Goal: Task Accomplishment & Management: Manage account settings

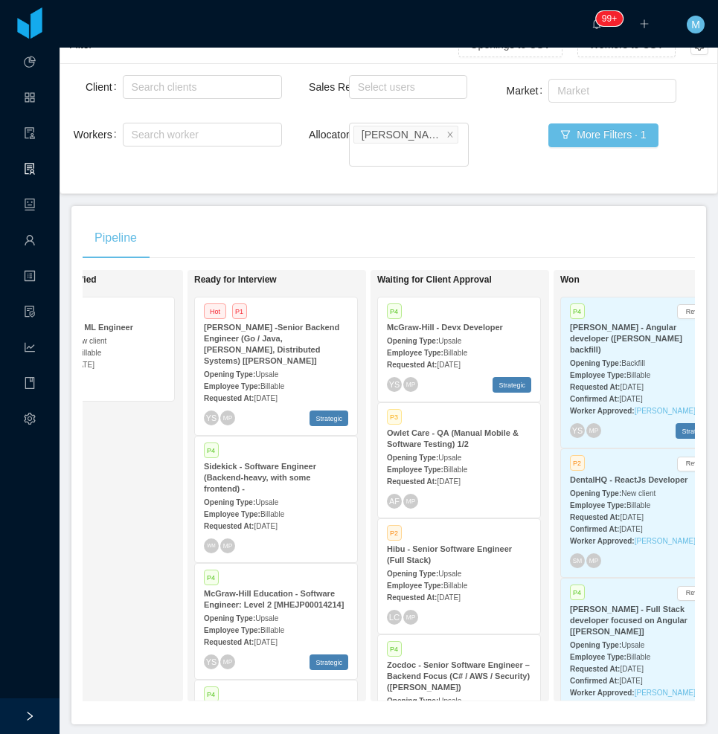
scroll to position [90, 0]
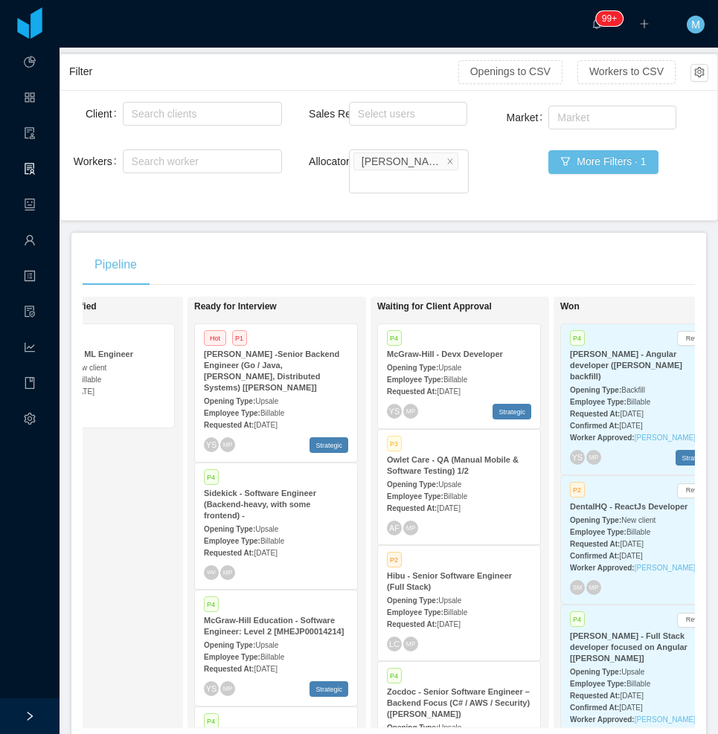
click at [143, 563] on div "Candidate Identified Hot P1 Consilience AI - ML Engineer Opening Type: New clie…" at bounding box center [115, 512] width 208 height 418
click at [146, 530] on div "Candidate Identified Hot P1 Consilience AI - ML Engineer Opening Type: New clie…" at bounding box center [115, 512] width 208 height 418
click at [184, 473] on div "On Hold Looking for candidate P1 Rollkall - BI / Data Engineer (Mid to Senior) …" at bounding box center [389, 518] width 612 height 443
click at [260, 405] on div "Employee Type: Billable" at bounding box center [276, 413] width 144 height 16
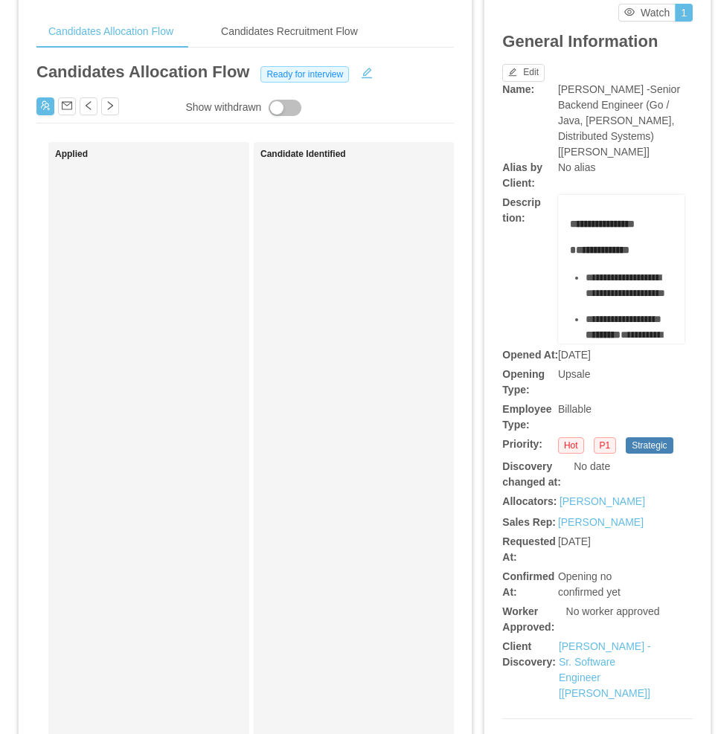
scroll to position [74, 0]
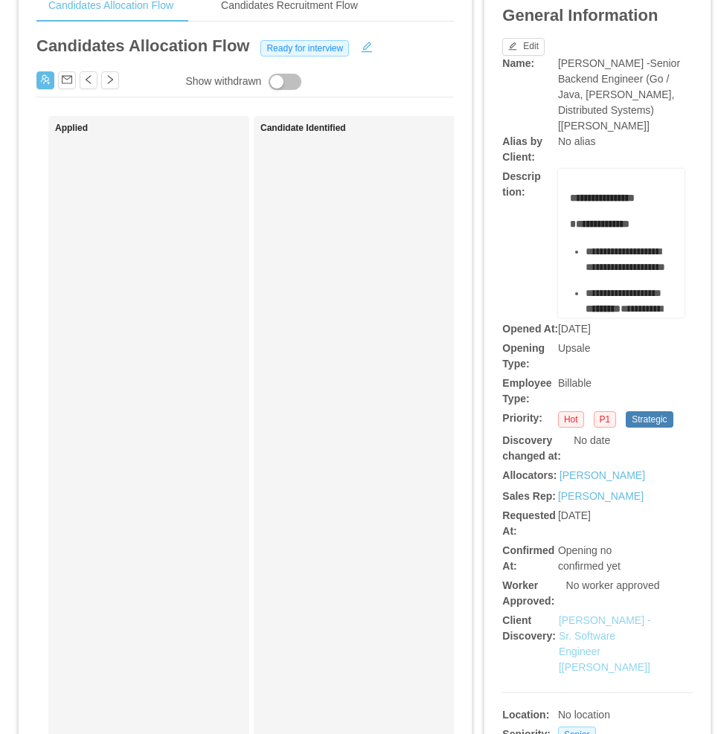
click at [585, 639] on link "McGraw-Hill - Sr. Software Engineer [Sai Yeluri]" at bounding box center [605, 643] width 92 height 59
drag, startPoint x: 441, startPoint y: 382, endPoint x: 472, endPoint y: 286, distance: 101.4
click at [437, 380] on div "Candidate Identified" at bounding box center [364, 488] width 208 height 730
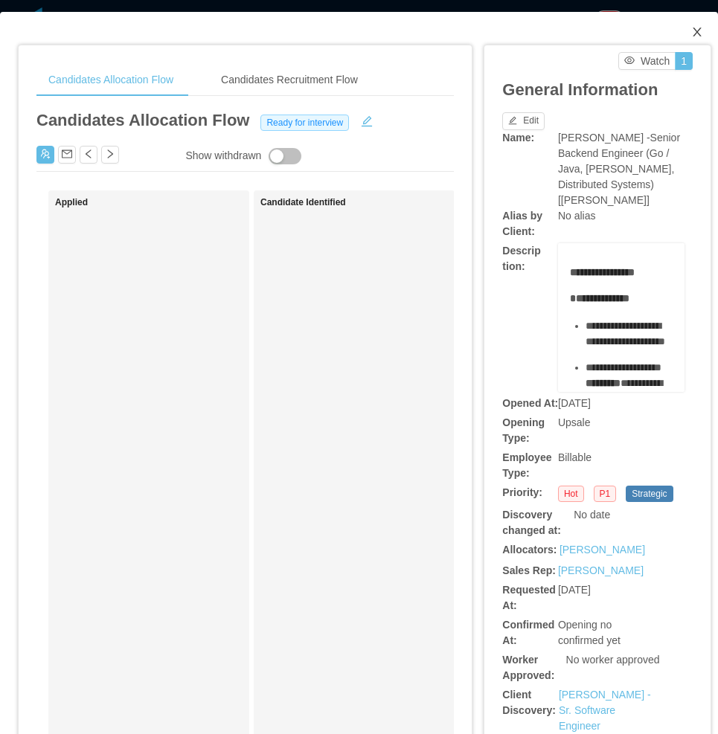
click at [691, 37] on icon "icon: close" at bounding box center [697, 32] width 12 height 12
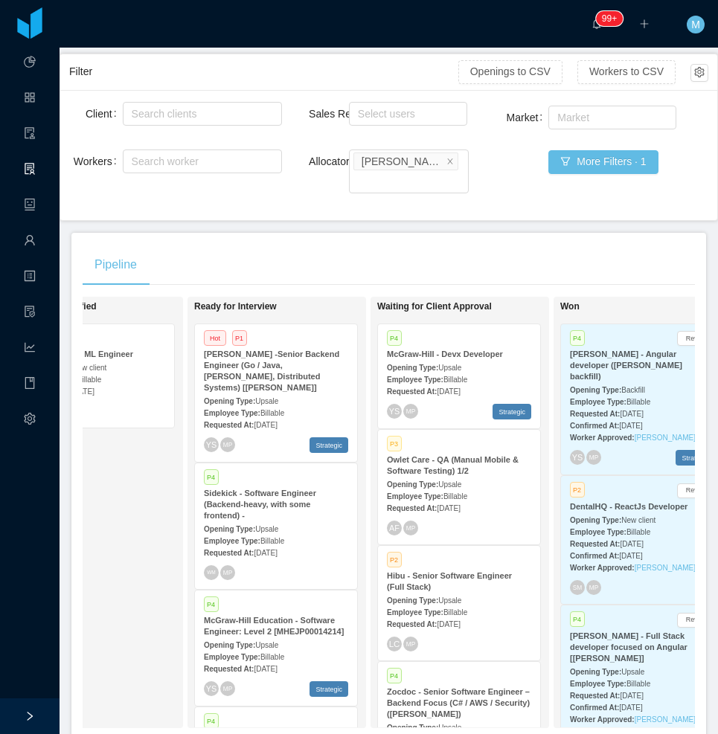
scroll to position [441, 0]
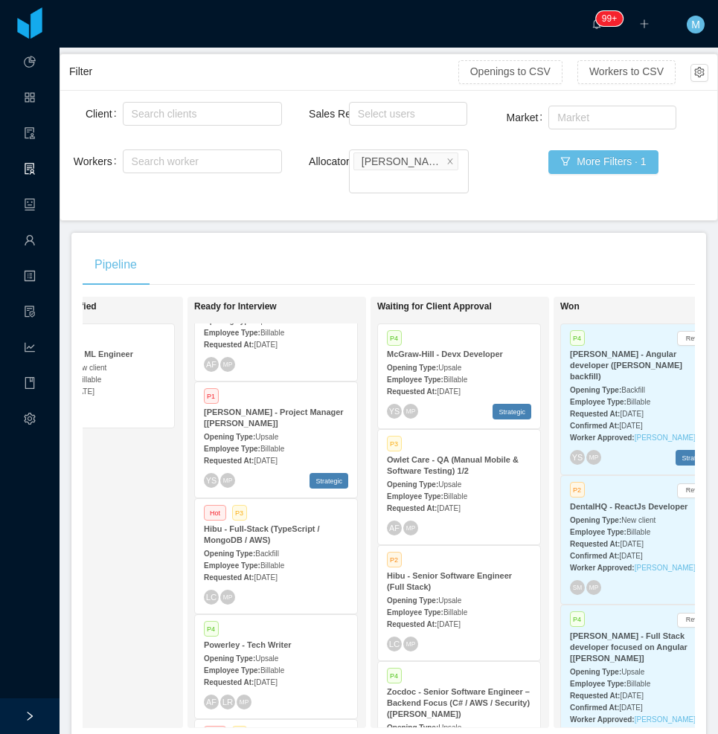
click at [110, 527] on div "Candidate Identified Hot P1 Consilience AI - ML Engineer Opening Type: New clie…" at bounding box center [115, 512] width 208 height 418
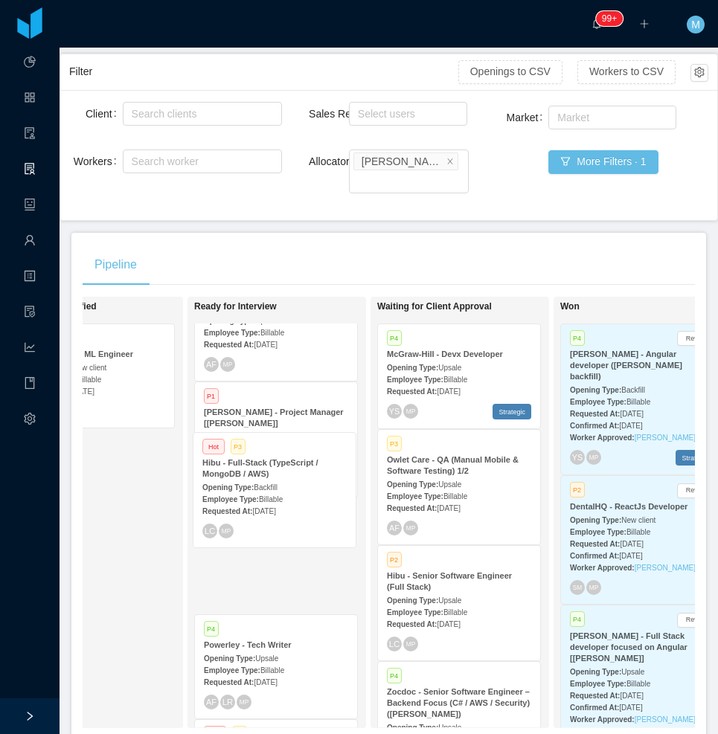
drag, startPoint x: 262, startPoint y: 523, endPoint x: 260, endPoint y: 496, distance: 26.9
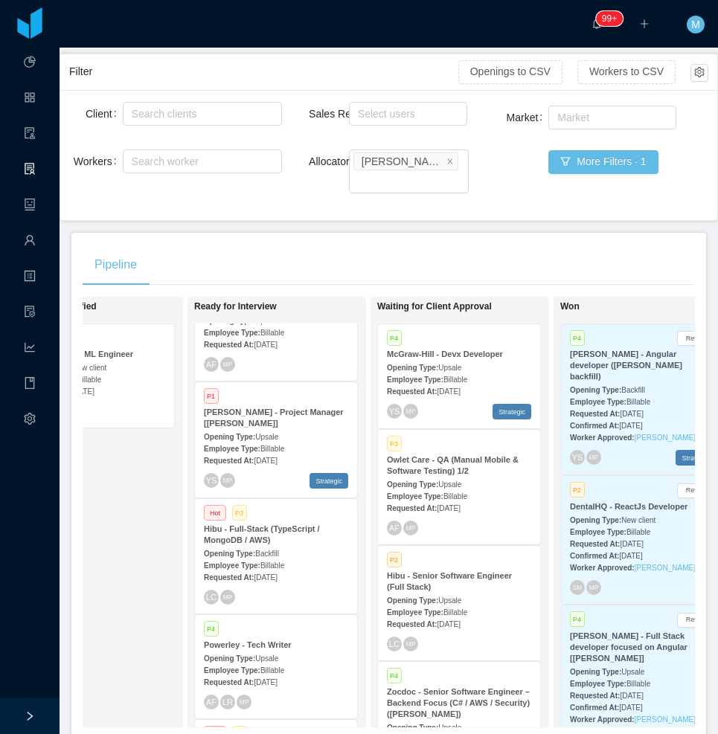
click at [274, 573] on span "Sep 25th, 2025" at bounding box center [265, 577] width 23 height 8
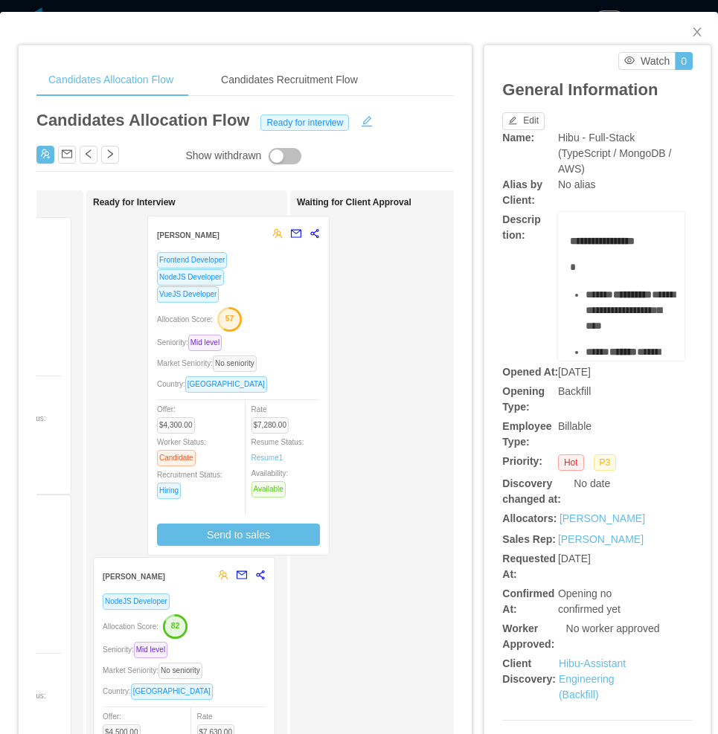
drag, startPoint x: 230, startPoint y: 341, endPoint x: 329, endPoint y: 342, distance: 98.9
click at [340, 342] on div "Applied Candidate Identified Gabriel Carvalho NodeJS Developer VueJS Developer …" at bounding box center [244, 568] width 417 height 756
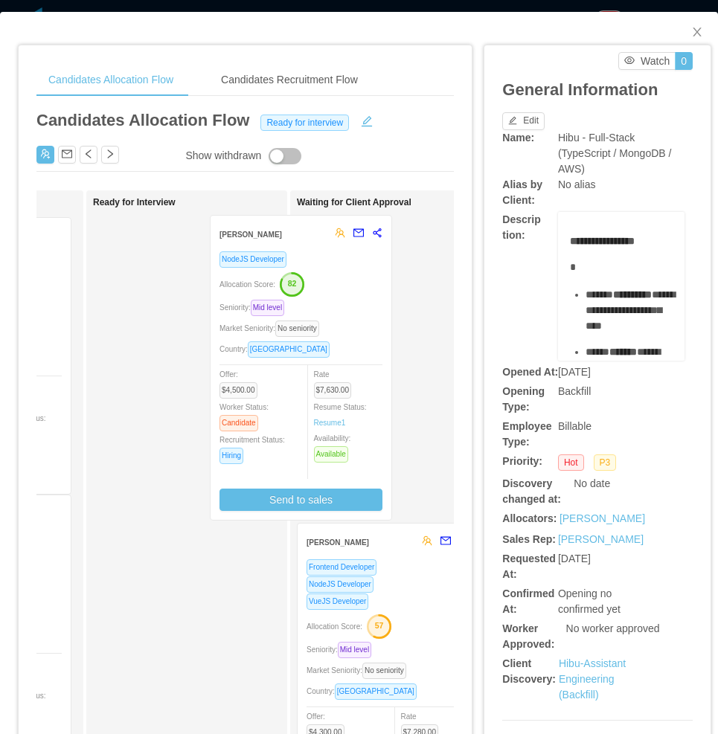
drag, startPoint x: 291, startPoint y: 347, endPoint x: 339, endPoint y: 351, distance: 48.5
click at [339, 351] on div "Applied Candidate Identified Gabriel Carvalho NodeJS Developer VueJS Developer …" at bounding box center [244, 568] width 417 height 756
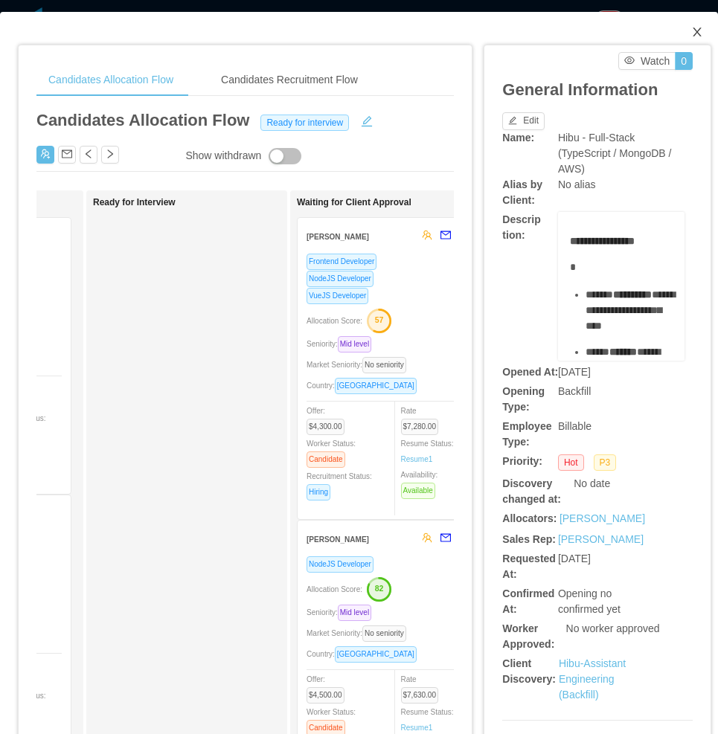
click at [678, 30] on span "Close" at bounding box center [697, 33] width 42 height 42
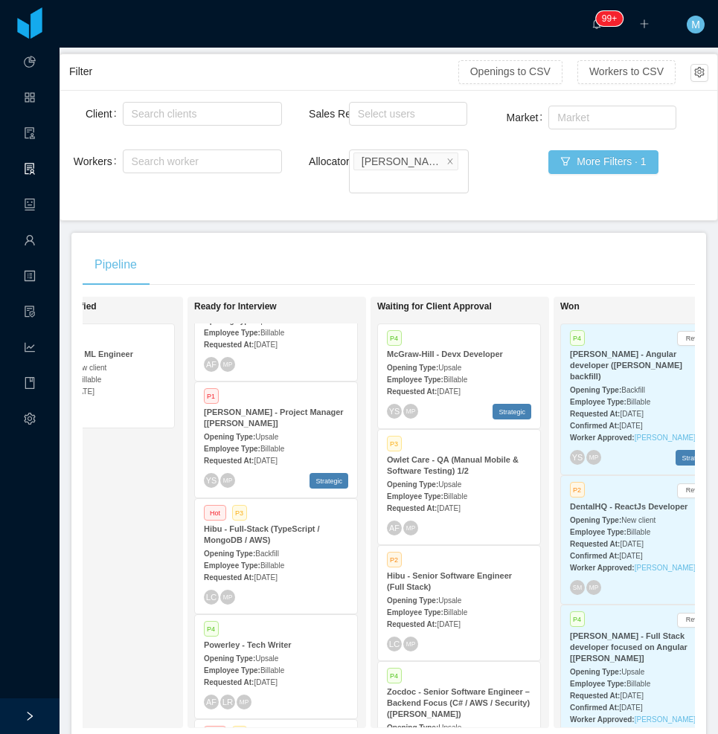
click at [487, 255] on div "Pipeline" at bounding box center [389, 265] width 612 height 42
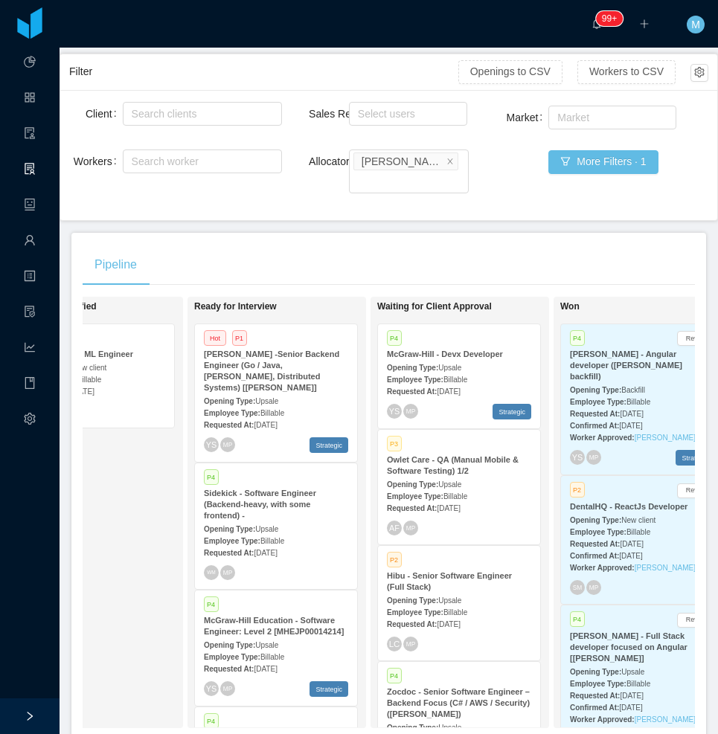
click at [144, 515] on div "Candidate Identified Hot P1 Consilience AI - ML Engineer Opening Type: New clie…" at bounding box center [115, 512] width 208 height 418
click at [277, 357] on div "McGraw-Hill -Senior Backend Engineer (Go / Java, Kafka, Distributed Systems) [S…" at bounding box center [276, 371] width 144 height 45
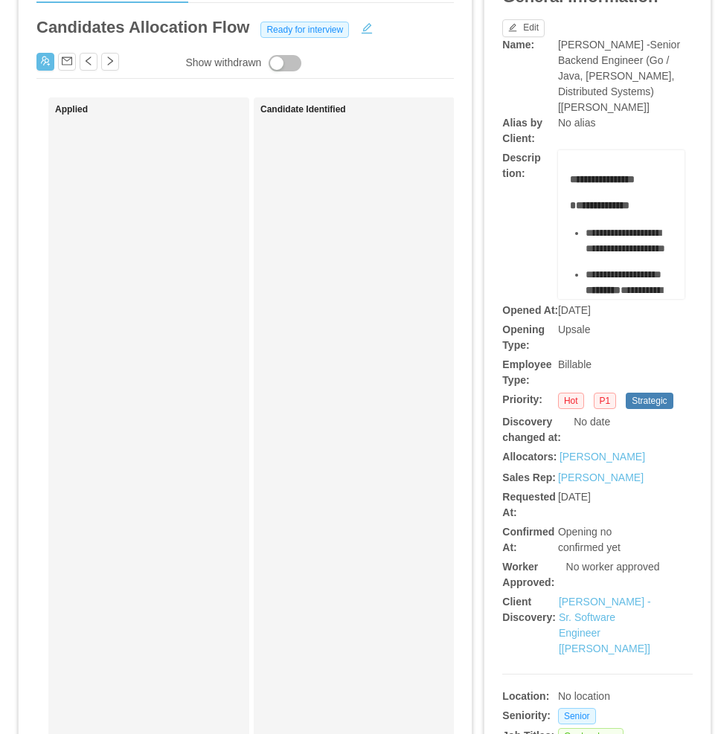
scroll to position [223, 0]
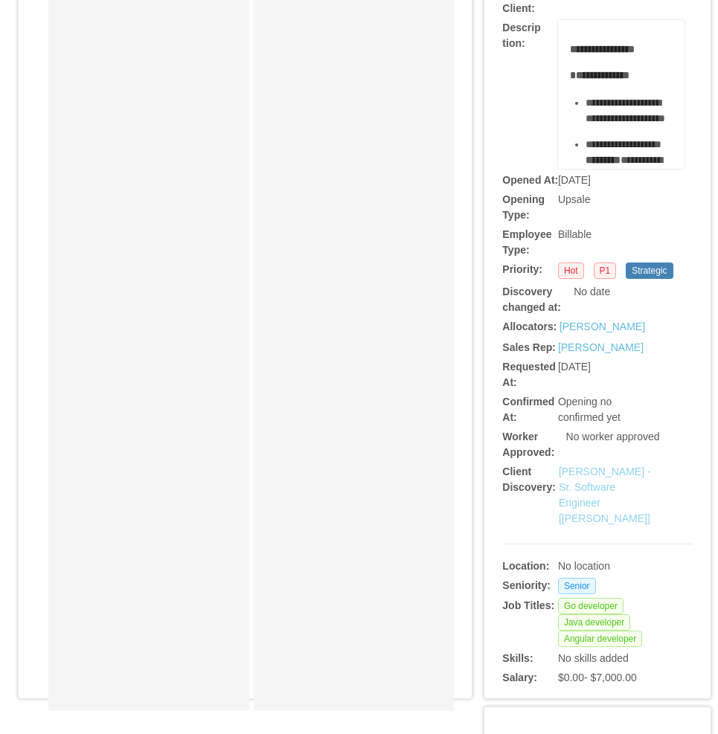
click at [585, 482] on link "McGraw-Hill - Sr. Software Engineer [Sai Yeluri]" at bounding box center [605, 495] width 92 height 59
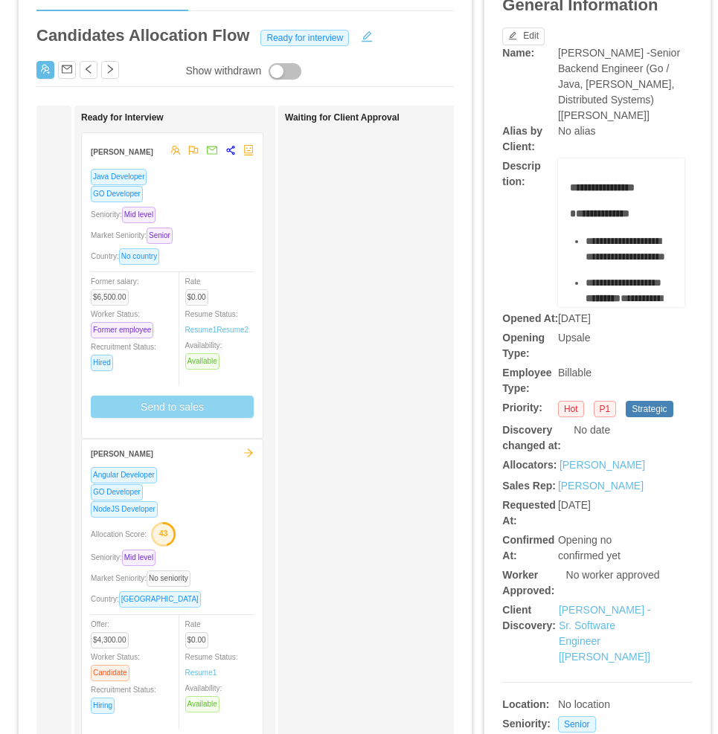
scroll to position [74, 0]
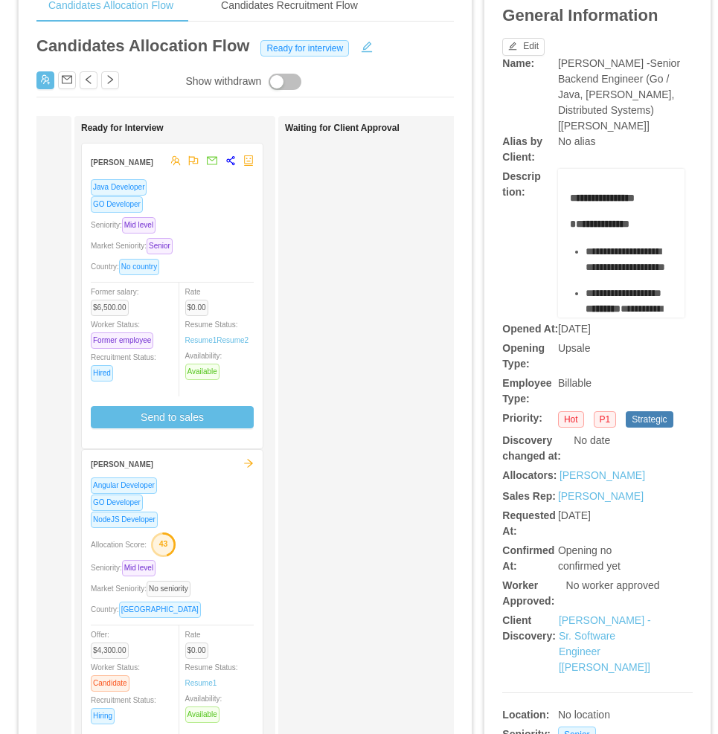
click at [342, 276] on div "Waiting for Client Approval" at bounding box center [389, 488] width 208 height 730
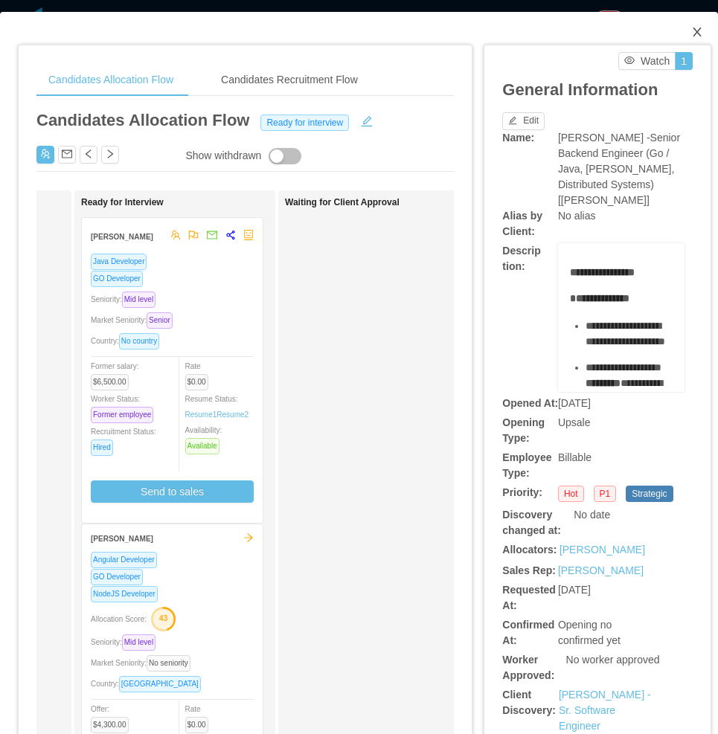
drag, startPoint x: 683, startPoint y: 30, endPoint x: 686, endPoint y: 44, distance: 14.4
click at [691, 33] on icon "icon: close" at bounding box center [697, 32] width 12 height 12
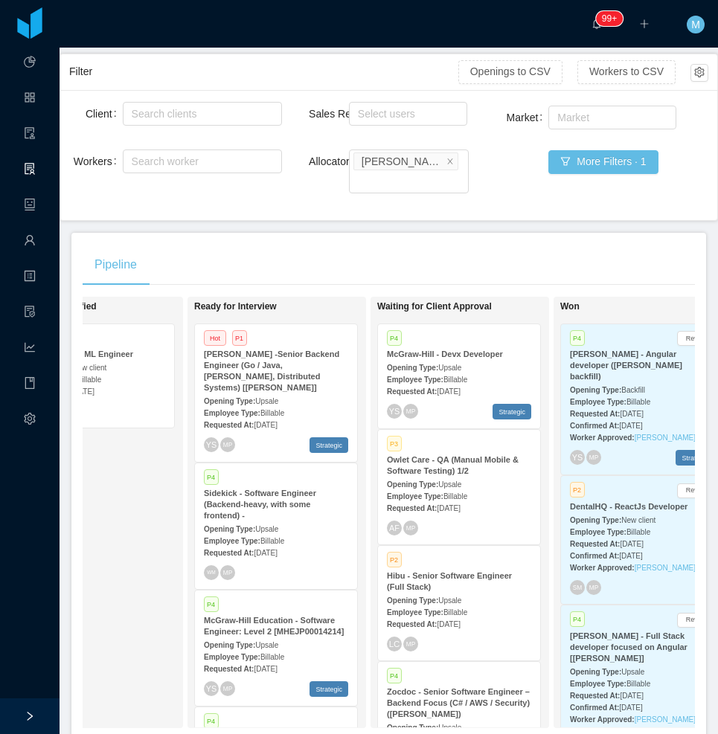
click at [126, 513] on div "Candidate Identified Hot P1 Consilience AI - ML Engineer Opening Type: New clie…" at bounding box center [115, 512] width 208 height 418
click at [442, 208] on main "Home / Openings Flow / Openings Flow Add Comment New Opening Filter Openings to…" at bounding box center [388, 301] width 658 height 686
click at [130, 553] on div "Candidate Identified Hot P1 Consilience AI - ML Engineer Opening Type: New clie…" at bounding box center [115, 512] width 208 height 418
click at [402, 209] on main "Home / Openings Flow / Openings Flow Add Comment New Opening Filter Openings to…" at bounding box center [388, 301] width 658 height 686
click at [155, 579] on div "Candidate Identified Hot P1 Consilience AI - ML Engineer Opening Type: New clie…" at bounding box center [115, 512] width 208 height 418
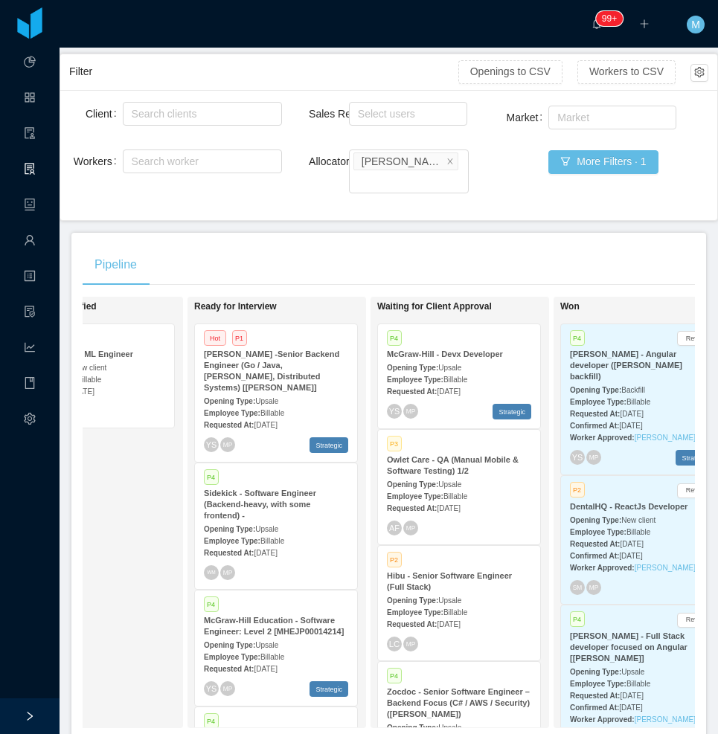
scroll to position [0, 103]
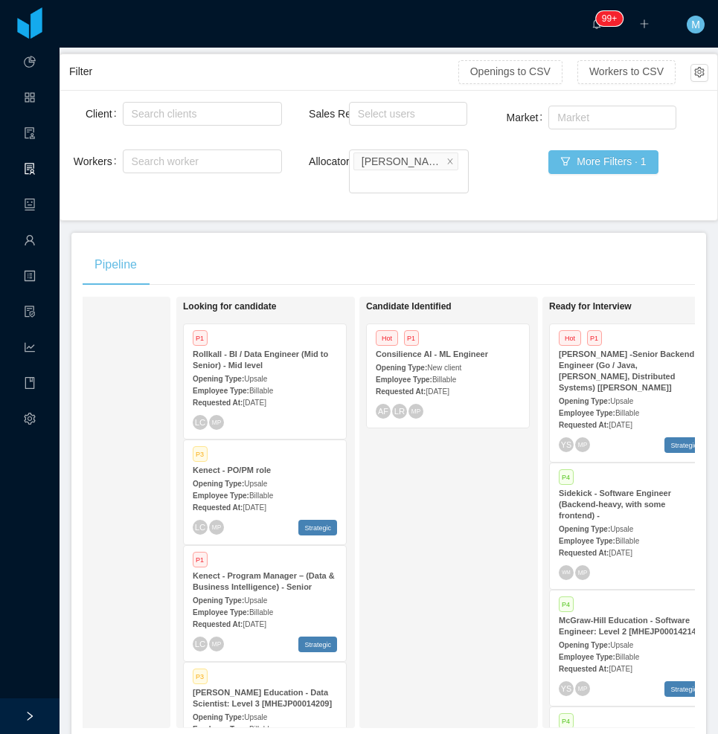
click at [479, 404] on div "AF LR MP" at bounding box center [448, 411] width 144 height 15
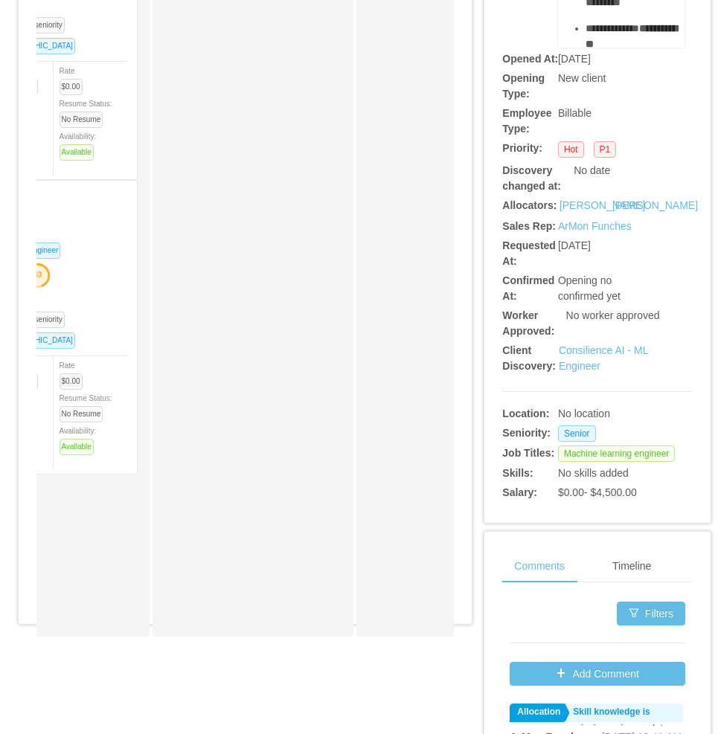
scroll to position [0, 307]
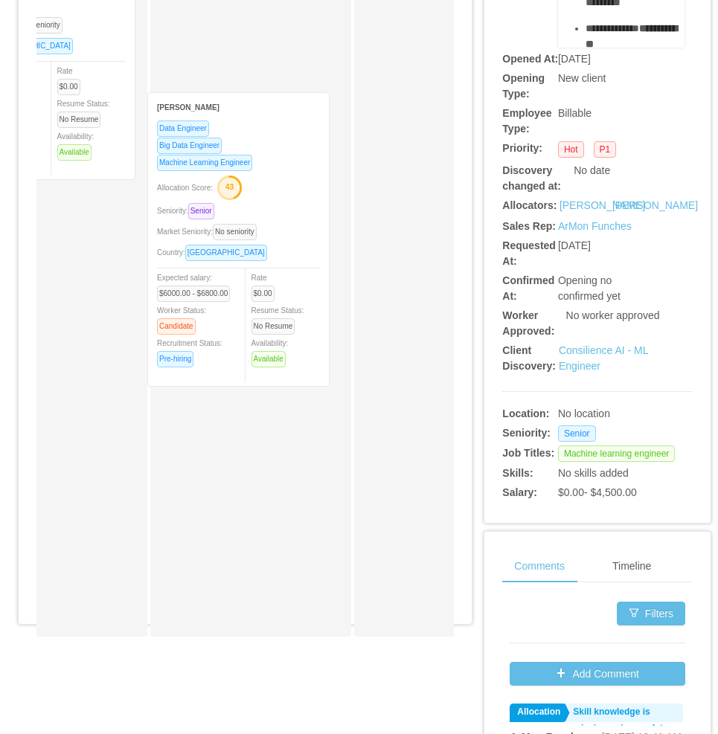
drag, startPoint x: 115, startPoint y: 372, endPoint x: 344, endPoint y: 225, distance: 271.9
click at [343, 225] on div "Applied Cristian Gonzalez Machine Learning Engineer Python Developer NodeJS Dev…" at bounding box center [244, 271] width 417 height 756
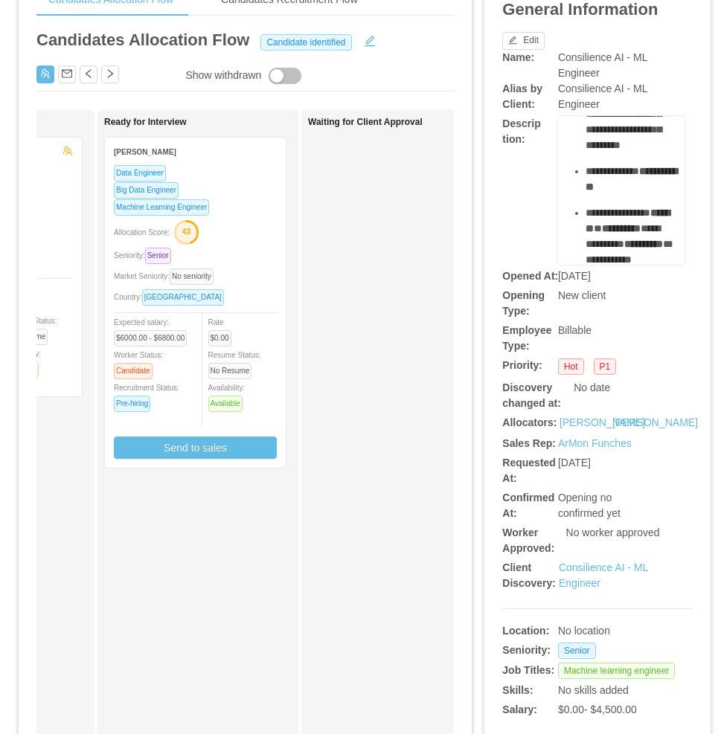
scroll to position [74, 0]
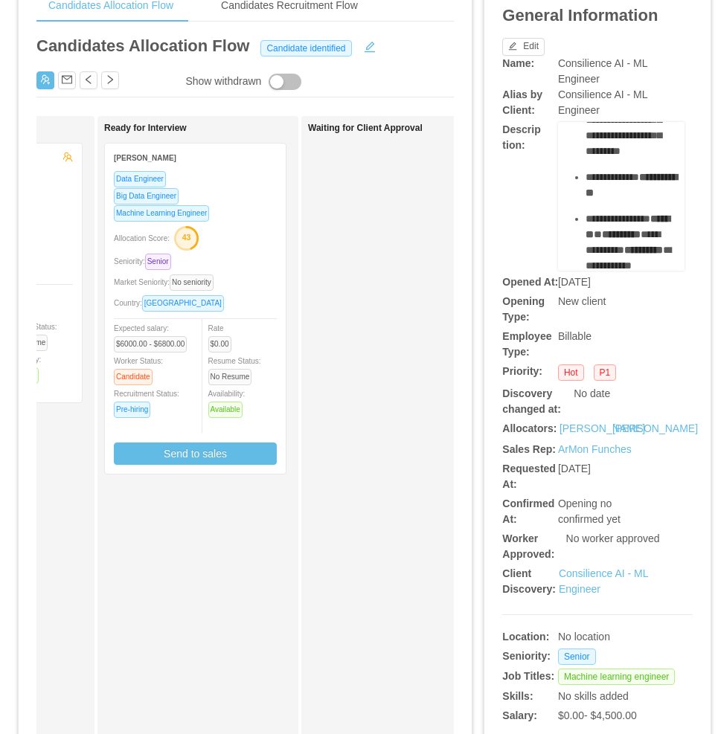
click at [252, 229] on div "Allocation Score: 43" at bounding box center [195, 237] width 163 height 24
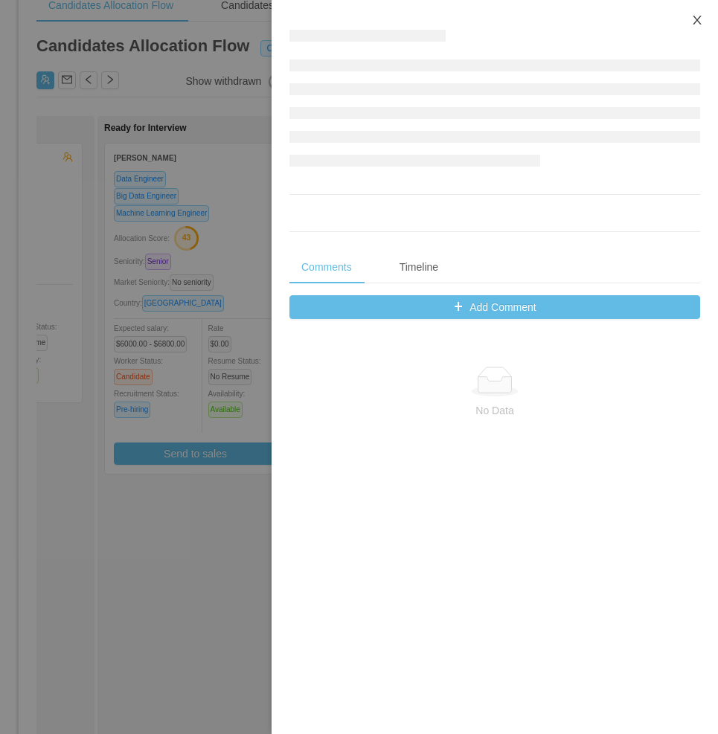
click at [698, 22] on icon "icon: close" at bounding box center [696, 20] width 8 height 9
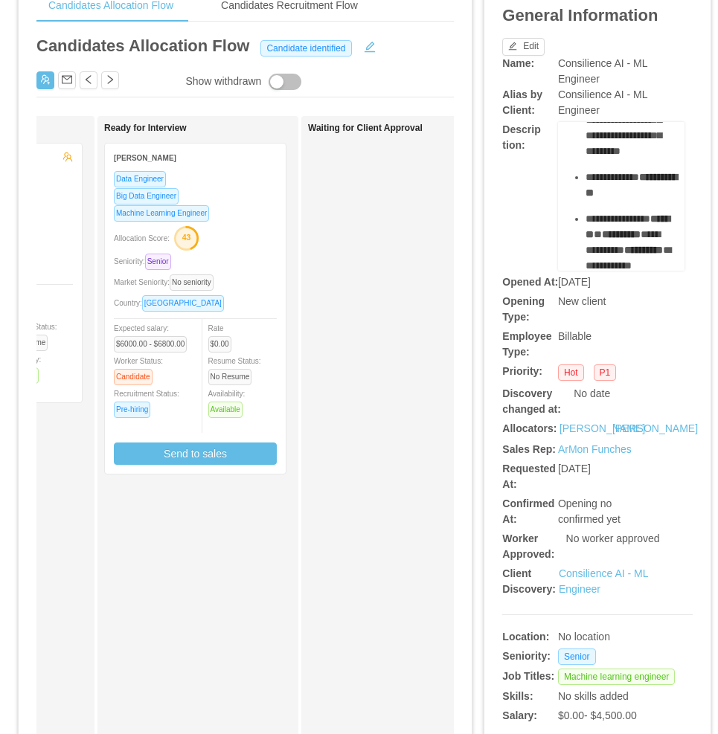
click at [239, 238] on div "Allocation Score: 43" at bounding box center [195, 237] width 163 height 24
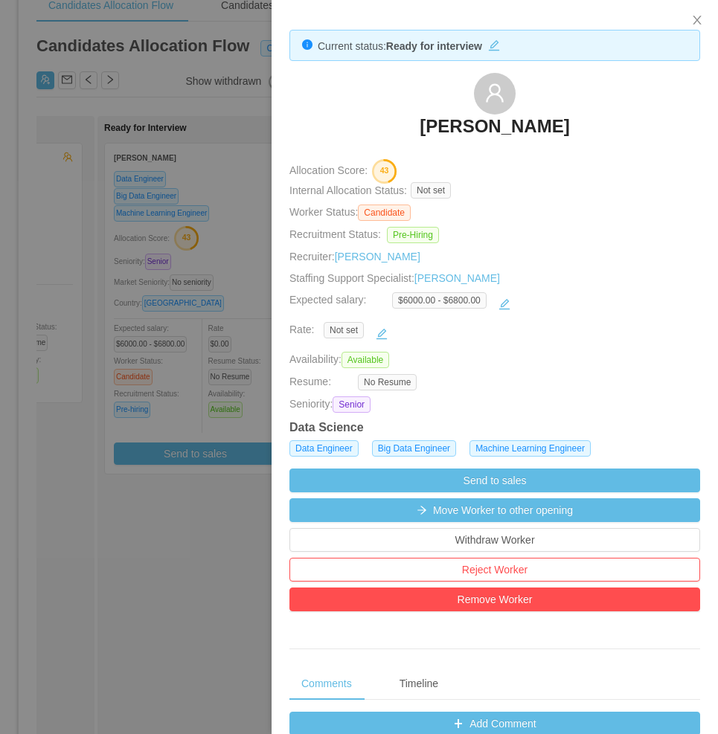
click at [164, 484] on div at bounding box center [359, 367] width 718 height 734
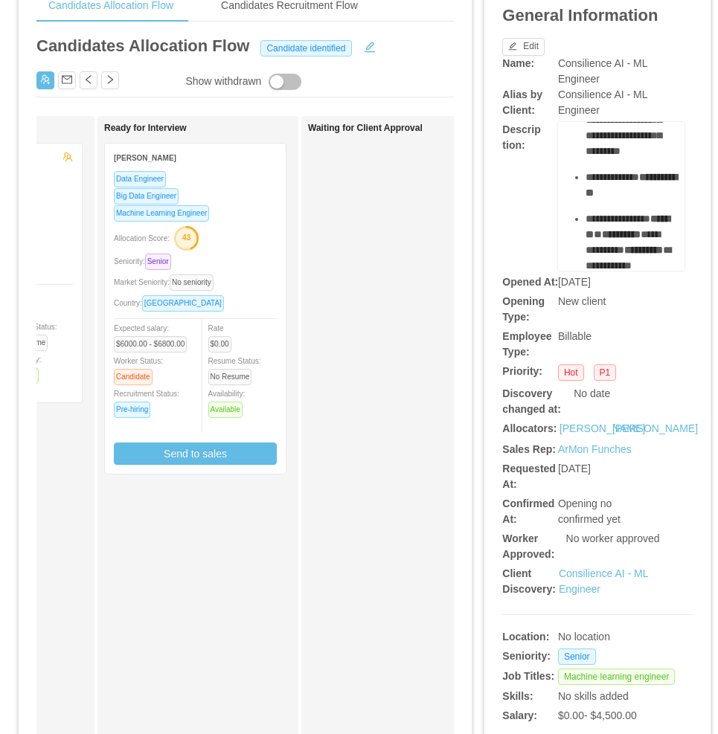
click at [585, 187] on li "**********" at bounding box center [629, 185] width 88 height 31
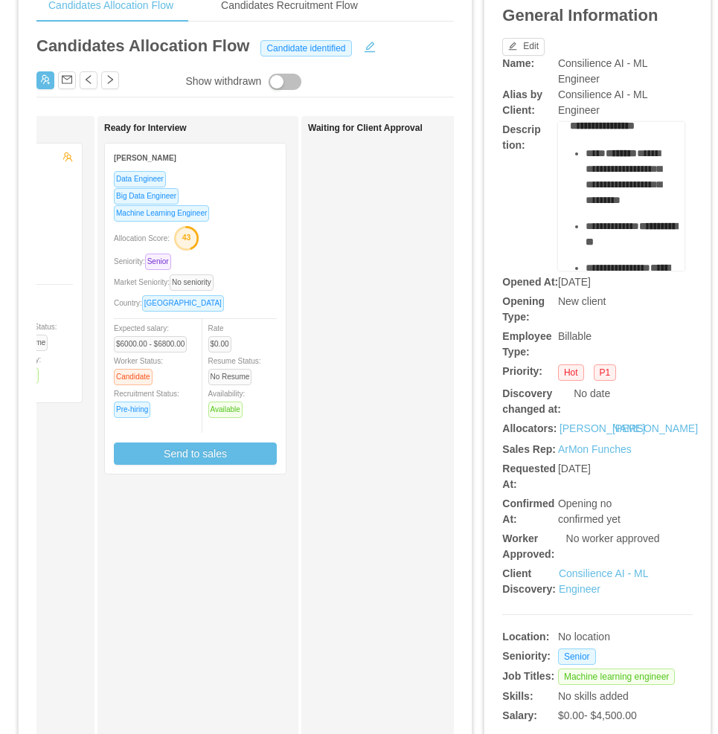
scroll to position [0, 0]
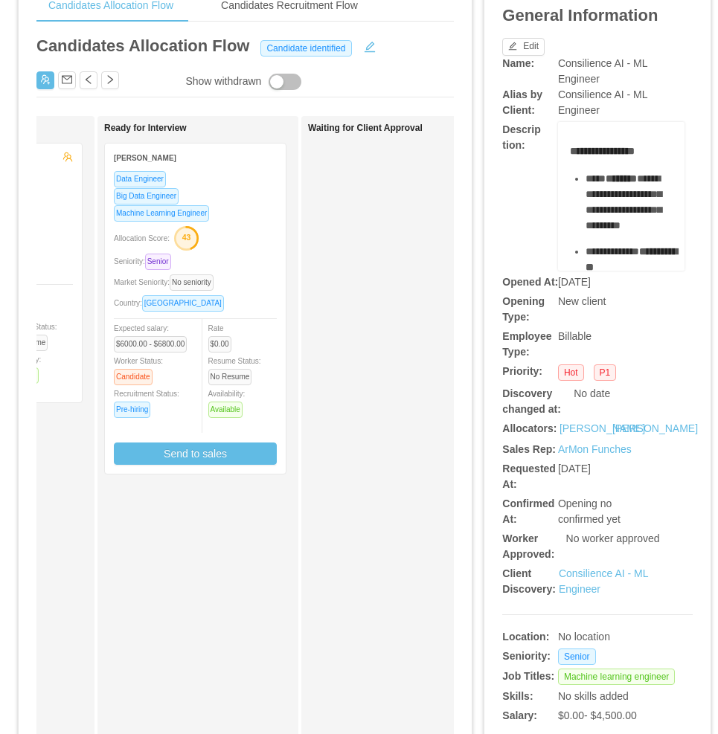
click at [585, 201] on div "**********" at bounding box center [629, 202] width 88 height 62
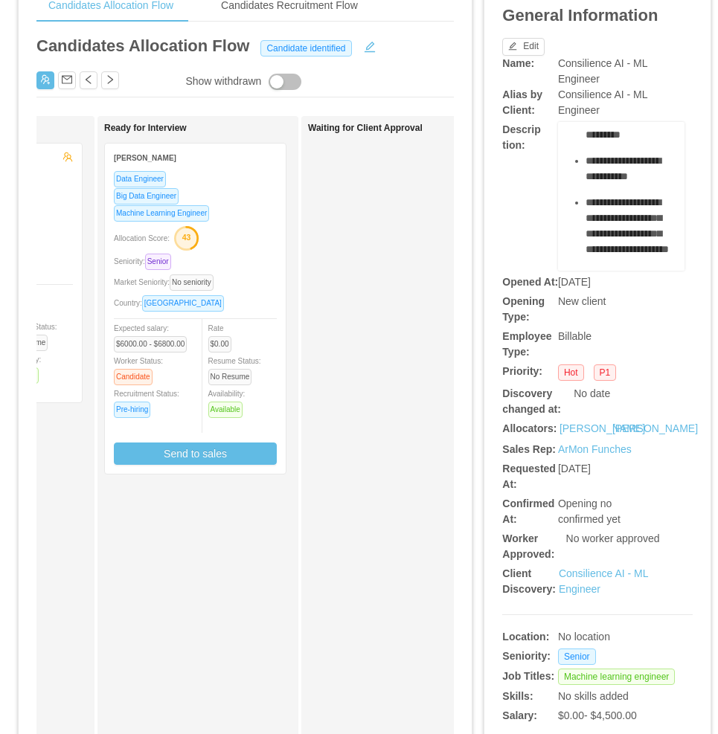
scroll to position [669, 0]
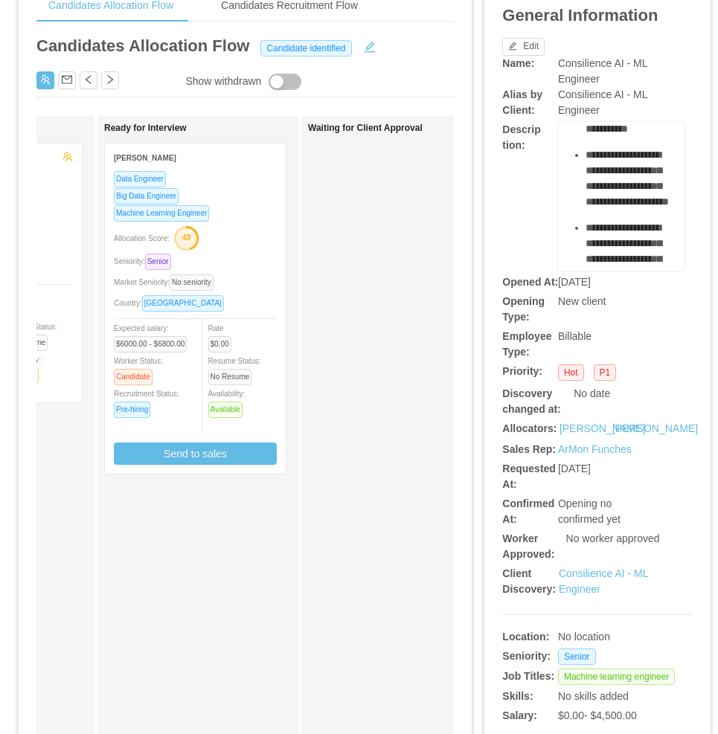
drag, startPoint x: 580, startPoint y: 201, endPoint x: 650, endPoint y: 152, distance: 85.0
click at [650, 152] on ul "**********" at bounding box center [621, 46] width 103 height 1088
copy ul "**********"
click at [223, 453] on button "Send to sales" at bounding box center [195, 454] width 163 height 22
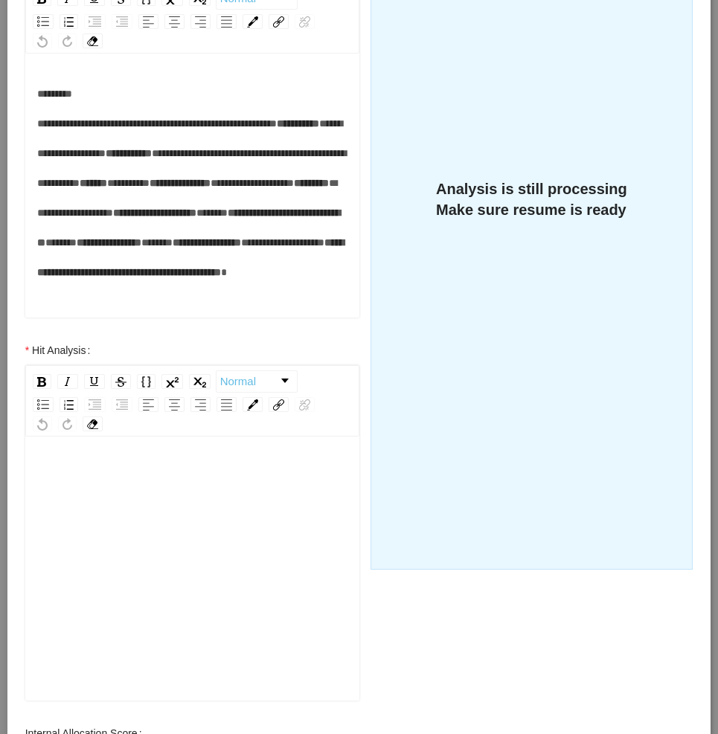
scroll to position [445, 0]
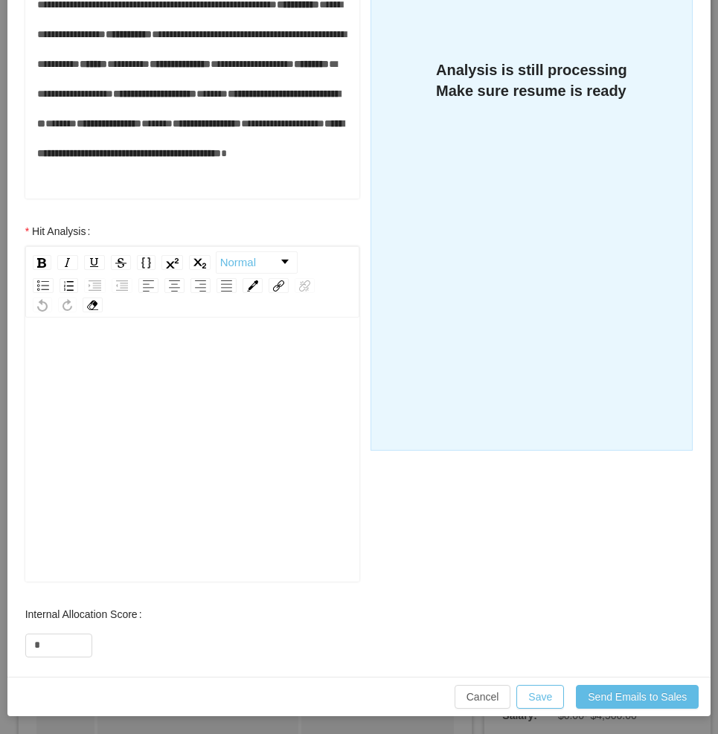
click at [169, 422] on div "rdw-editor" at bounding box center [192, 473] width 311 height 260
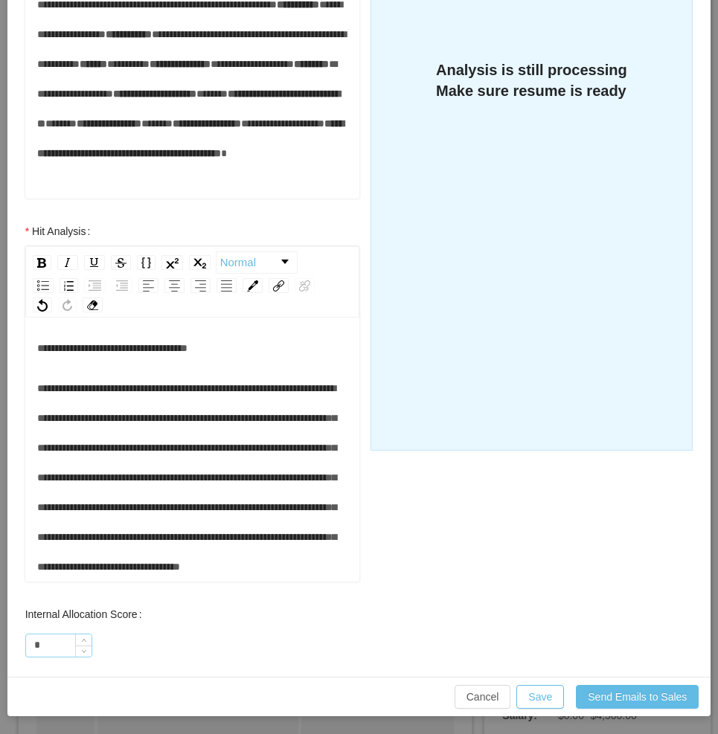
click at [52, 636] on input "*" at bounding box center [58, 645] width 65 height 22
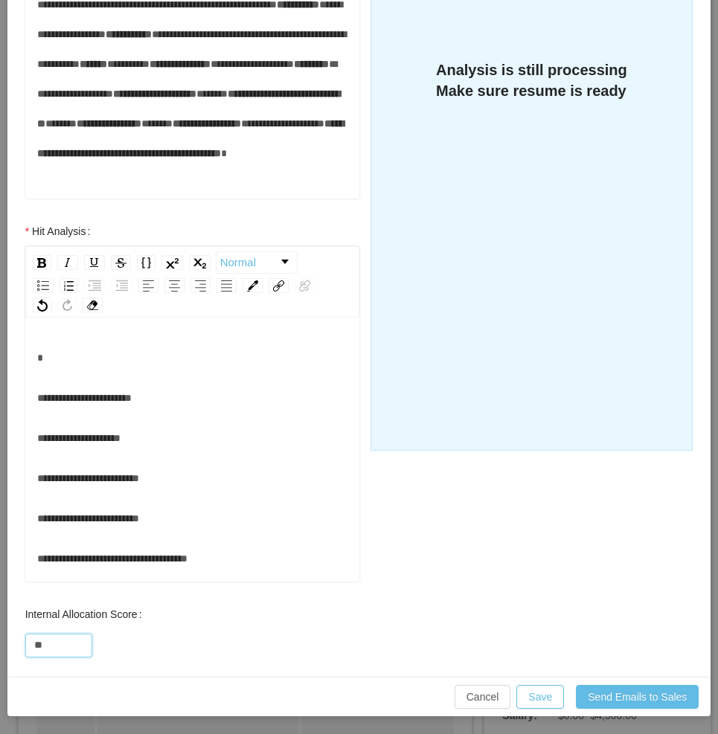
scroll to position [296, 0]
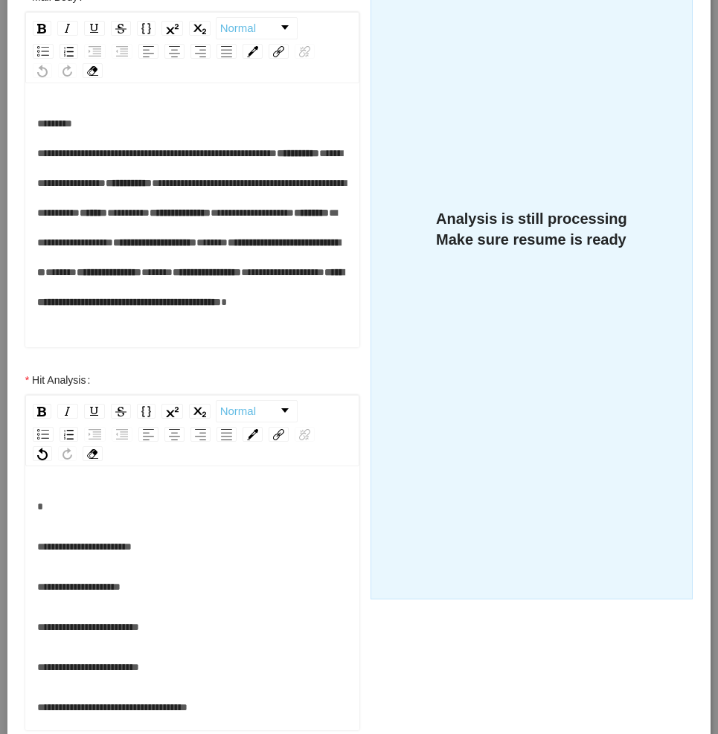
type input "**"
click at [51, 551] on span "**********" at bounding box center [84, 546] width 94 height 10
click at [44, 551] on span "**********" at bounding box center [84, 546] width 94 height 10
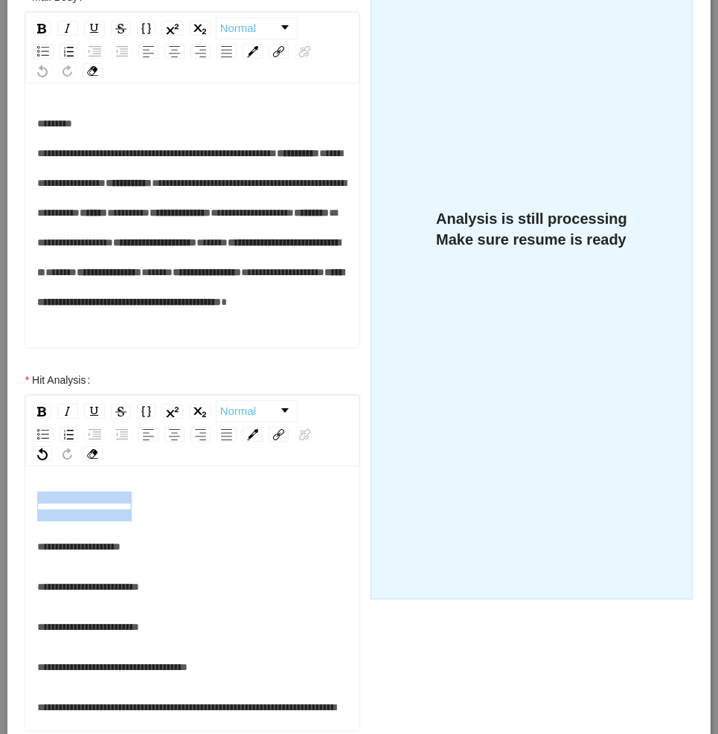
drag, startPoint x: 155, startPoint y: 507, endPoint x: 30, endPoint y: 502, distance: 125.8
click at [30, 502] on div "**********" at bounding box center [192, 600] width 334 height 260
click at [183, 550] on div "**********" at bounding box center [192, 547] width 311 height 30
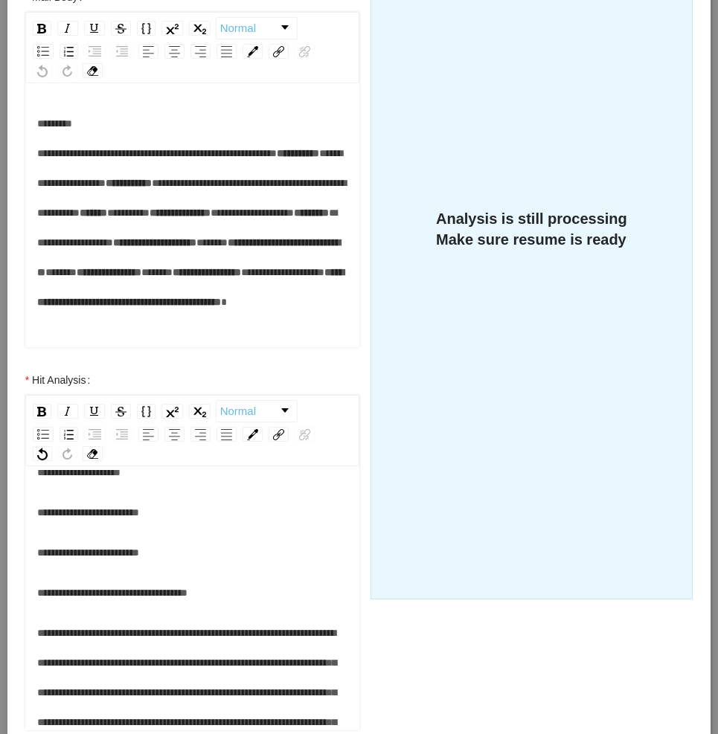
click at [248, 547] on div "**********" at bounding box center [192, 553] width 311 height 30
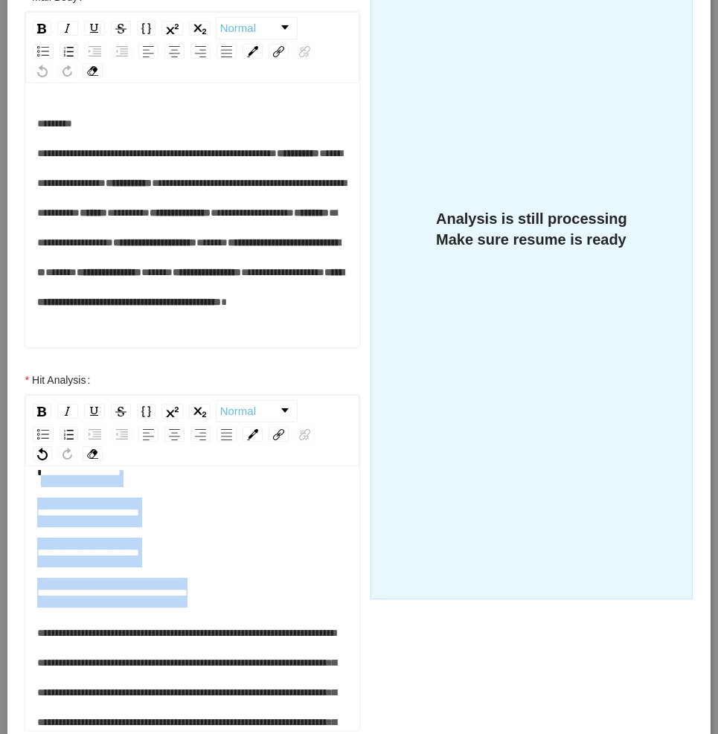
scroll to position [0, 0]
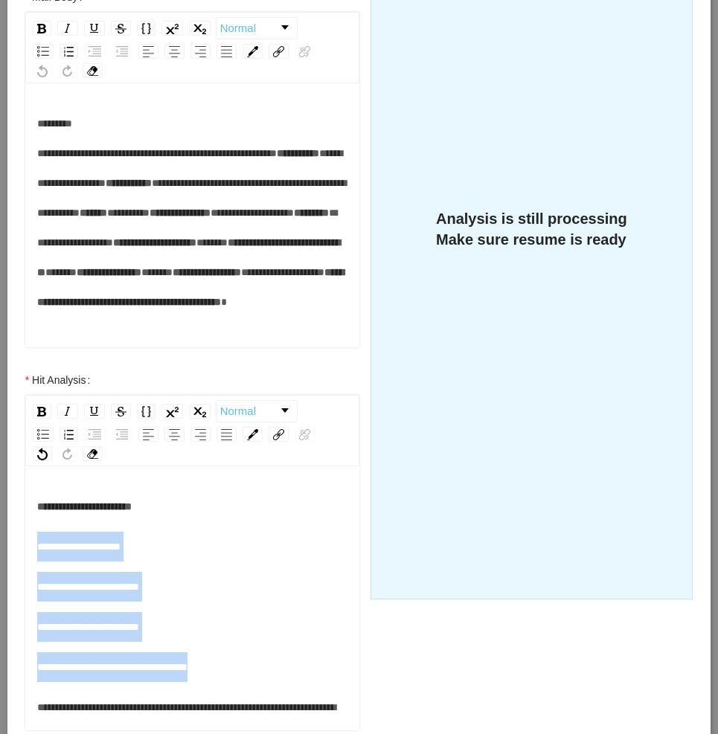
drag, startPoint x: 196, startPoint y: 582, endPoint x: 34, endPoint y: 550, distance: 164.5
click at [34, 550] on div "**********" at bounding box center [192, 600] width 334 height 260
click at [40, 434] on img "rdw-list-control" at bounding box center [43, 434] width 12 height 10
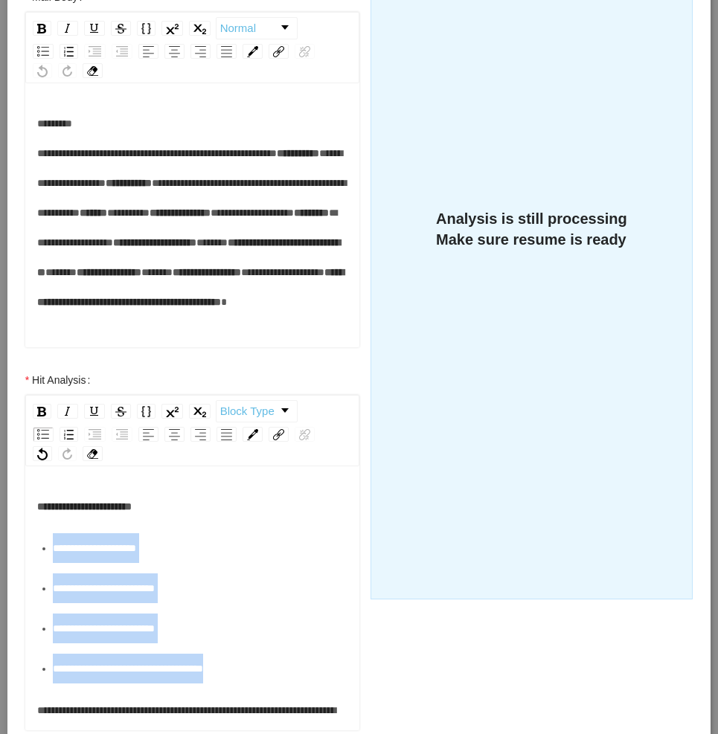
click at [133, 606] on ul "**********" at bounding box center [192, 608] width 311 height 150
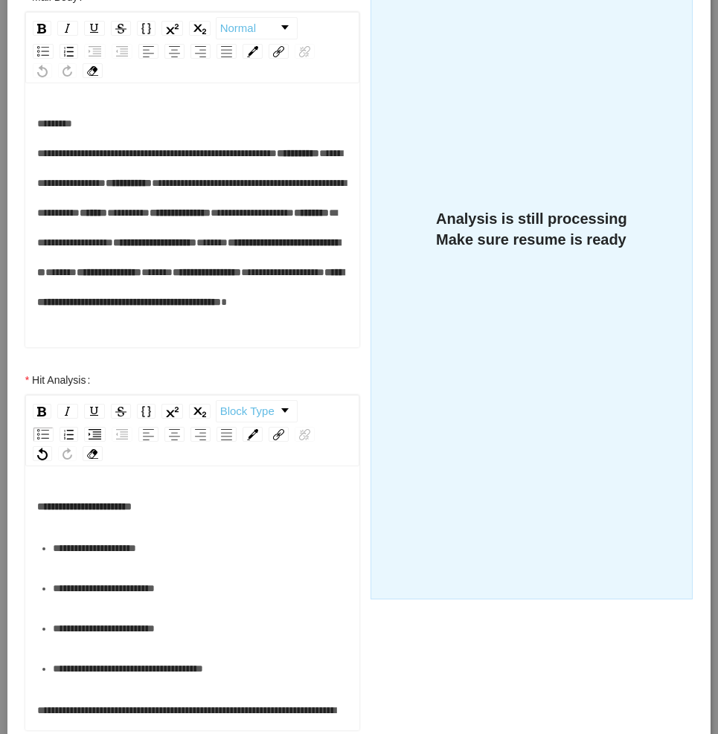
click at [134, 573] on ul "**********" at bounding box center [192, 608] width 311 height 150
click at [145, 562] on div "**********" at bounding box center [200, 548] width 295 height 30
click at [139, 564] on ul "**********" at bounding box center [192, 608] width 311 height 150
click at [138, 566] on ul "**********" at bounding box center [192, 608] width 311 height 150
click at [117, 567] on ul "**********" at bounding box center [192, 608] width 311 height 150
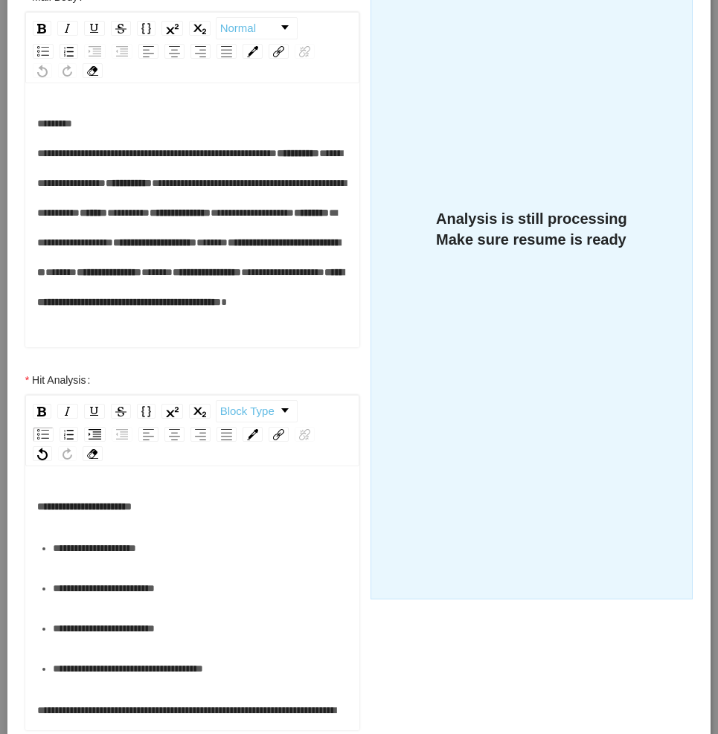
click at [87, 564] on ul "**********" at bounding box center [192, 608] width 311 height 150
click at [59, 564] on ul "**********" at bounding box center [192, 608] width 311 height 150
click at [61, 599] on div "**********" at bounding box center [200, 588] width 295 height 30
click at [57, 604] on ul "**********" at bounding box center [192, 608] width 311 height 150
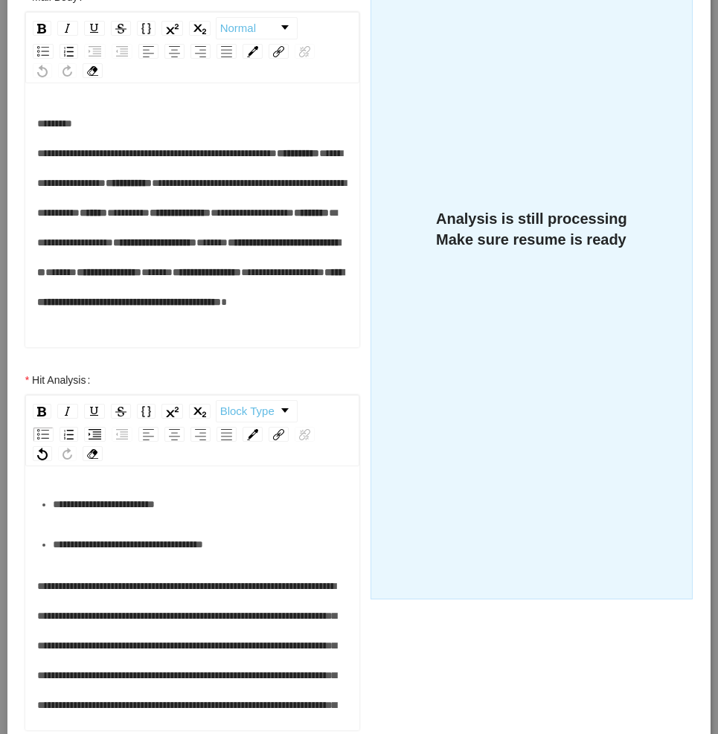
scroll to position [149, 0]
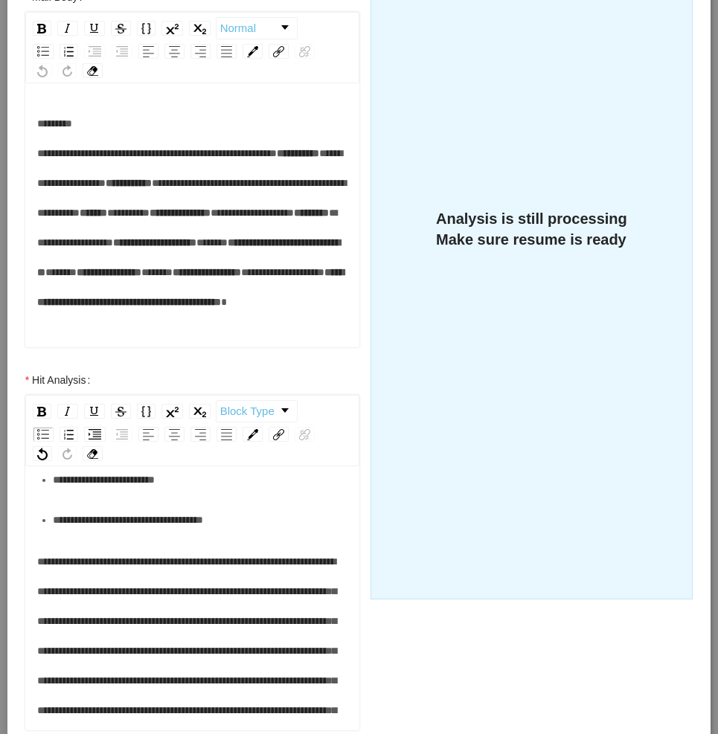
click at [39, 566] on span "**********" at bounding box center [186, 650] width 299 height 189
drag, startPoint x: 39, startPoint y: 566, endPoint x: 50, endPoint y: 557, distance: 14.3
click at [39, 566] on span "**********" at bounding box center [186, 650] width 299 height 189
drag, startPoint x: 44, startPoint y: 411, endPoint x: 41, endPoint y: 430, distance: 18.8
click at [42, 416] on div "rdw-inline-control" at bounding box center [42, 411] width 19 height 15
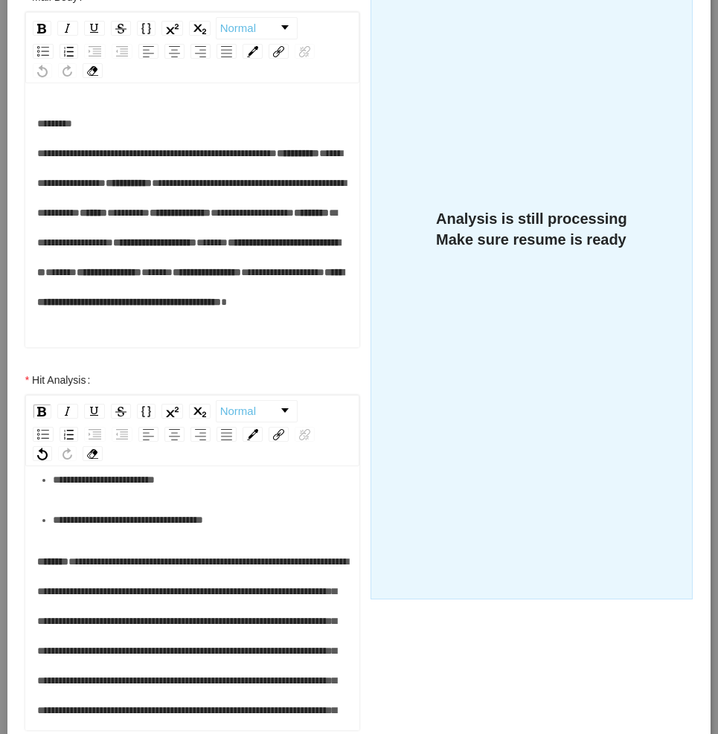
click at [106, 620] on span "**********" at bounding box center [192, 650] width 311 height 189
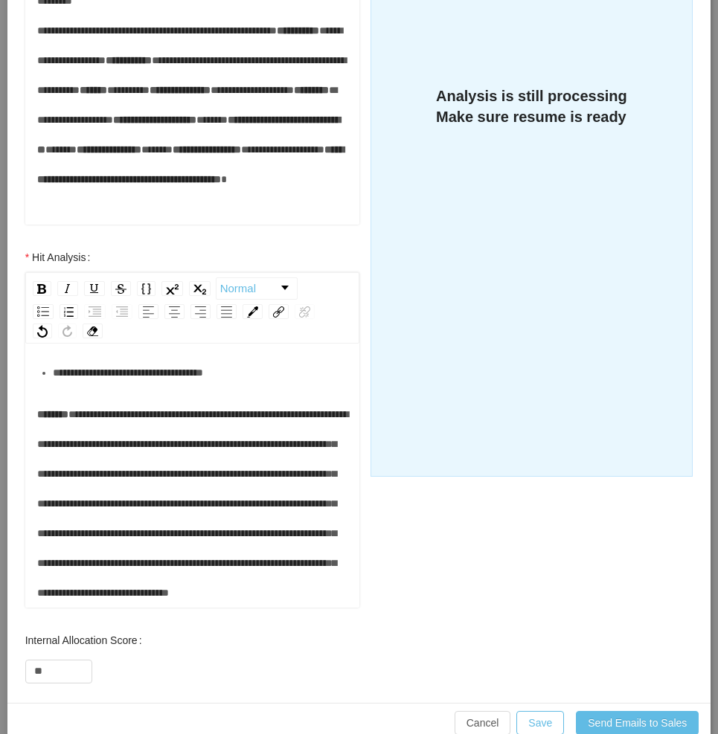
scroll to position [445, 0]
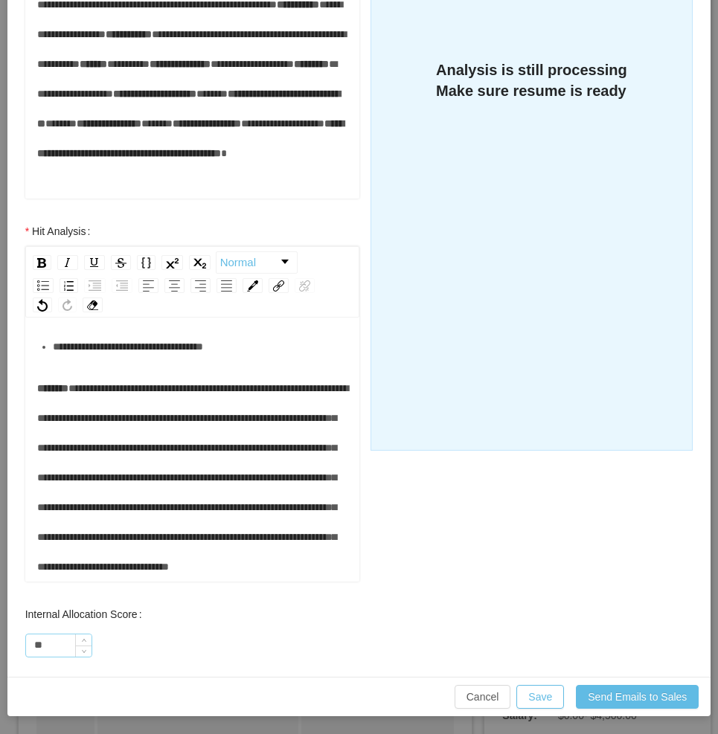
click at [41, 641] on input "**" at bounding box center [58, 645] width 65 height 22
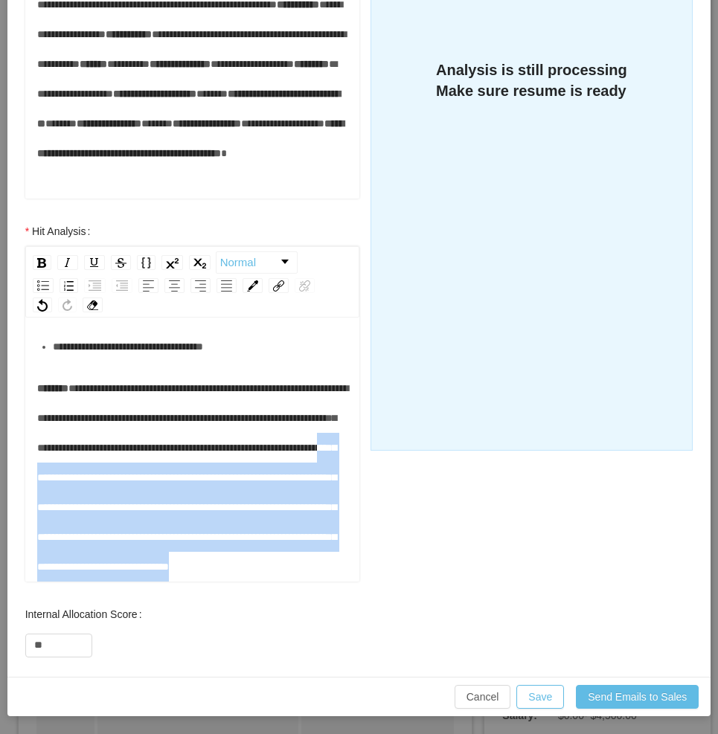
drag, startPoint x: 320, startPoint y: 422, endPoint x: 289, endPoint y: 552, distance: 133.8
click at [298, 553] on div "**********" at bounding box center [192, 477] width 311 height 208
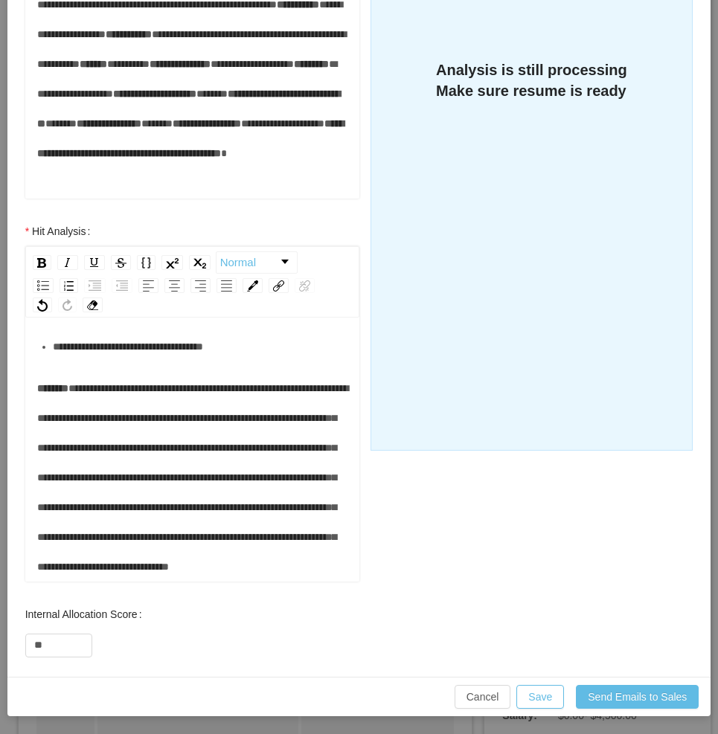
scroll to position [84, 0]
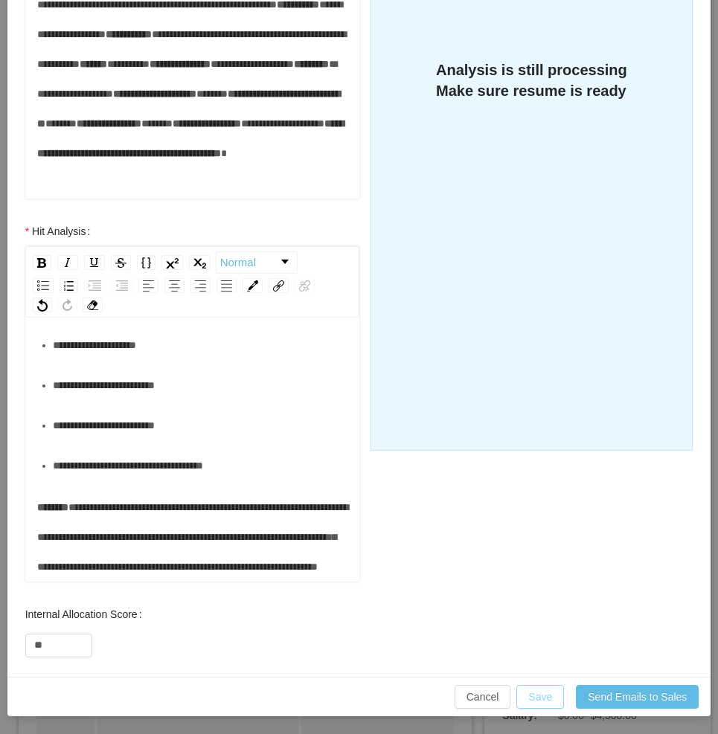
click at [527, 696] on button "Save" at bounding box center [540, 697] width 48 height 24
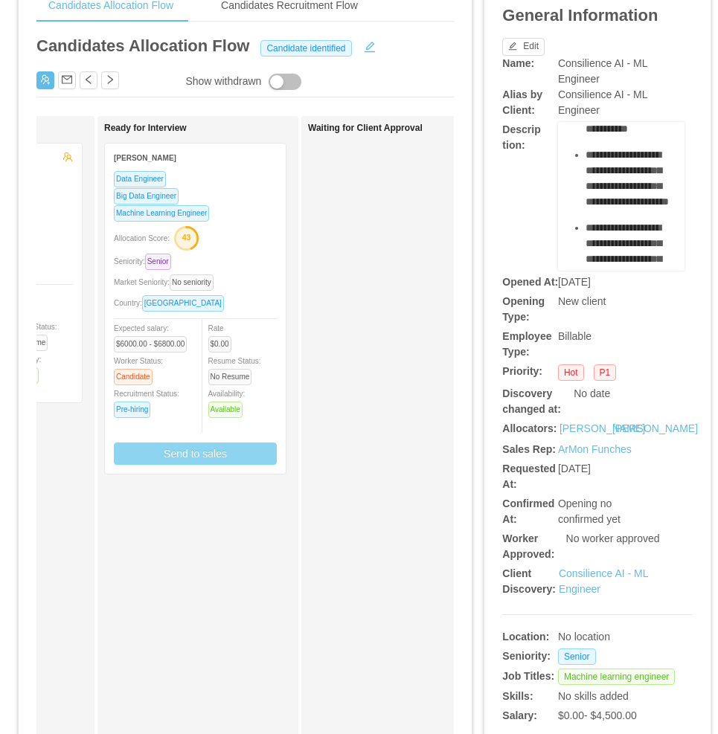
scroll to position [370, 0]
click at [237, 249] on div "Data Engineer Big Data Engineer Machine Learning Engineer Allocation Score: 43 …" at bounding box center [195, 317] width 163 height 295
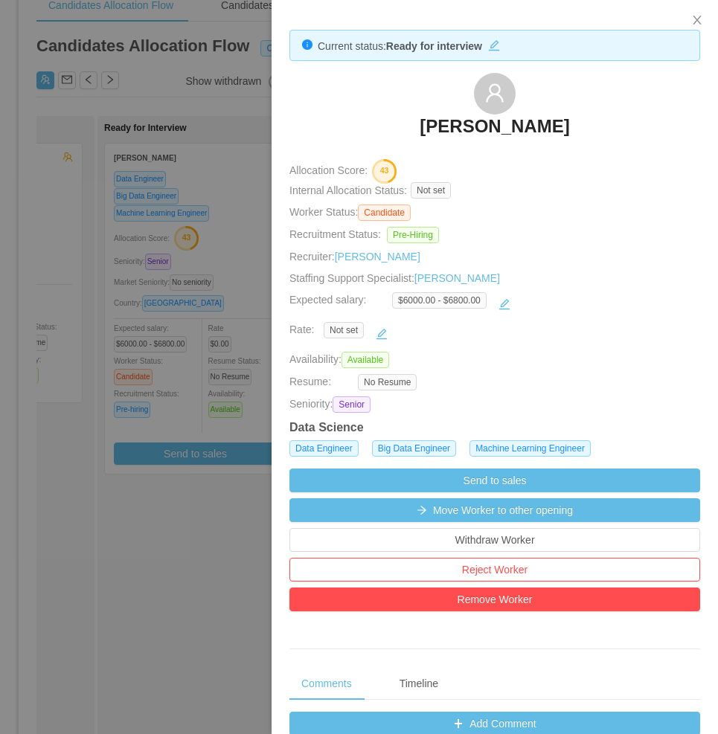
drag, startPoint x: 411, startPoint y: 121, endPoint x: 577, endPoint y: 126, distance: 166.7
click at [577, 126] on div "Fábio R. D. de Barros" at bounding box center [494, 110] width 411 height 74
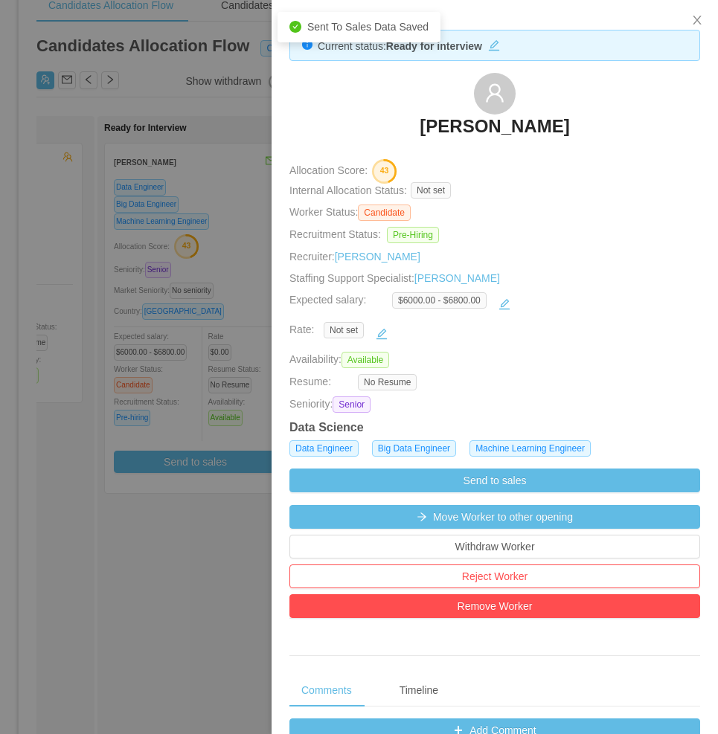
copy h3 "Fábio R. D. de Barros"
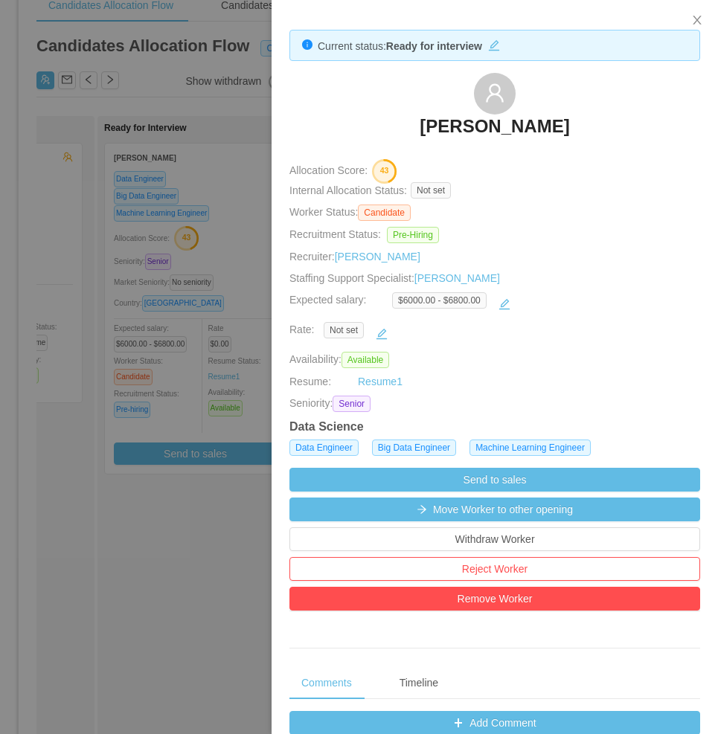
click at [146, 504] on div at bounding box center [359, 367] width 718 height 734
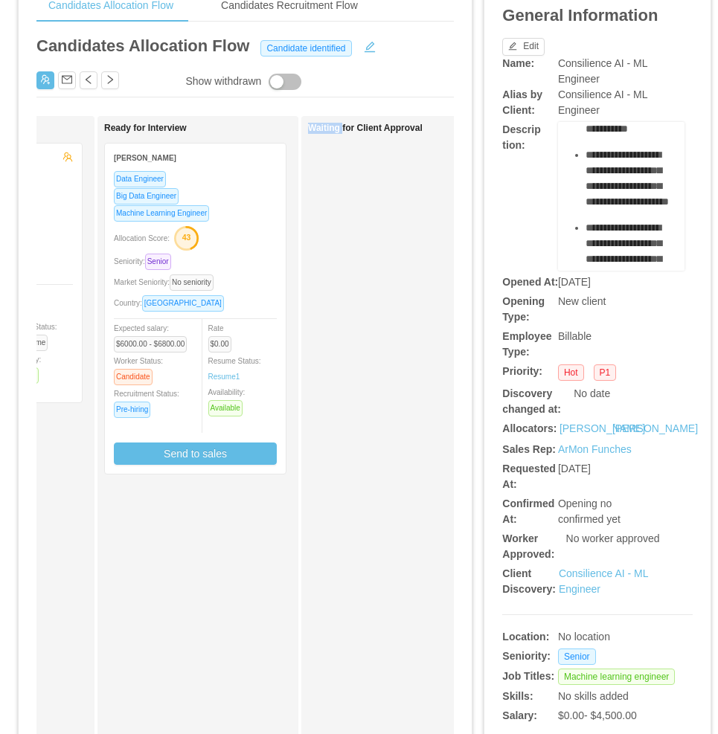
click at [146, 504] on div "Ready for Interview Fábio R. D. de Barros Data Engineer Big Data Engineer Machi…" at bounding box center [208, 488] width 208 height 730
click at [361, 48] on button "button" at bounding box center [370, 45] width 24 height 15
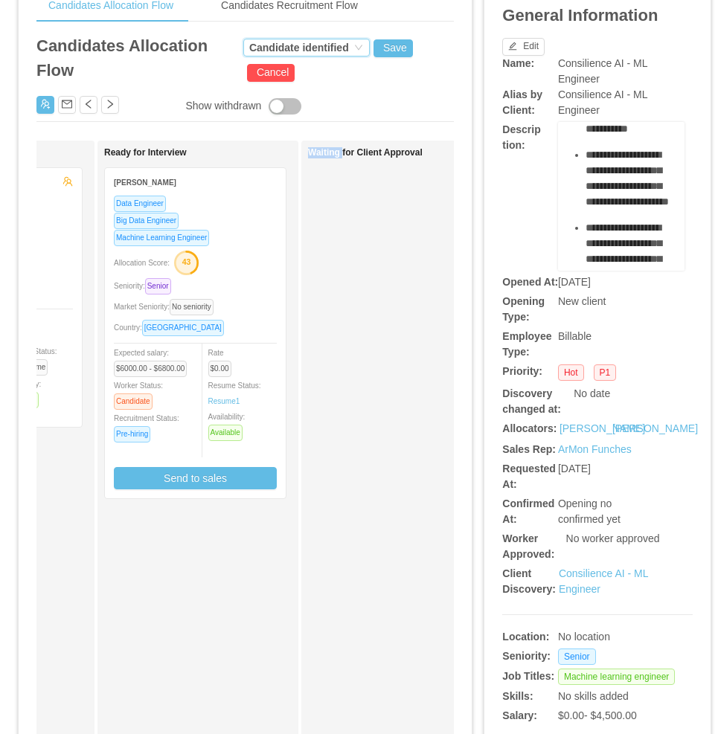
click at [284, 50] on div "Candidate identified" at bounding box center [299, 47] width 100 height 16
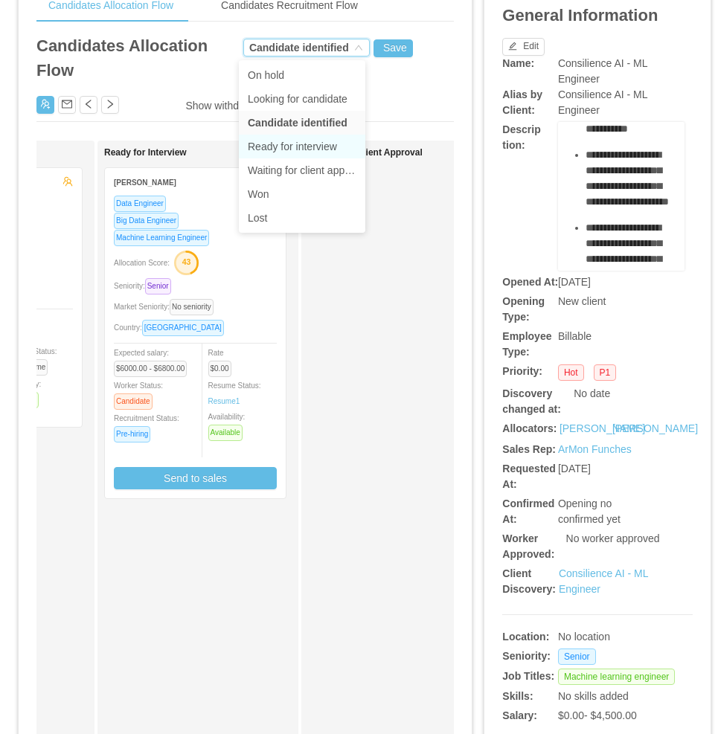
click at [298, 139] on li "Ready for interview" at bounding box center [302, 147] width 126 height 24
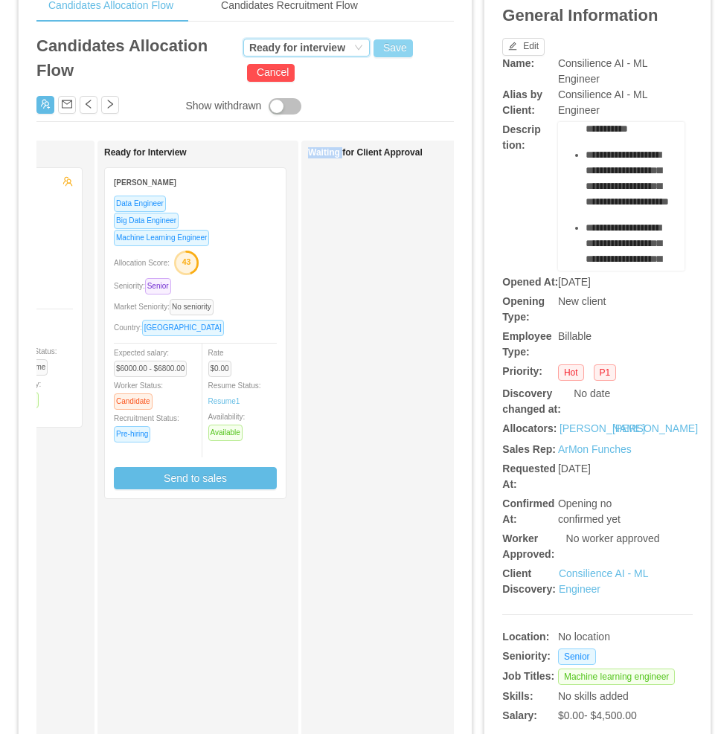
click at [393, 51] on button "Save" at bounding box center [392, 48] width 39 height 18
click at [404, 111] on button "Update" at bounding box center [416, 113] width 45 height 18
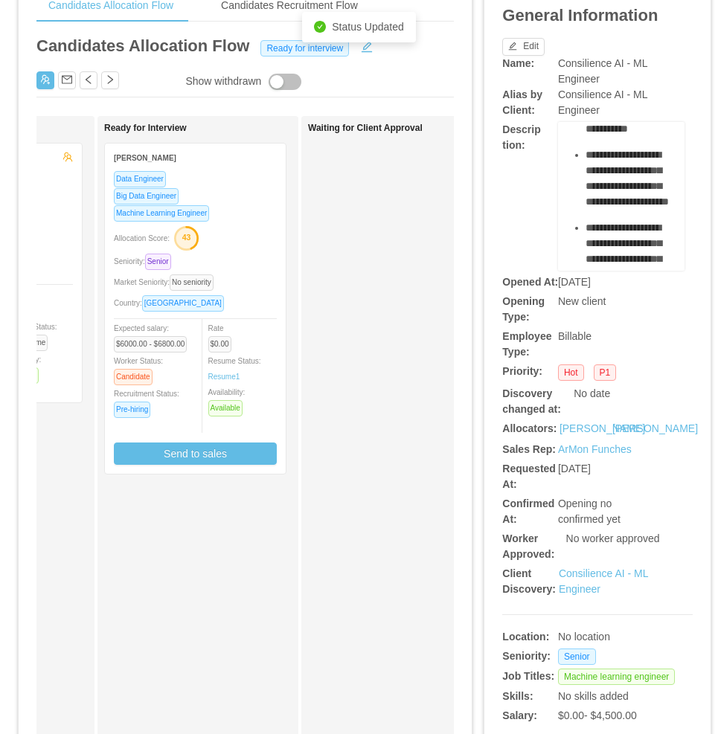
click at [382, 329] on div "Waiting for Client Approval" at bounding box center [412, 488] width 208 height 730
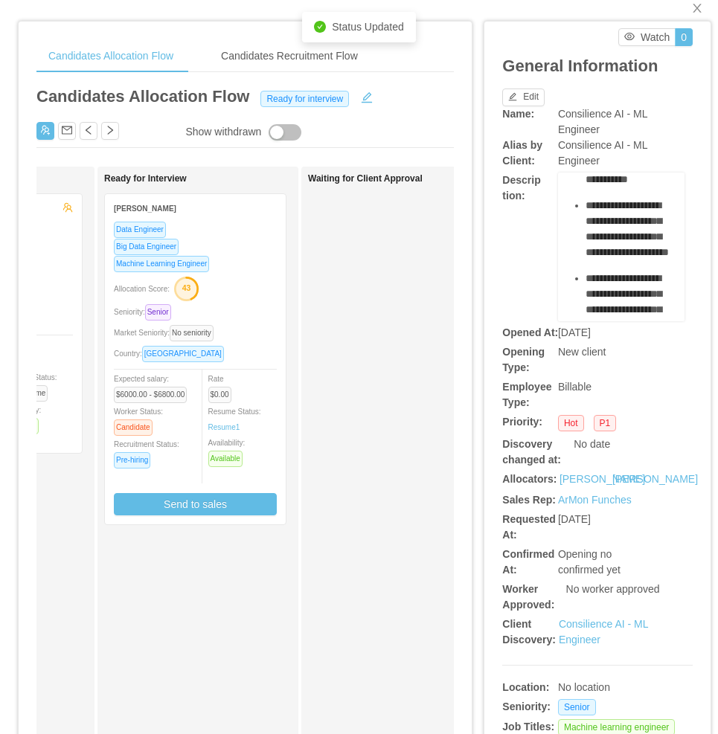
scroll to position [0, 0]
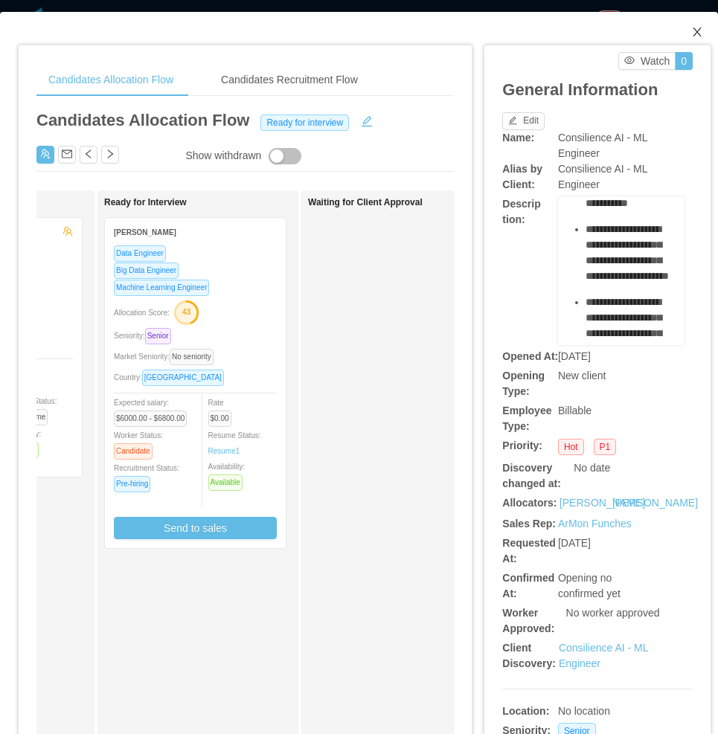
click at [692, 33] on icon "icon: close" at bounding box center [696, 32] width 8 height 9
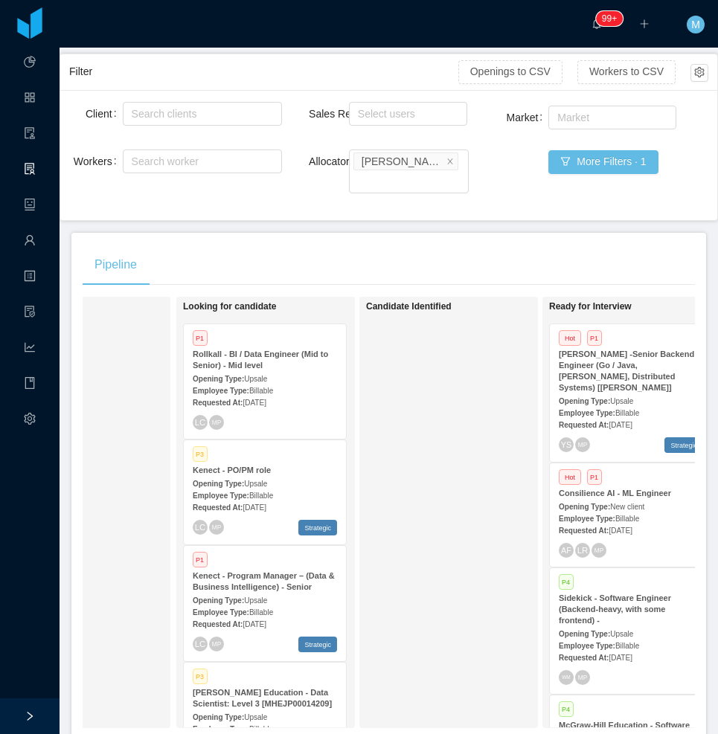
click at [457, 412] on div "Candidate Identified" at bounding box center [470, 512] width 208 height 418
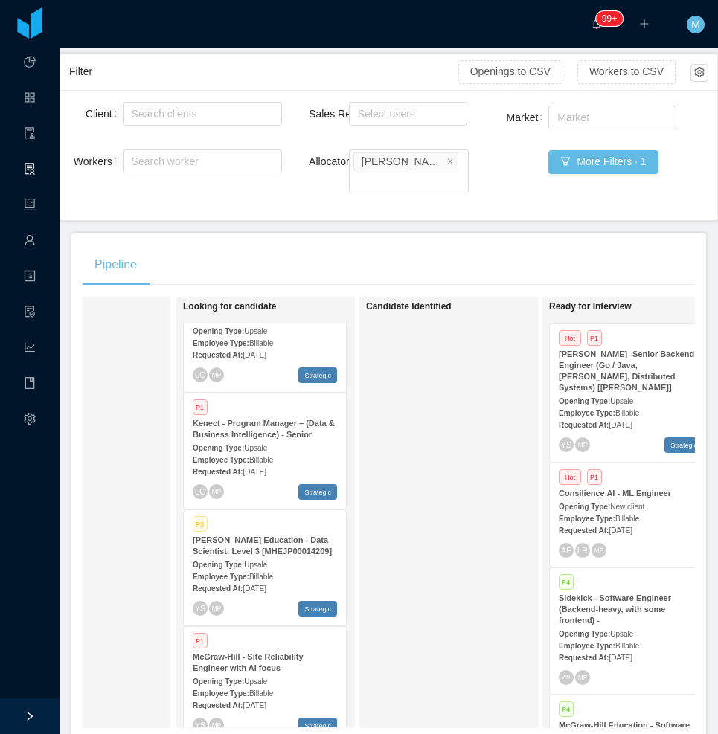
scroll to position [174, 0]
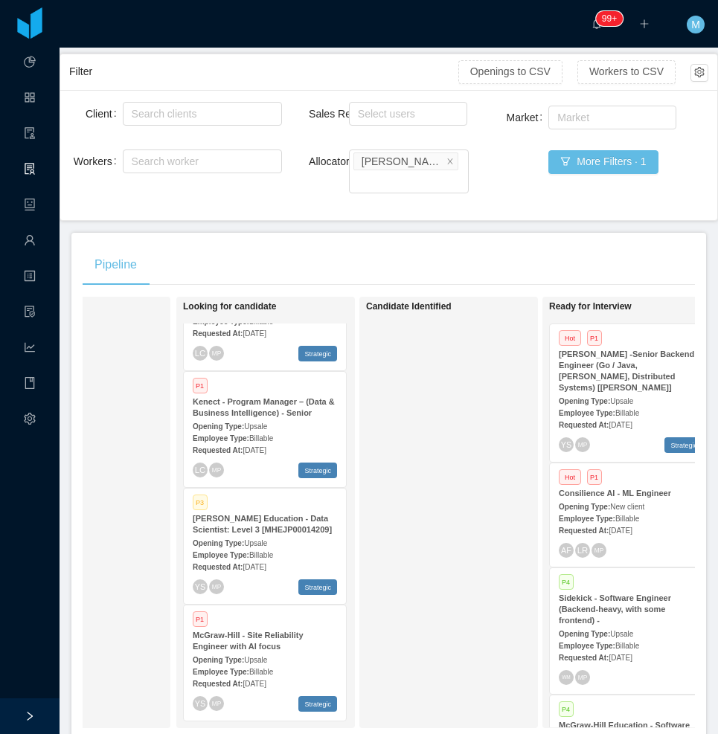
click at [451, 416] on div "Candidate Identified" at bounding box center [470, 512] width 208 height 418
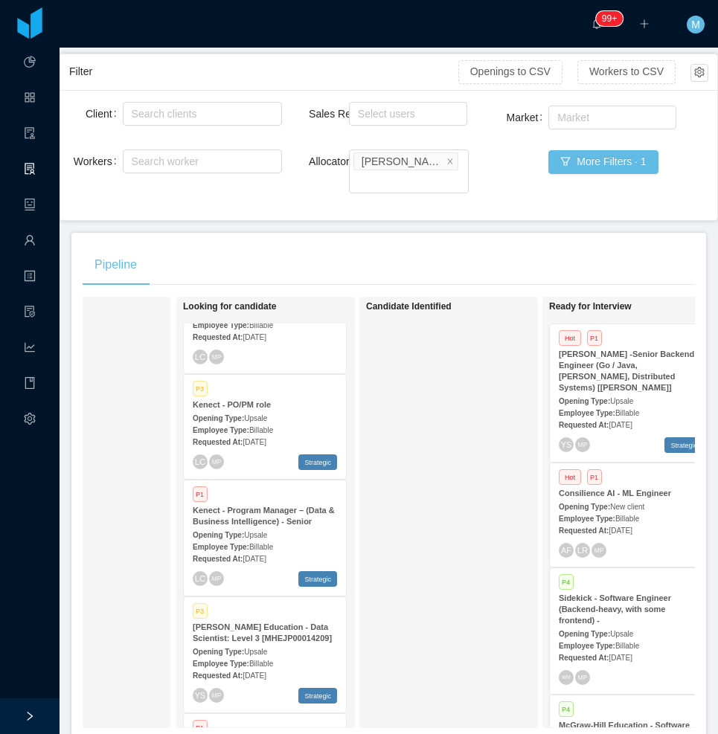
scroll to position [0, 0]
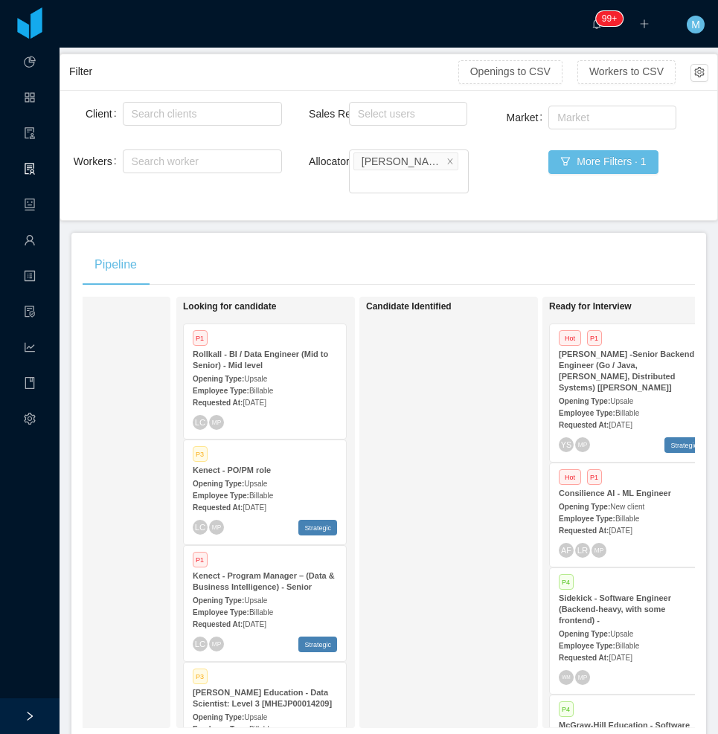
click at [389, 524] on div "Candidate Identified" at bounding box center [470, 512] width 208 height 418
drag, startPoint x: 462, startPoint y: 462, endPoint x: 462, endPoint y: 452, distance: 9.7
click at [462, 462] on div "Candidate Identified" at bounding box center [470, 512] width 208 height 418
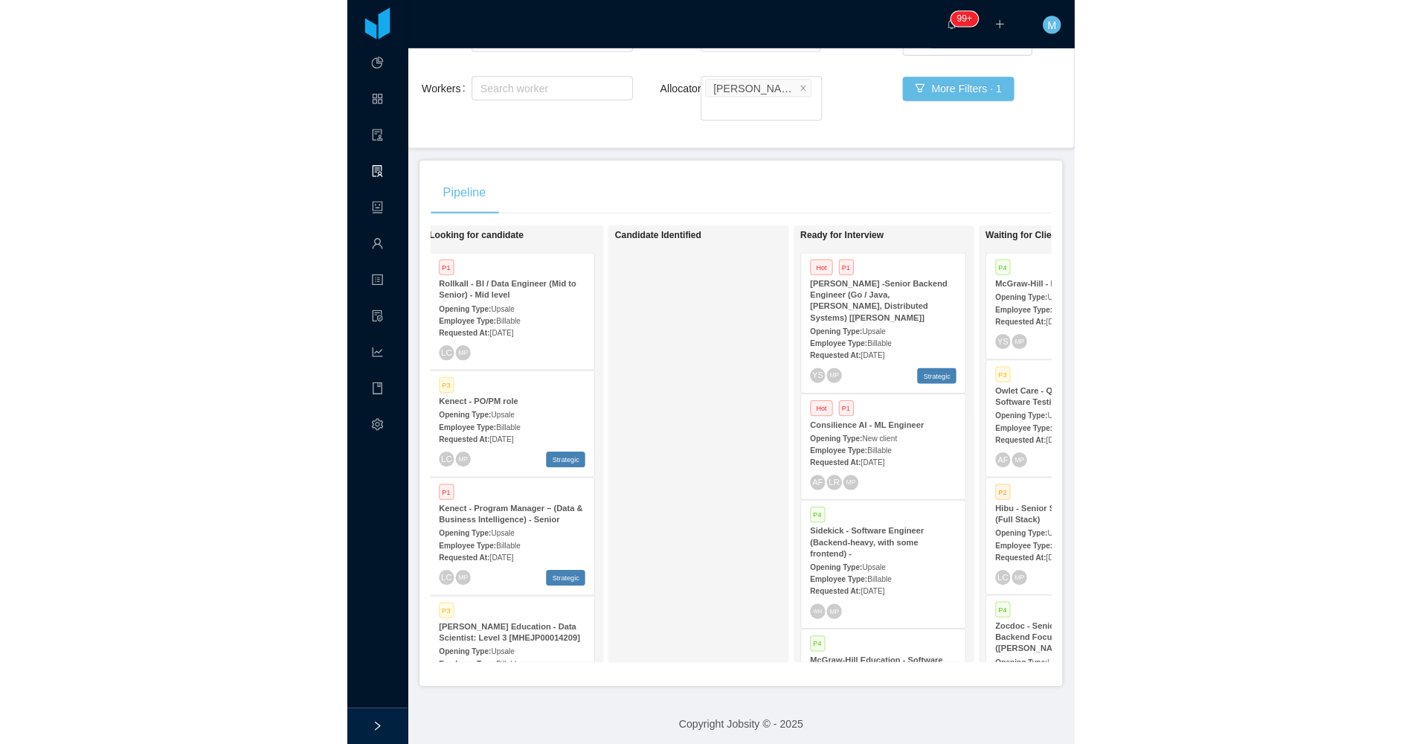
scroll to position [0, 164]
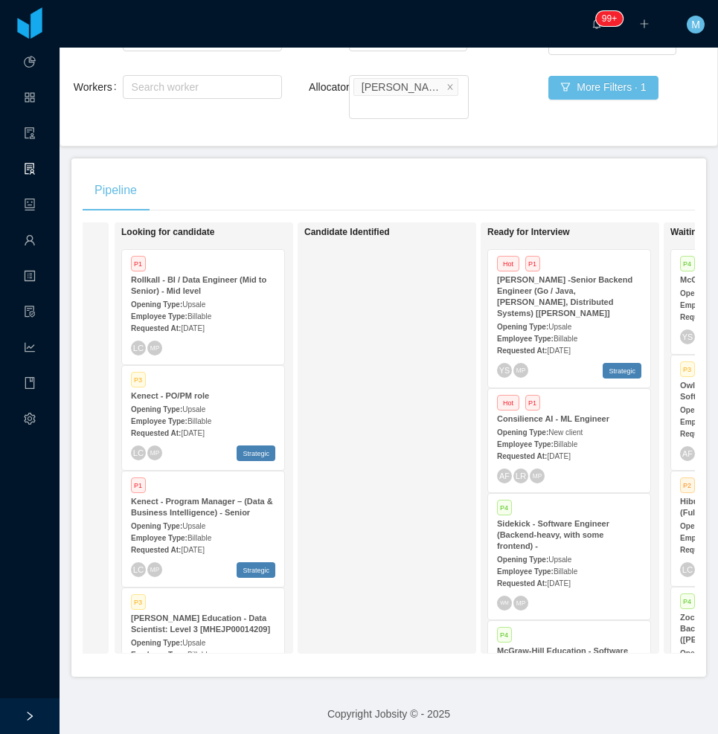
click at [332, 358] on div "Candidate Identified" at bounding box center [408, 438] width 208 height 418
drag, startPoint x: 394, startPoint y: 520, endPoint x: 332, endPoint y: 339, distance: 191.0
click at [394, 521] on div "Candidate Identified" at bounding box center [408, 438] width 208 height 418
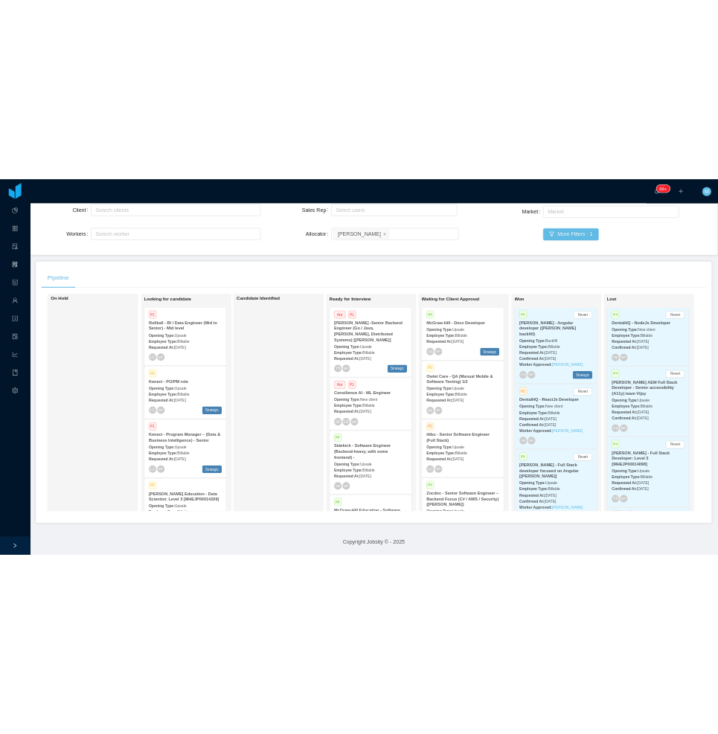
scroll to position [155, 0]
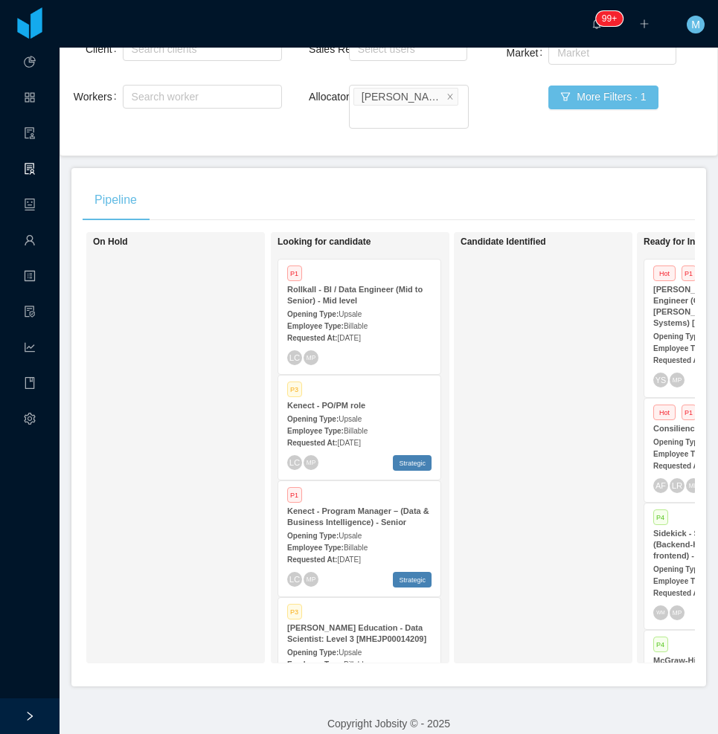
click at [499, 424] on div "Candidate Identified" at bounding box center [564, 448] width 208 height 418
click at [577, 461] on div "Candidate Identified" at bounding box center [564, 448] width 208 height 418
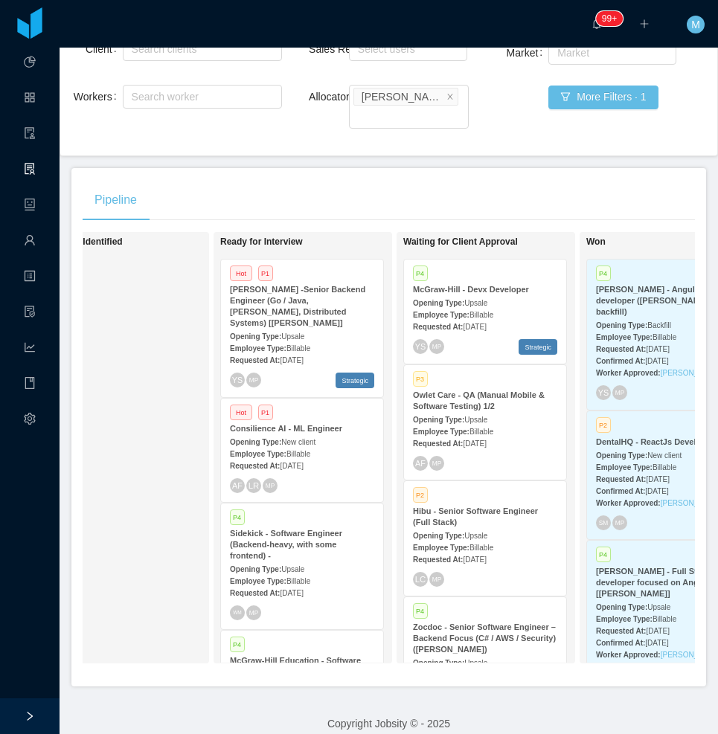
scroll to position [0, 440]
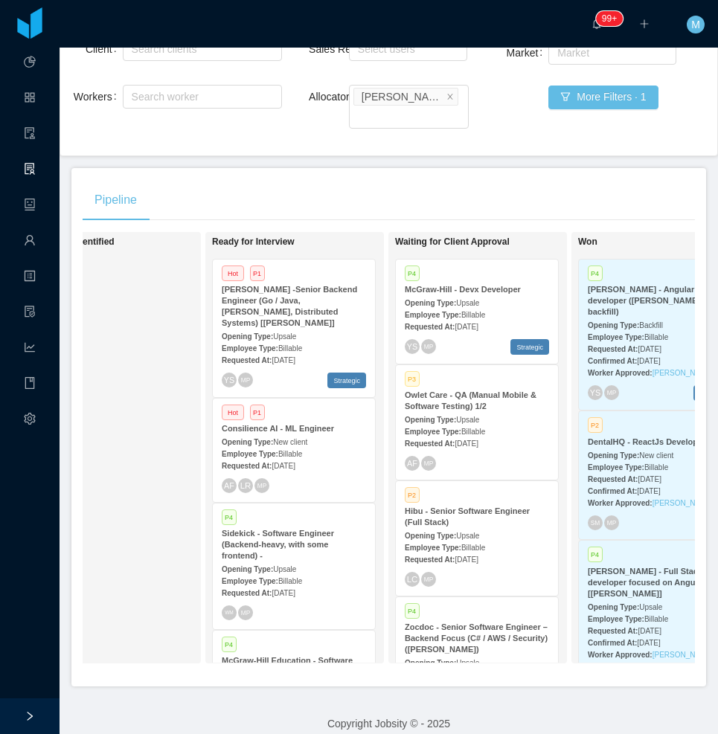
click at [488, 527] on div "Opening Type: Upsale" at bounding box center [477, 535] width 144 height 16
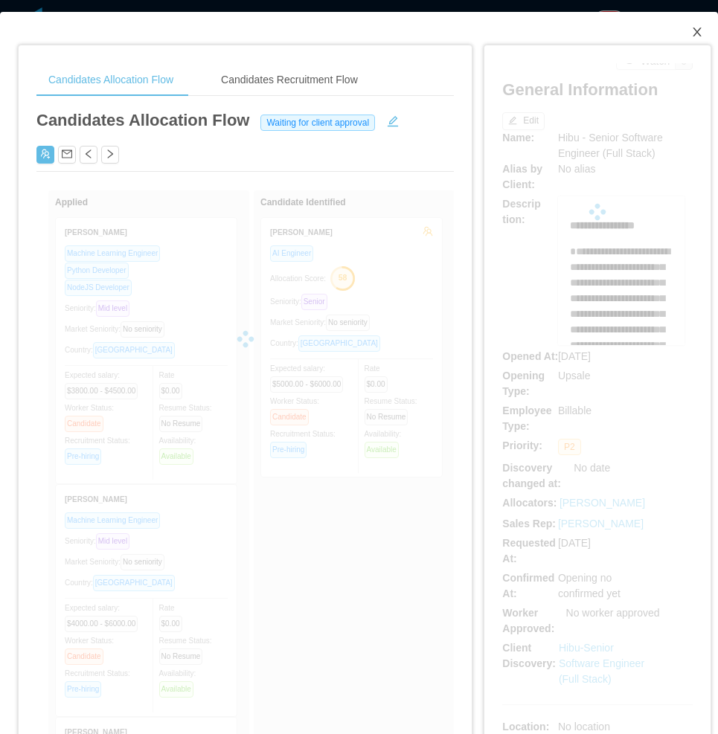
click at [699, 30] on span "Close" at bounding box center [697, 33] width 42 height 42
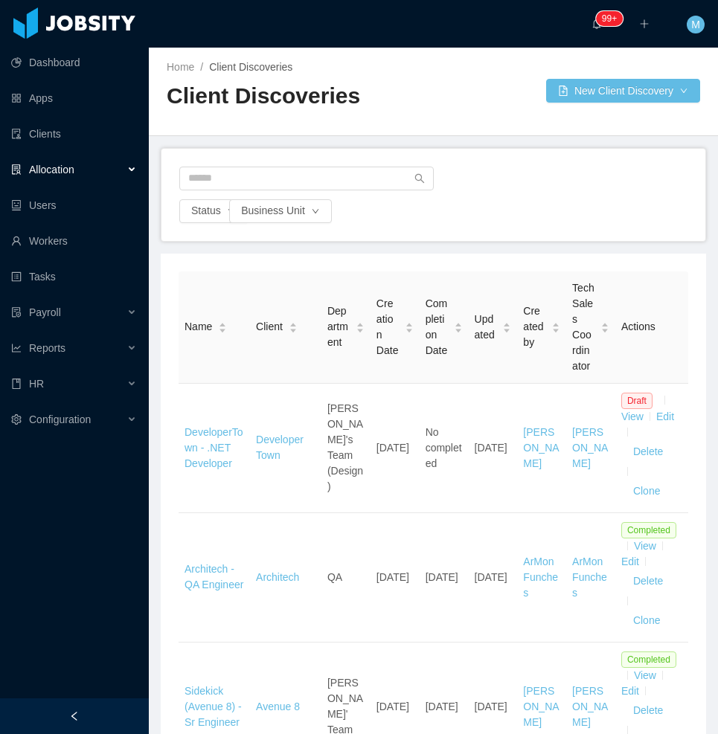
click at [105, 718] on div at bounding box center [74, 716] width 149 height 36
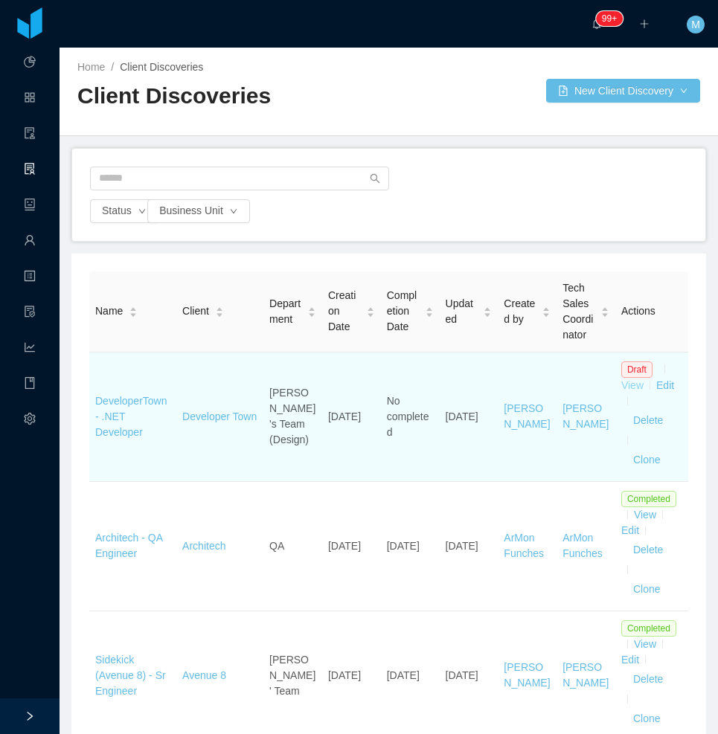
click at [621, 389] on link "View" at bounding box center [632, 385] width 22 height 12
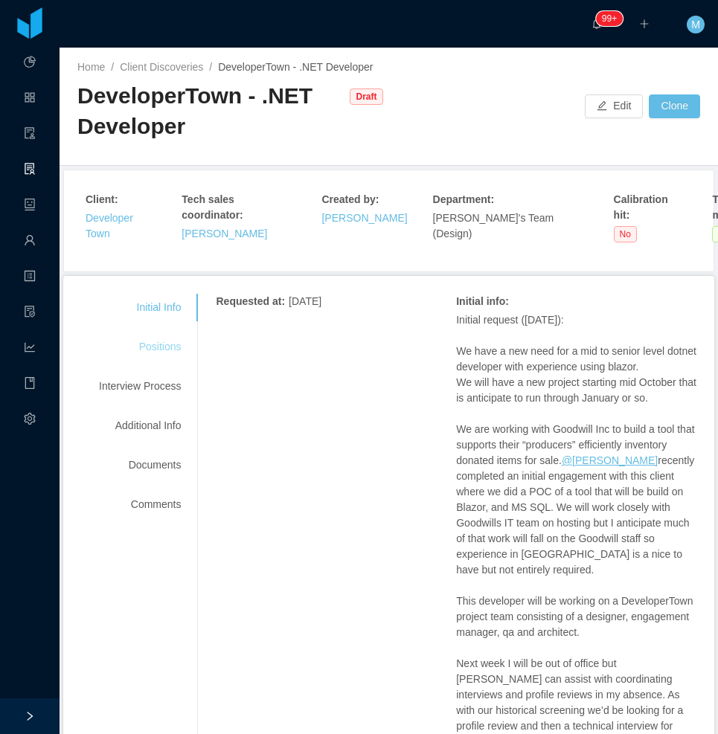
click at [184, 333] on div "Positions" at bounding box center [140, 347] width 118 height 28
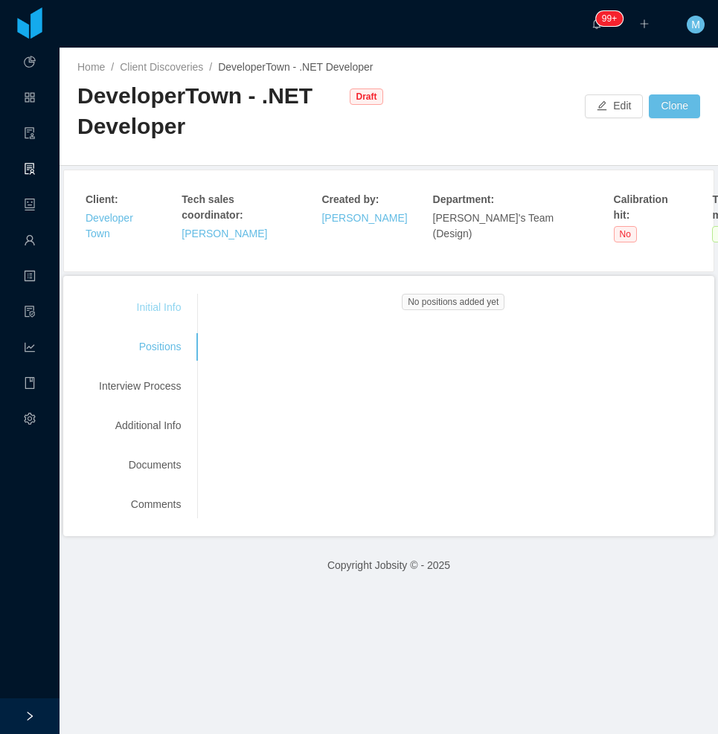
click at [188, 294] on div "Initial Info" at bounding box center [140, 308] width 118 height 28
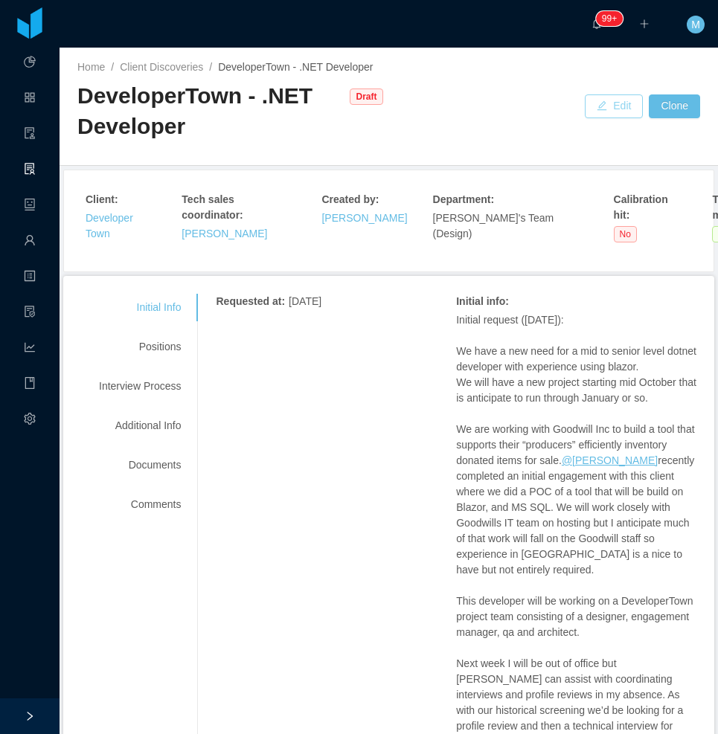
click at [597, 112] on button "Edit" at bounding box center [614, 106] width 58 height 24
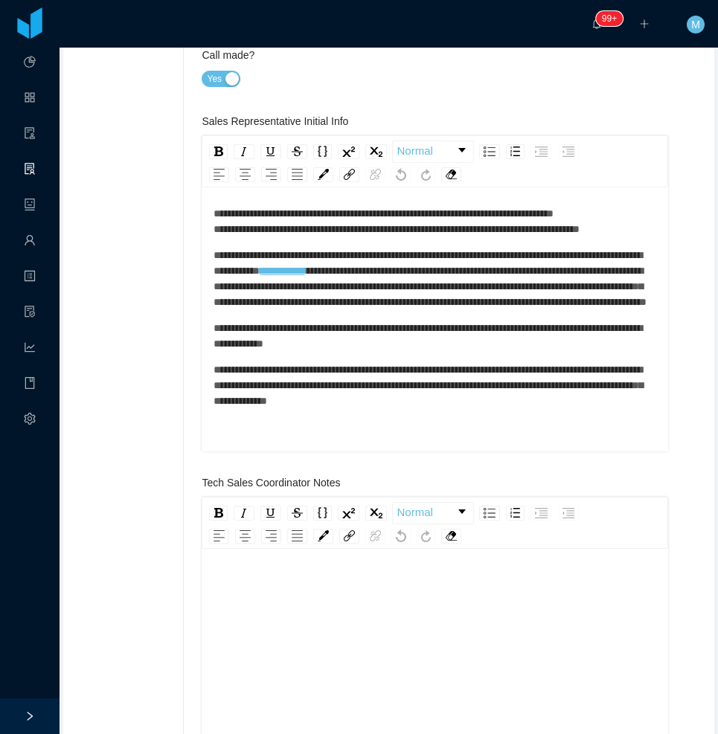
scroll to position [744, 0]
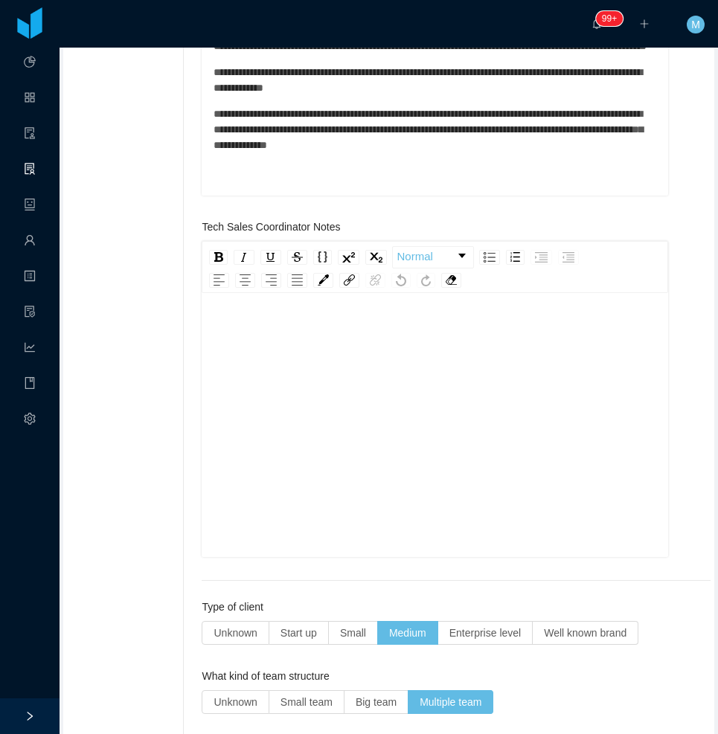
click at [288, 440] on div "rdw-editor" at bounding box center [434, 416] width 443 height 260
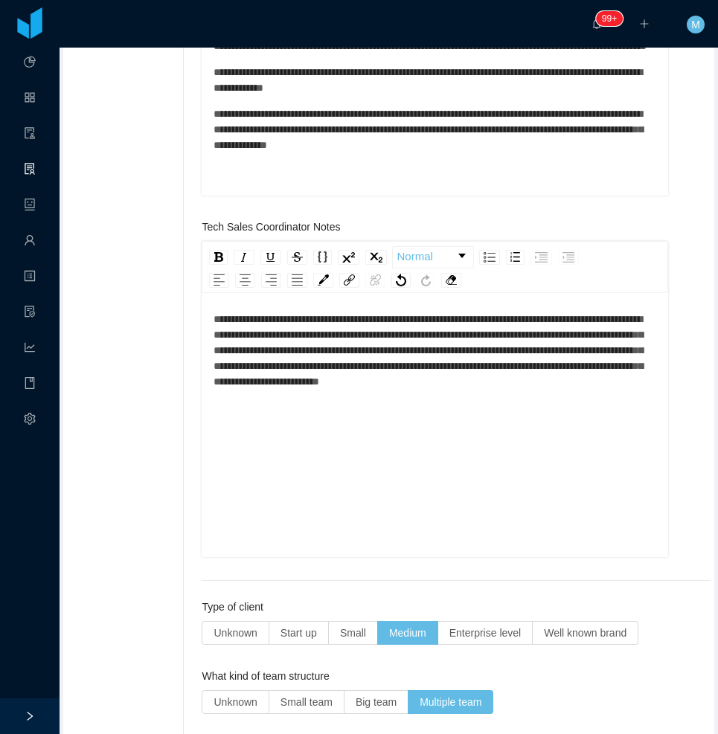
click at [569, 314] on span "**********" at bounding box center [427, 350] width 429 height 73
click at [475, 387] on div "**********" at bounding box center [434, 351] width 443 height 78
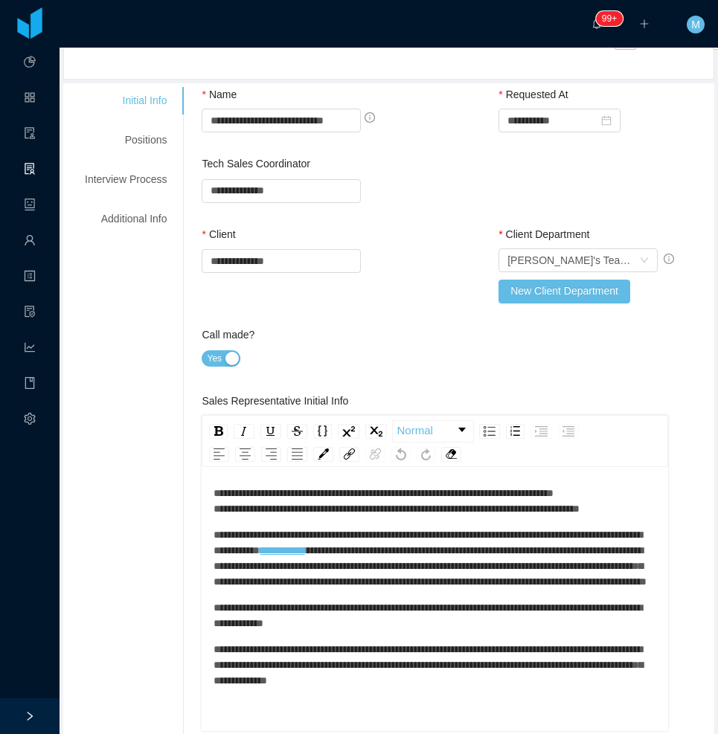
scroll to position [0, 0]
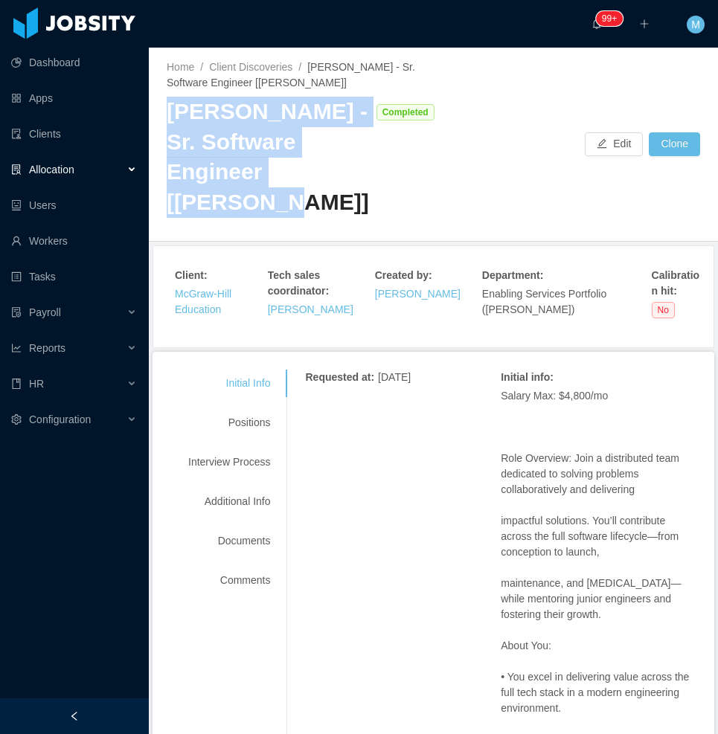
drag, startPoint x: 278, startPoint y: 182, endPoint x: 163, endPoint y: 118, distance: 132.2
click at [163, 118] on div "Home / Client Discoveries / McGraw-Hill - Sr. Software Engineer [Sai Yeluri] / …" at bounding box center [433, 145] width 569 height 194
copy div "[PERSON_NAME] - Sr. Software Engineer [[PERSON_NAME]]"
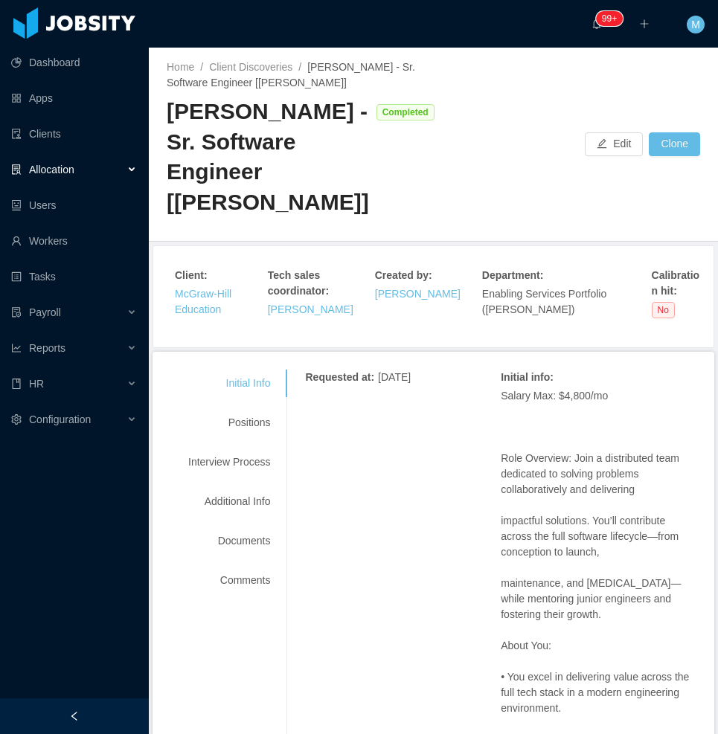
click at [93, 720] on div at bounding box center [74, 716] width 149 height 36
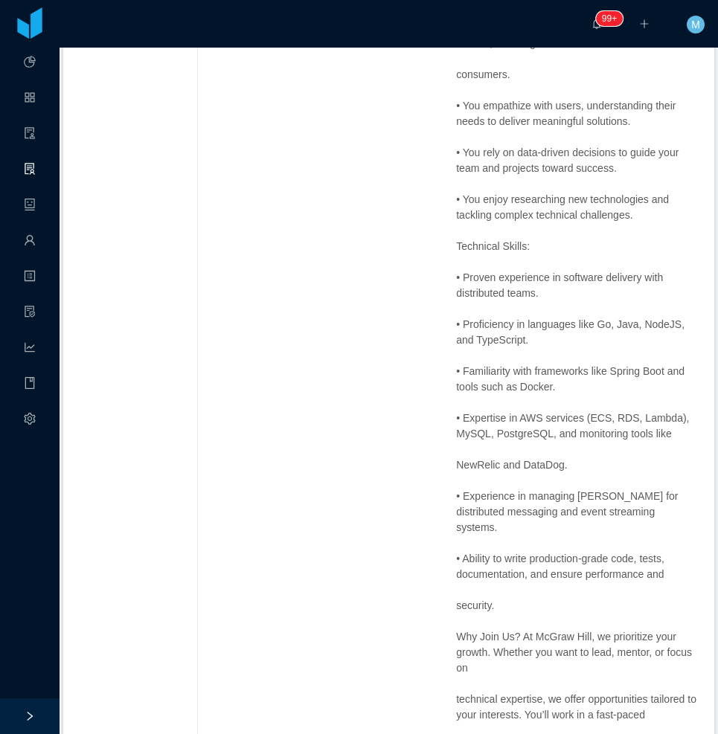
scroll to position [818, 0]
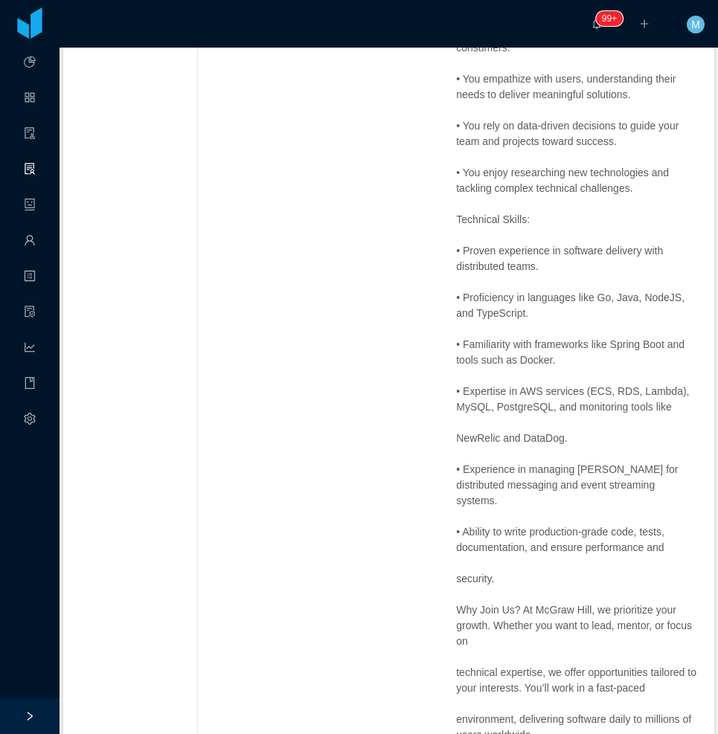
click at [505, 290] on p "• Proficiency in languages like Go, Java, NodeJS, and TypeScript." at bounding box center [576, 305] width 240 height 31
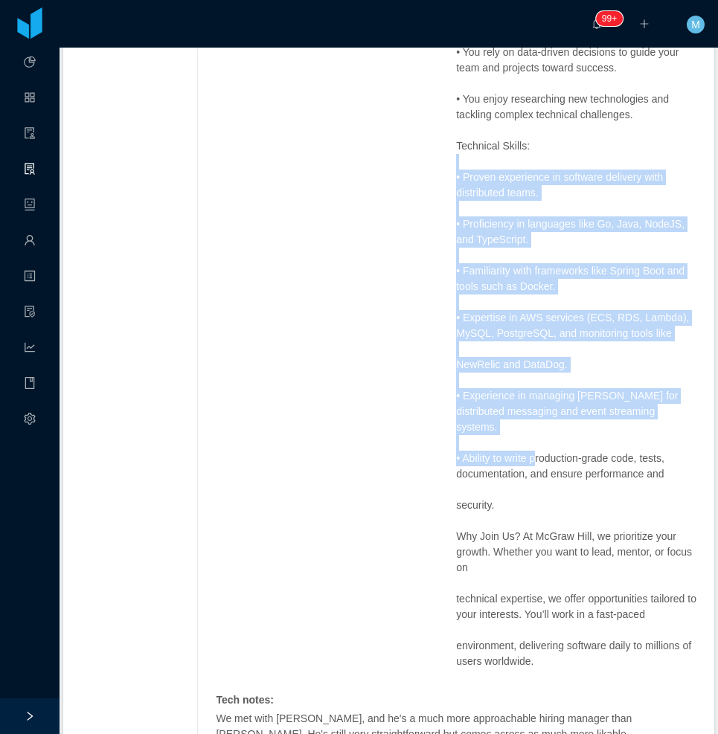
scroll to position [892, 0]
drag, startPoint x: 453, startPoint y: 226, endPoint x: 672, endPoint y: 452, distance: 315.0
click at [672, 452] on div "Salary Max: $4,800/mo Role Overview: Join a distributed team dedicated to solvi…" at bounding box center [576, 75] width 240 height 1218
copy span "• Proven experience in software delivery with distributed teams. • Proficiency …"
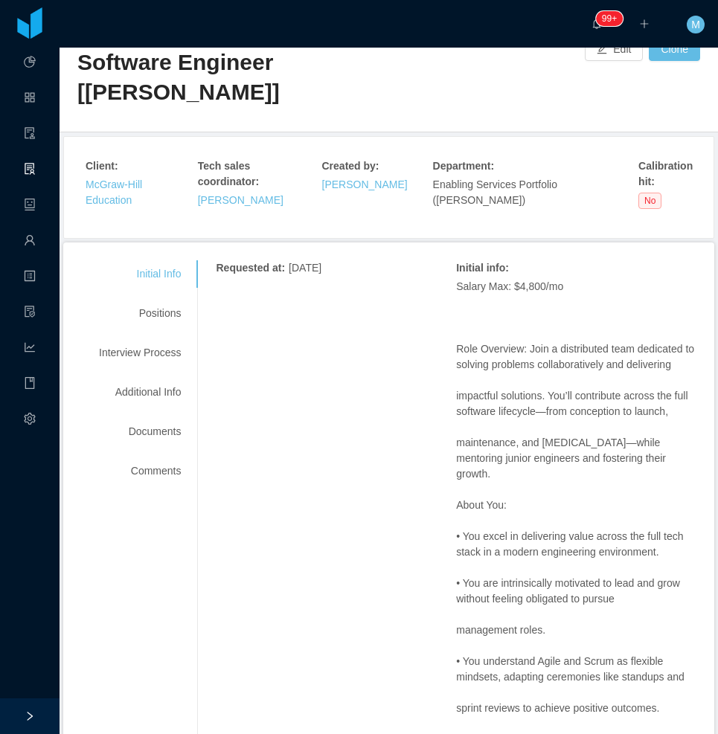
scroll to position [0, 0]
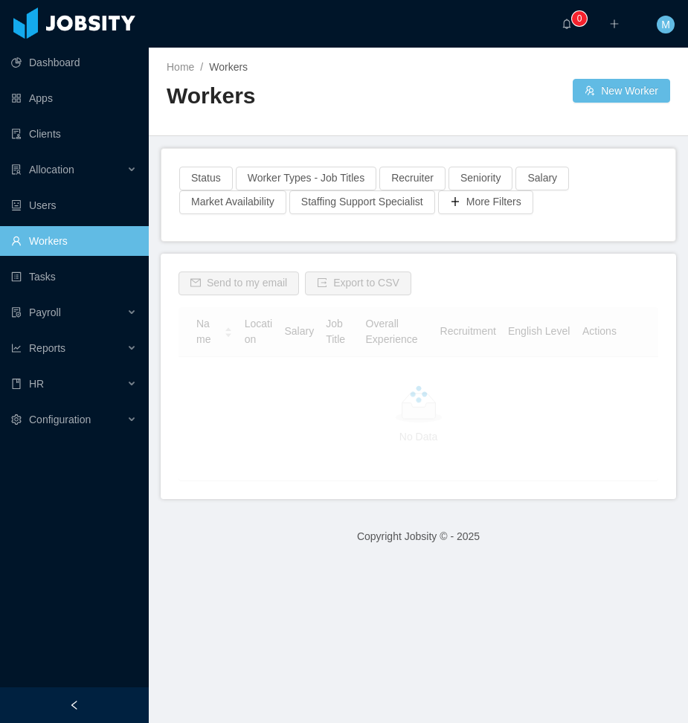
click at [87, 701] on div at bounding box center [74, 705] width 149 height 36
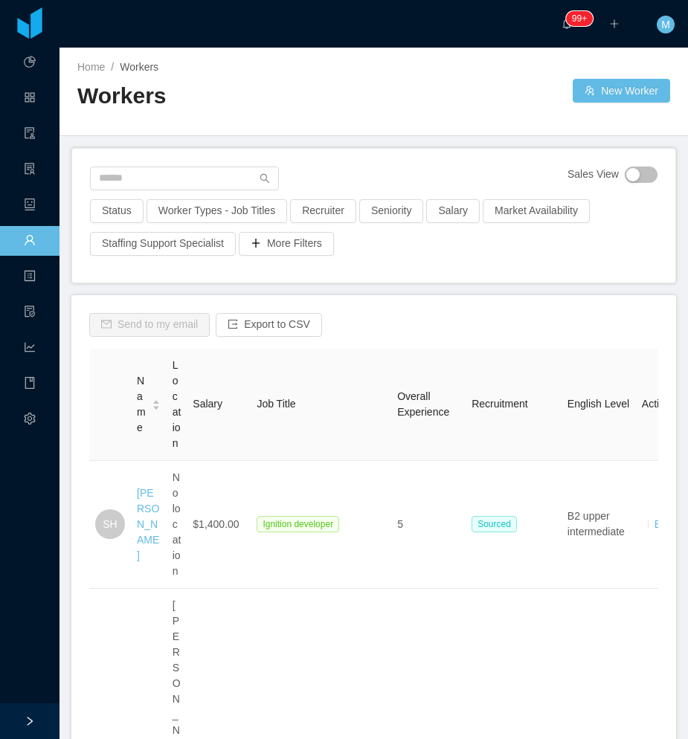
drag, startPoint x: 330, startPoint y: 83, endPoint x: 264, endPoint y: 99, distance: 68.2
click at [330, 83] on h2 "Workers" at bounding box center [225, 96] width 297 height 30
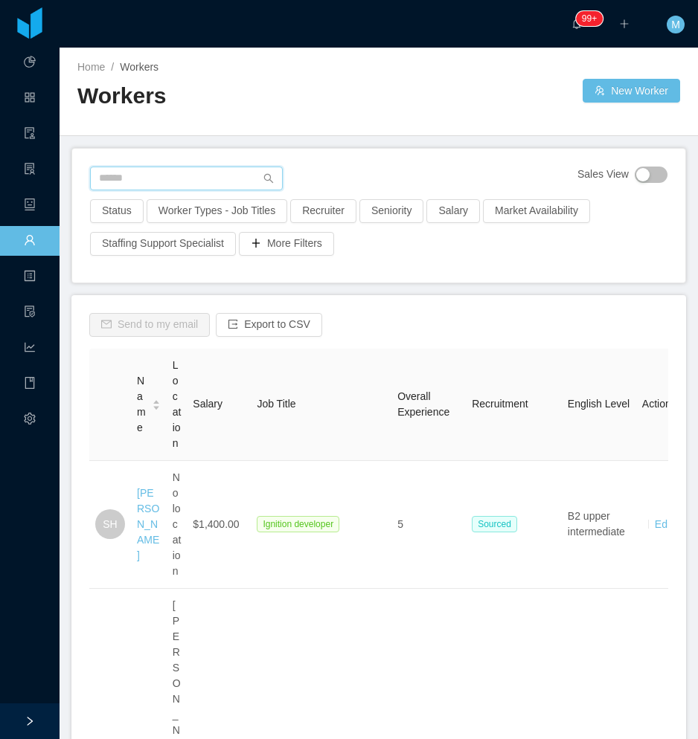
click at [147, 184] on input "text" at bounding box center [186, 179] width 193 height 24
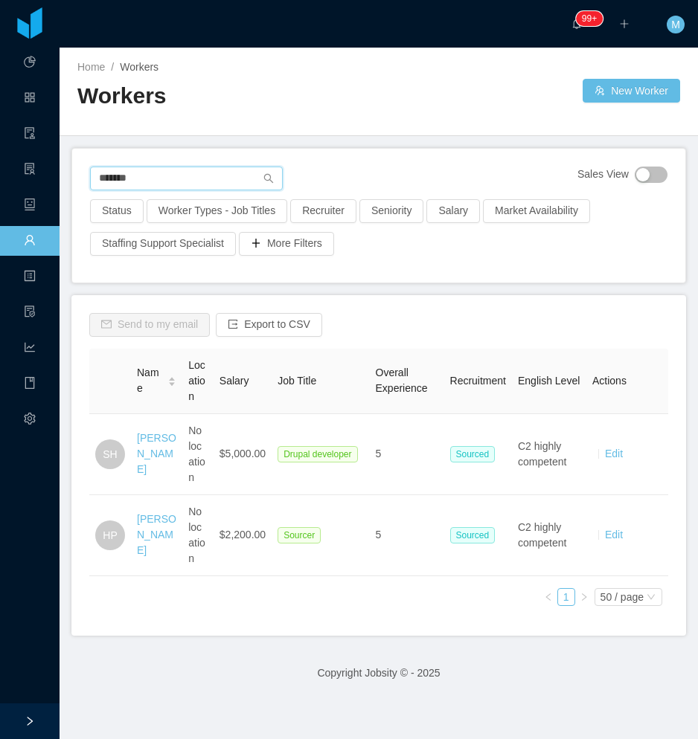
drag, startPoint x: 144, startPoint y: 174, endPoint x: 79, endPoint y: 169, distance: 65.7
click at [79, 169] on div "****** Sales View Status Worker Types - Job Titles Recruiter Seniority Salary M…" at bounding box center [378, 216] width 613 height 134
paste input "******"
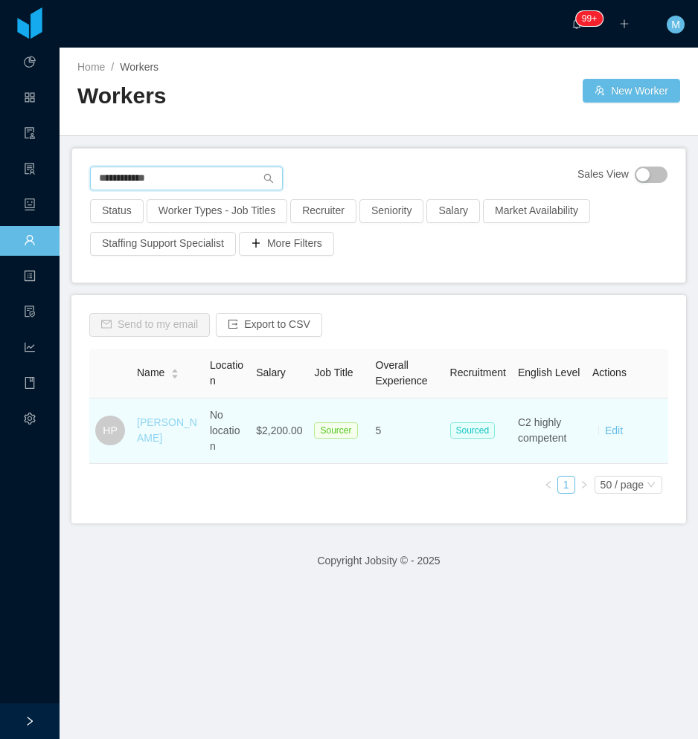
type input "**********"
click at [155, 437] on link "Haider Polan" at bounding box center [167, 430] width 60 height 28
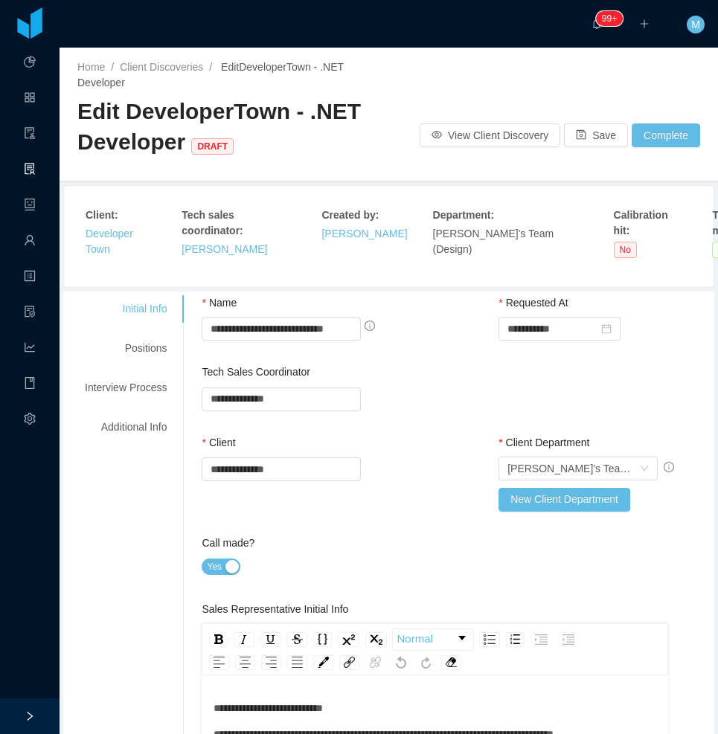
scroll to position [33, 0]
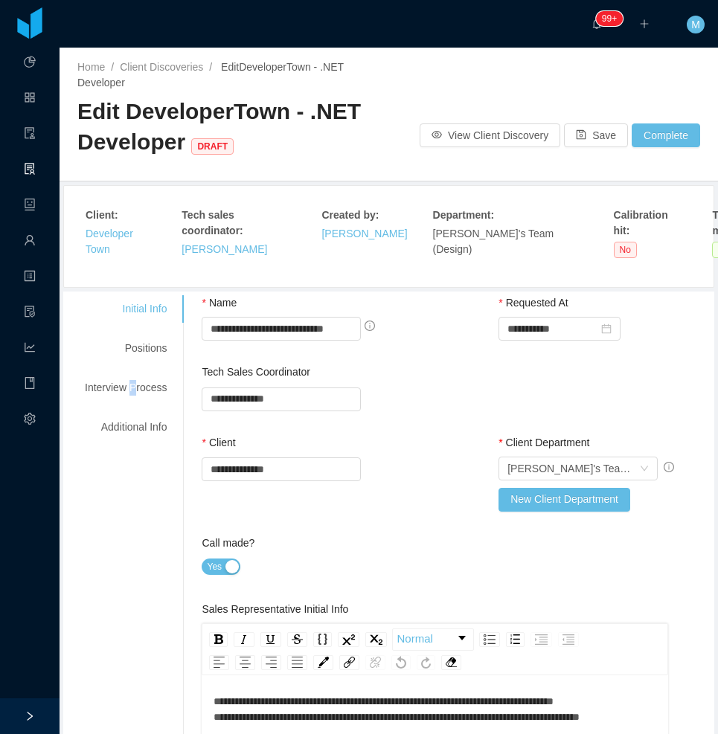
click at [134, 355] on div "Initial Info Positions Interview Process Additional Info" at bounding box center [126, 368] width 118 height 146
drag, startPoint x: 134, startPoint y: 355, endPoint x: 120, endPoint y: 336, distance: 22.9
click at [120, 336] on div "Positions" at bounding box center [126, 349] width 118 height 28
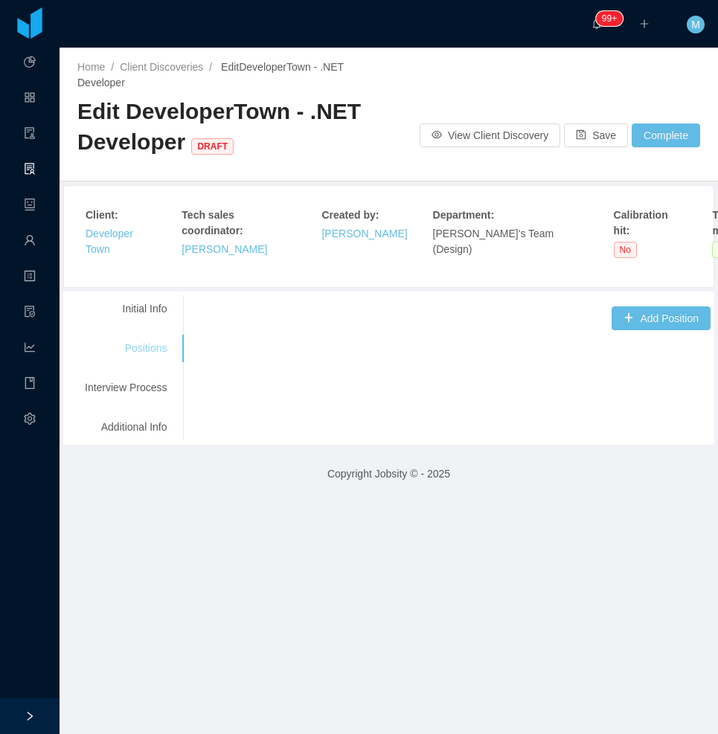
click at [135, 336] on div "Positions" at bounding box center [126, 349] width 118 height 28
click at [682, 306] on button "Add Position" at bounding box center [660, 318] width 99 height 24
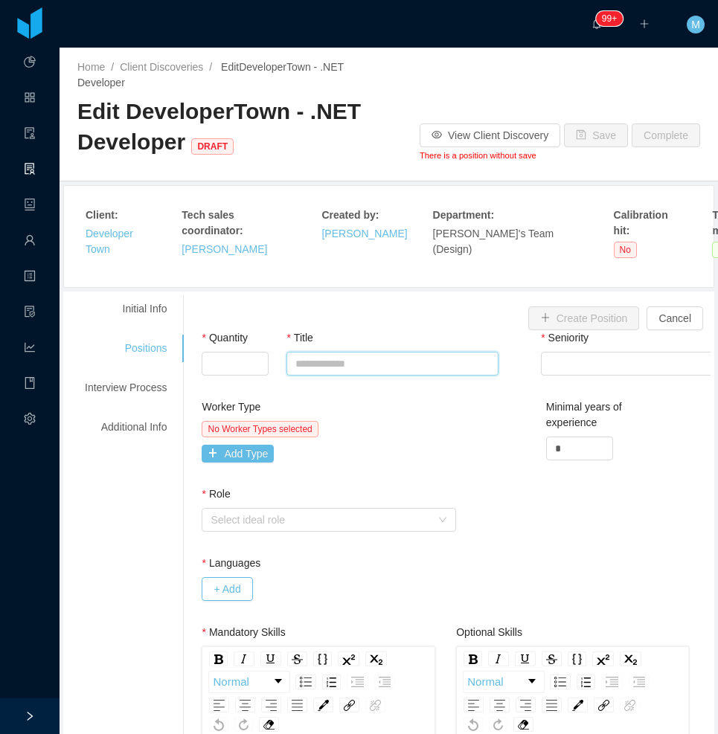
click at [389, 352] on input "Title" at bounding box center [392, 364] width 212 height 24
paste input "**********"
type input "**********"
click at [242, 353] on input "Quantity" at bounding box center [234, 364] width 65 height 22
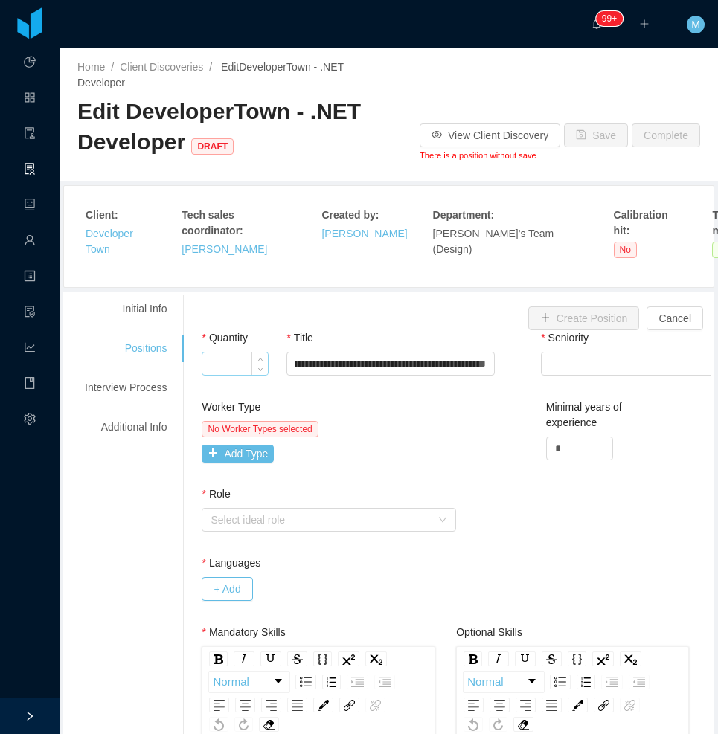
scroll to position [0, 0]
type input "*"
click at [598, 353] on div "Select Seniority" at bounding box center [648, 364] width 196 height 22
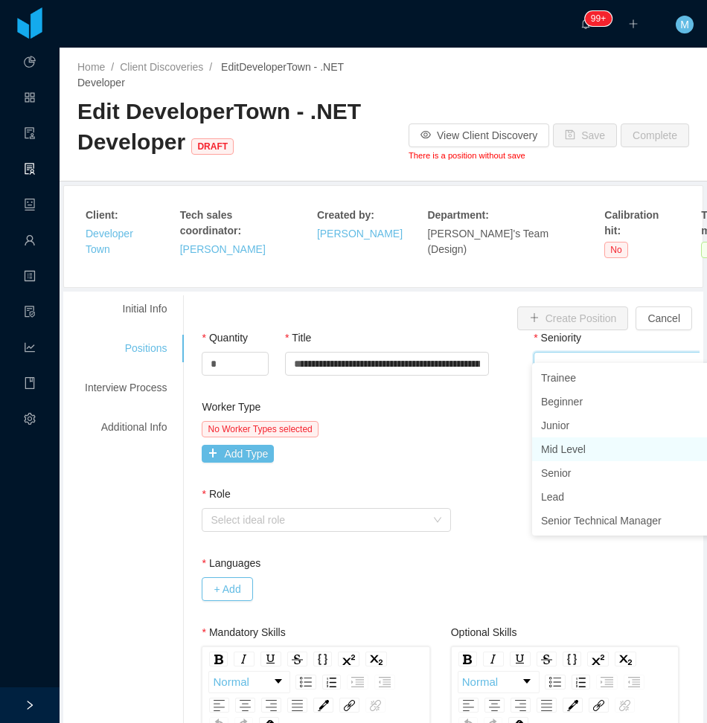
click at [573, 443] on li "Mid Level" at bounding box center [643, 449] width 223 height 24
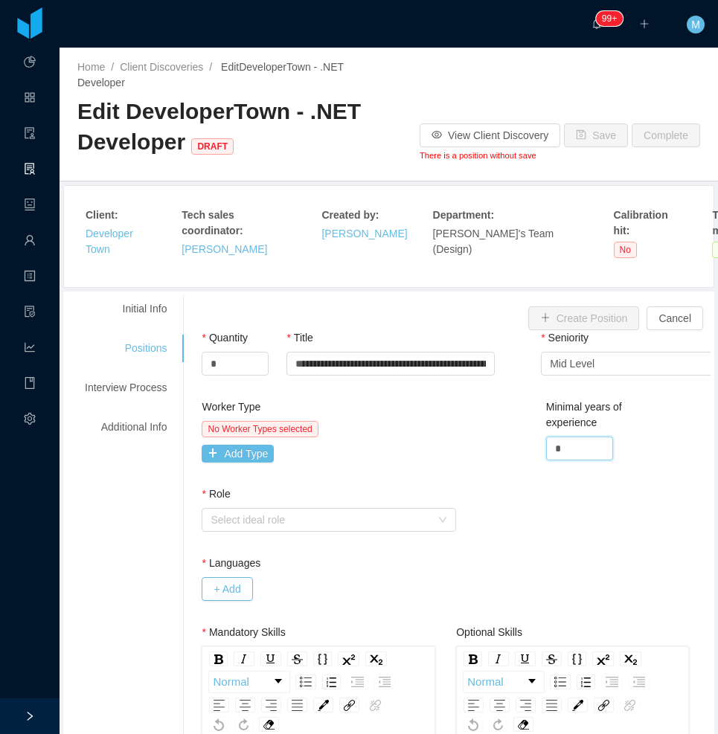
drag, startPoint x: 562, startPoint y: 443, endPoint x: 527, endPoint y: 440, distance: 35.1
click at [527, 440] on div "Worker Type No Worker Types selected Add Type Minimal years of experience *" at bounding box center [456, 442] width 516 height 87
type input "*"
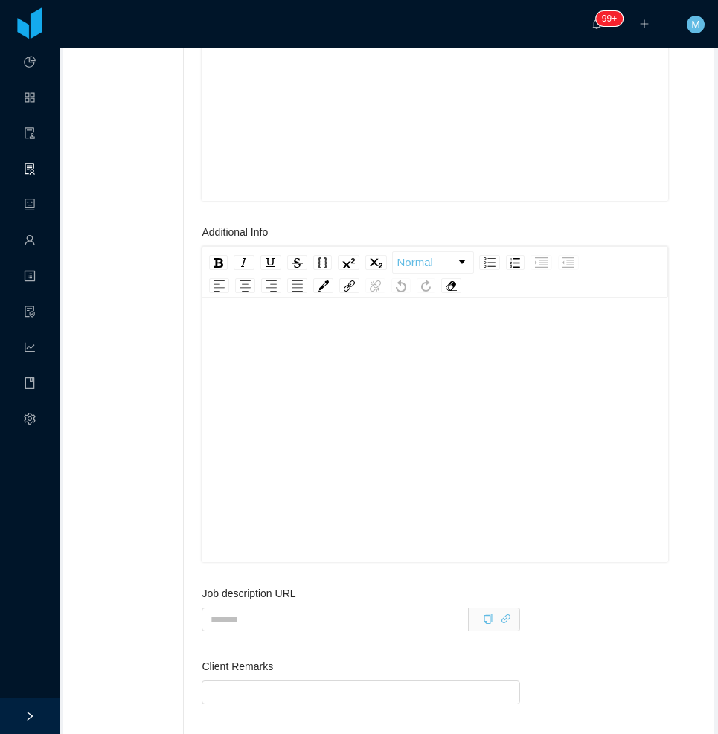
scroll to position [1562, 0]
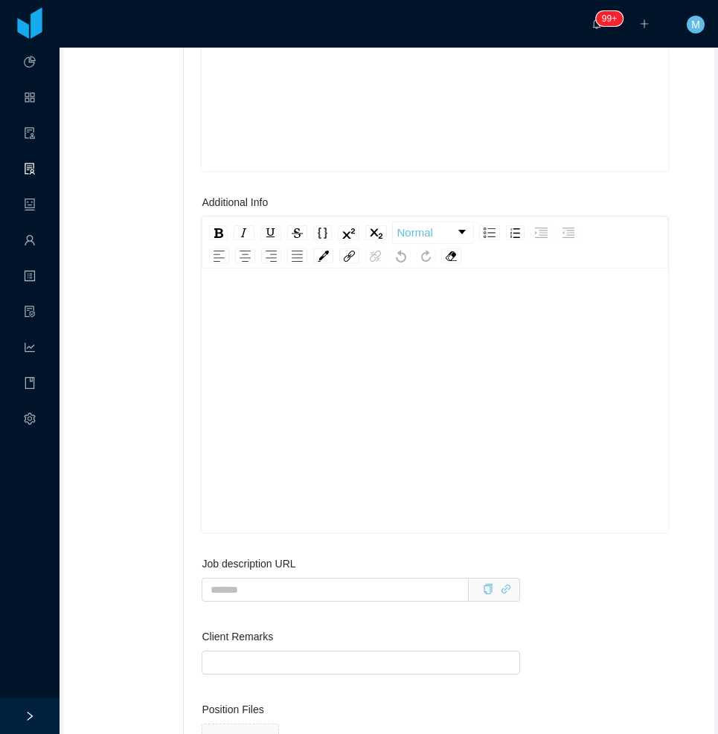
click at [342, 394] on div "rdw-editor" at bounding box center [434, 424] width 443 height 260
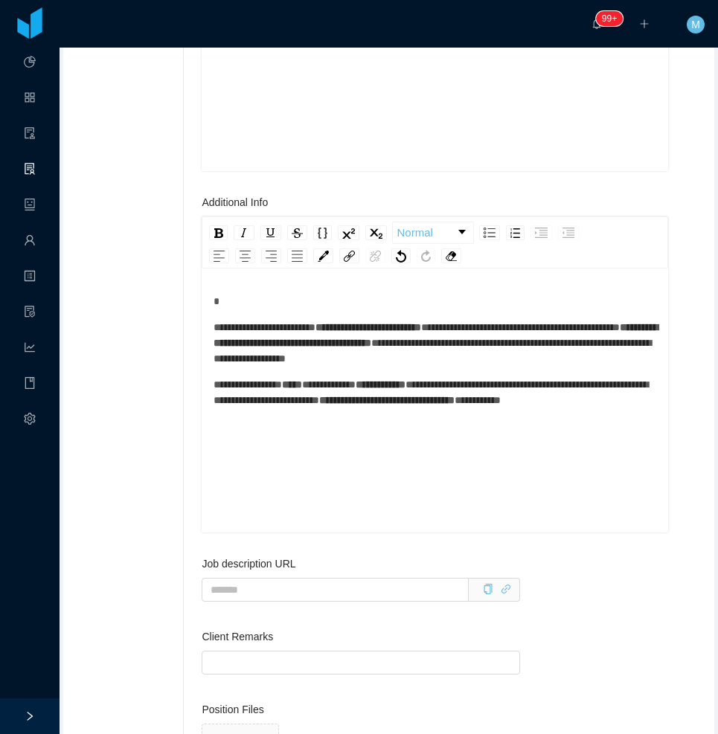
click at [328, 432] on div "**********" at bounding box center [434, 424] width 443 height 260
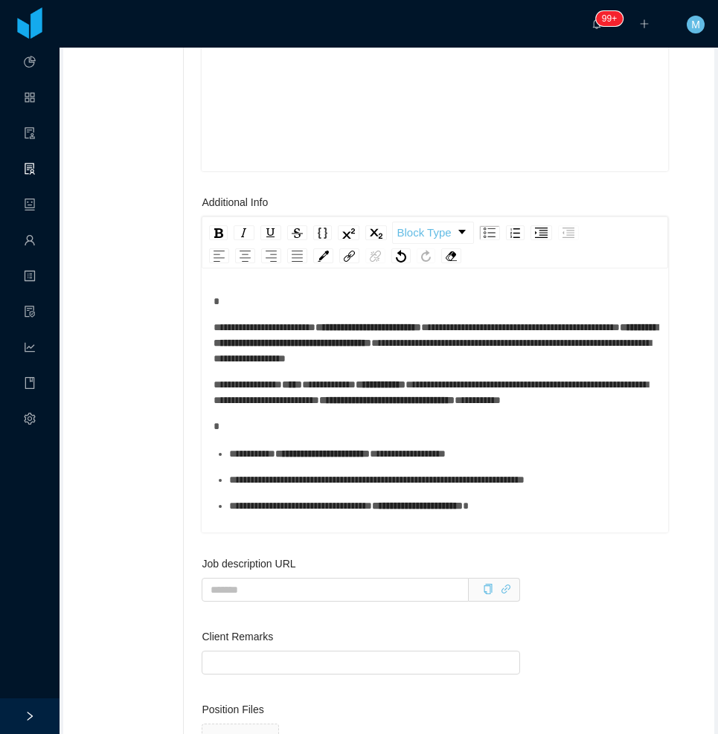
click at [290, 462] on div "**********" at bounding box center [443, 454] width 428 height 16
click at [274, 488] on div "**********" at bounding box center [443, 480] width 428 height 16
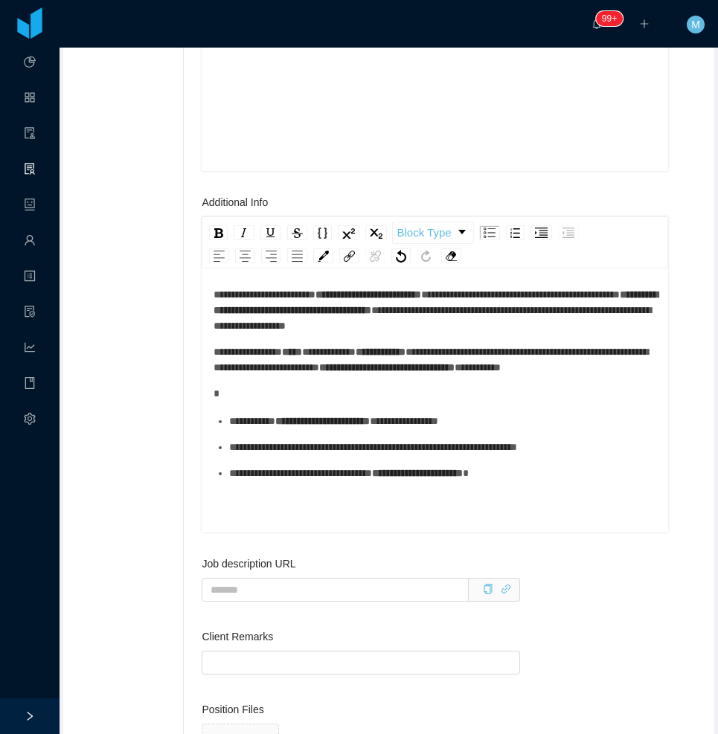
drag, startPoint x: 341, startPoint y: 369, endPoint x: 329, endPoint y: 387, distance: 21.7
click at [338, 376] on div "**********" at bounding box center [434, 371] width 443 height 220
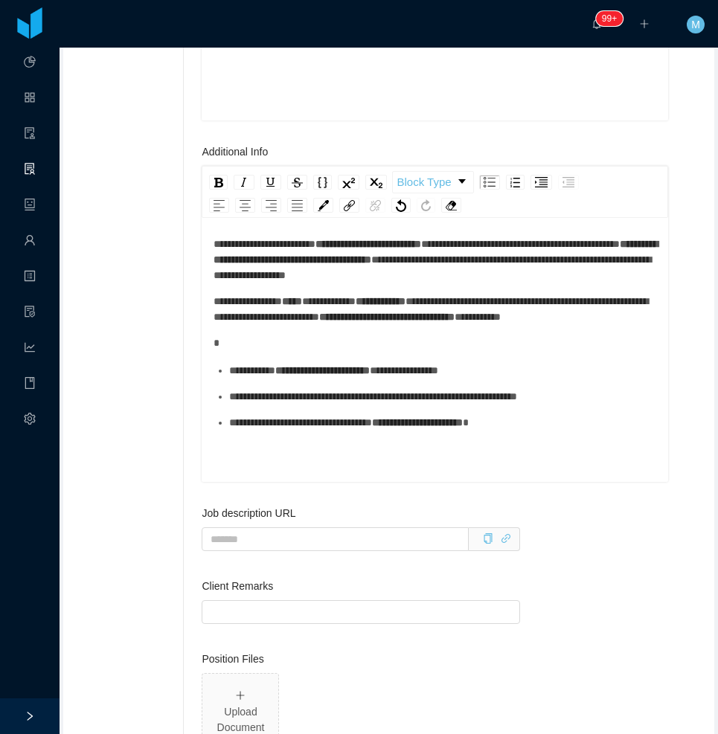
scroll to position [1636, 0]
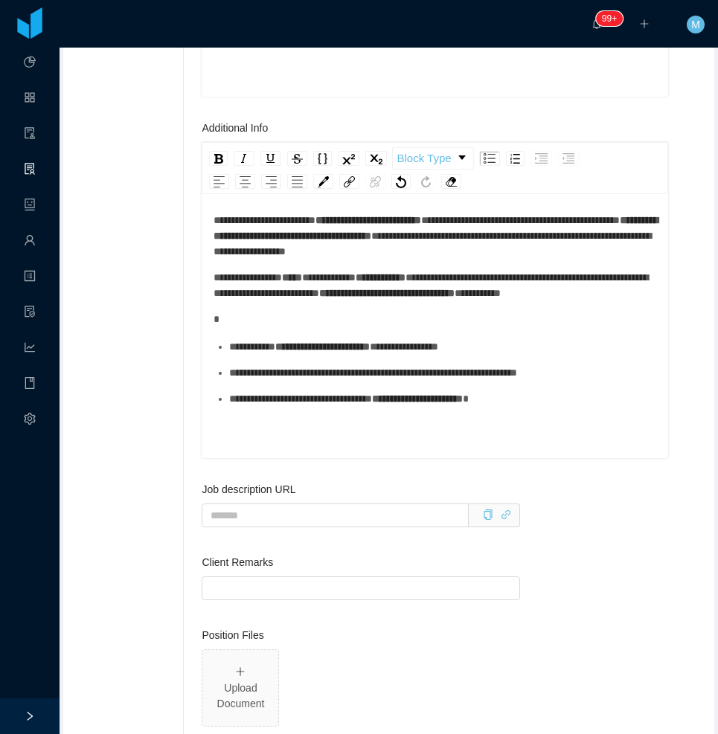
click at [329, 341] on span "**********" at bounding box center [322, 346] width 94 height 10
click at [335, 324] on div "rdw-editor" at bounding box center [434, 320] width 443 height 16
click at [518, 334] on div "**********" at bounding box center [434, 297] width 443 height 220
click at [520, 339] on div "**********" at bounding box center [443, 347] width 428 height 16
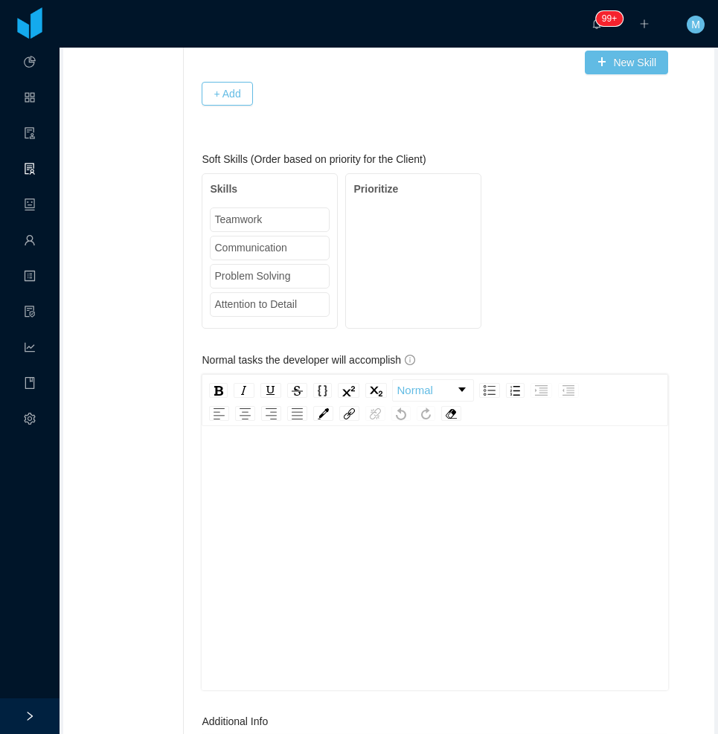
scroll to position [1041, 0]
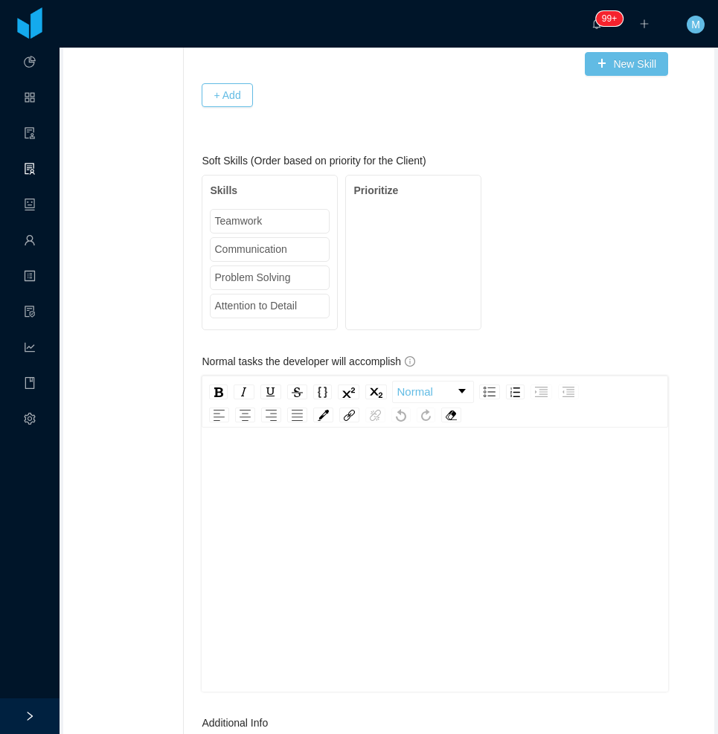
click at [268, 453] on div "rdw-editor" at bounding box center [434, 550] width 443 height 260
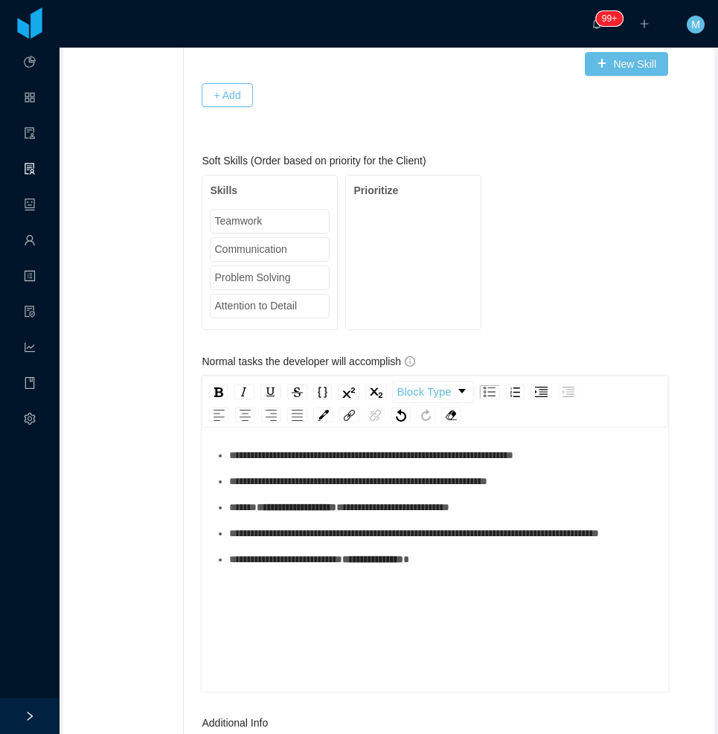
click at [242, 480] on span "**********" at bounding box center [358, 481] width 258 height 10
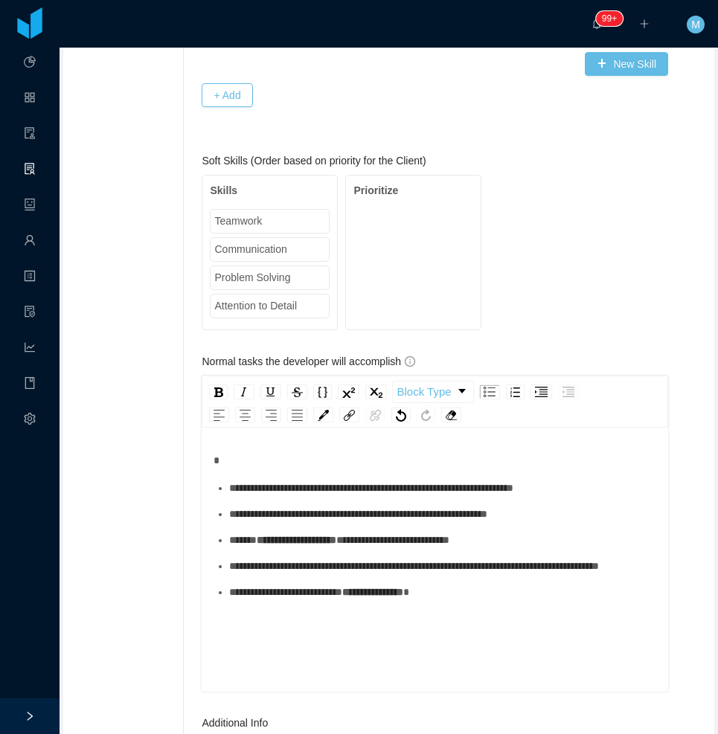
click at [241, 501] on ul "**********" at bounding box center [434, 540] width 443 height 120
click at [260, 501] on ul "**********" at bounding box center [434, 540] width 443 height 120
click at [277, 495] on div "**********" at bounding box center [443, 488] width 428 height 16
click at [262, 513] on div "**********" at bounding box center [443, 514] width 428 height 16
click at [253, 539] on div "**********" at bounding box center [443, 540] width 428 height 16
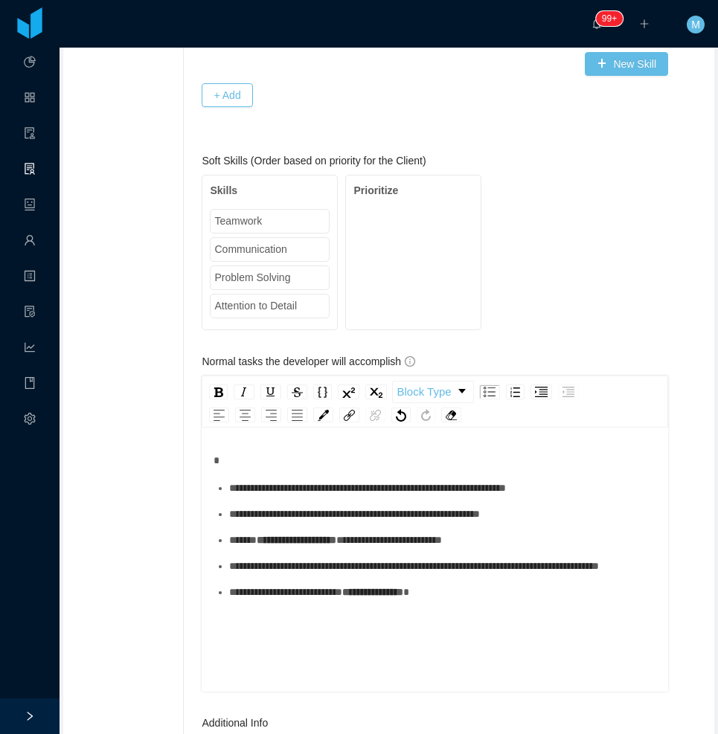
click at [254, 574] on div "**********" at bounding box center [443, 567] width 428 height 16
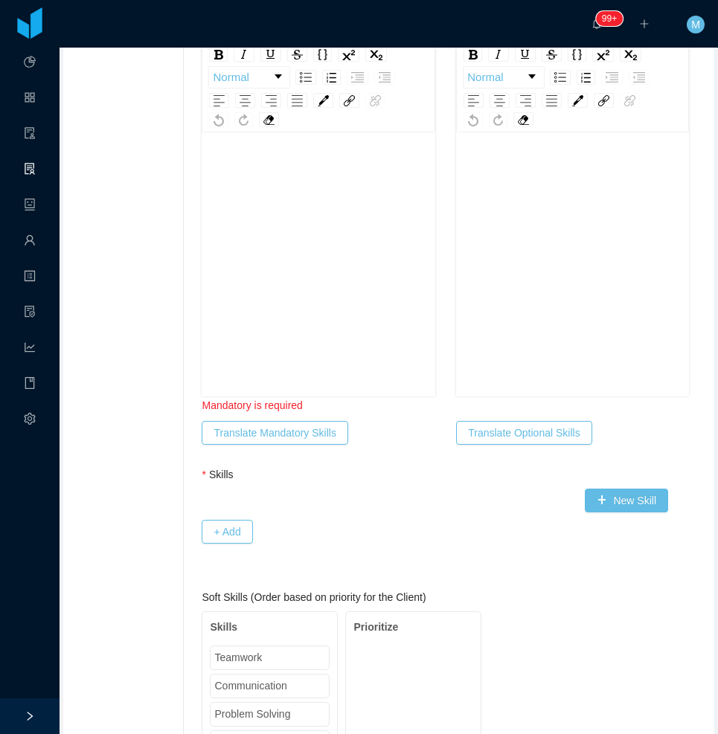
scroll to position [372, 0]
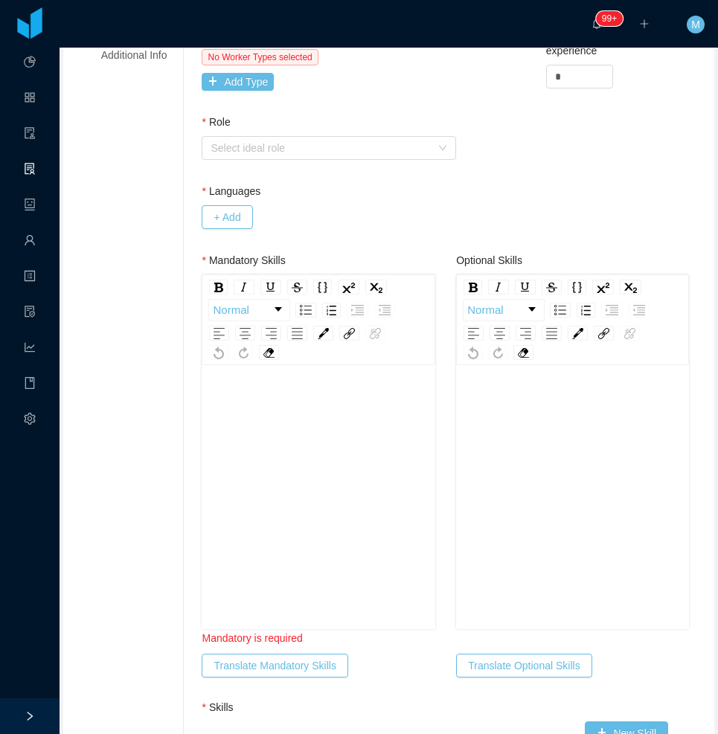
click at [283, 407] on div "rdw-editor" at bounding box center [318, 520] width 210 height 260
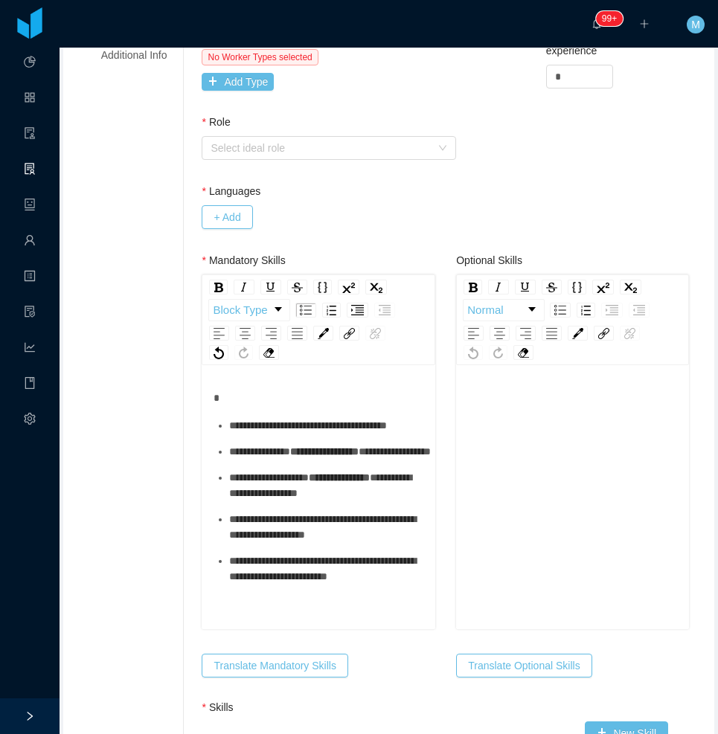
click at [280, 434] on div "**********" at bounding box center [326, 426] width 194 height 16
click at [300, 460] on div "**********" at bounding box center [326, 452] width 194 height 16
click at [277, 501] on div "**********" at bounding box center [326, 485] width 194 height 31
click at [264, 543] on div "**********" at bounding box center [326, 527] width 194 height 31
click at [259, 543] on div "**********" at bounding box center [326, 527] width 194 height 31
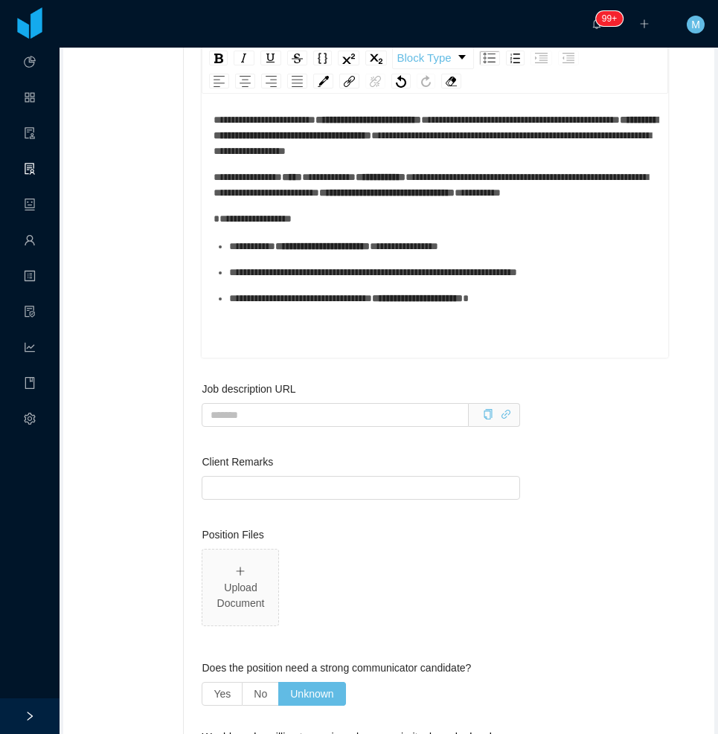
scroll to position [1711, 0]
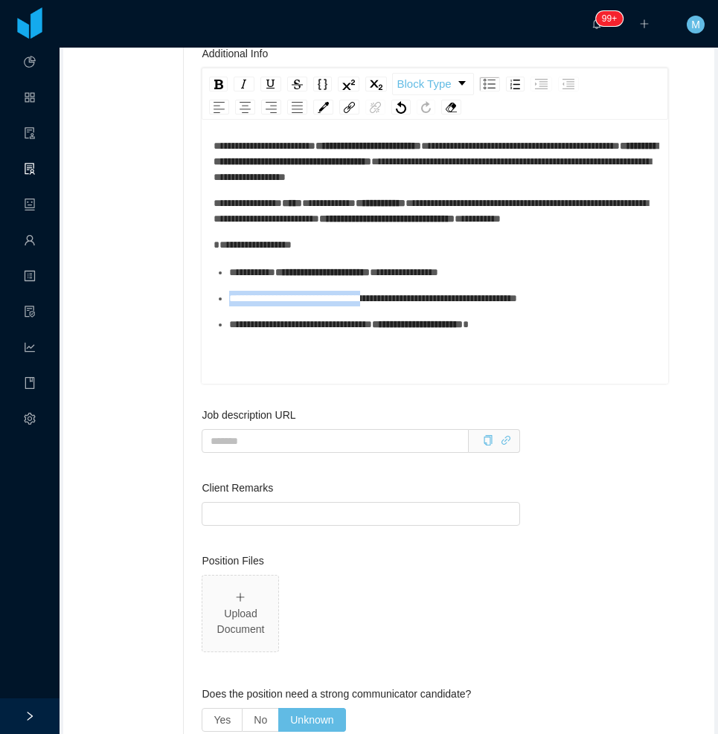
click at [402, 291] on ul "**********" at bounding box center [434, 299] width 443 height 68
click at [416, 233] on div "**********" at bounding box center [434, 222] width 443 height 220
drag, startPoint x: 396, startPoint y: 243, endPoint x: 187, endPoint y: 242, distance: 208.2
click at [547, 313] on ul "**********" at bounding box center [434, 299] width 443 height 68
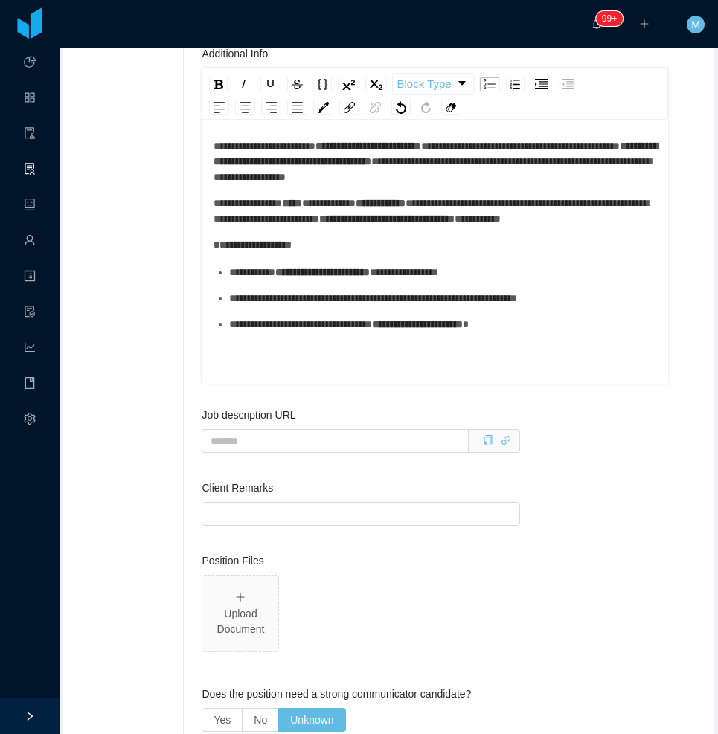
click at [576, 332] on div "**********" at bounding box center [434, 242] width 443 height 260
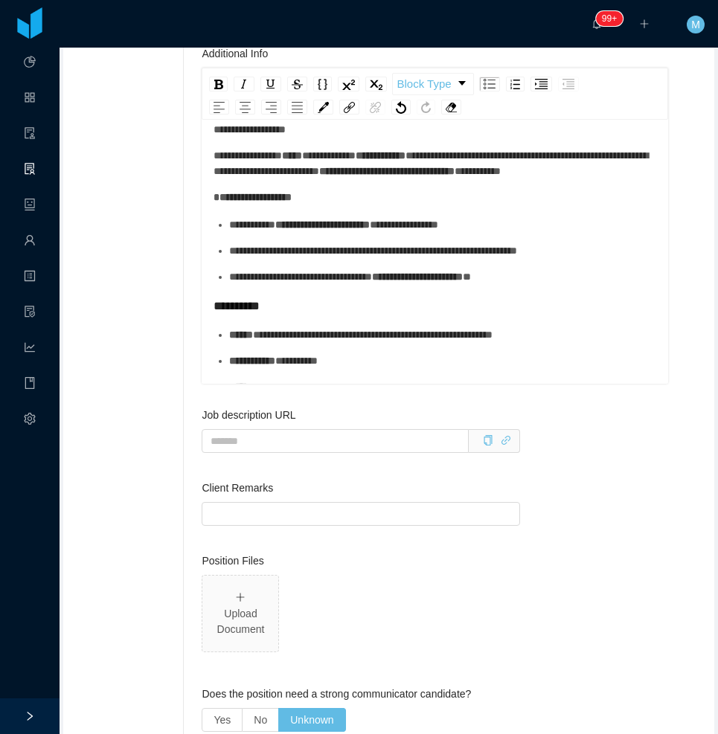
scroll to position [107, 0]
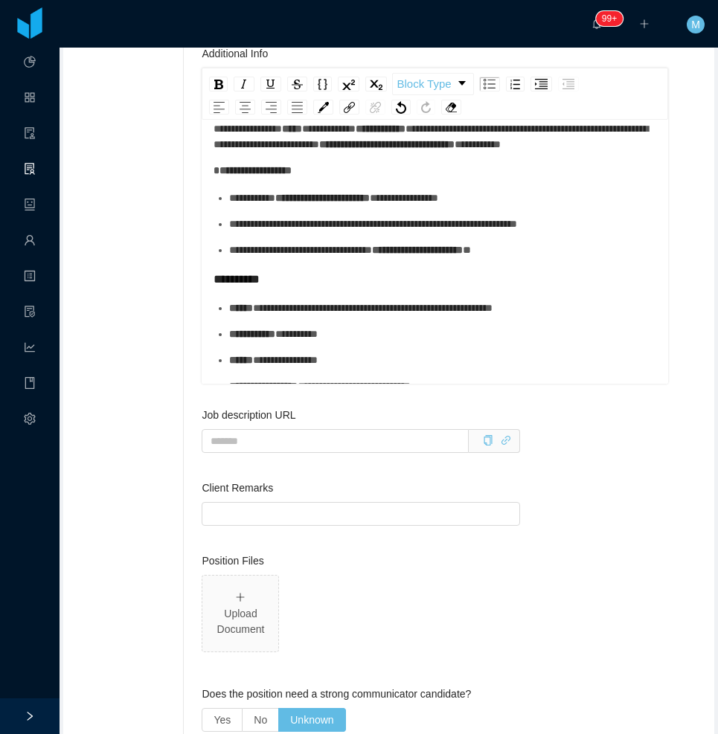
click at [301, 342] on div "**********" at bounding box center [443, 334] width 428 height 16
click at [299, 339] on span "********" at bounding box center [296, 334] width 42 height 10
click at [301, 316] on div "**********" at bounding box center [443, 308] width 428 height 16
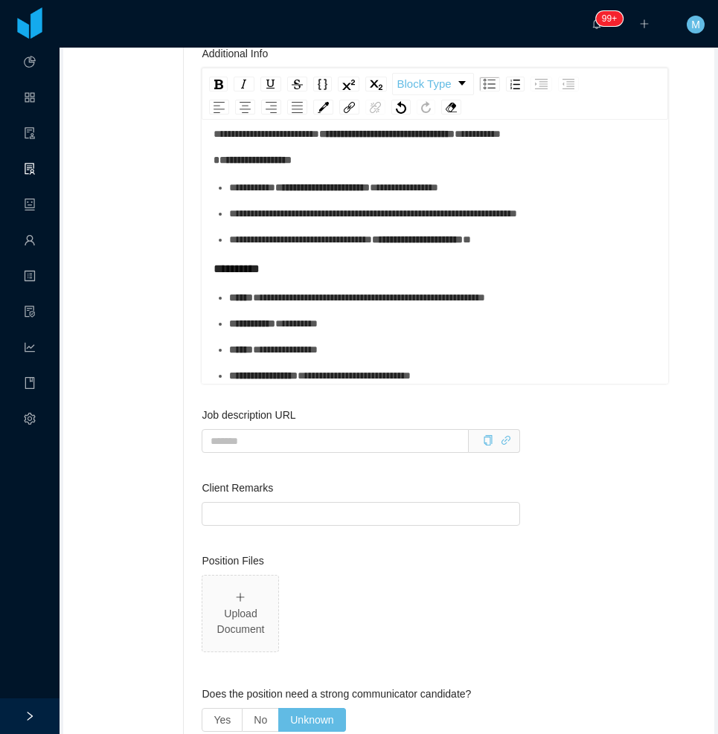
scroll to position [1726, 0]
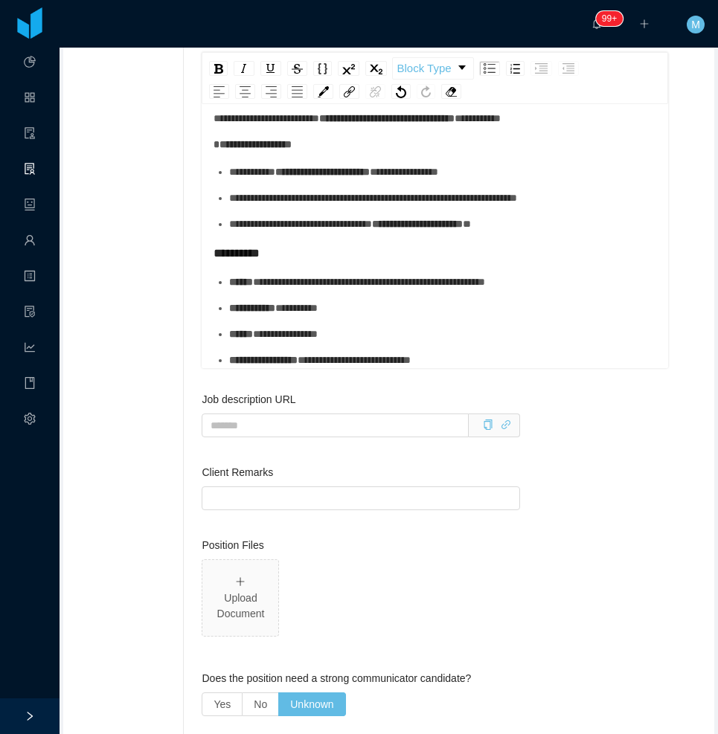
click at [360, 300] on div "**********" at bounding box center [443, 308] width 428 height 16
click at [332, 300] on div "**********" at bounding box center [443, 308] width 428 height 16
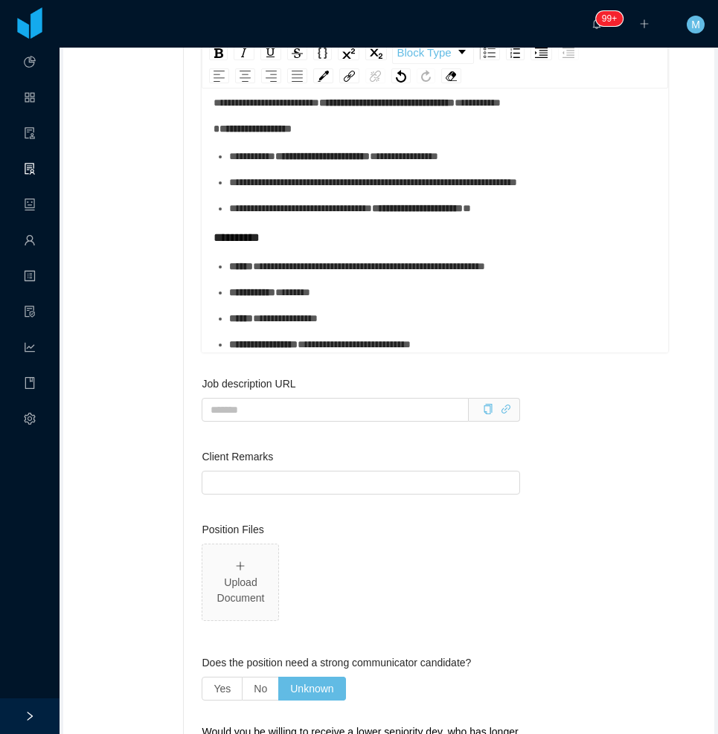
click at [293, 311] on div "**********" at bounding box center [443, 319] width 428 height 16
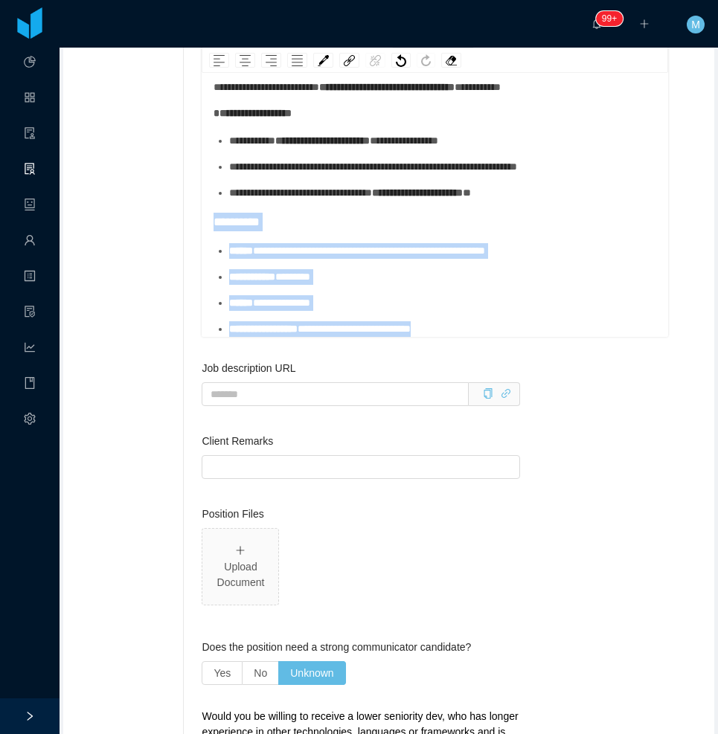
drag, startPoint x: 468, startPoint y: 309, endPoint x: 200, endPoint y: 209, distance: 285.9
click at [202, 209] on div "**********" at bounding box center [435, 207] width 466 height 260
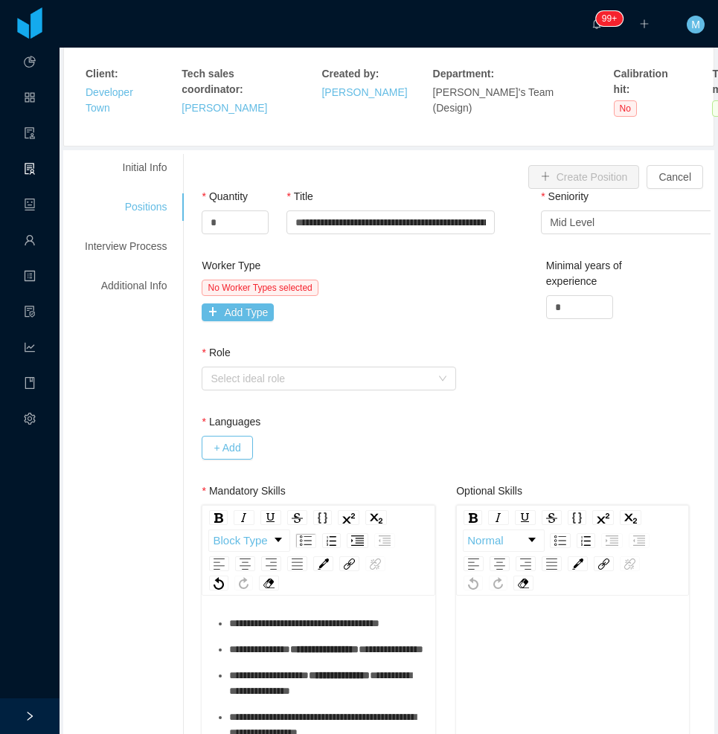
scroll to position [0, 0]
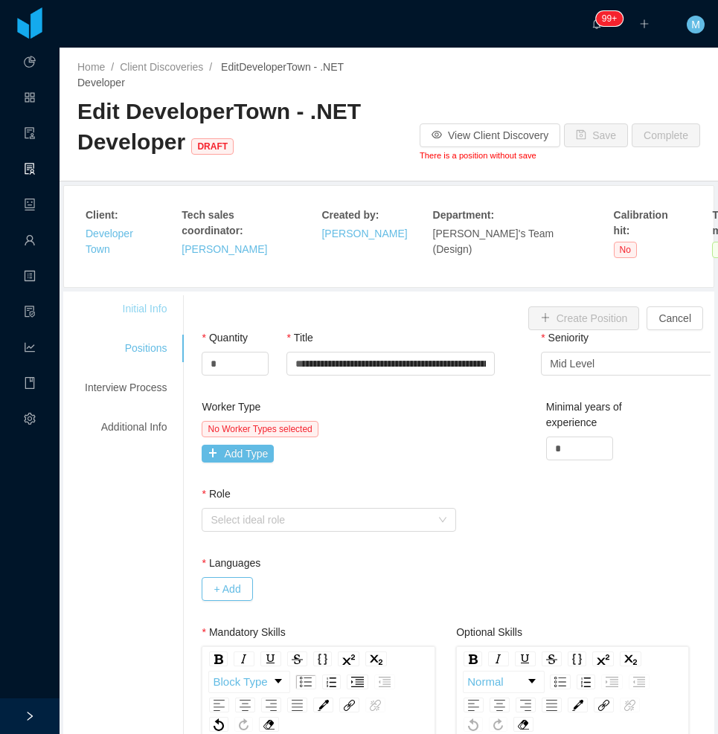
click at [147, 300] on div "Initial Info" at bounding box center [126, 309] width 118 height 28
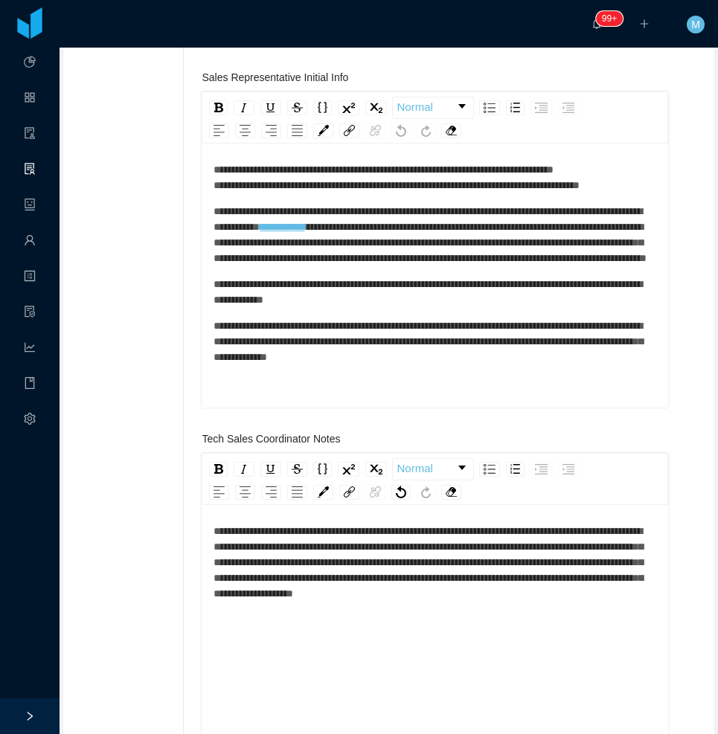
scroll to position [669, 0]
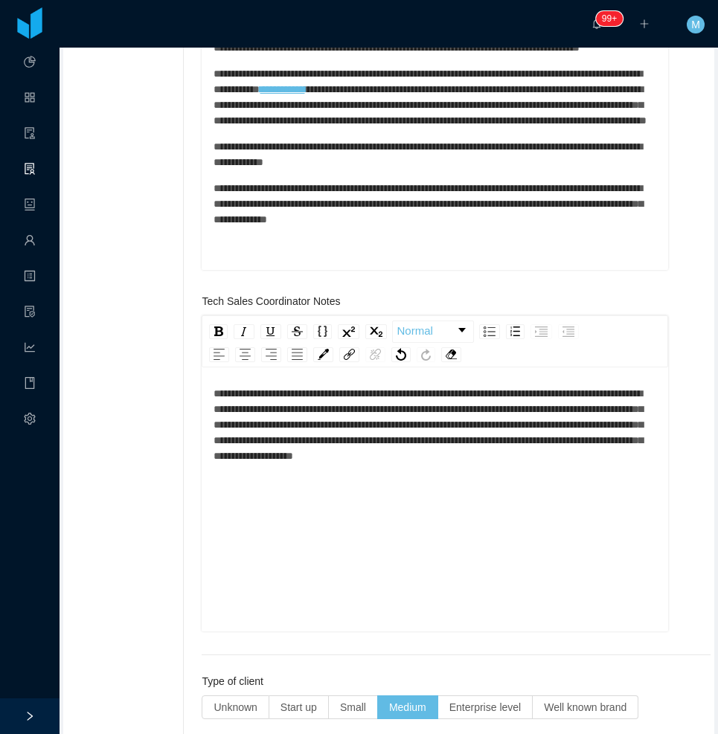
click at [496, 458] on div "**********" at bounding box center [434, 425] width 443 height 78
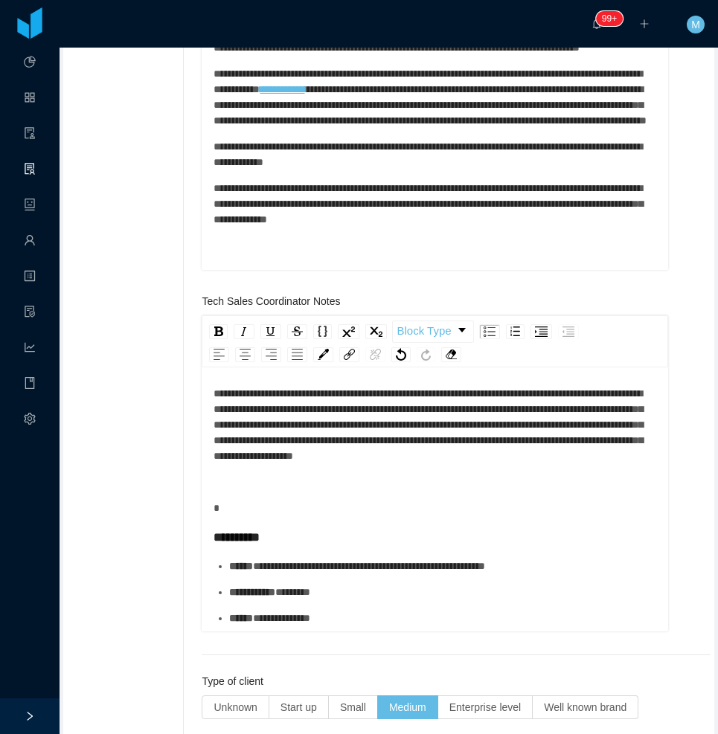
drag, startPoint x: 373, startPoint y: 495, endPoint x: 318, endPoint y: 465, distance: 61.9
click at [371, 495] on div "**********" at bounding box center [434, 506] width 443 height 292
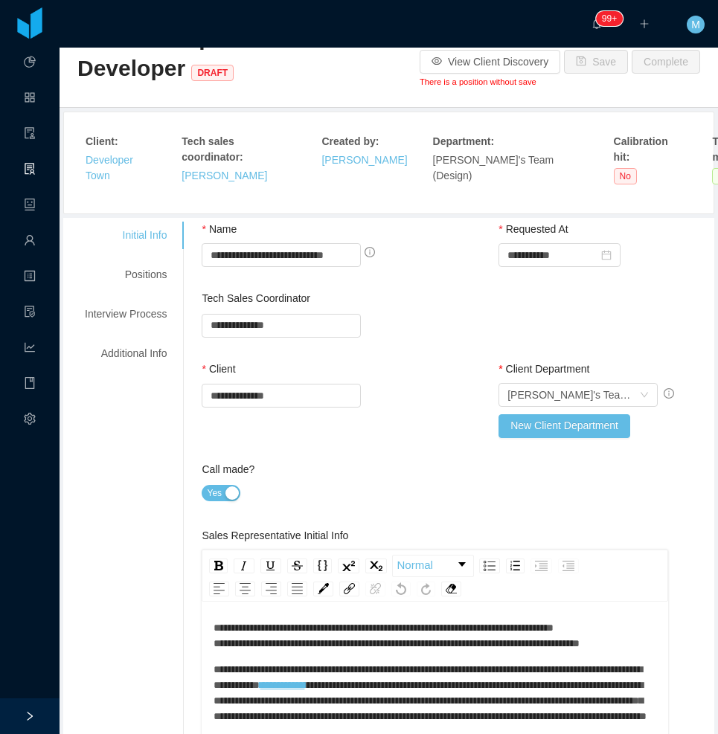
scroll to position [0, 0]
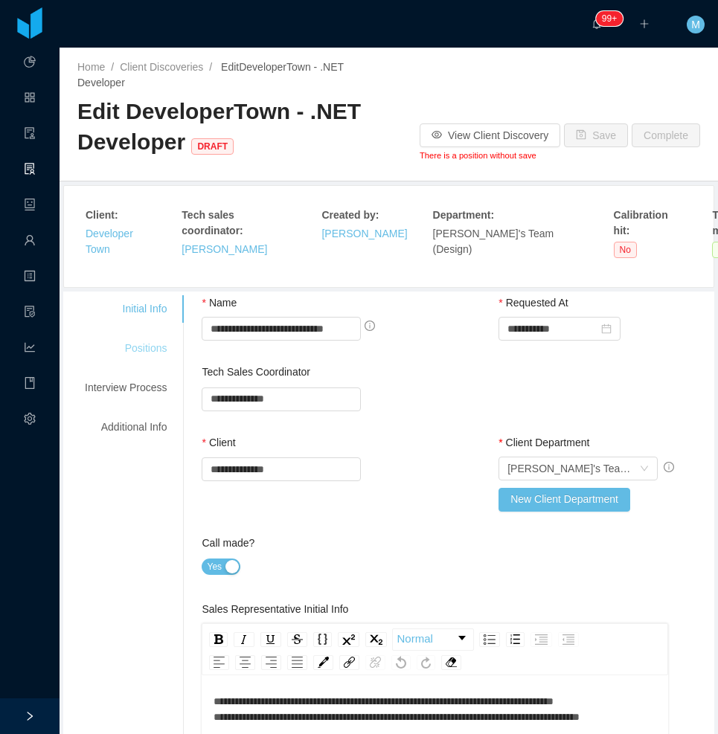
click at [141, 335] on div "Positions" at bounding box center [126, 349] width 118 height 28
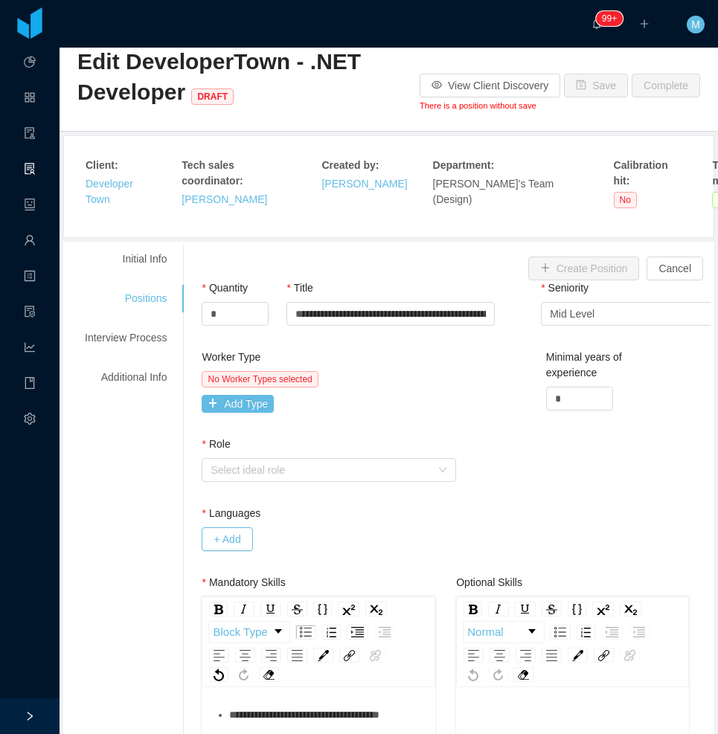
scroll to position [74, 0]
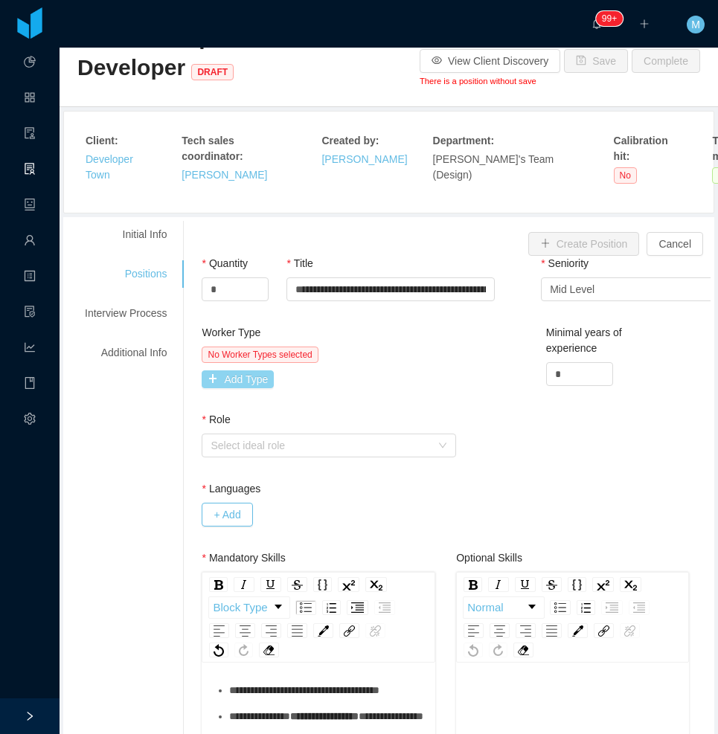
click at [248, 370] on button "Add Type" at bounding box center [238, 379] width 72 height 18
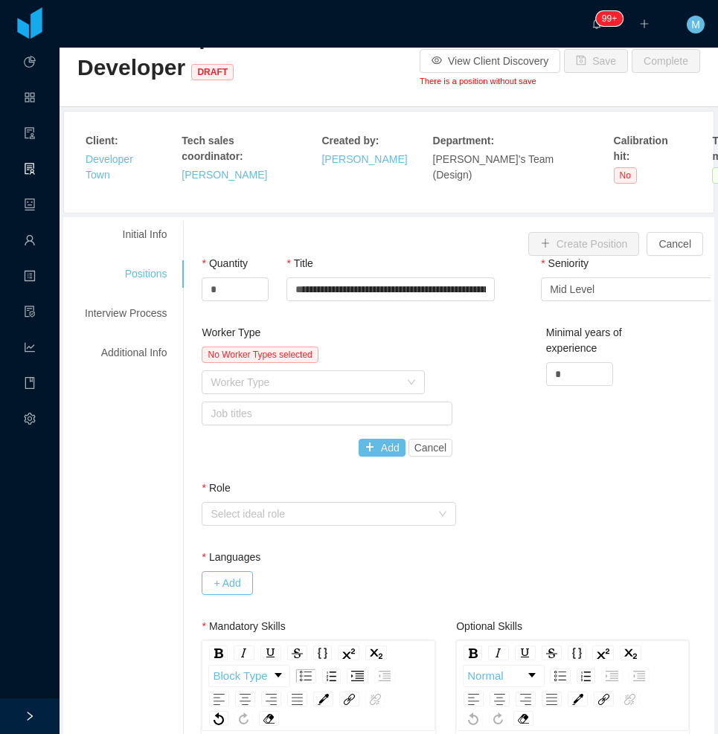
click at [255, 379] on div "No Worker Types selected Worker Type Job titles Add Cancel" at bounding box center [327, 402] width 251 height 110
click at [260, 375] on div "Worker Type" at bounding box center [304, 382] width 189 height 15
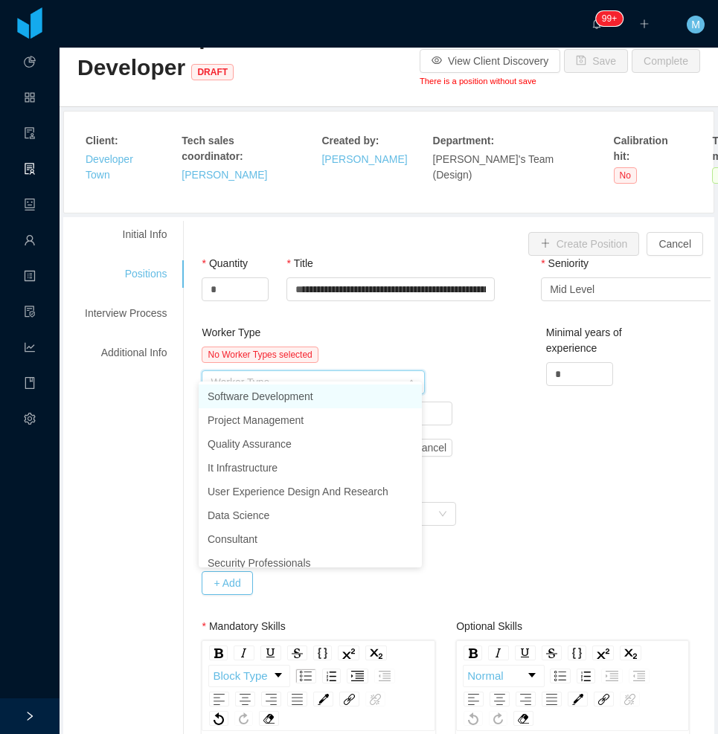
click at [264, 393] on li "Software Development" at bounding box center [310, 397] width 223 height 24
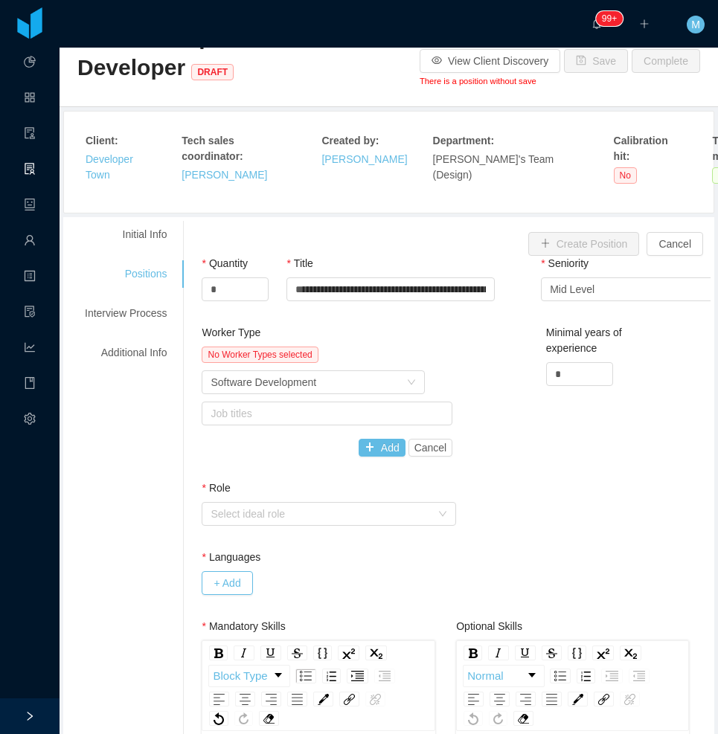
drag, startPoint x: 433, startPoint y: 338, endPoint x: 379, endPoint y: 376, distance: 65.6
click at [432, 347] on div "No Worker Types selected" at bounding box center [327, 355] width 251 height 16
click at [335, 402] on div "Job titles" at bounding box center [324, 413] width 237 height 22
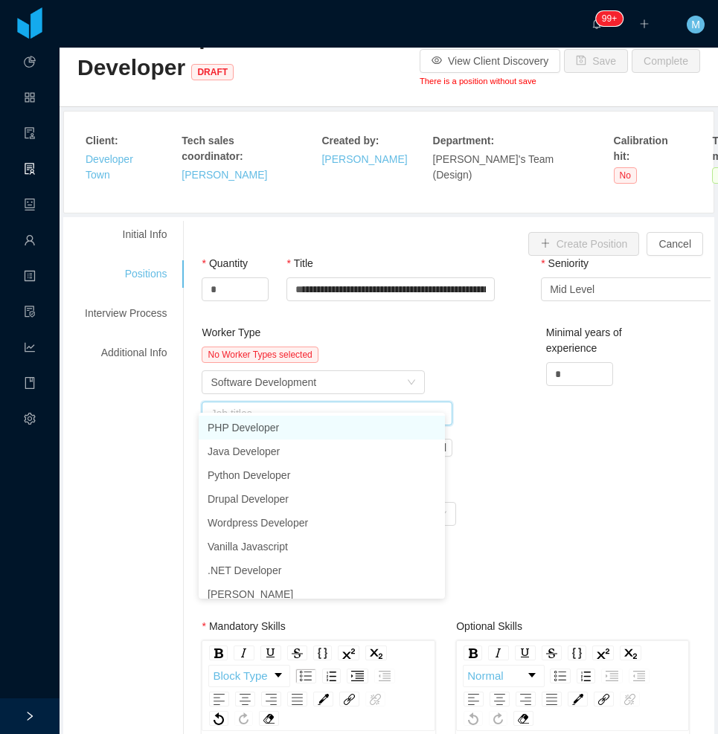
type input "*"
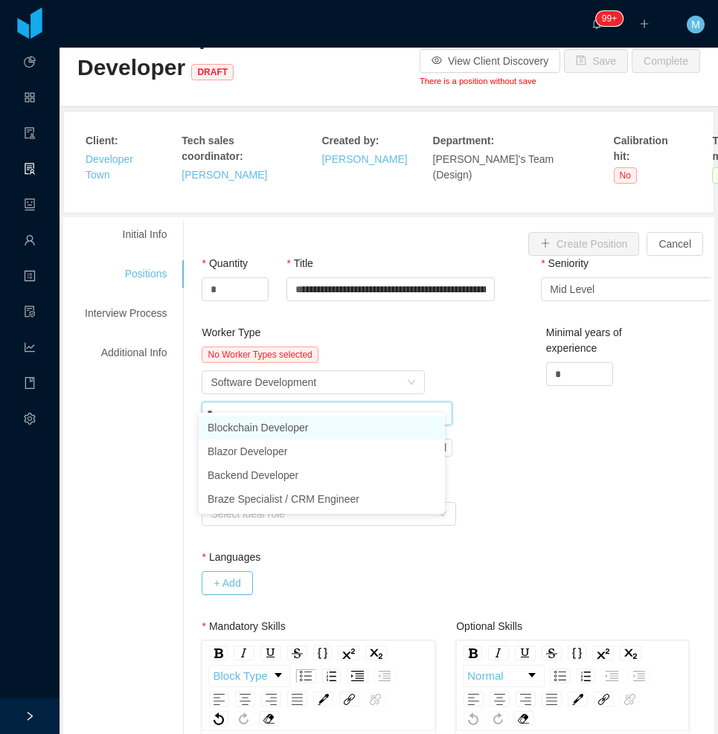
type input "**"
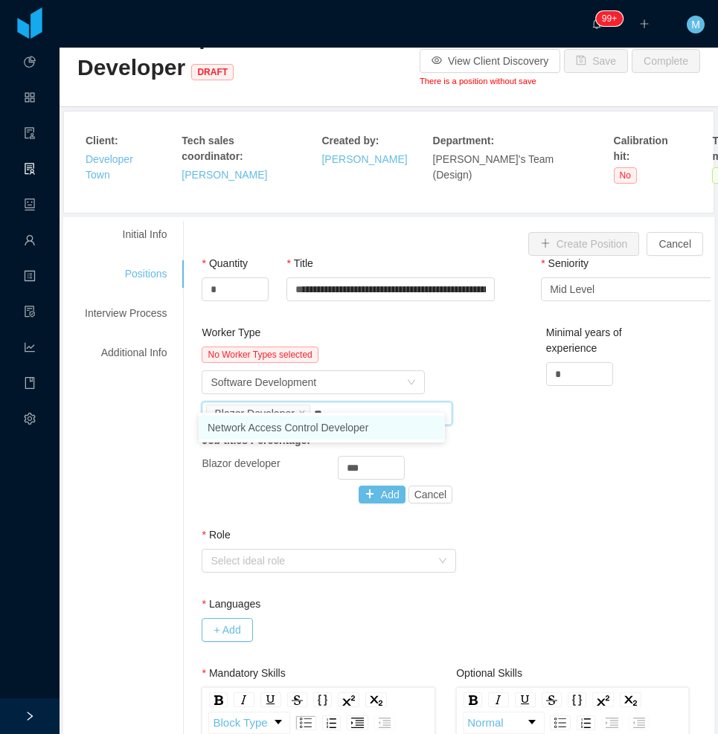
type input "*"
type input "**"
click at [350, 428] on li ".NET Developer" at bounding box center [322, 428] width 246 height 24
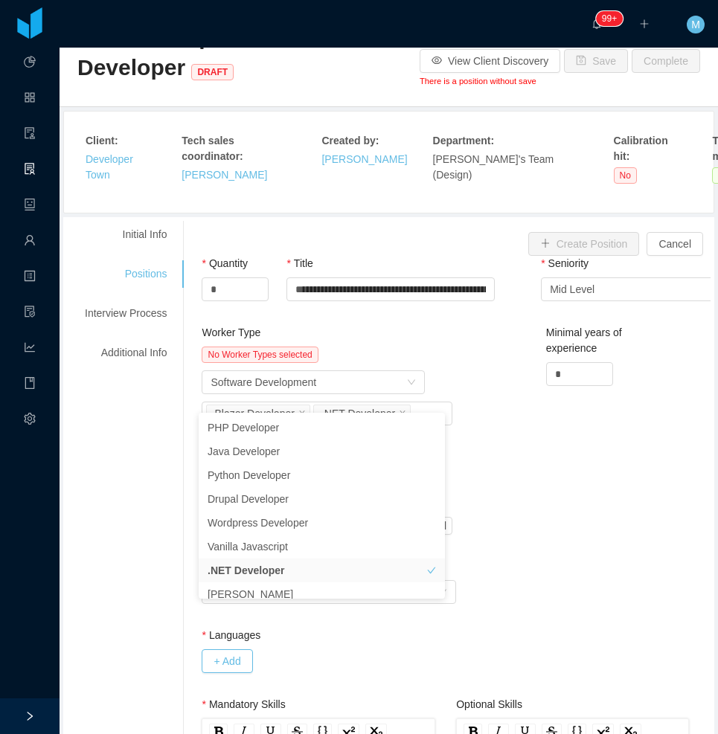
click at [485, 417] on div "Worker Type No Worker Types selected Worker Type Software Development Job title…" at bounding box center [456, 442] width 516 height 234
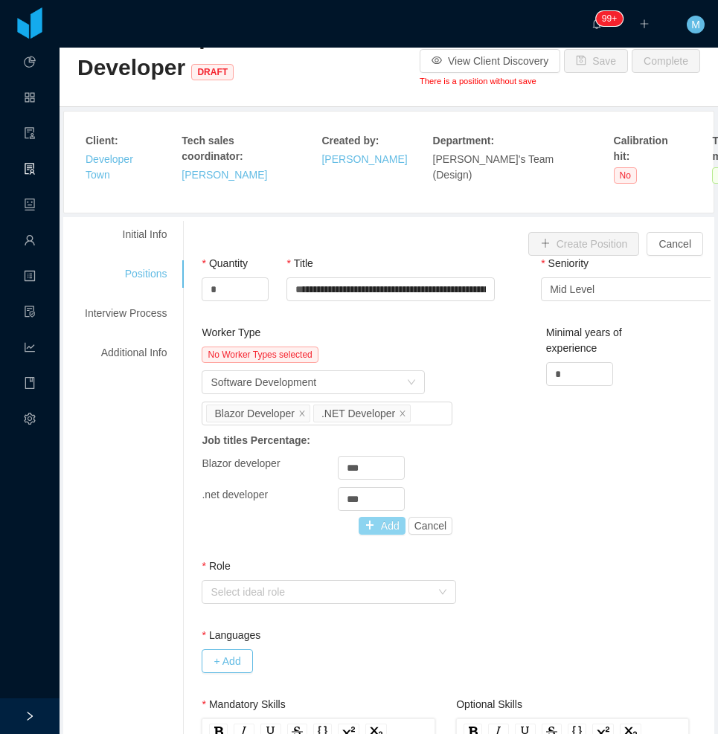
click at [382, 517] on button "Add" at bounding box center [381, 526] width 47 height 18
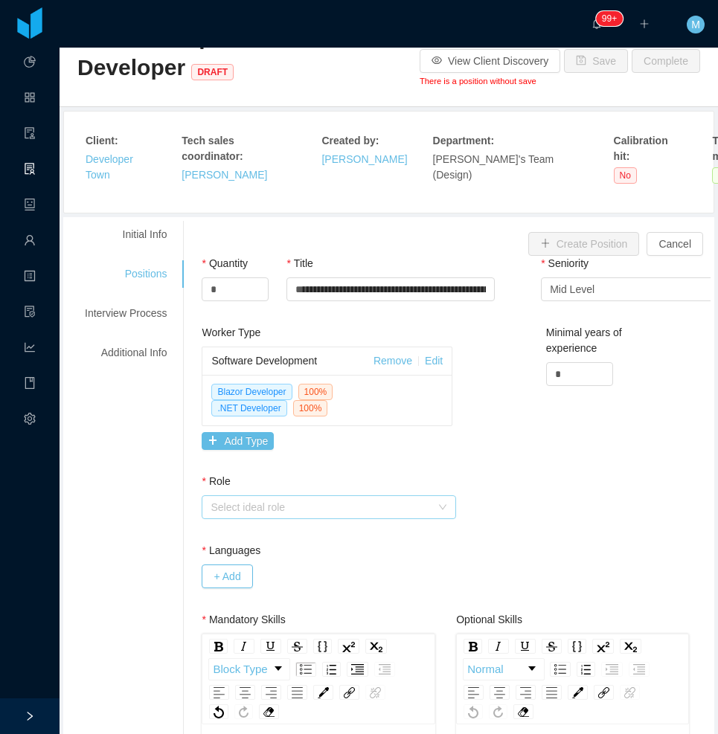
drag, startPoint x: 295, startPoint y: 489, endPoint x: 280, endPoint y: 495, distance: 16.0
click at [295, 500] on div "Select ideal role" at bounding box center [320, 507] width 220 height 15
click at [268, 527] on li "Management" at bounding box center [324, 521] width 250 height 24
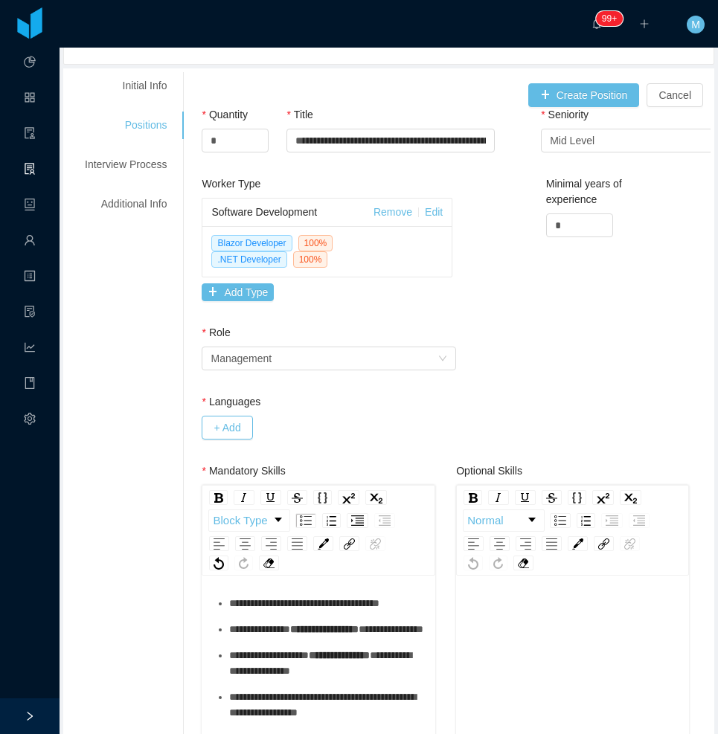
scroll to position [297, 0]
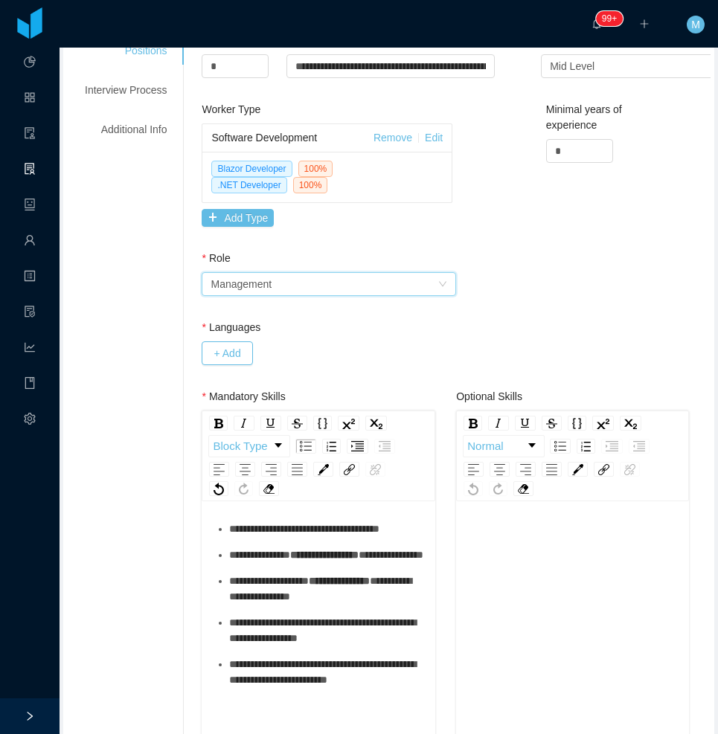
click at [252, 273] on div "Management" at bounding box center [240, 284] width 61 height 22
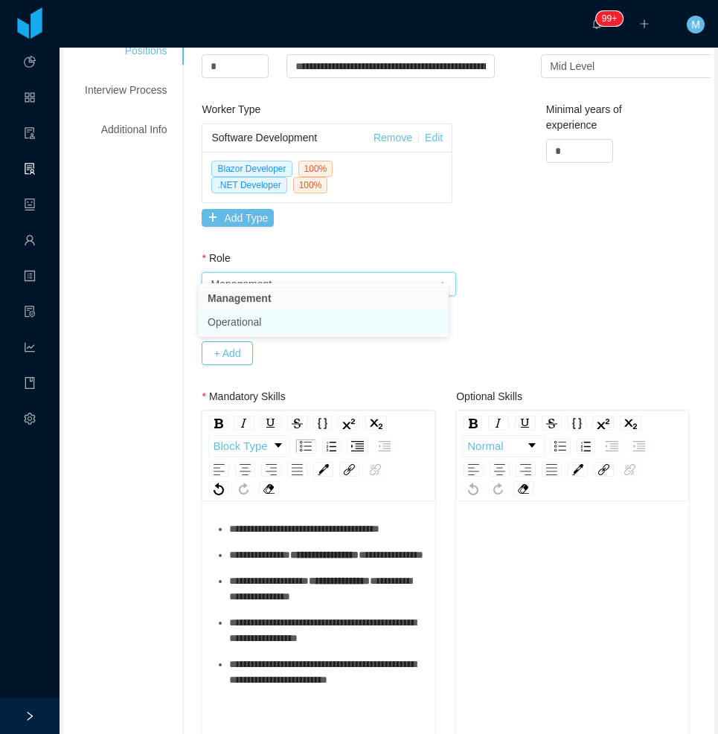
click at [246, 320] on li "Operational" at bounding box center [324, 322] width 250 height 24
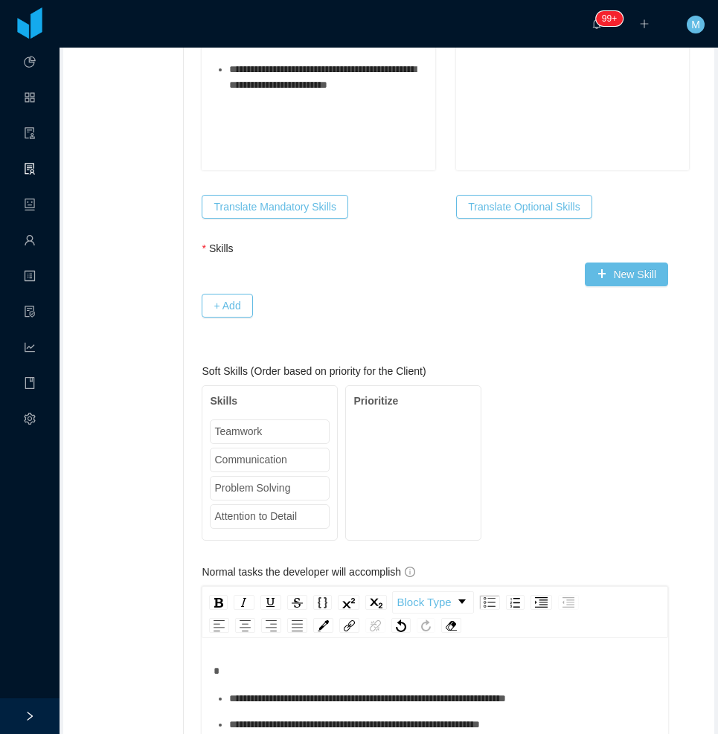
scroll to position [744, 0]
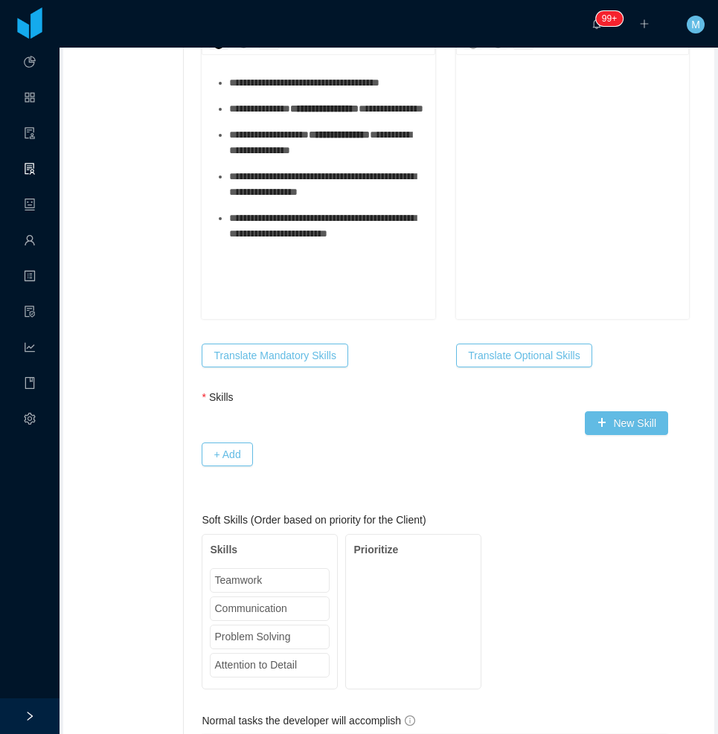
drag, startPoint x: 290, startPoint y: 350, endPoint x: 254, endPoint y: 358, distance: 37.2
click at [288, 351] on button "Translate Mandatory Skills" at bounding box center [275, 356] width 146 height 24
drag, startPoint x: 423, startPoint y: 30, endPoint x: 314, endPoint y: 30, distance: 109.3
click at [314, 30] on div "Failed to translate Skills" at bounding box center [359, 27] width 152 height 30
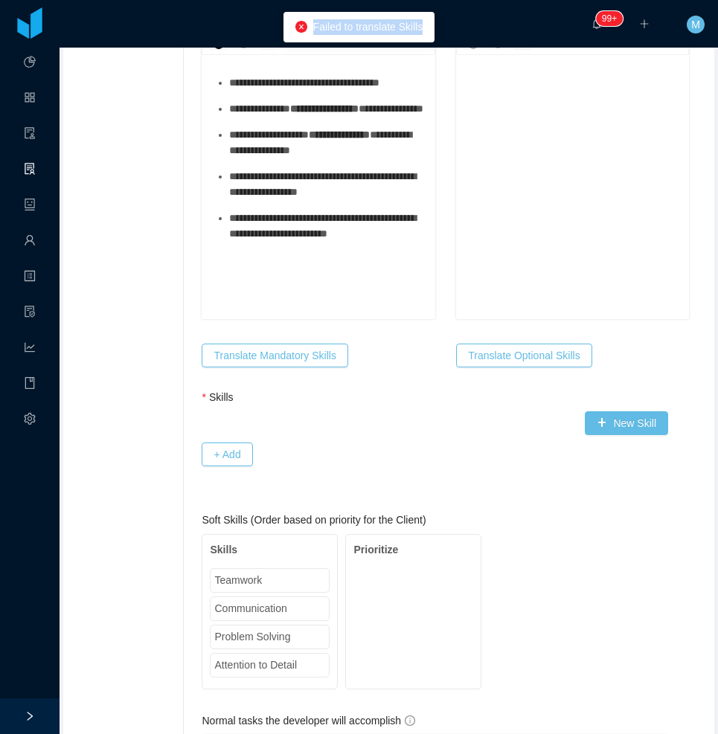
copy span "Failed to translate Skills"
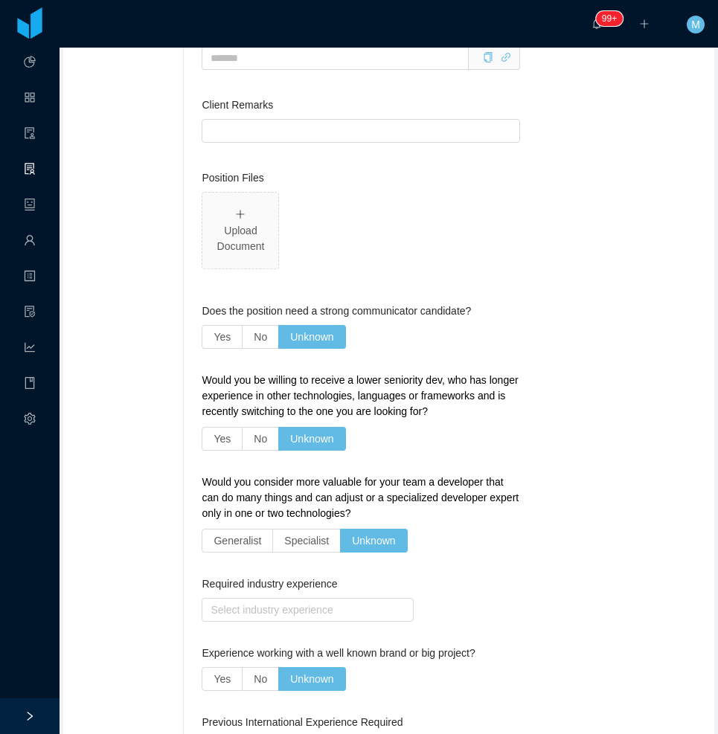
scroll to position [2157, 0]
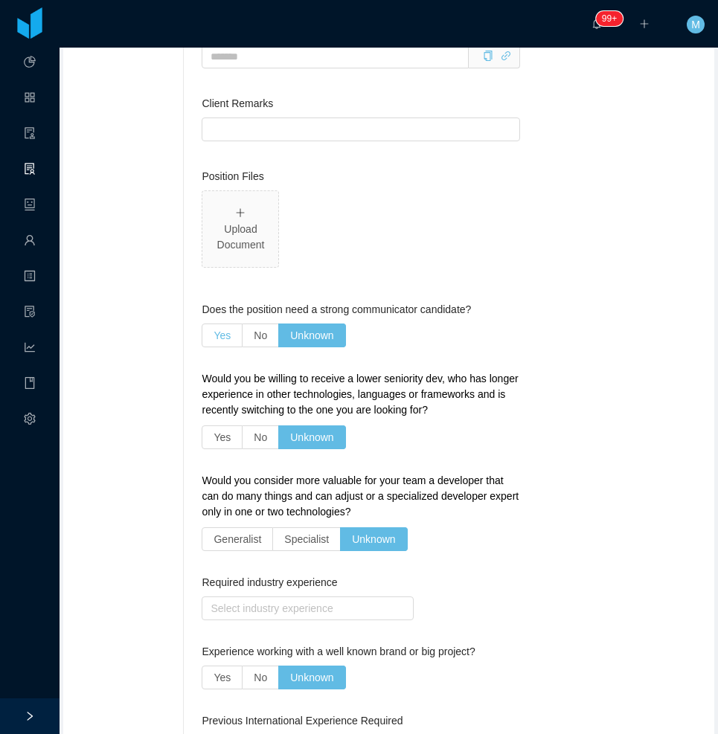
click at [222, 329] on span "Yes" at bounding box center [221, 335] width 17 height 12
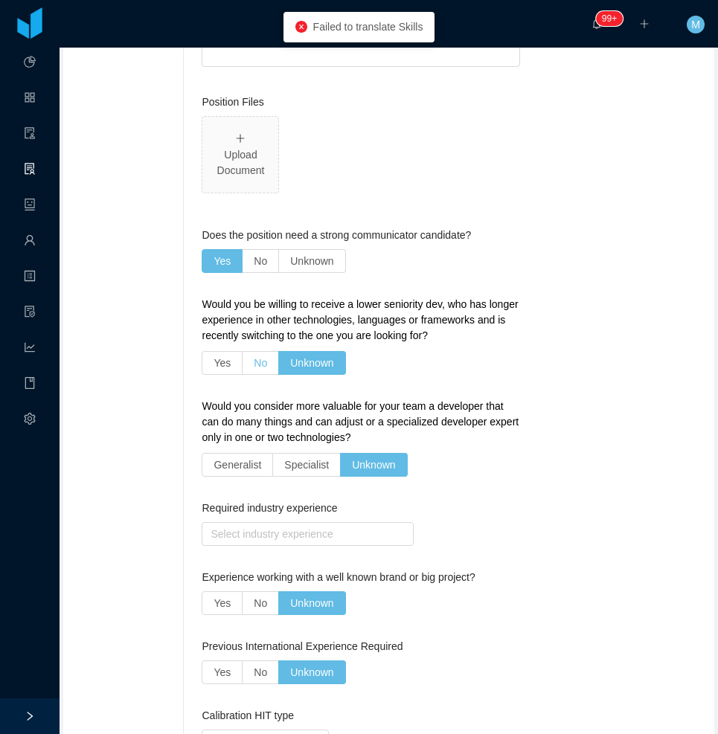
click at [247, 351] on label "No" at bounding box center [260, 363] width 36 height 24
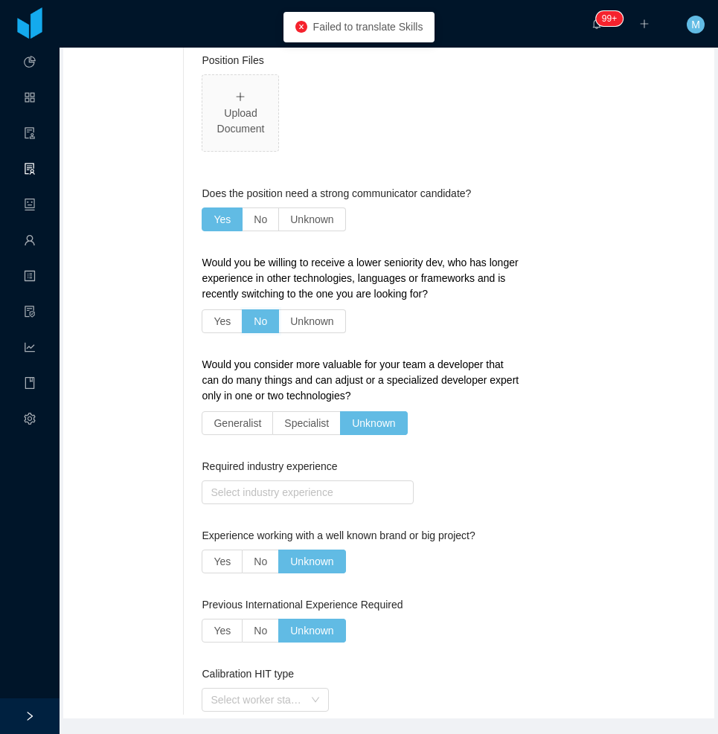
scroll to position [2296, 0]
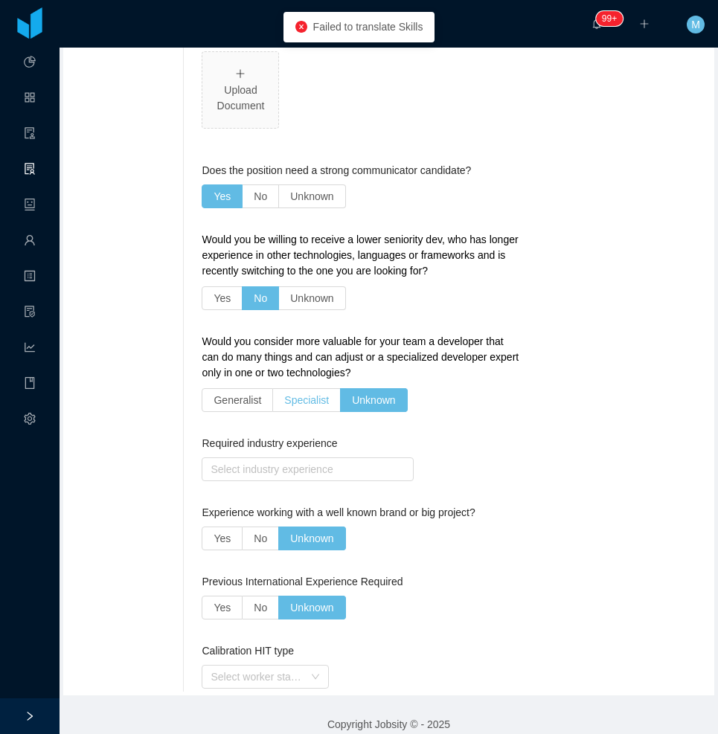
click at [290, 394] on span "Specialist" at bounding box center [306, 400] width 45 height 12
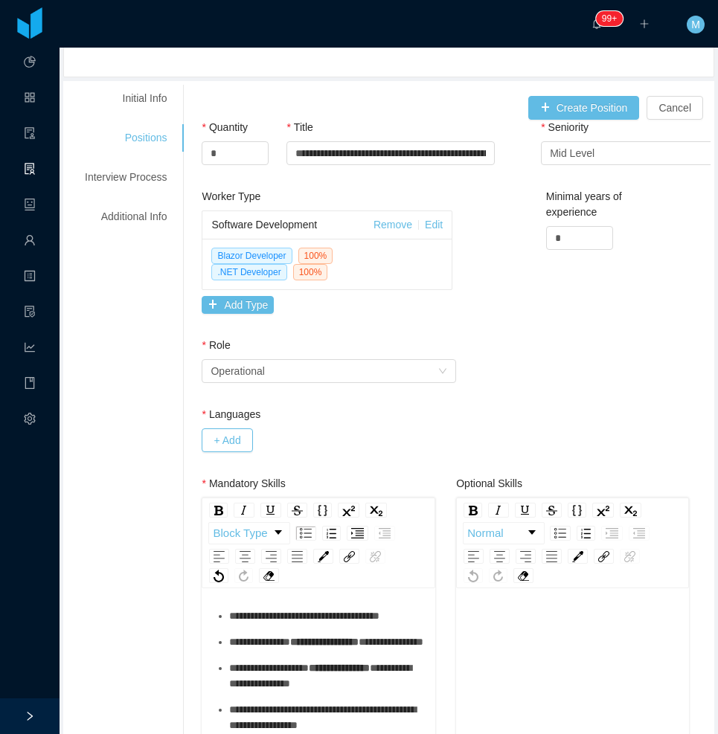
scroll to position [139, 0]
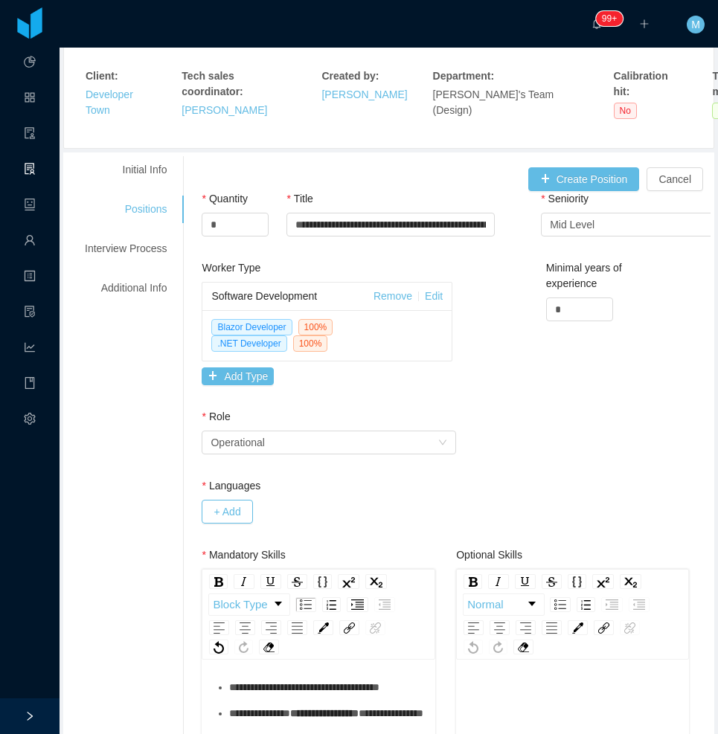
click at [498, 377] on div "Worker Type Software Development Remove Edit Blazor Developer 100 % .NET Develo…" at bounding box center [456, 334] width 516 height 149
click at [562, 173] on button "Create Position" at bounding box center [584, 179] width 112 height 24
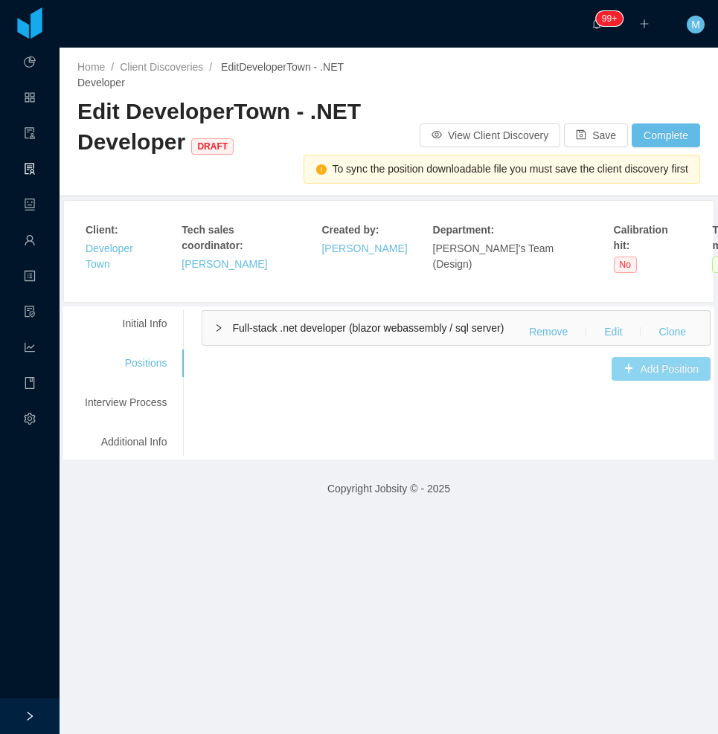
scroll to position [0, 0]
click at [588, 141] on button "Save" at bounding box center [596, 135] width 64 height 24
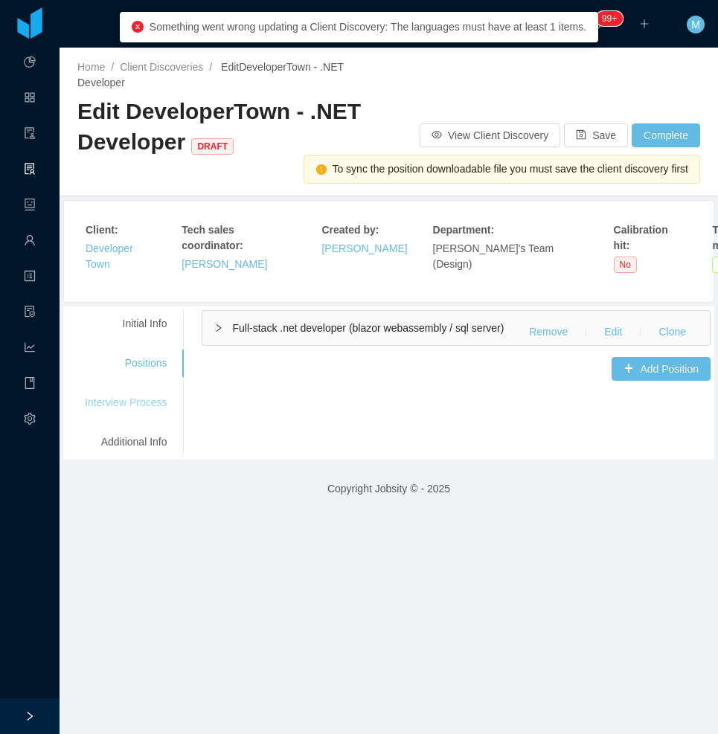
click at [141, 389] on div "Interview Process" at bounding box center [126, 403] width 118 height 28
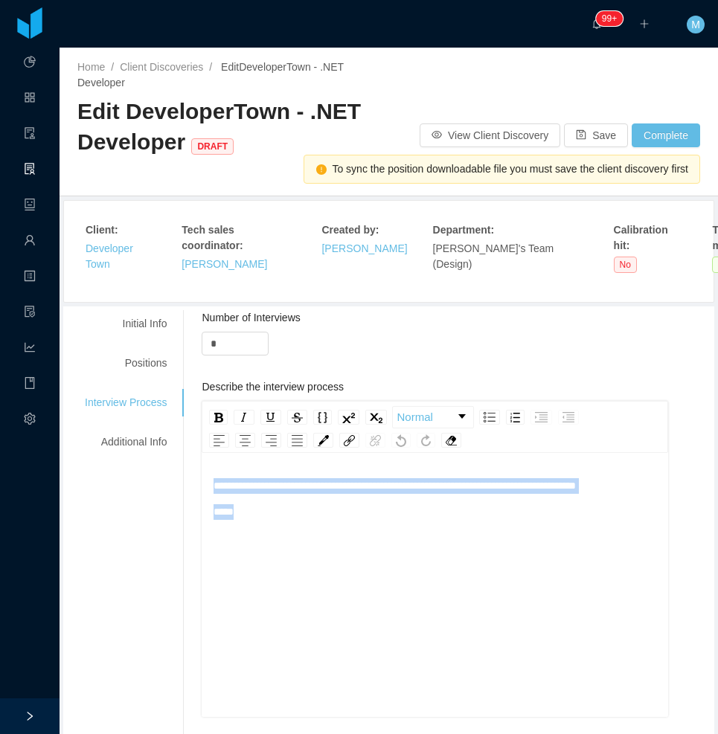
drag, startPoint x: 280, startPoint y: 515, endPoint x: 147, endPoint y: 475, distance: 139.6
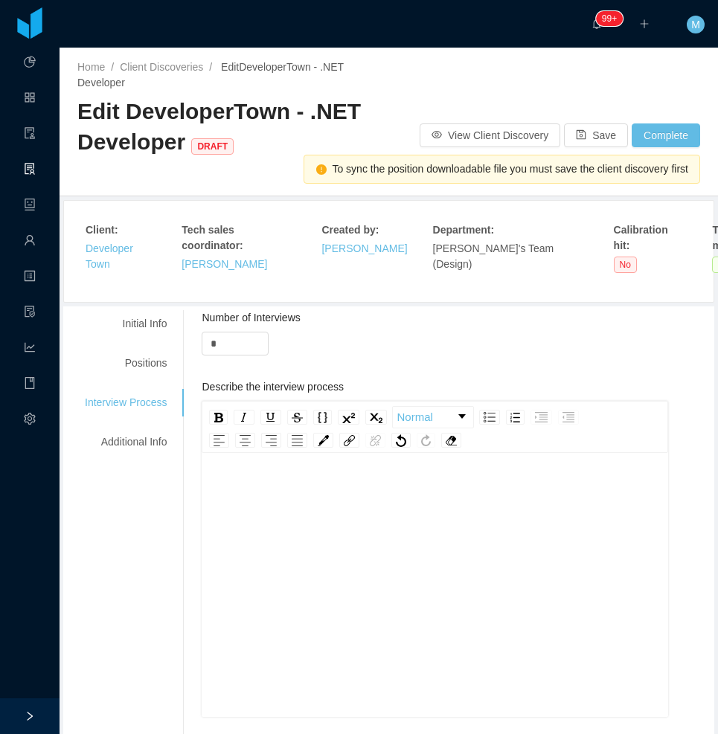
scroll to position [33, 0]
click at [259, 474] on div "rdw-editor" at bounding box center [434, 575] width 443 height 260
drag, startPoint x: 141, startPoint y: 422, endPoint x: 148, endPoint y: 431, distance: 11.8
click at [147, 431] on div "Additional Info" at bounding box center [126, 442] width 118 height 28
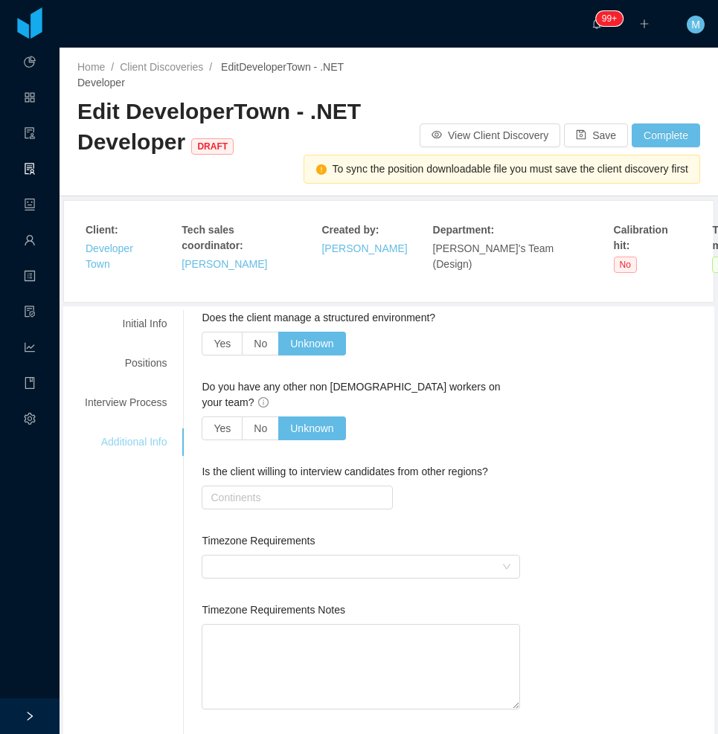
click at [147, 432] on div "Additional Info" at bounding box center [126, 442] width 118 height 28
click at [218, 466] on span "Is the client willing to interview candidates from other regions?" at bounding box center [345, 472] width 286 height 12
drag, startPoint x: 209, startPoint y: 457, endPoint x: 211, endPoint y: 465, distance: 7.8
click at [215, 486] on div "Continents" at bounding box center [294, 497] width 177 height 22
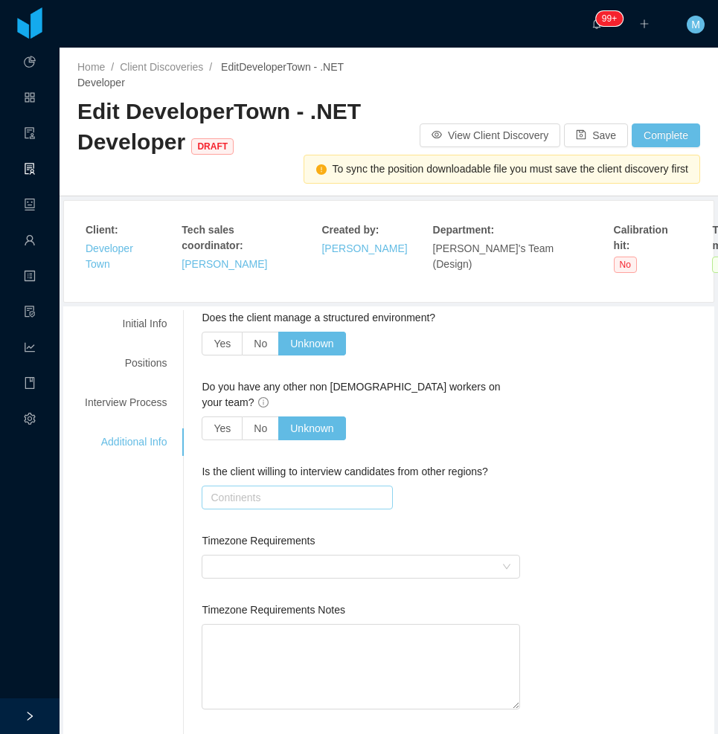
click at [219, 490] on div "Continents" at bounding box center [293, 497] width 166 height 15
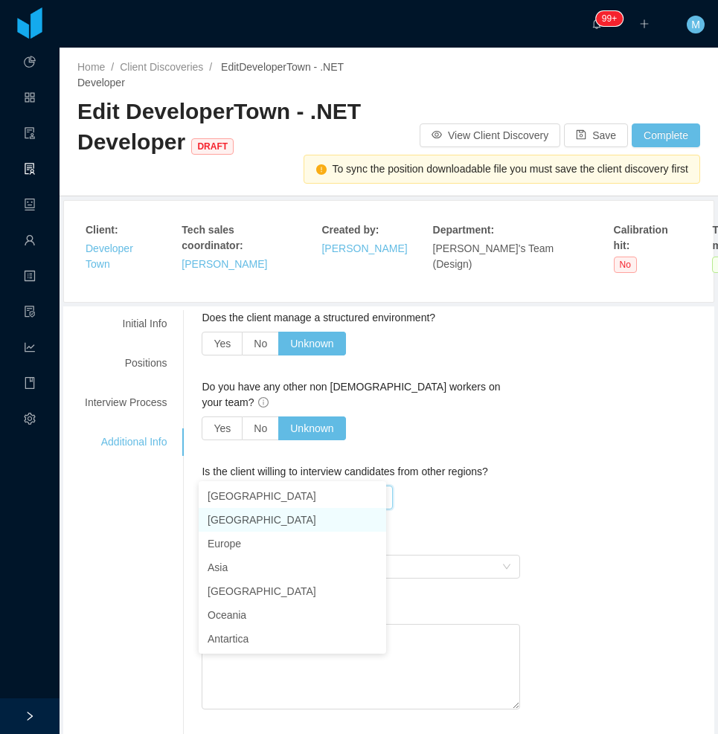
drag, startPoint x: 246, startPoint y: 521, endPoint x: 186, endPoint y: 516, distance: 60.5
click at [247, 521] on li "South America" at bounding box center [292, 520] width 187 height 24
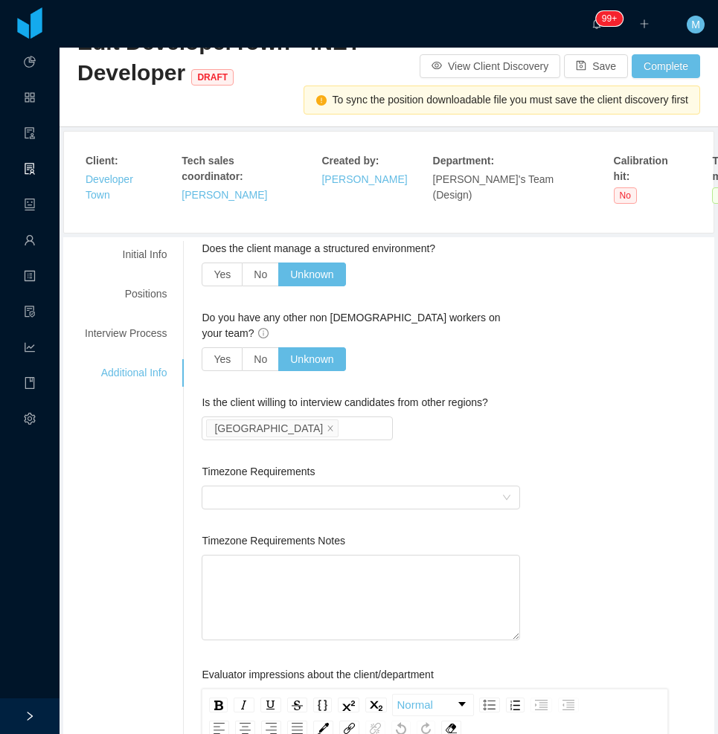
scroll to position [223, 0]
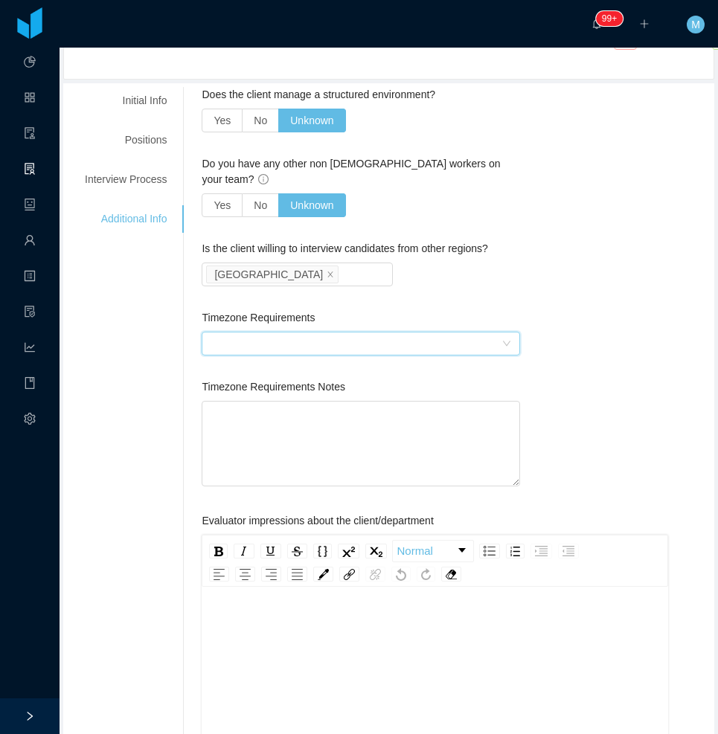
click at [251, 332] on div at bounding box center [355, 343] width 290 height 22
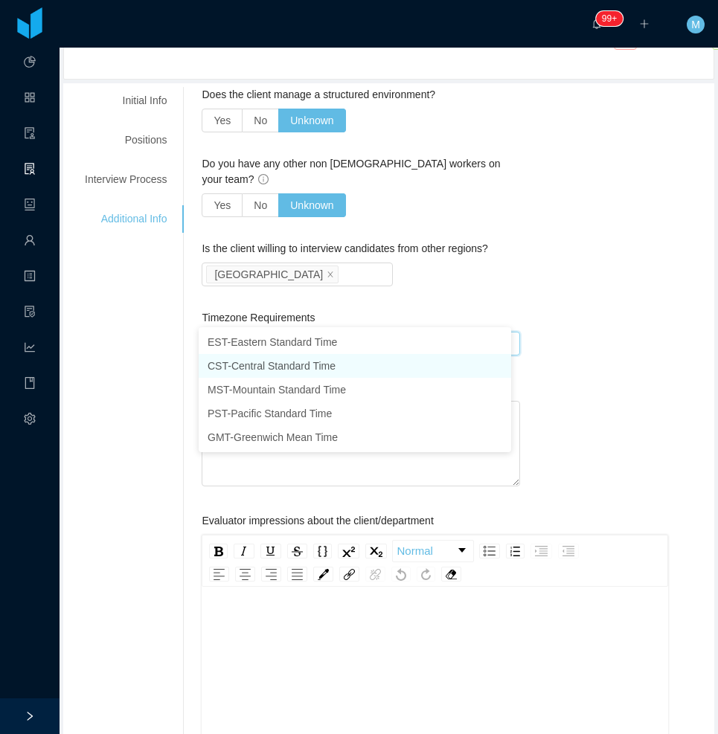
drag, startPoint x: 231, startPoint y: 367, endPoint x: 161, endPoint y: 374, distance: 71.0
click at [231, 368] on li "CST - Central Standard Time" at bounding box center [355, 366] width 312 height 24
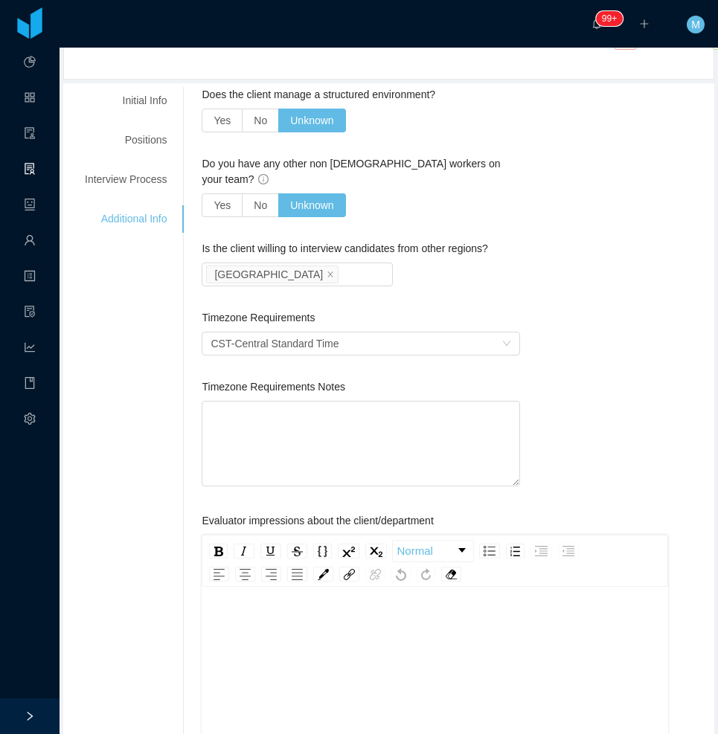
click at [161, 374] on div "**********" at bounding box center [388, 613] width 643 height 1052
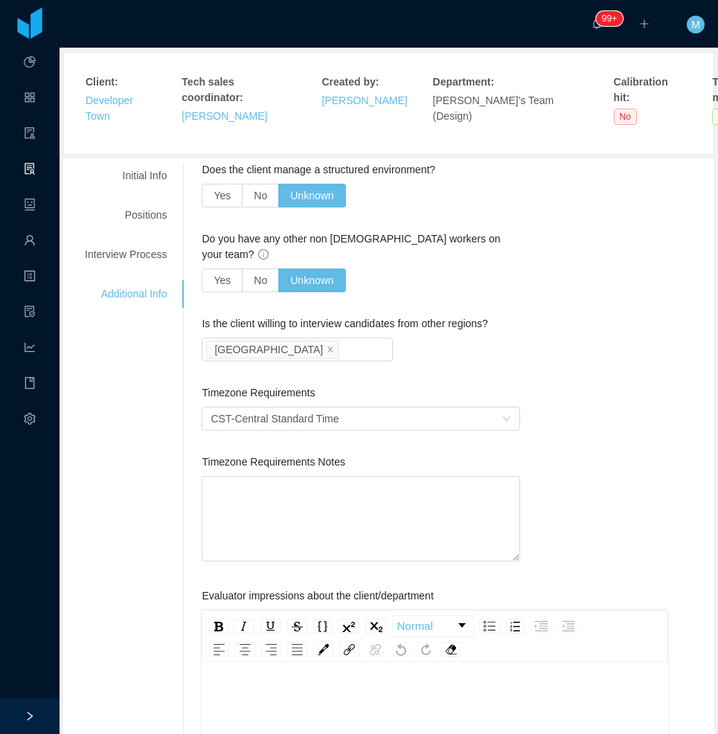
scroll to position [0, 0]
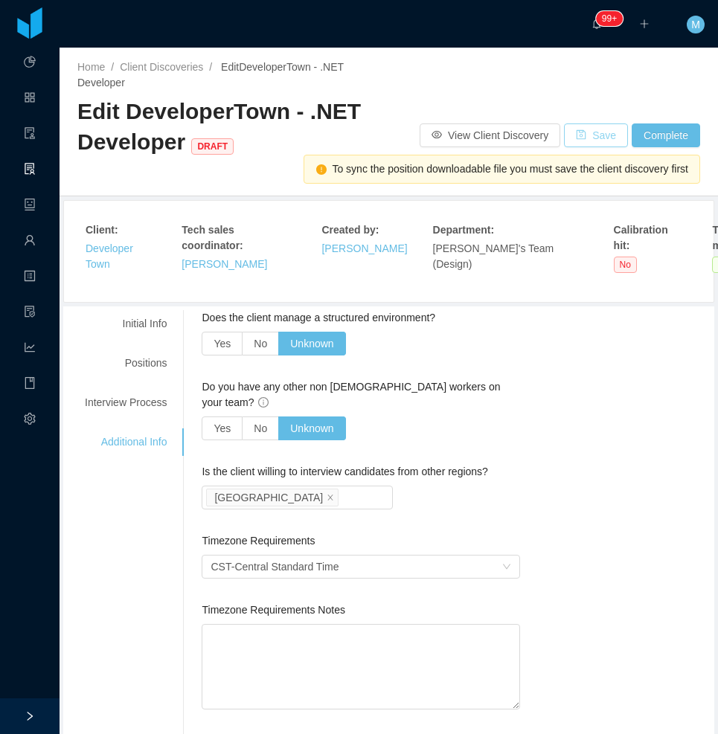
click at [602, 132] on button "Save" at bounding box center [596, 135] width 64 height 24
drag, startPoint x: 554, startPoint y: 381, endPoint x: 541, endPoint y: 288, distance: 93.8
click at [137, 350] on div "Positions" at bounding box center [126, 364] width 118 height 28
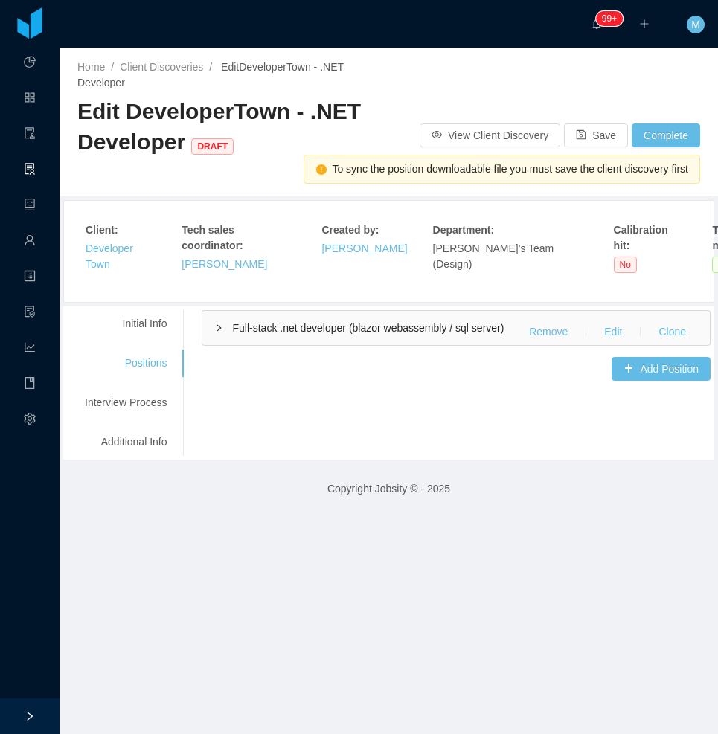
click at [263, 322] on span "Full-stack .net developer (blazor webassembly / sql server)" at bounding box center [367, 328] width 271 height 12
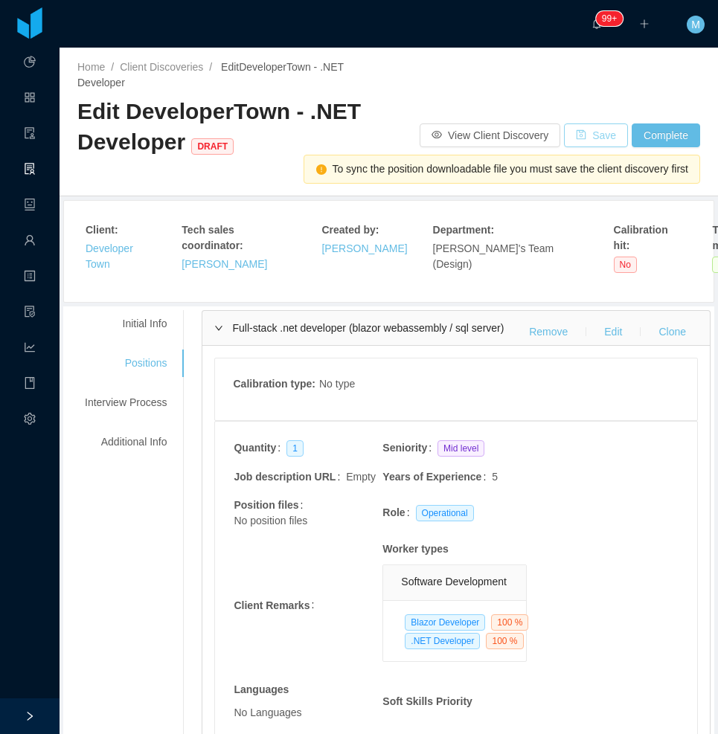
click at [590, 141] on button "Save" at bounding box center [596, 135] width 64 height 24
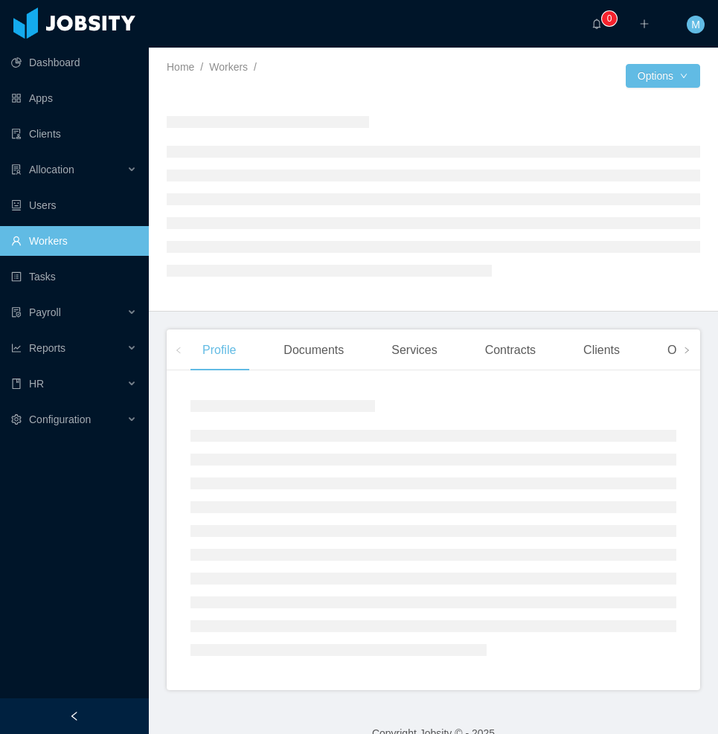
drag, startPoint x: 105, startPoint y: 719, endPoint x: 106, endPoint y: 707, distance: 12.7
click at [106, 718] on div at bounding box center [74, 716] width 149 height 36
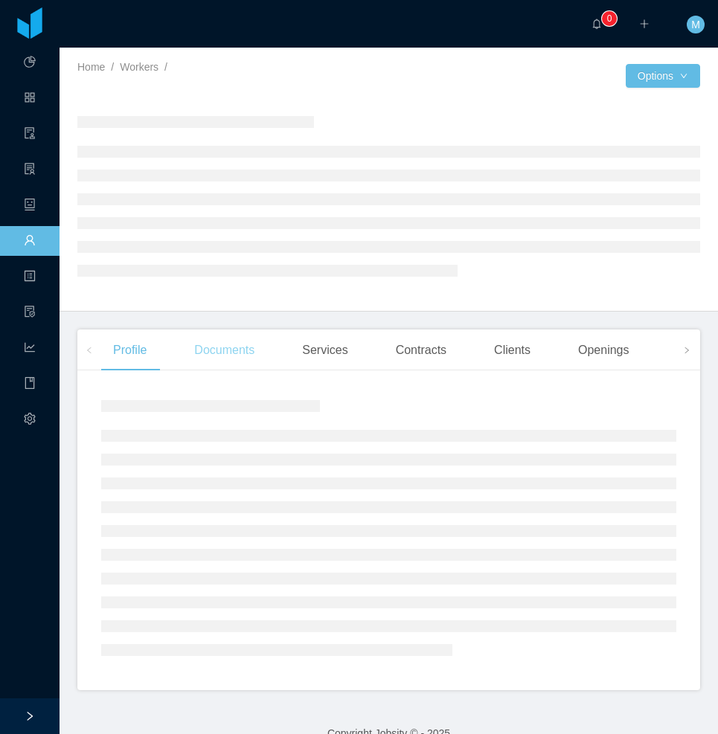
click at [204, 364] on div "Documents" at bounding box center [224, 350] width 84 height 42
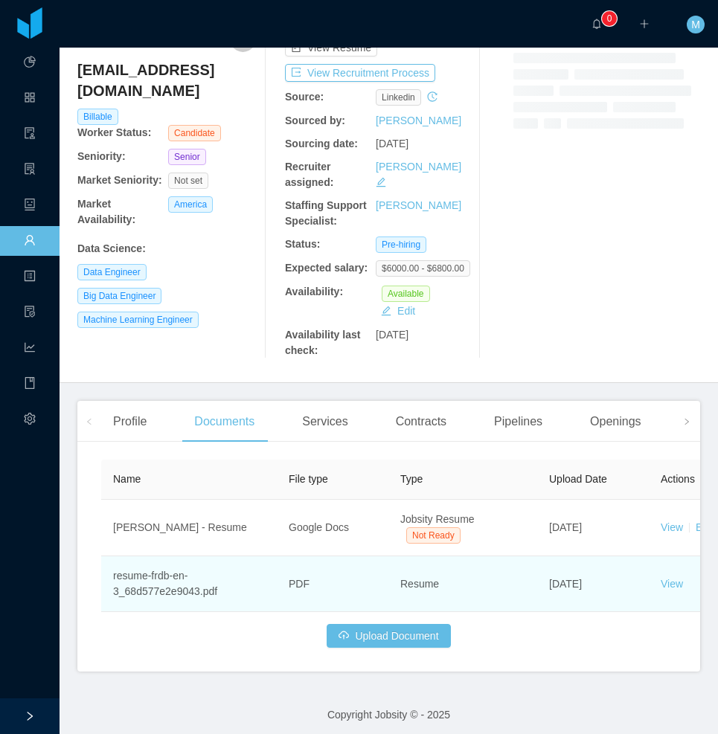
scroll to position [100, 0]
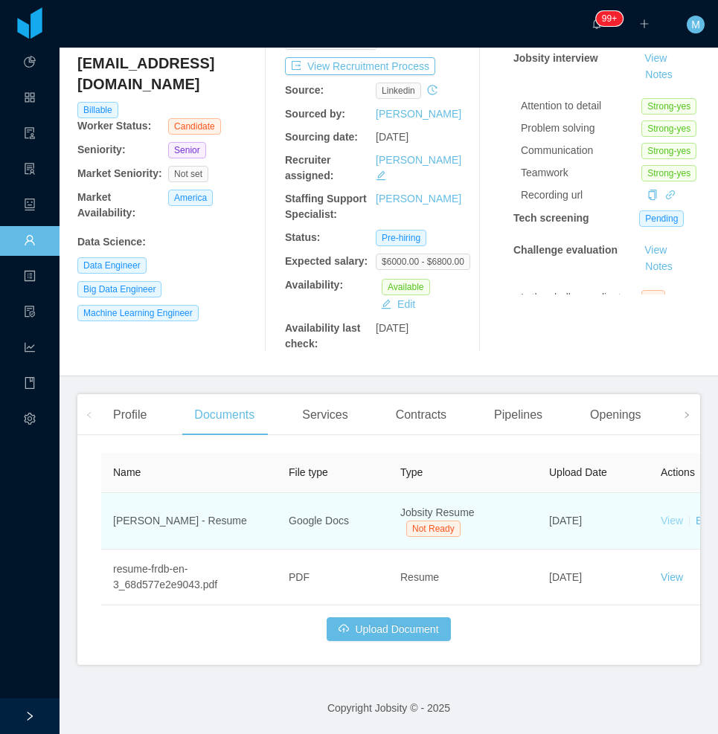
click at [680, 527] on link "View" at bounding box center [671, 521] width 22 height 12
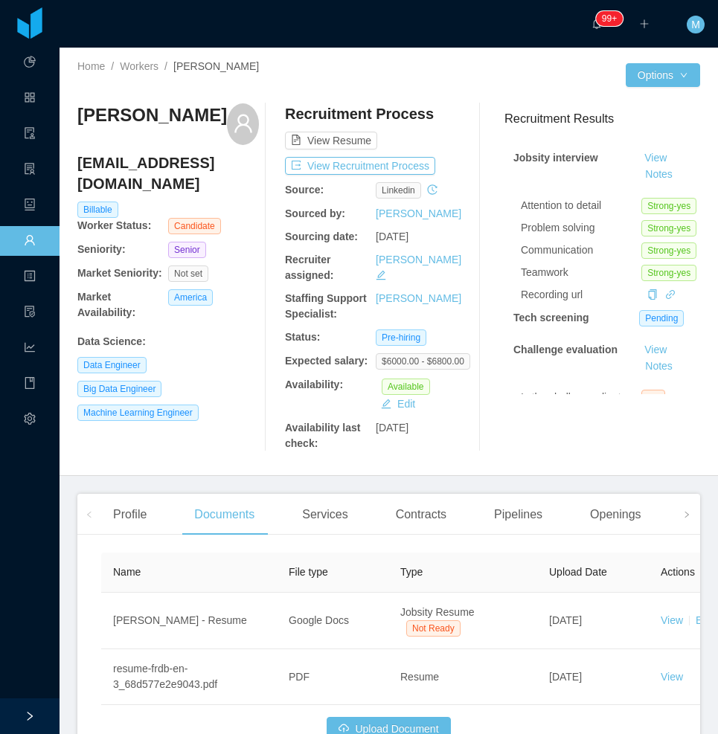
scroll to position [0, 0]
click at [640, 176] on button "Notes" at bounding box center [658, 176] width 39 height 18
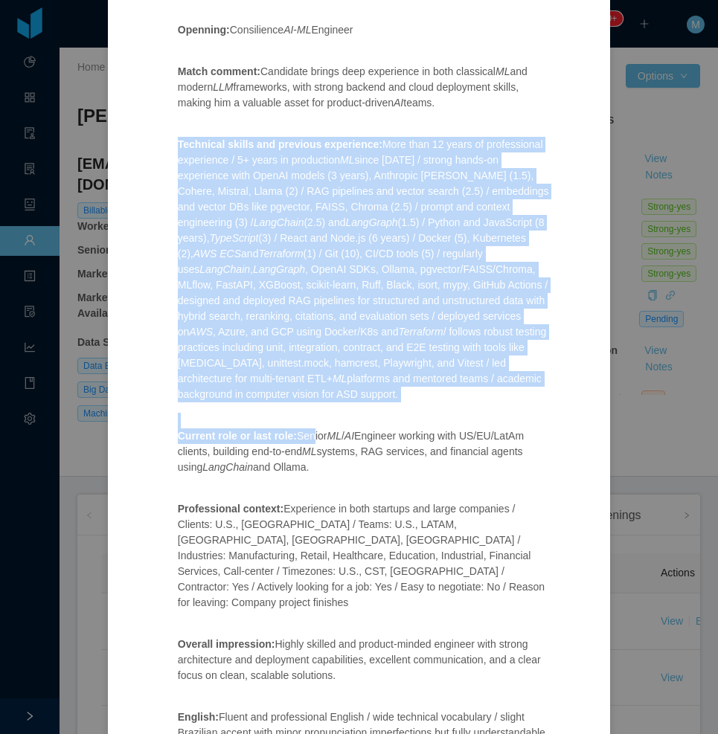
scroll to position [223, 0]
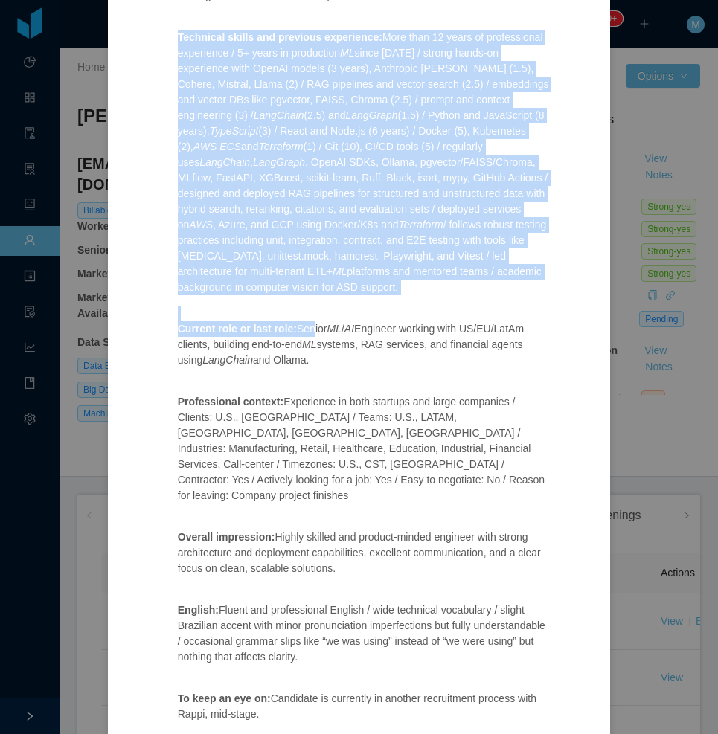
drag, startPoint x: 172, startPoint y: 181, endPoint x: 401, endPoint y: 291, distance: 253.8
click at [401, 291] on div "Openning: Consilience AI - ML Engineer Match comment: Candidate brings deep exp…" at bounding box center [364, 435] width 409 height 1077
copy p "Technical skills and previous experience: More than 12 years of professional ex…"
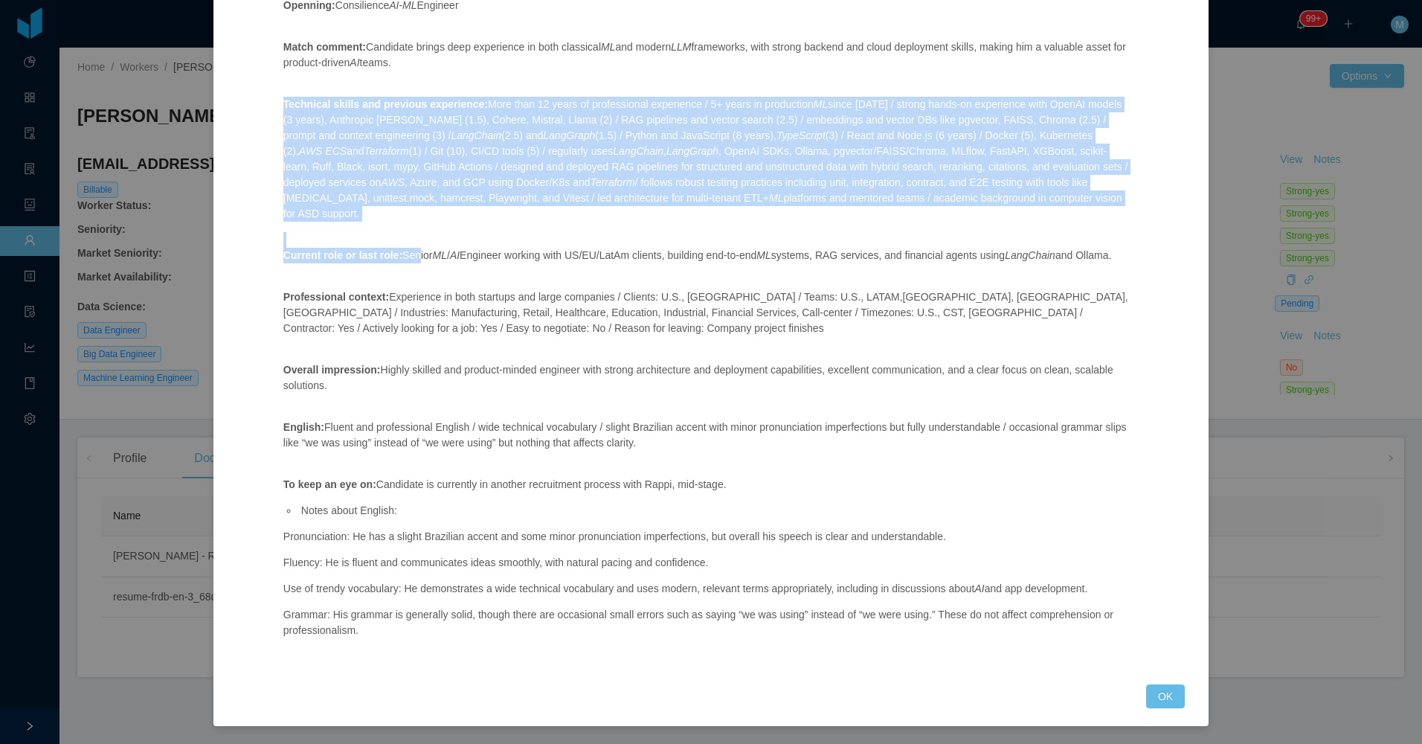
scroll to position [125, 0]
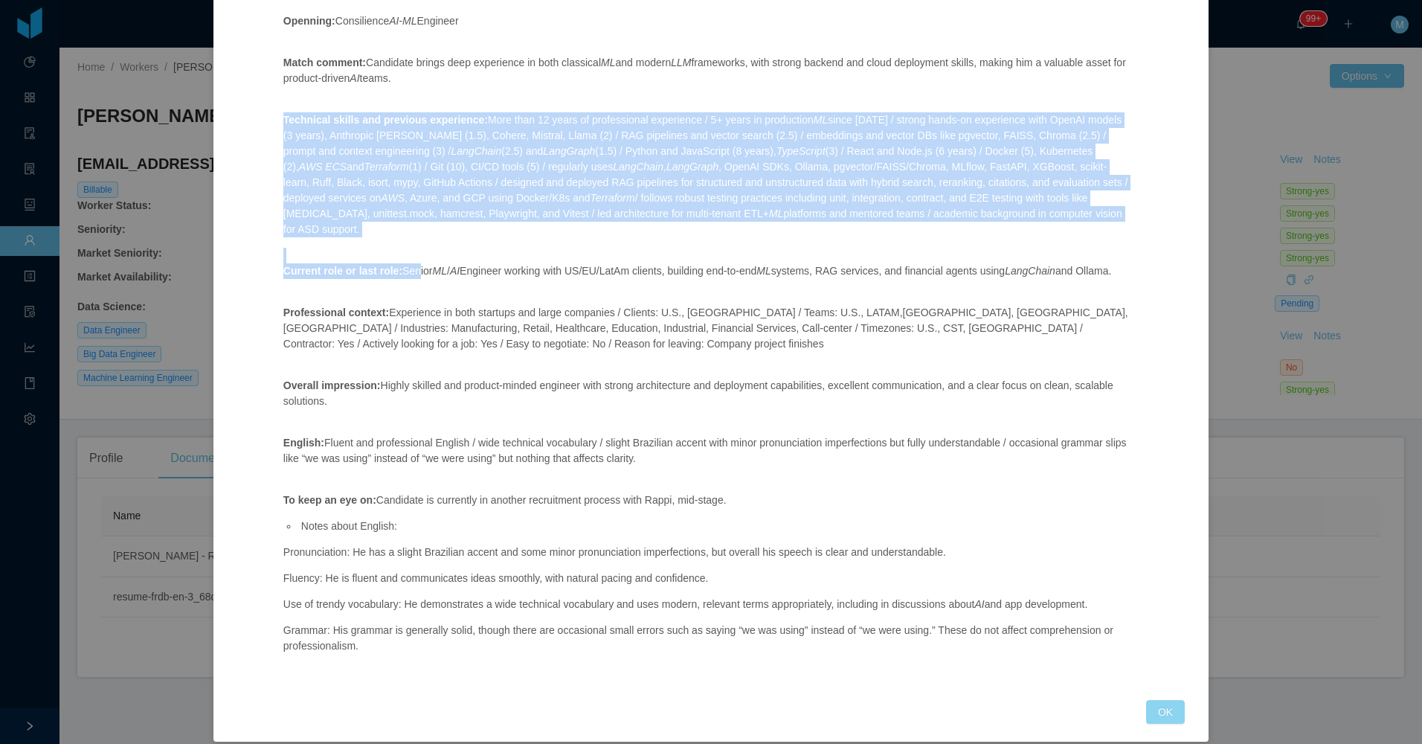
click at [717, 700] on button "OK" at bounding box center [1165, 712] width 39 height 24
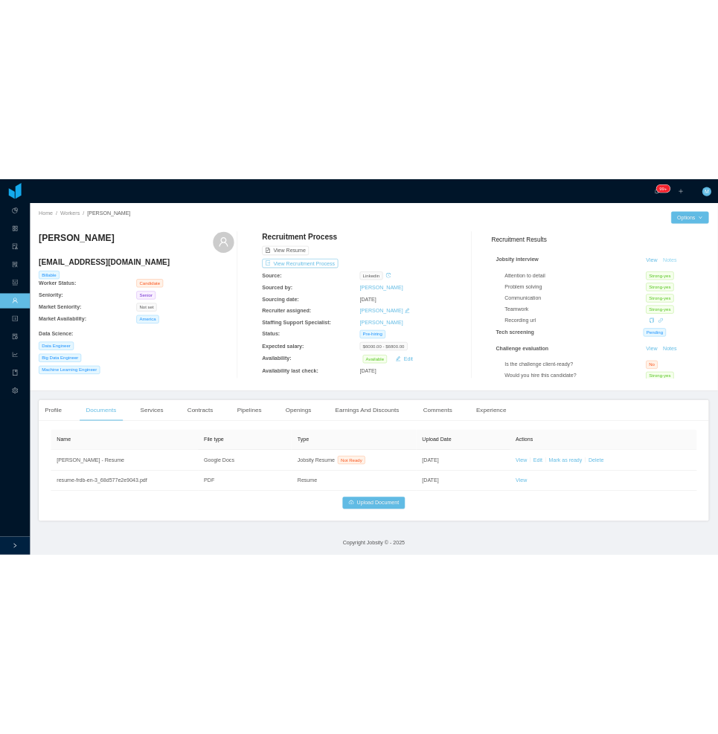
scroll to position [51, 0]
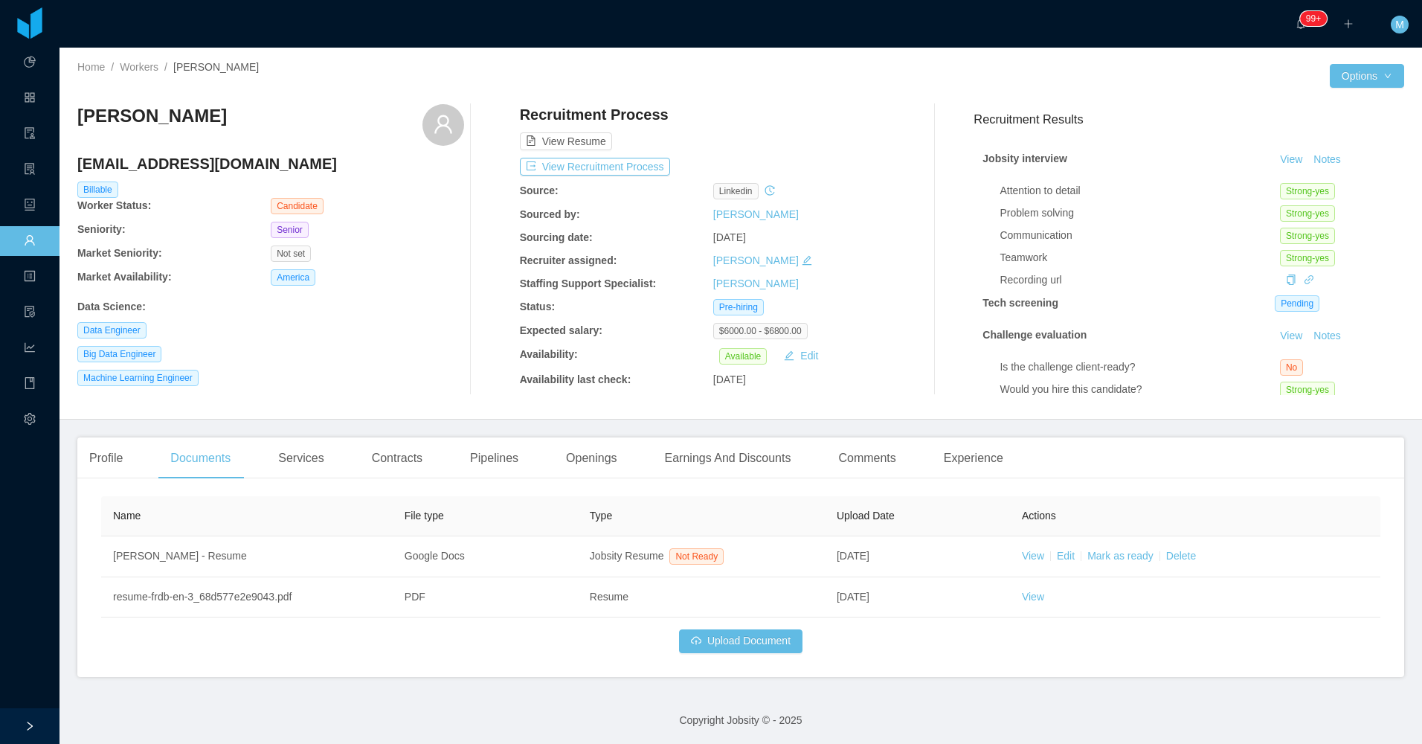
drag, startPoint x: 405, startPoint y: 370, endPoint x: 342, endPoint y: 391, distance: 66.6
click at [405, 371] on div "Machine Learning Engineer" at bounding box center [270, 378] width 387 height 16
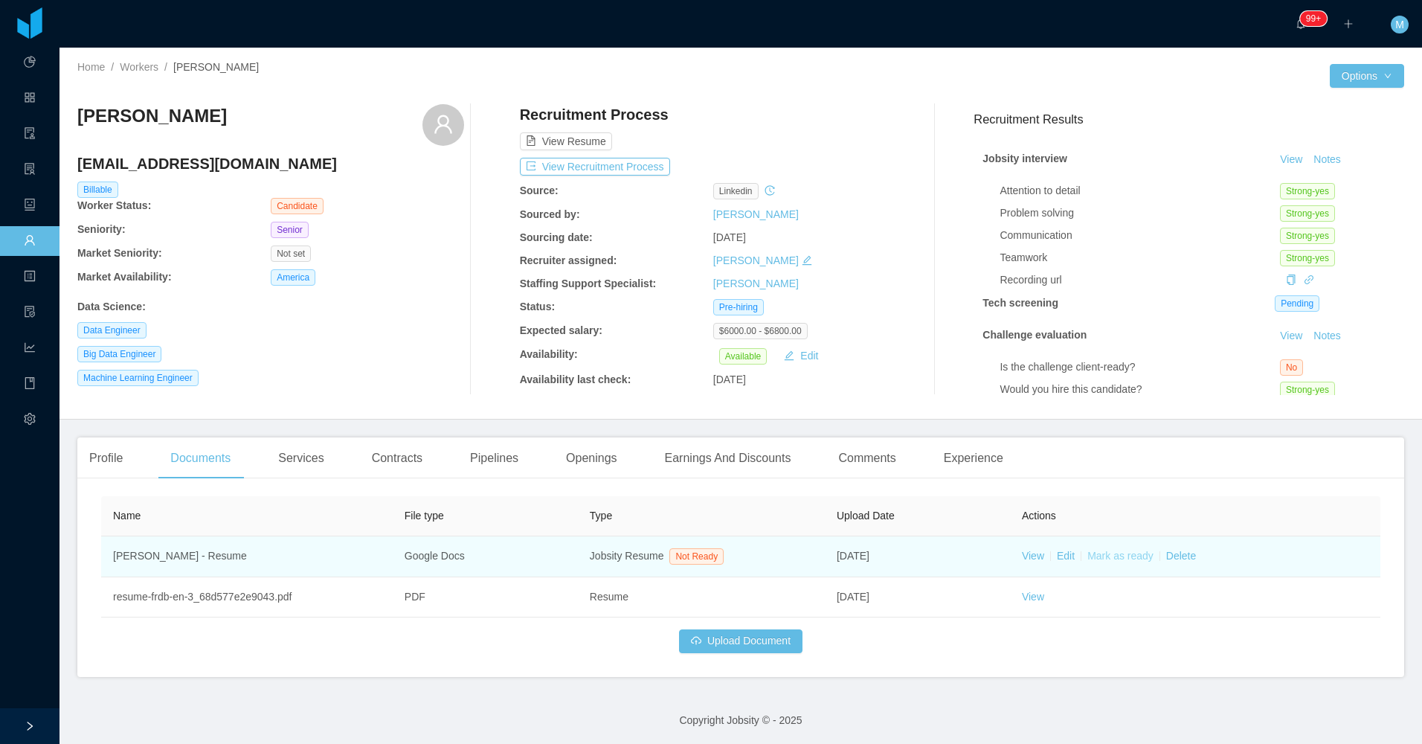
drag, startPoint x: 1129, startPoint y: 559, endPoint x: 1142, endPoint y: 547, distance: 17.9
click at [717, 559] on link "Mark as ready" at bounding box center [1120, 556] width 66 height 12
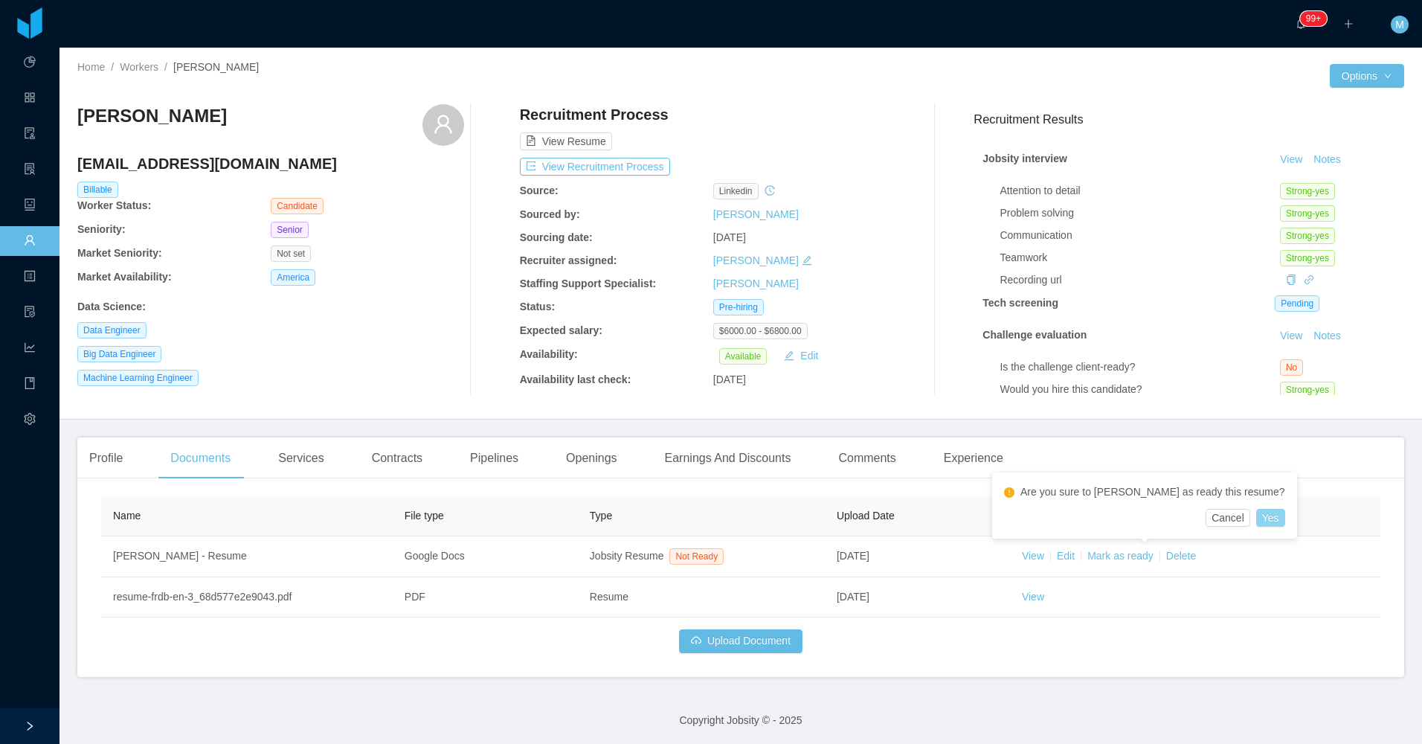
click at [717, 519] on button "Yes" at bounding box center [1270, 518] width 29 height 18
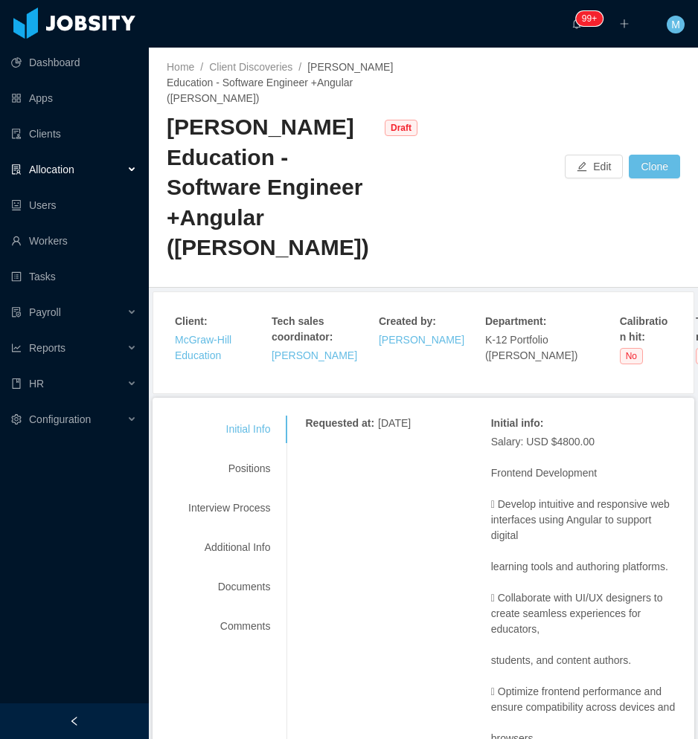
click at [109, 715] on div at bounding box center [74, 722] width 149 height 36
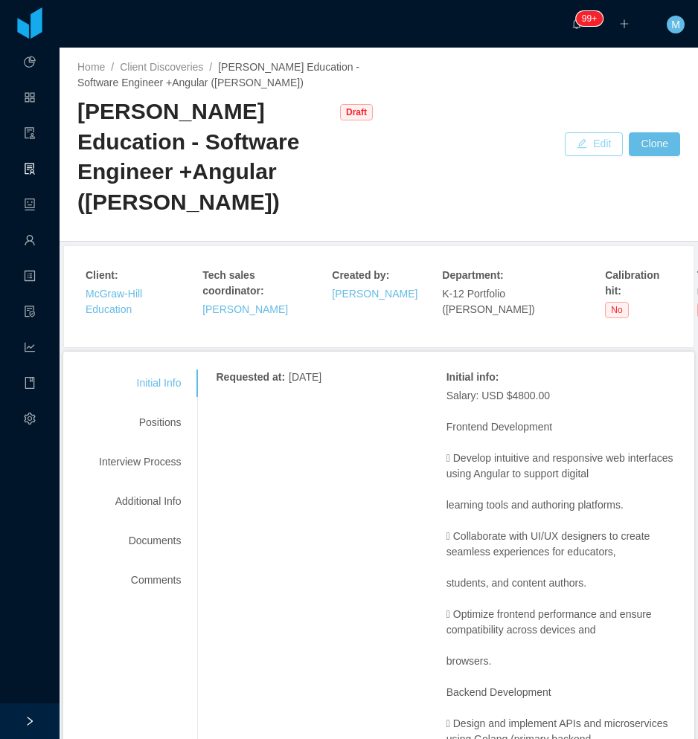
click at [587, 132] on button "Edit" at bounding box center [593, 144] width 58 height 24
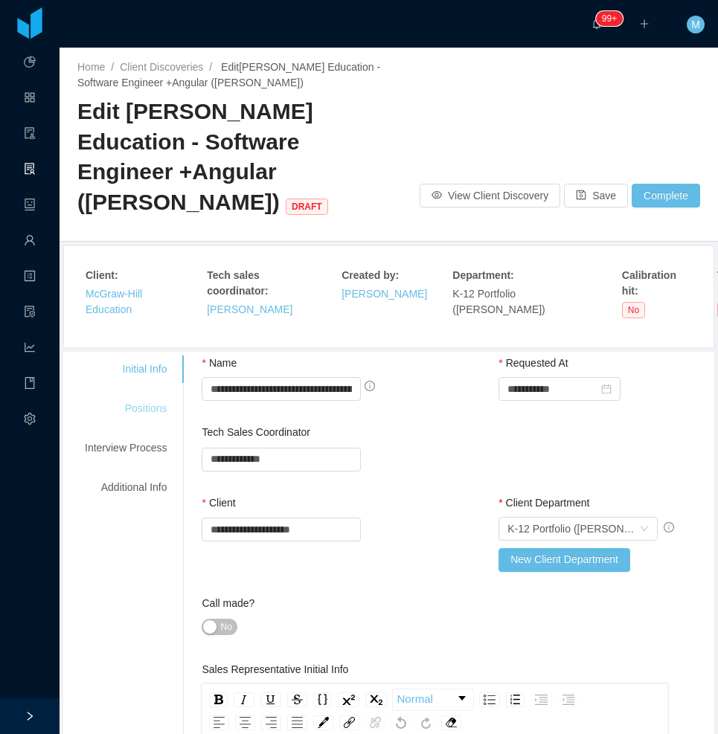
click at [143, 395] on div "Positions" at bounding box center [126, 409] width 118 height 28
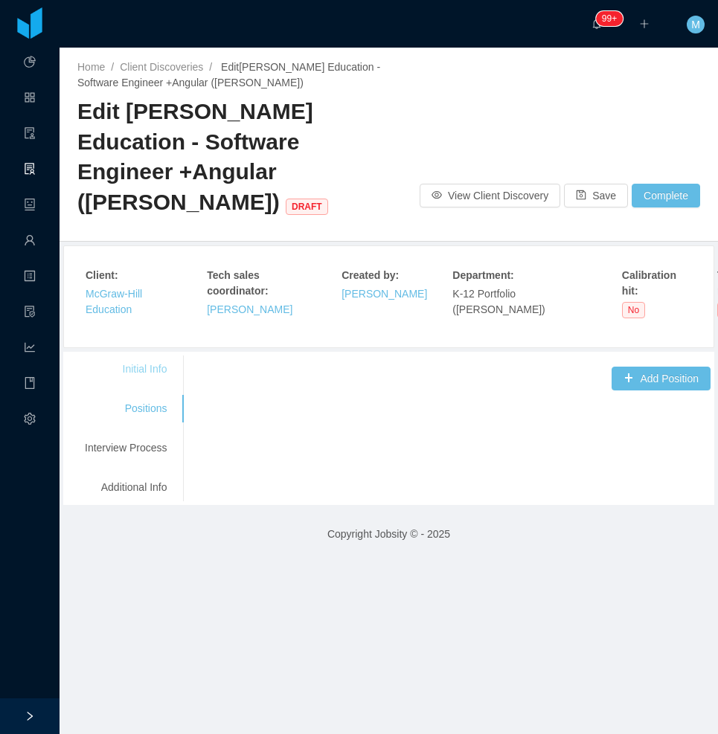
click at [147, 352] on div "**********" at bounding box center [388, 428] width 651 height 153
click at [149, 355] on div "Initial Info" at bounding box center [126, 369] width 118 height 28
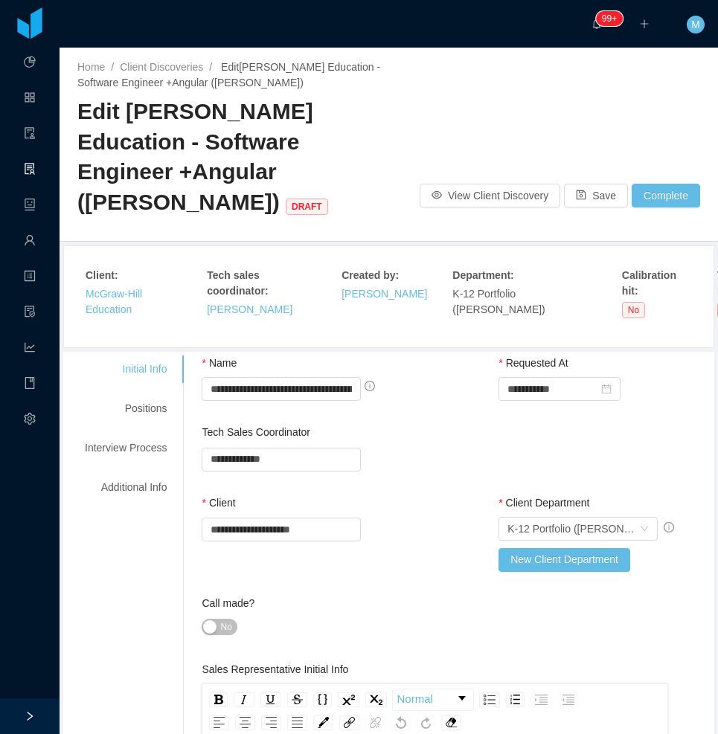
click at [211, 619] on button "No" at bounding box center [219, 627] width 35 height 16
click at [151, 395] on div "Positions" at bounding box center [126, 409] width 118 height 28
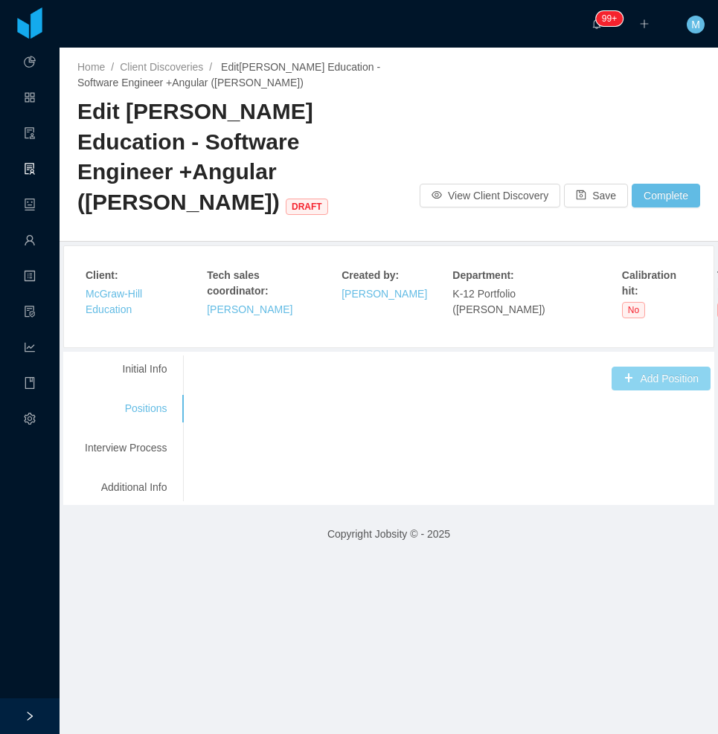
click at [642, 367] on button "Add Position" at bounding box center [660, 379] width 99 height 24
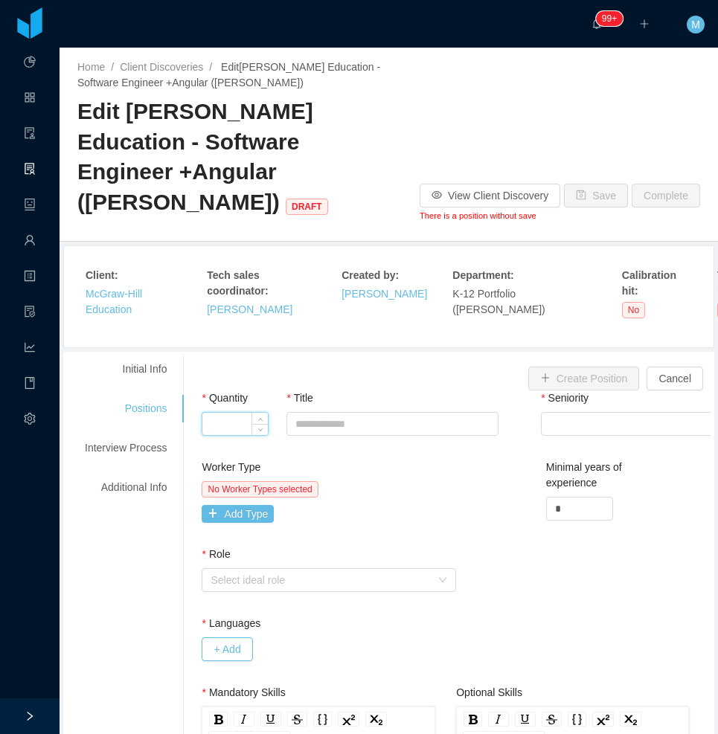
click at [242, 413] on input "Quantity" at bounding box center [234, 424] width 65 height 22
type input "*"
click at [317, 412] on input "Title" at bounding box center [392, 424] width 212 height 24
paste input "**********"
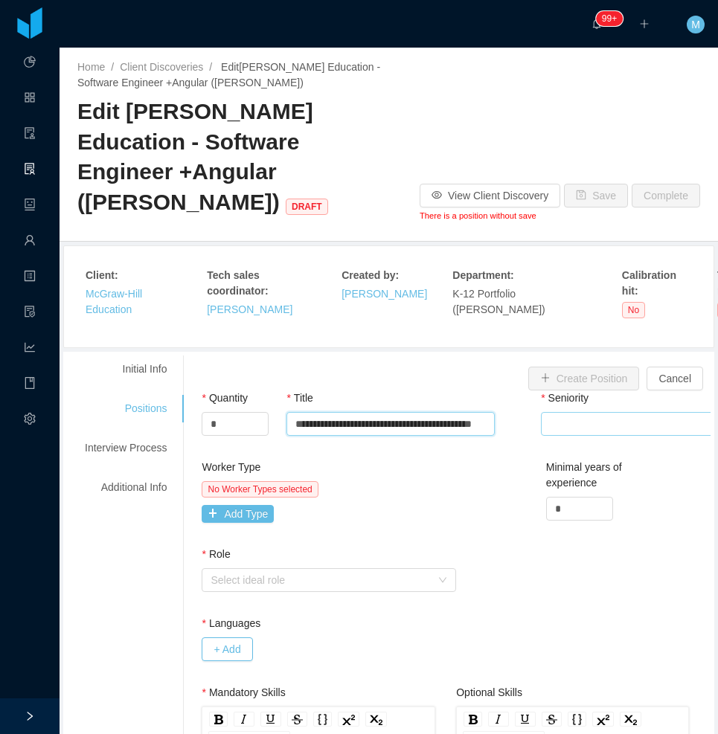
type input "**********"
click at [611, 413] on div "Select Seniority" at bounding box center [648, 424] width 196 height 22
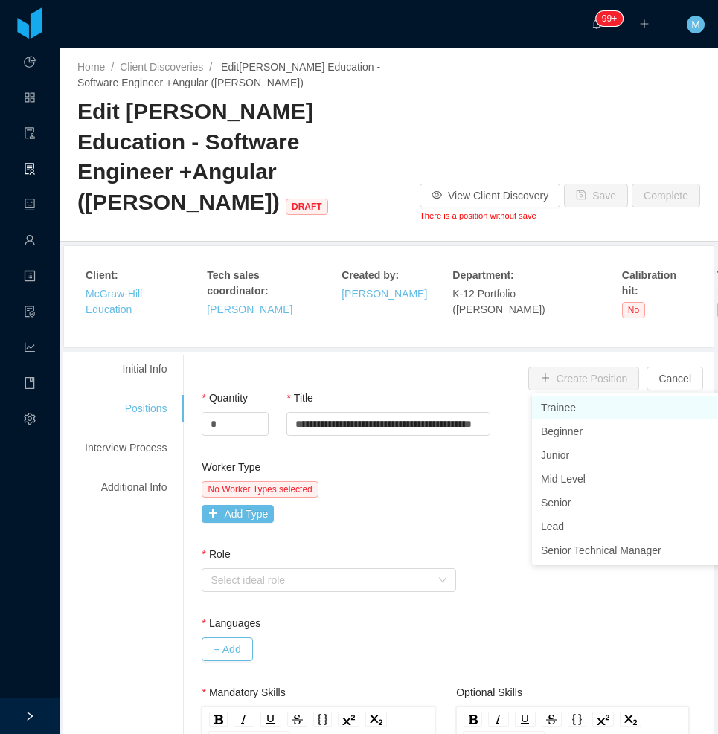
scroll to position [0, 0]
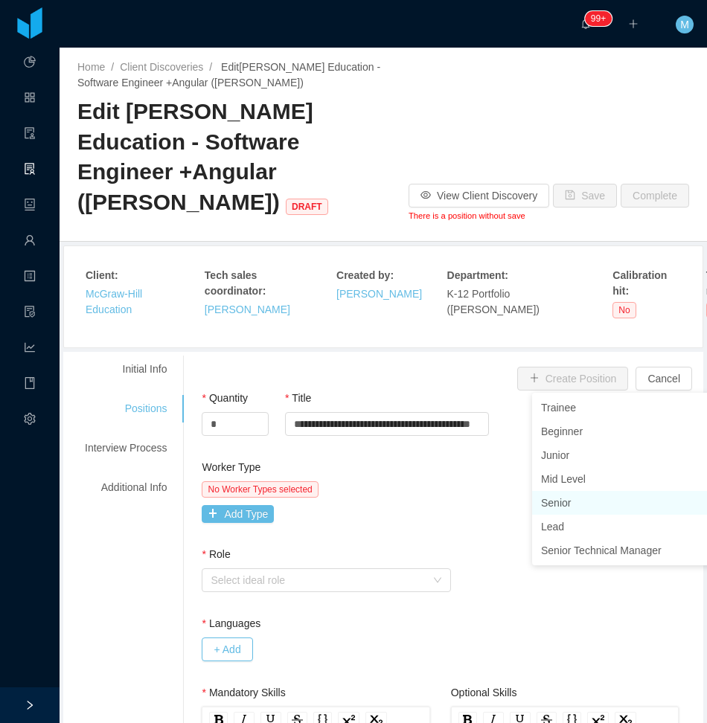
click at [562, 502] on li "Senior" at bounding box center [643, 503] width 223 height 24
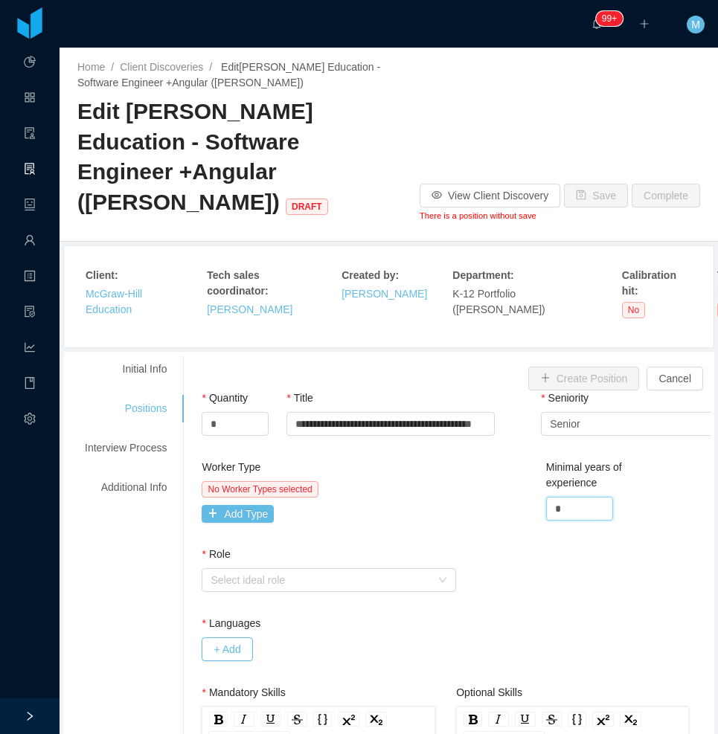
drag, startPoint x: 560, startPoint y: 461, endPoint x: 522, endPoint y: 464, distance: 38.0
click at [522, 464] on div "Worker Type No Worker Types selected Add Type Minimal years of experience *" at bounding box center [456, 503] width 516 height 87
type input "*"
click at [521, 464] on div "Worker Type No Worker Types selected Add Type Minimal years of experience *" at bounding box center [456, 503] width 516 height 87
click at [219, 505] on button "Add Type" at bounding box center [238, 514] width 72 height 18
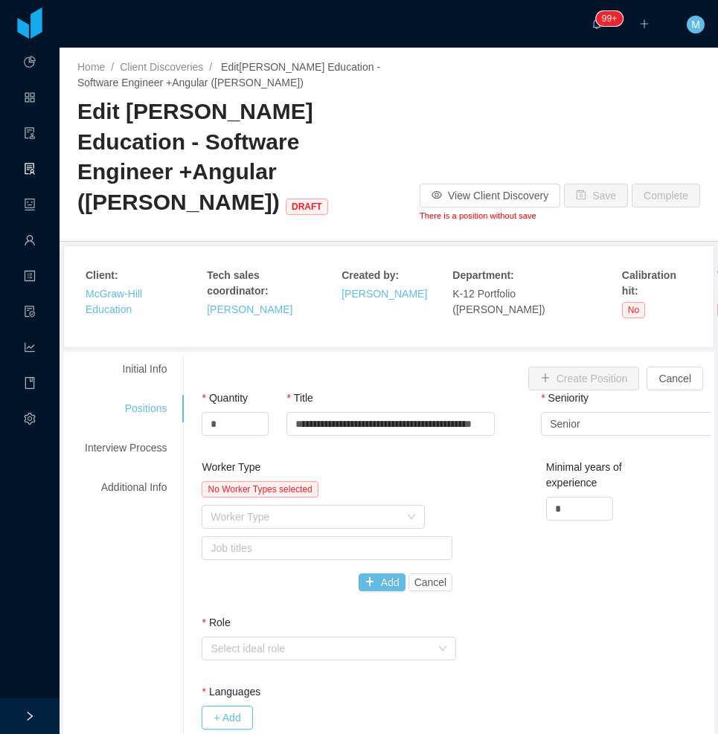
click at [219, 509] on div "Worker Type" at bounding box center [304, 516] width 189 height 15
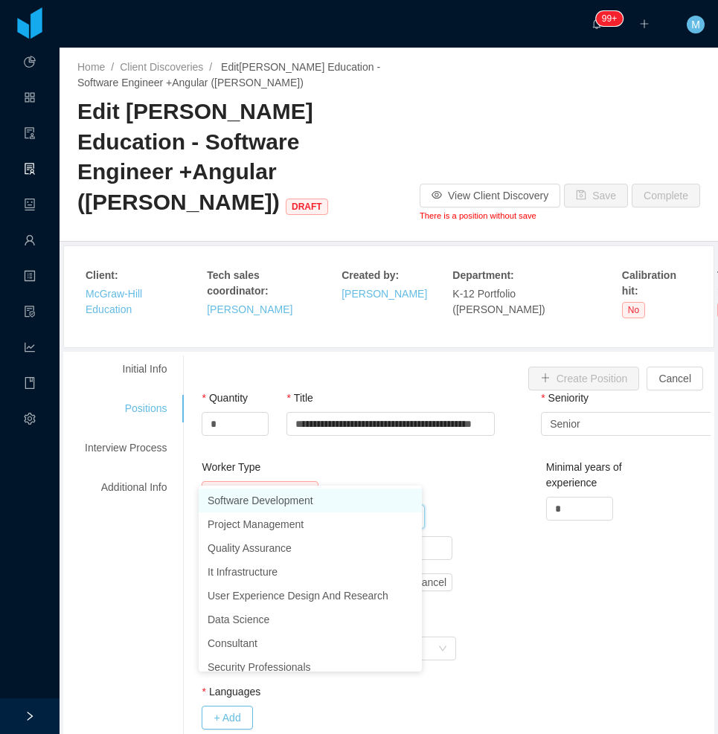
click at [268, 506] on li "Software Development" at bounding box center [310, 501] width 223 height 24
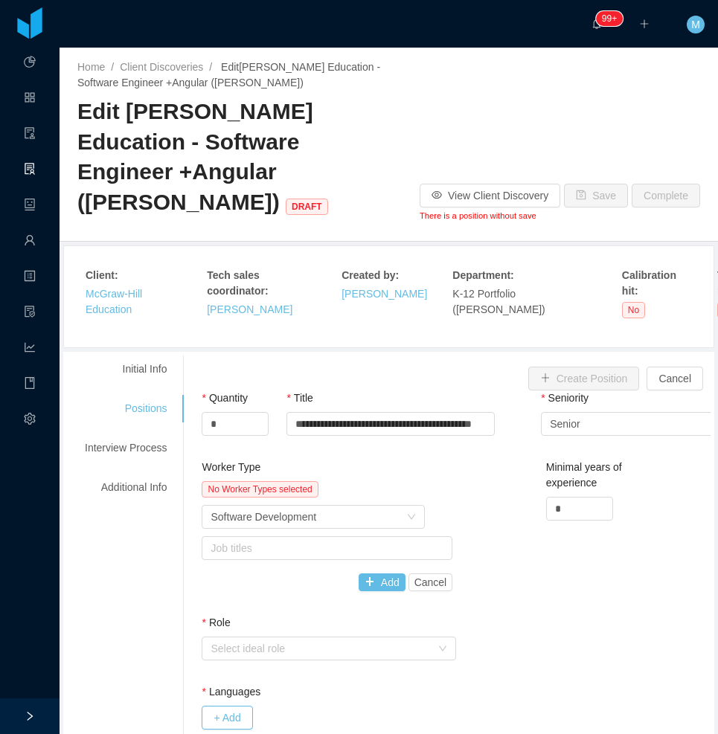
click at [358, 460] on div "Worker Type" at bounding box center [327, 471] width 251 height 22
click at [287, 541] on div "Job titles" at bounding box center [323, 548] width 226 height 15
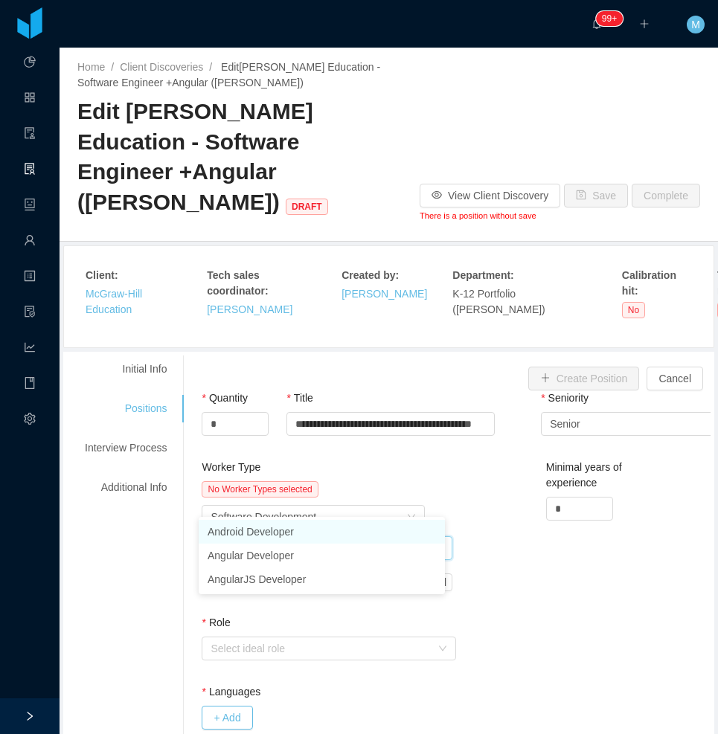
type input "***"
click at [264, 532] on li "Angular Developer" at bounding box center [322, 532] width 246 height 24
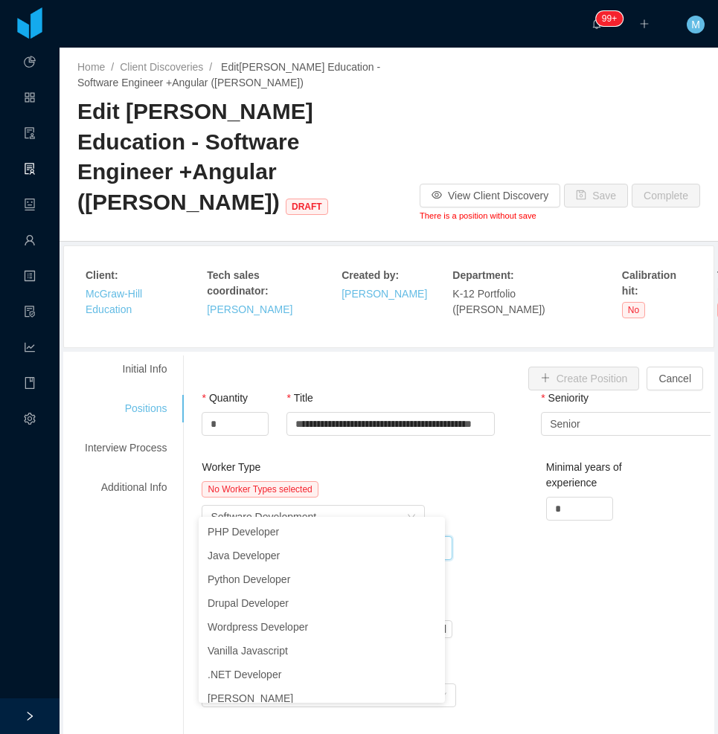
type input "*"
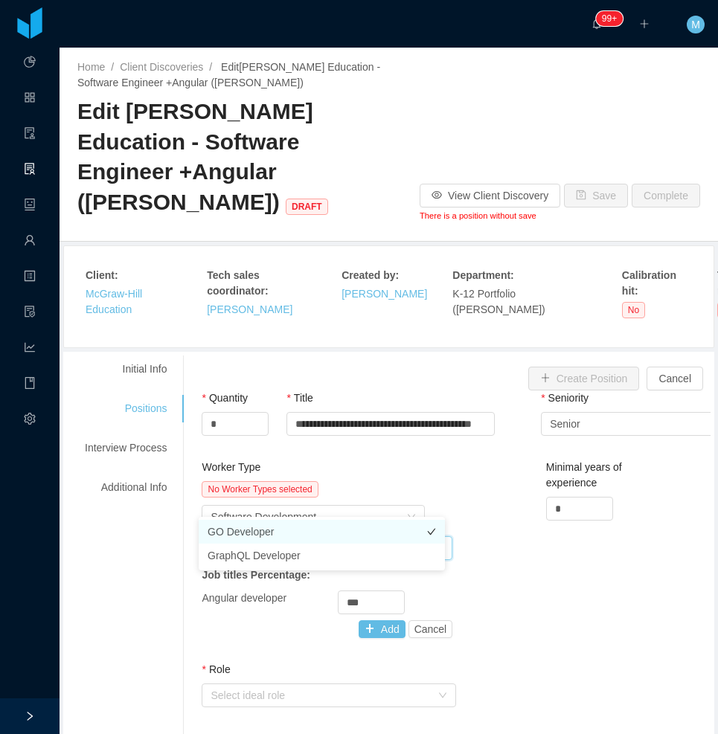
click at [291, 530] on li "GO Developer" at bounding box center [322, 532] width 246 height 24
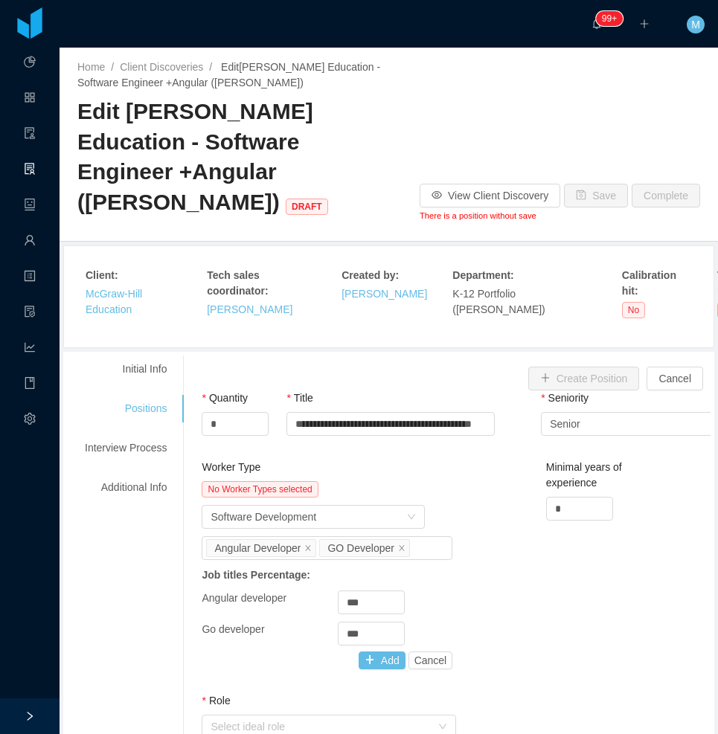
click at [473, 460] on div "Worker Type No Worker Types selected Worker Type Software Development Job title…" at bounding box center [456, 577] width 516 height 234
drag, startPoint x: 463, startPoint y: 374, endPoint x: 472, endPoint y: 397, distance: 24.7
click at [532, 390] on div "**********" at bounding box center [456, 424] width 509 height 69
click at [454, 460] on div "Worker Type No Worker Types selected Worker Type Software Development Job title…" at bounding box center [456, 577] width 516 height 234
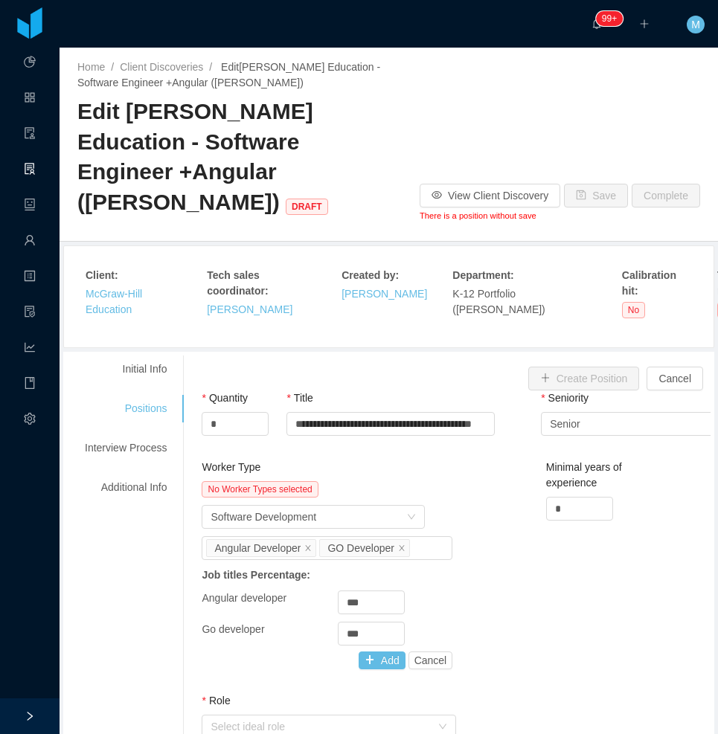
scroll to position [0, 0]
click at [381, 651] on button "Add" at bounding box center [381, 660] width 47 height 18
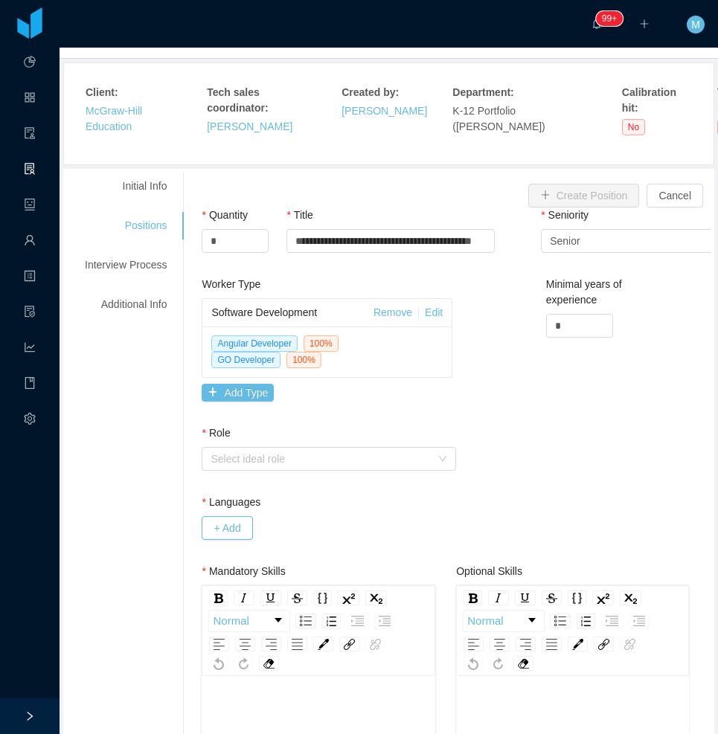
scroll to position [223, 0]
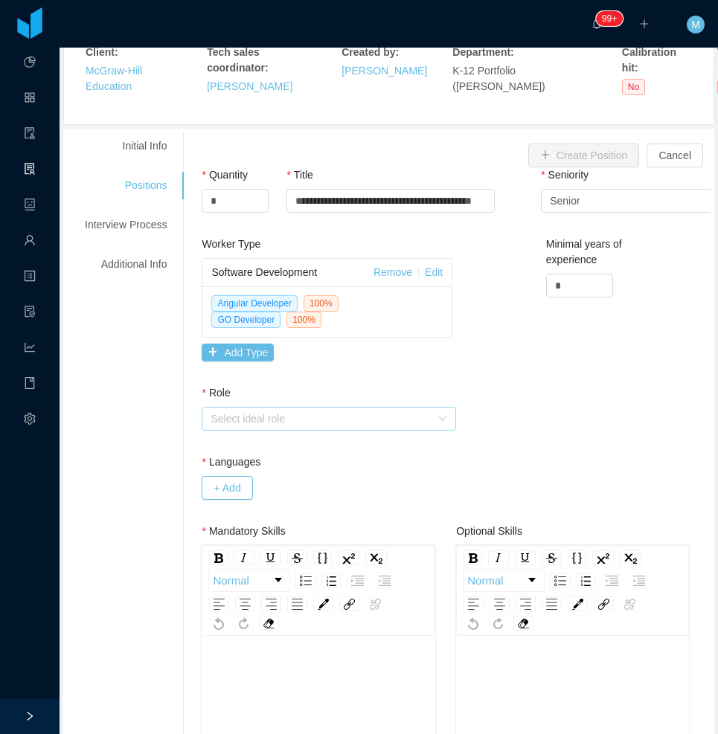
click at [324, 411] on div "Select ideal role" at bounding box center [320, 418] width 220 height 15
click at [257, 423] on li "Operational" at bounding box center [324, 426] width 250 height 24
click at [235, 476] on button "+ Add" at bounding box center [227, 488] width 51 height 24
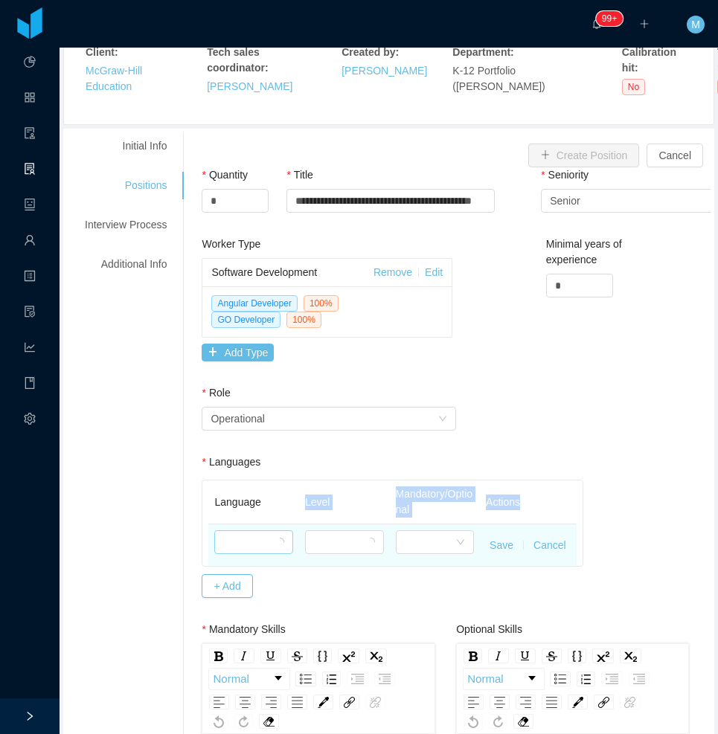
drag, startPoint x: 241, startPoint y: 480, endPoint x: 245, endPoint y: 491, distance: 11.1
click at [245, 490] on table "Language Level Mandatory/Optional Actions Save Cancel" at bounding box center [392, 523] width 368 height 86
click at [245, 531] on div at bounding box center [248, 542] width 51 height 22
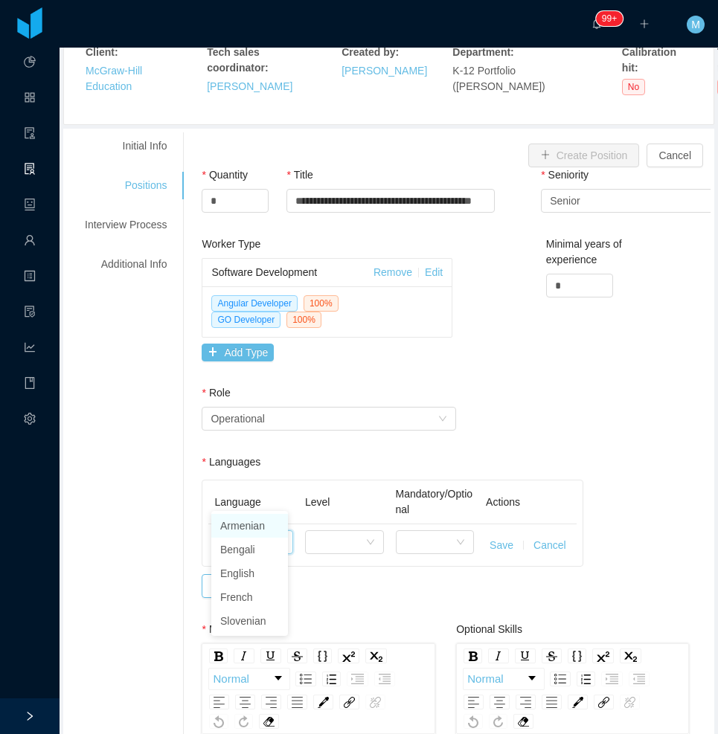
type input "***"
click at [254, 542] on li "English" at bounding box center [249, 550] width 77 height 24
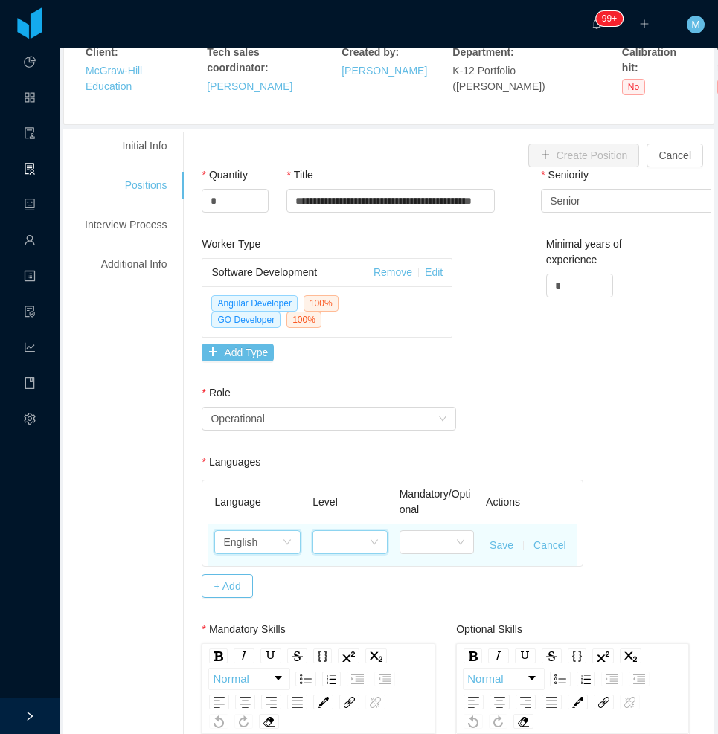
click at [342, 531] on div at bounding box center [344, 542] width 47 height 22
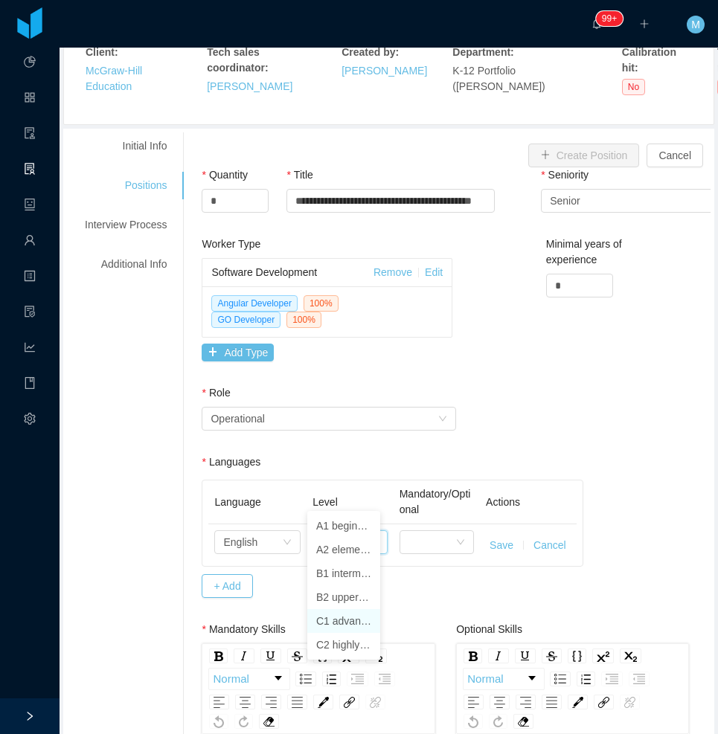
drag, startPoint x: 337, startPoint y: 623, endPoint x: 371, endPoint y: 550, distance: 80.5
click at [336, 623] on li "C1 advanced" at bounding box center [343, 621] width 73 height 24
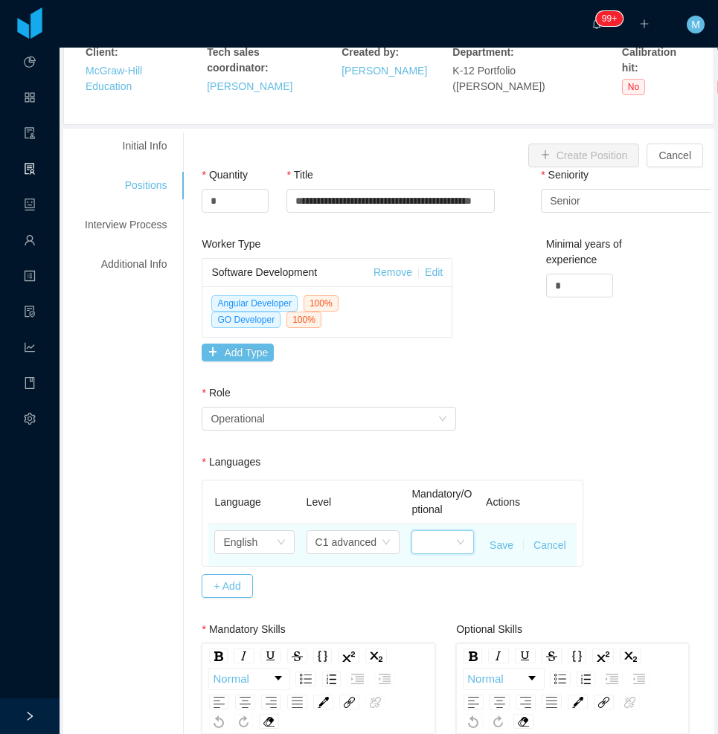
click at [420, 531] on div at bounding box center [437, 542] width 35 height 22
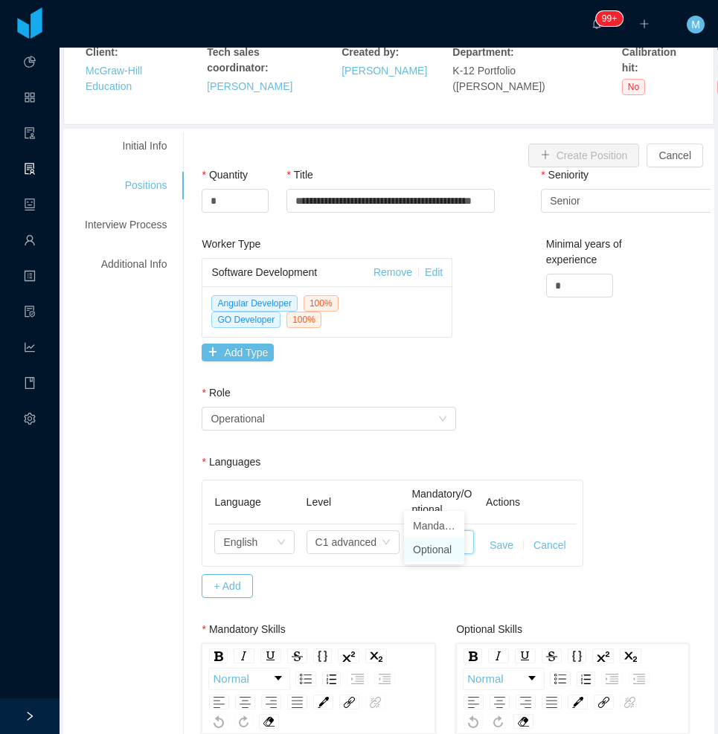
click at [428, 555] on li "Optional" at bounding box center [434, 550] width 60 height 24
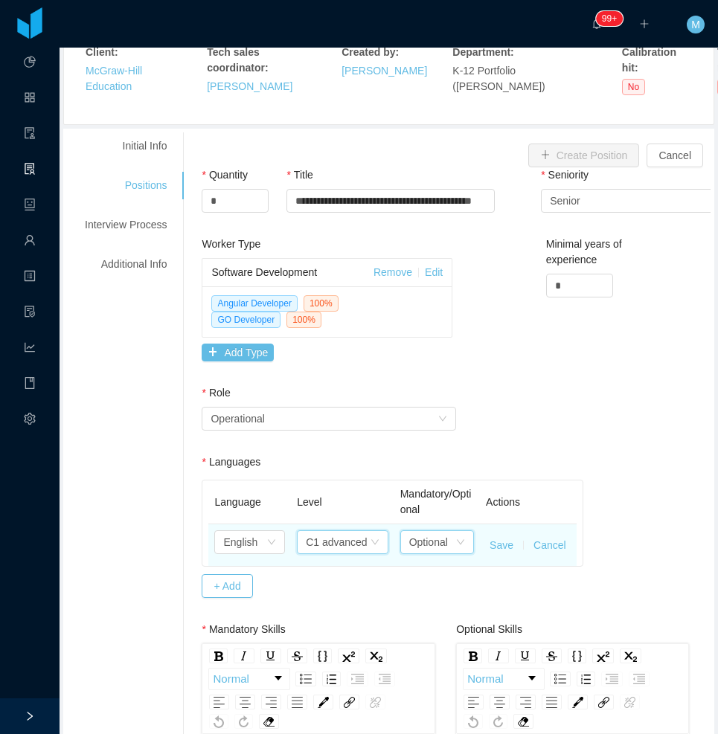
click at [353, 531] on div "C1 advanced" at bounding box center [337, 542] width 62 height 22
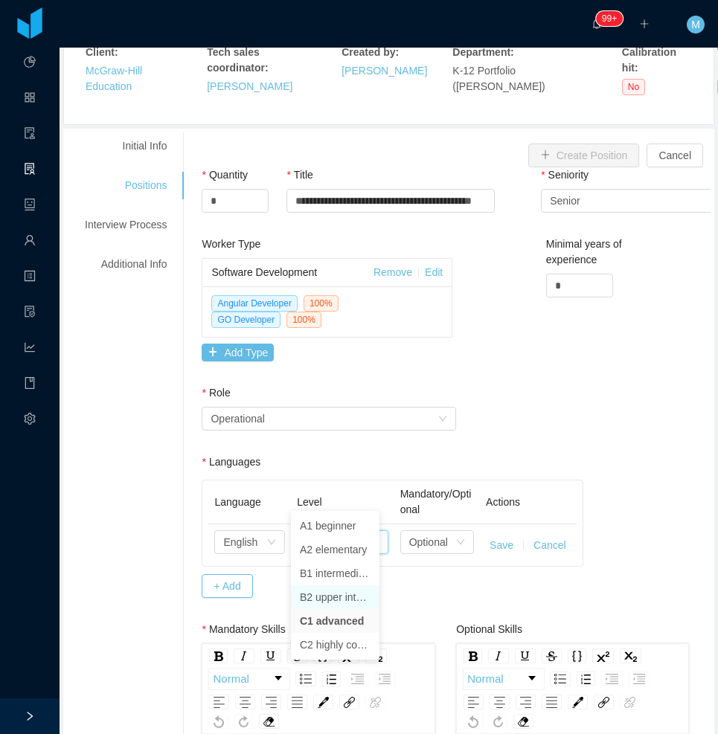
click at [353, 606] on li "B2 upper intermediate" at bounding box center [335, 597] width 89 height 24
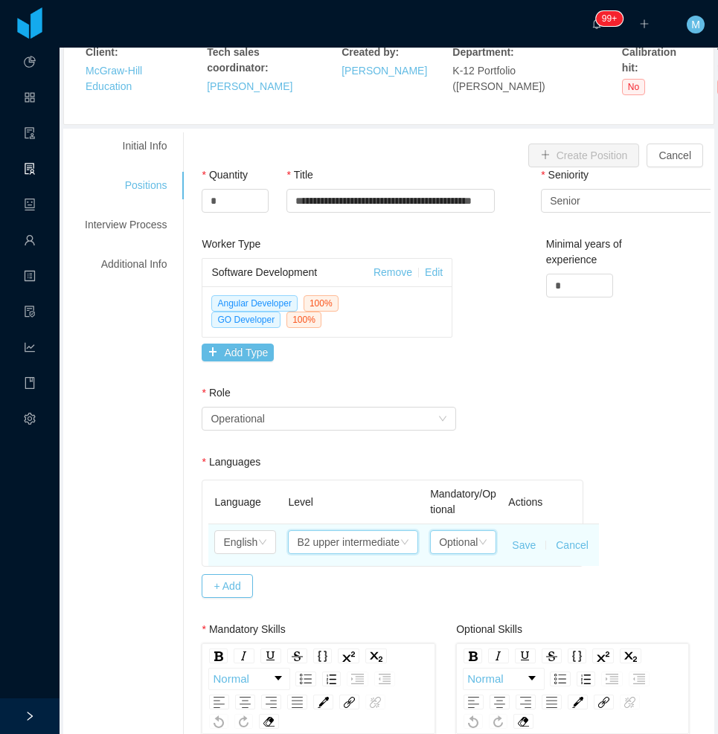
click at [466, 531] on div "Optional" at bounding box center [458, 542] width 39 height 22
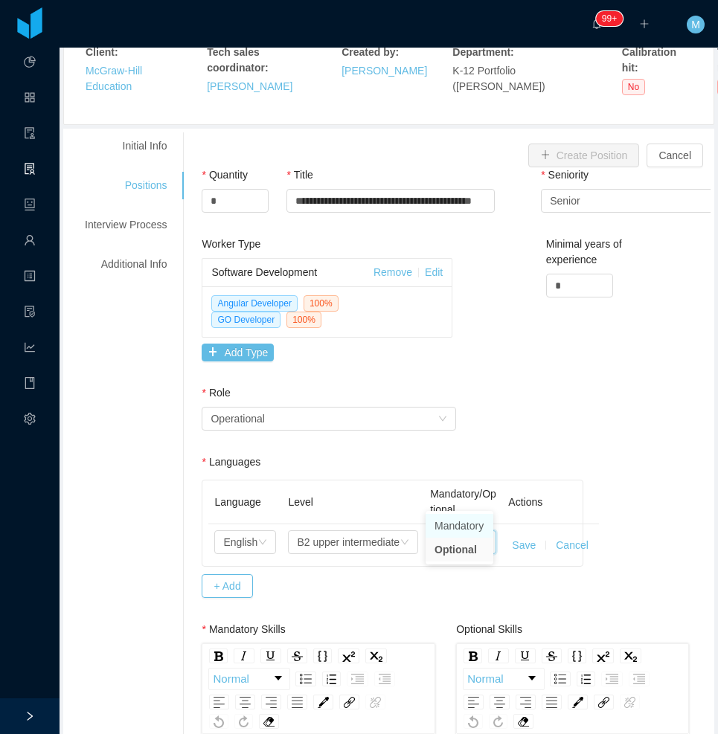
click at [457, 534] on li "Mandatory" at bounding box center [459, 526] width 68 height 24
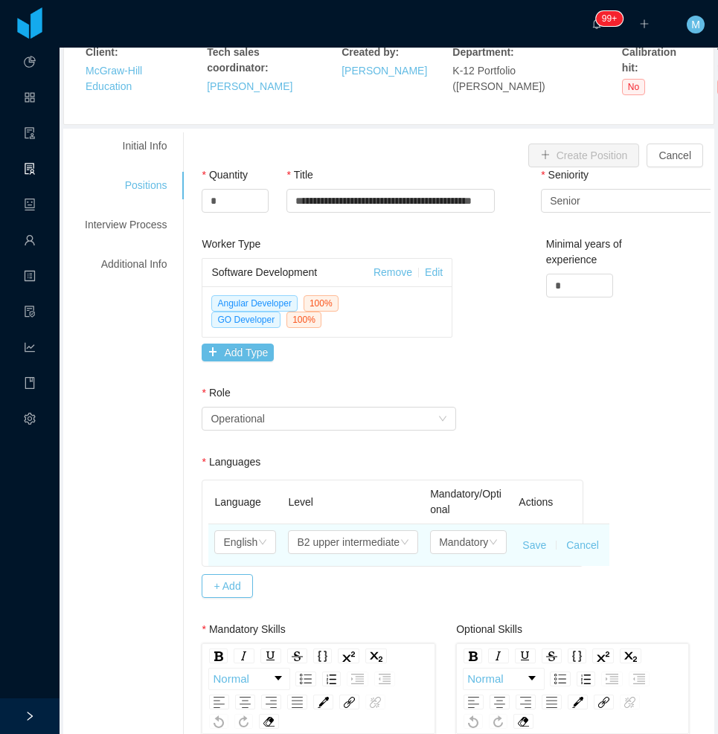
click at [531, 538] on button "Save" at bounding box center [534, 546] width 24 height 16
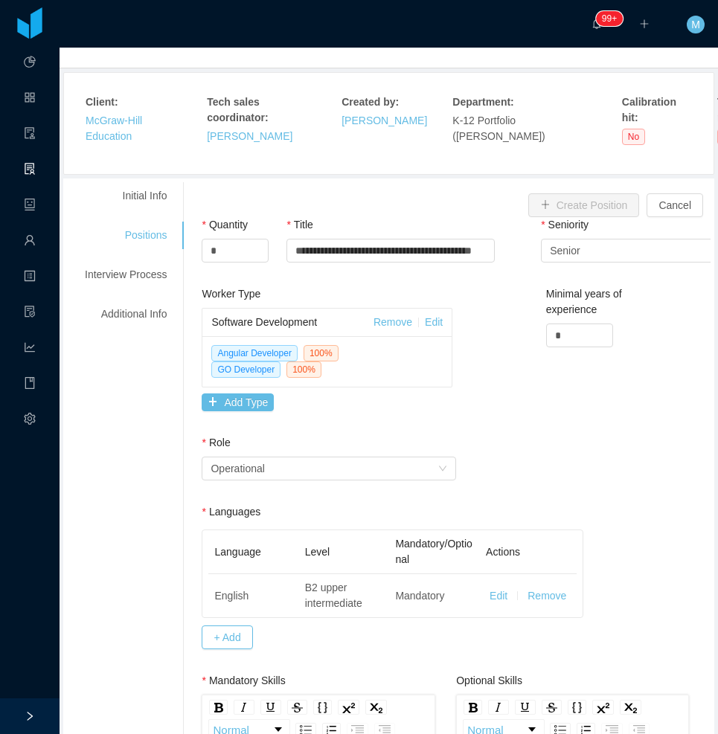
scroll to position [0, 0]
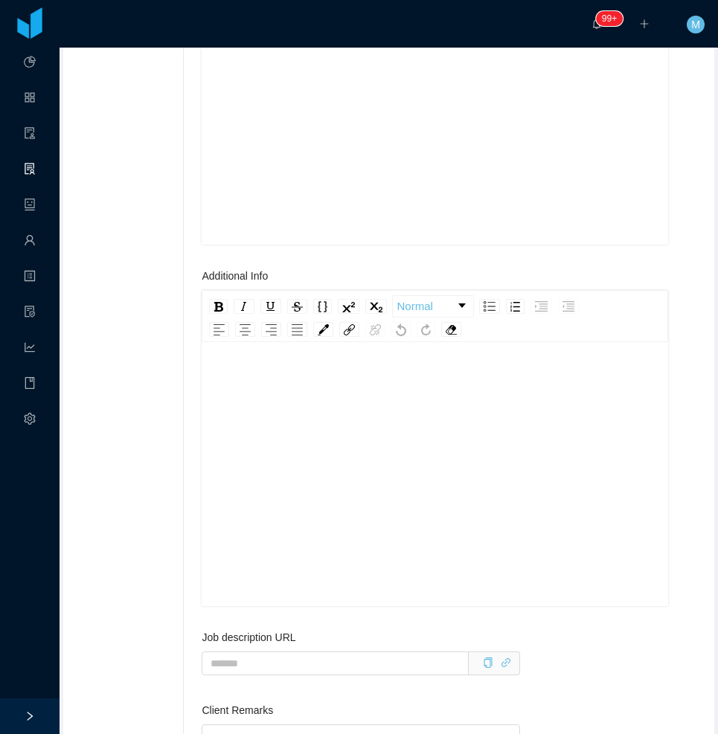
scroll to position [1711, 0]
click at [303, 389] on div "rdw-editor" at bounding box center [434, 497] width 443 height 260
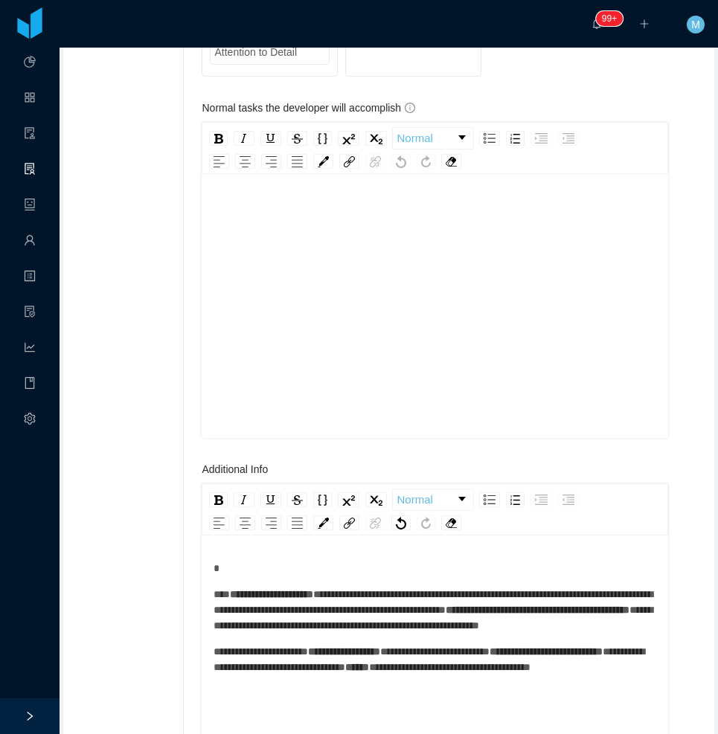
scroll to position [1339, 0]
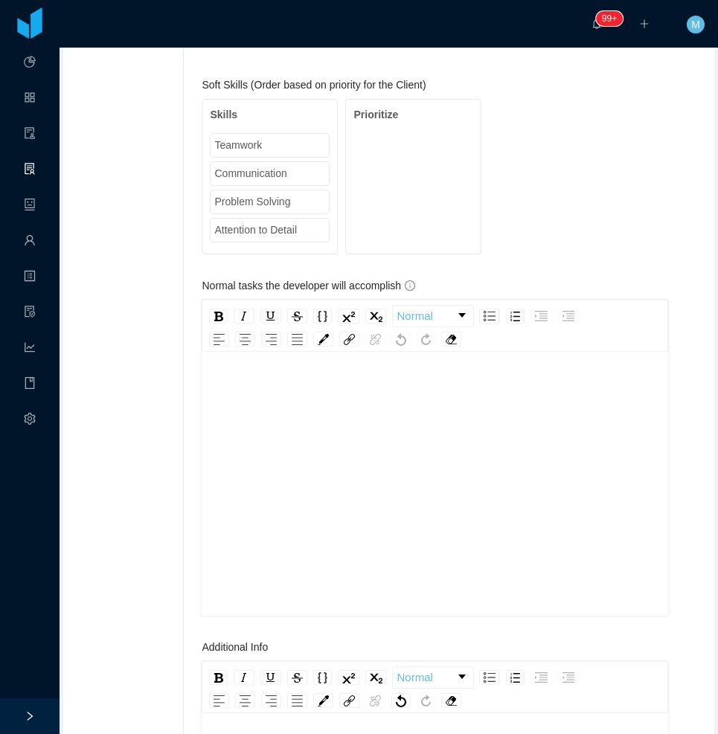
click at [326, 443] on div "rdw-editor" at bounding box center [434, 507] width 443 height 260
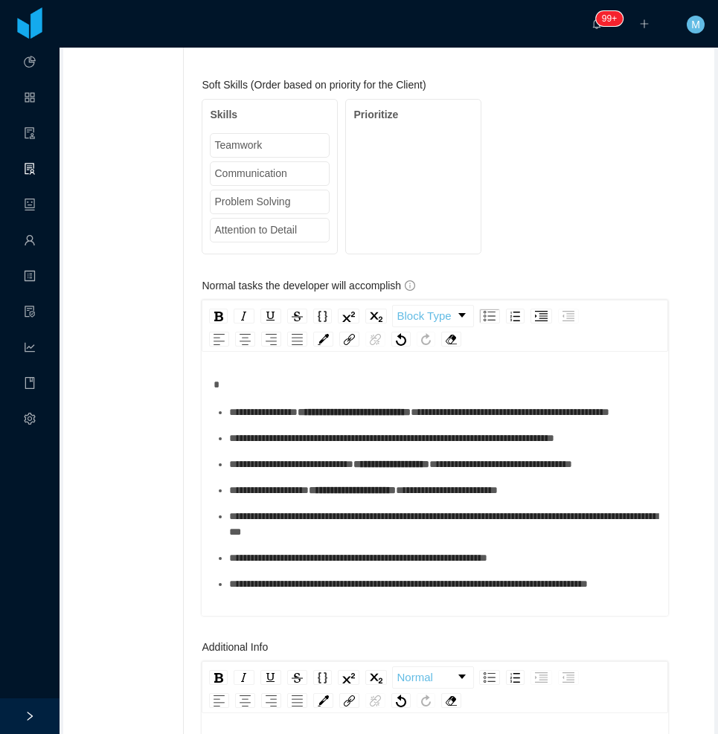
click at [213, 446] on ul "**********" at bounding box center [434, 498] width 443 height 187
drag, startPoint x: 238, startPoint y: 426, endPoint x: 251, endPoint y: 420, distance: 14.6
click at [239, 433] on span "**********" at bounding box center [391, 438] width 325 height 10
click at [266, 405] on div "**********" at bounding box center [443, 413] width 428 height 16
click at [273, 441] on div "**********" at bounding box center [443, 439] width 428 height 16
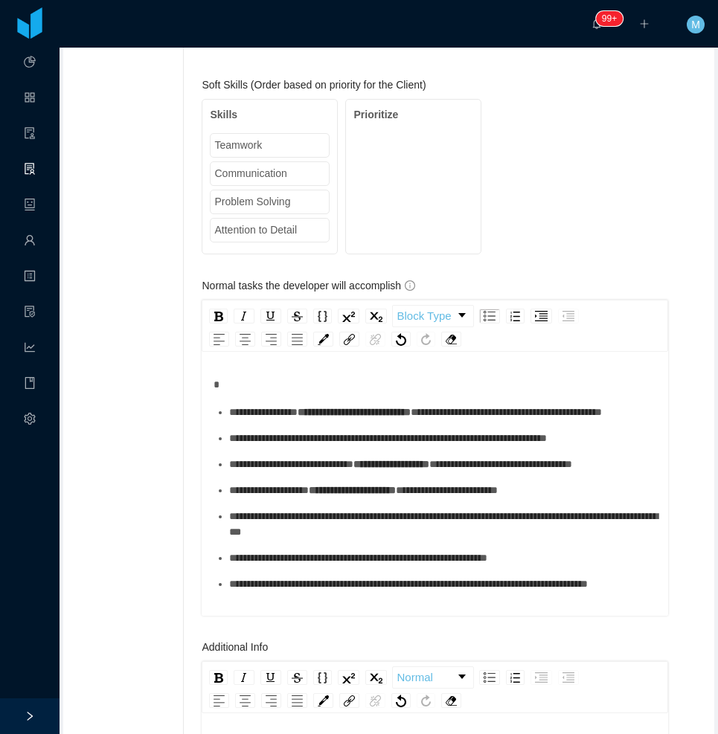
click at [270, 472] on div "**********" at bounding box center [443, 465] width 428 height 16
click at [270, 498] on div "**********" at bounding box center [443, 491] width 428 height 16
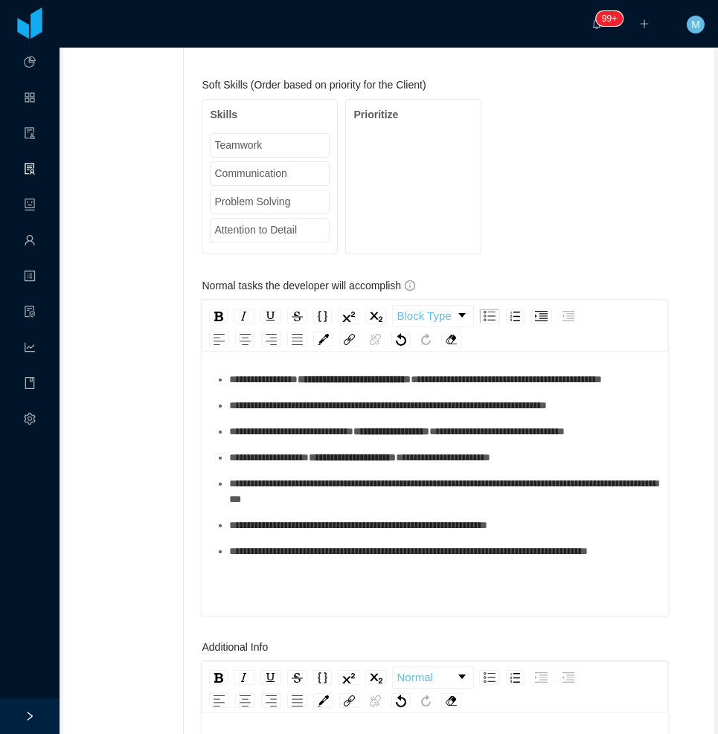
click at [282, 486] on div "**********" at bounding box center [443, 491] width 428 height 31
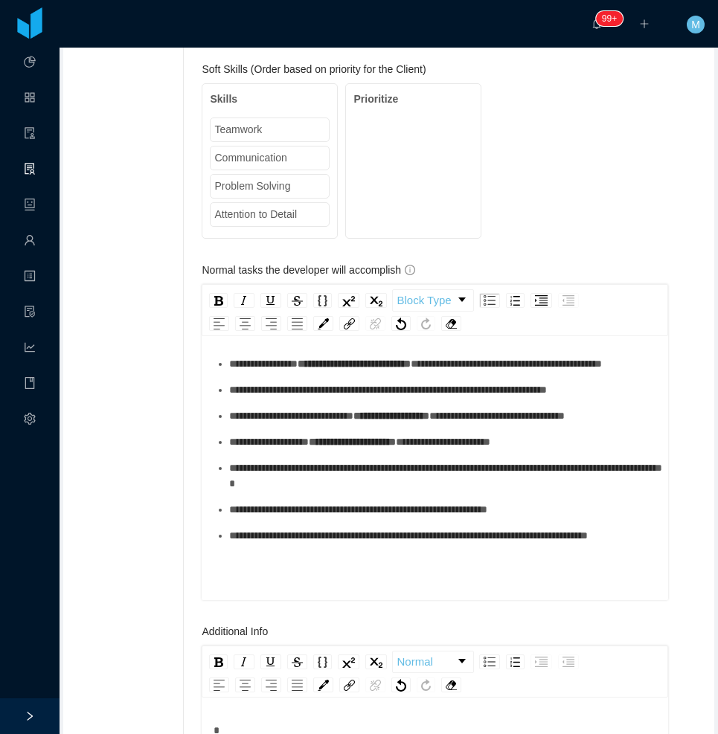
click at [269, 518] on ul "**********" at bounding box center [434, 449] width 443 height 187
click at [274, 506] on div "**********" at bounding box center [443, 510] width 428 height 16
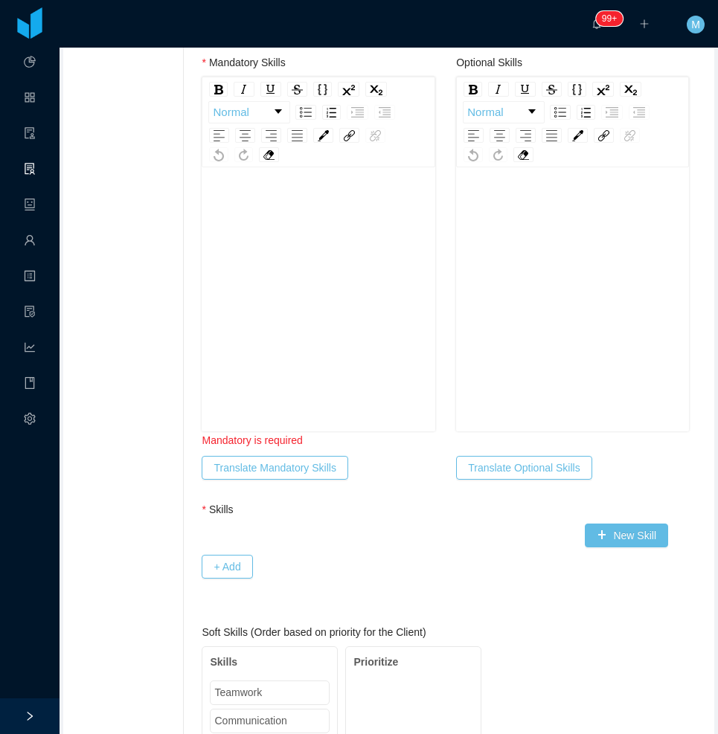
scroll to position [775, 0]
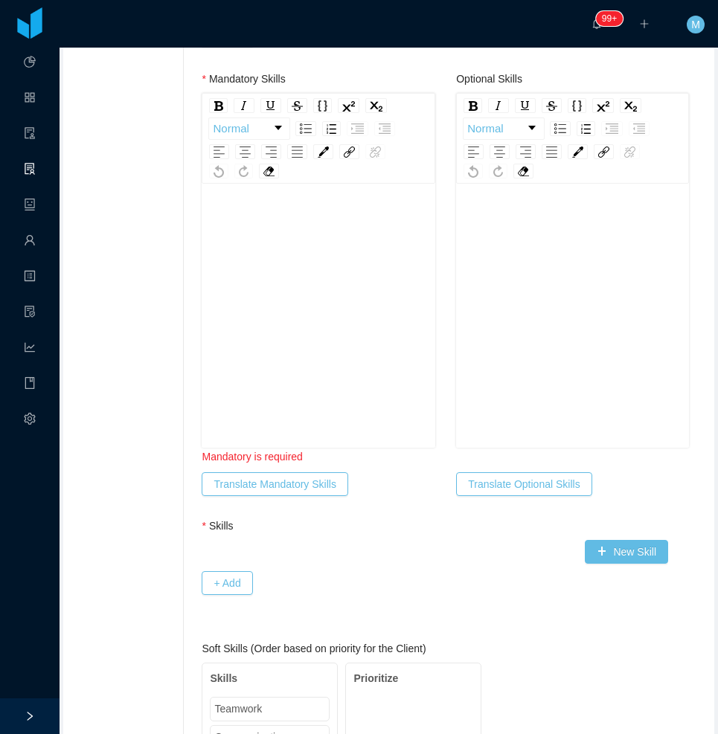
click at [321, 303] on div "rdw-editor" at bounding box center [318, 339] width 210 height 260
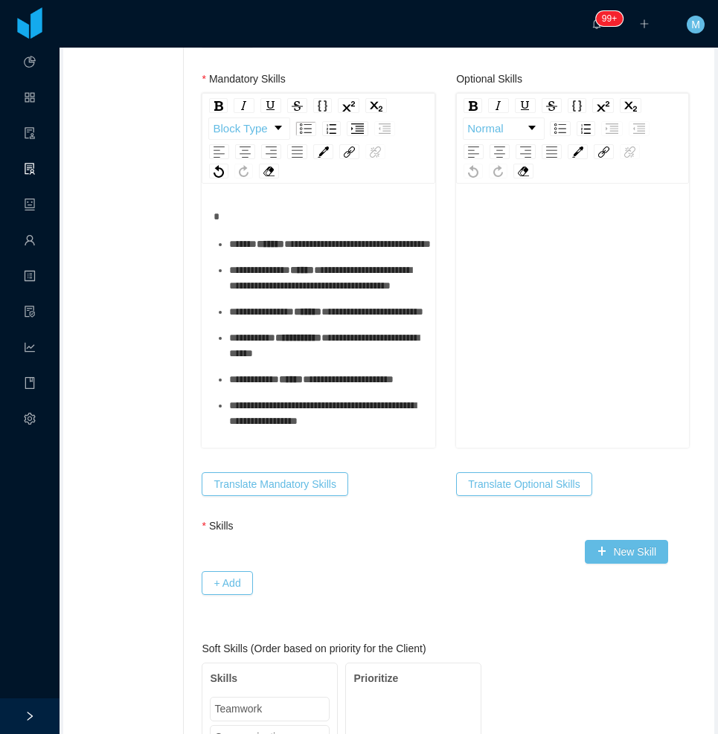
click at [245, 239] on span "******" at bounding box center [243, 244] width 28 height 10
click at [284, 239] on span "**********" at bounding box center [357, 244] width 147 height 10
click at [248, 237] on div "**********" at bounding box center [326, 245] width 194 height 16
click at [259, 209] on div "rdw-editor" at bounding box center [318, 217] width 210 height 16
click at [241, 285] on div "**********" at bounding box center [326, 278] width 194 height 31
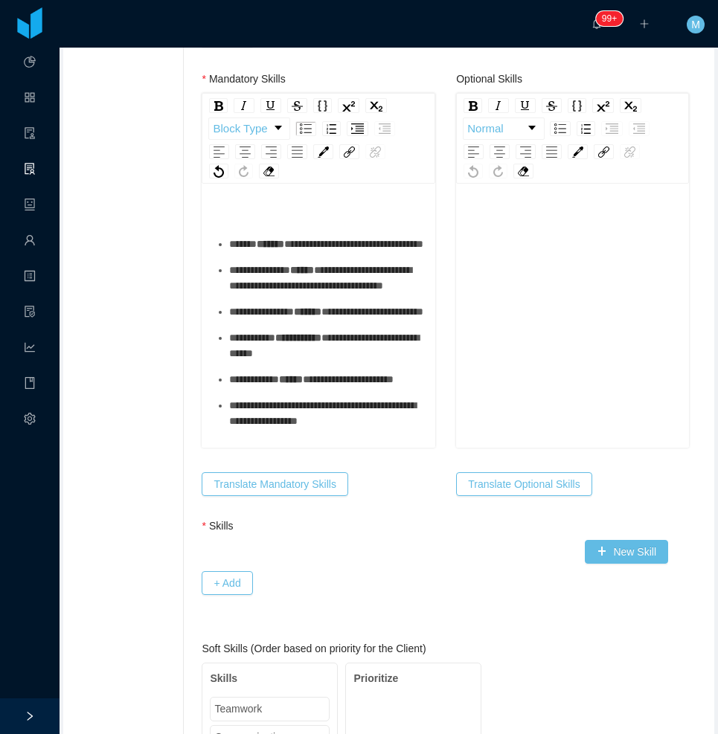
click at [254, 320] on div "**********" at bounding box center [326, 312] width 194 height 16
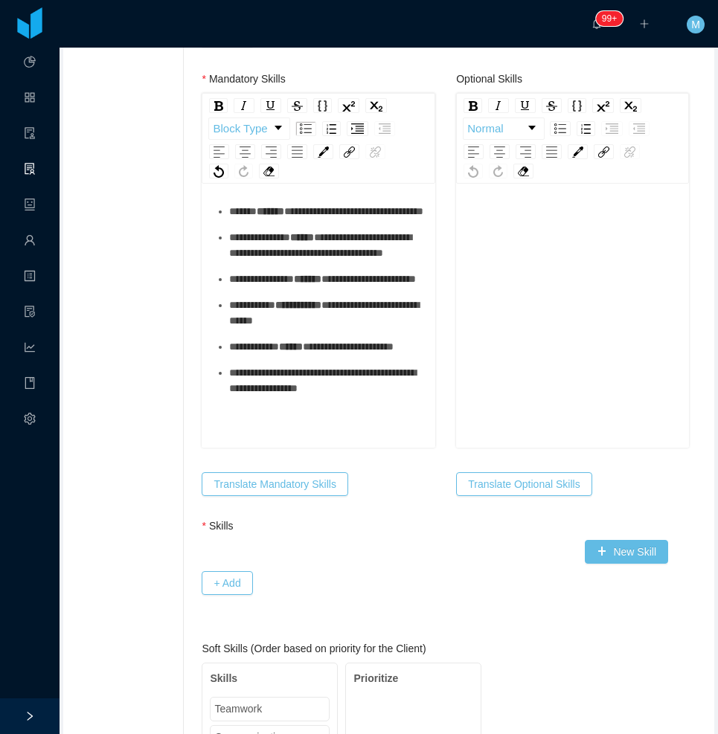
scroll to position [74, 0]
click at [264, 297] on div "**********" at bounding box center [326, 312] width 194 height 31
click at [251, 344] on div "**********" at bounding box center [326, 347] width 194 height 16
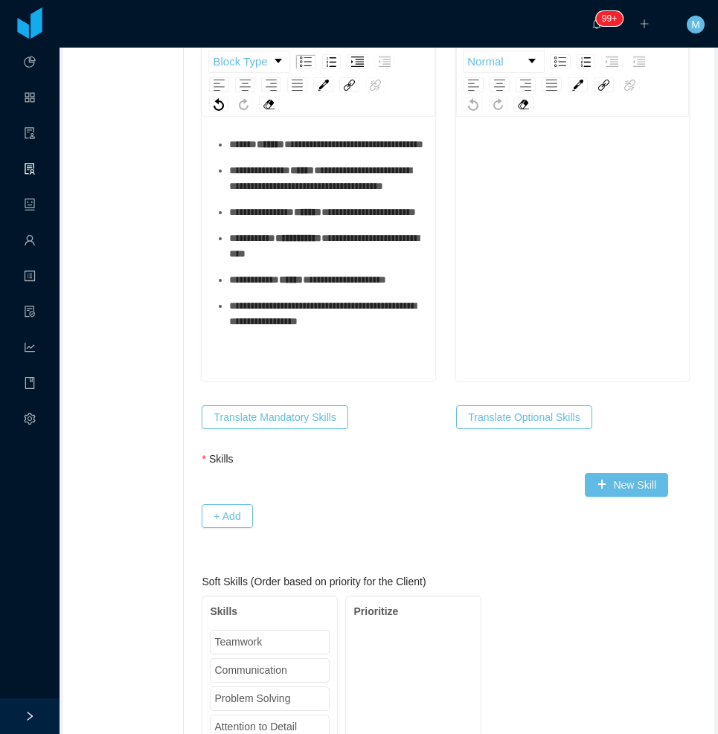
scroll to position [864, 0]
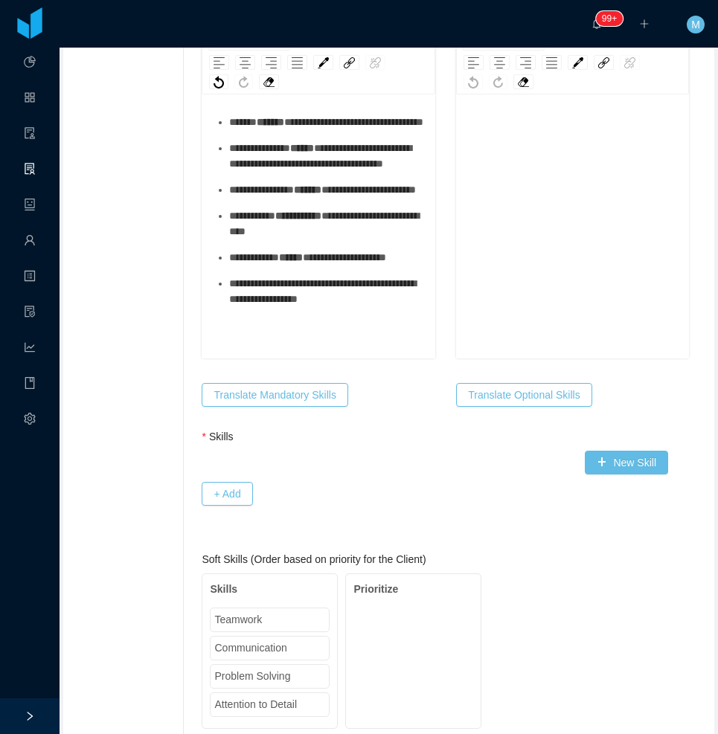
click at [579, 236] on div "rdw-editor" at bounding box center [573, 250] width 210 height 260
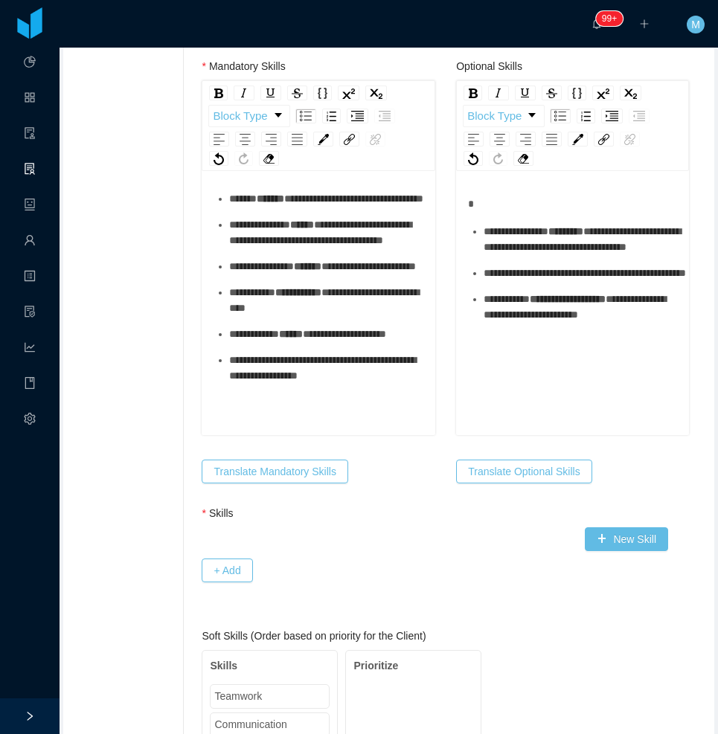
scroll to position [715, 0]
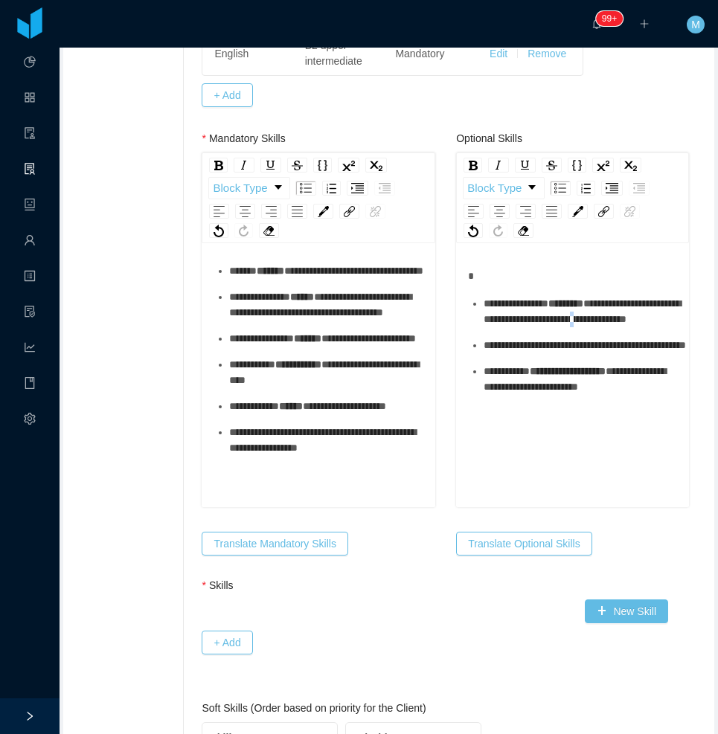
click at [526, 297] on div "**********" at bounding box center [580, 311] width 194 height 31
click at [520, 313] on ul "**********" at bounding box center [573, 345] width 210 height 99
click at [520, 311] on div "**********" at bounding box center [580, 311] width 194 height 31
click at [516, 348] on div "**********" at bounding box center [580, 346] width 194 height 16
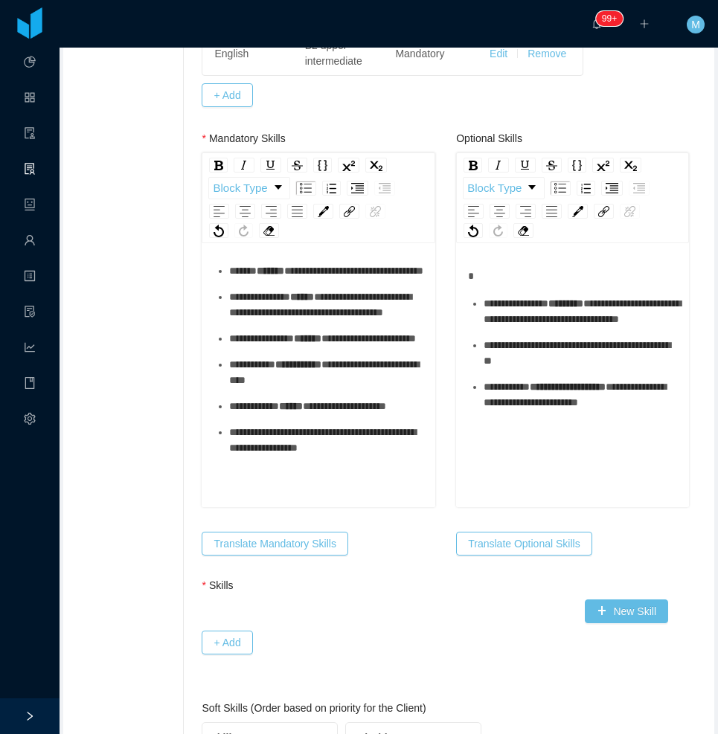
click at [509, 417] on div "**********" at bounding box center [573, 398] width 210 height 260
click at [549, 404] on div "**********" at bounding box center [573, 398] width 210 height 260
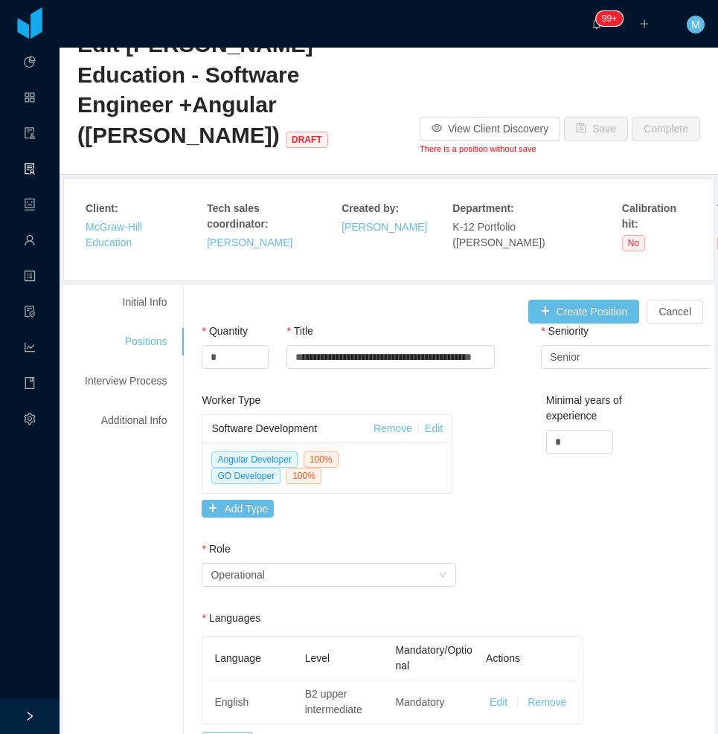
scroll to position [0, 0]
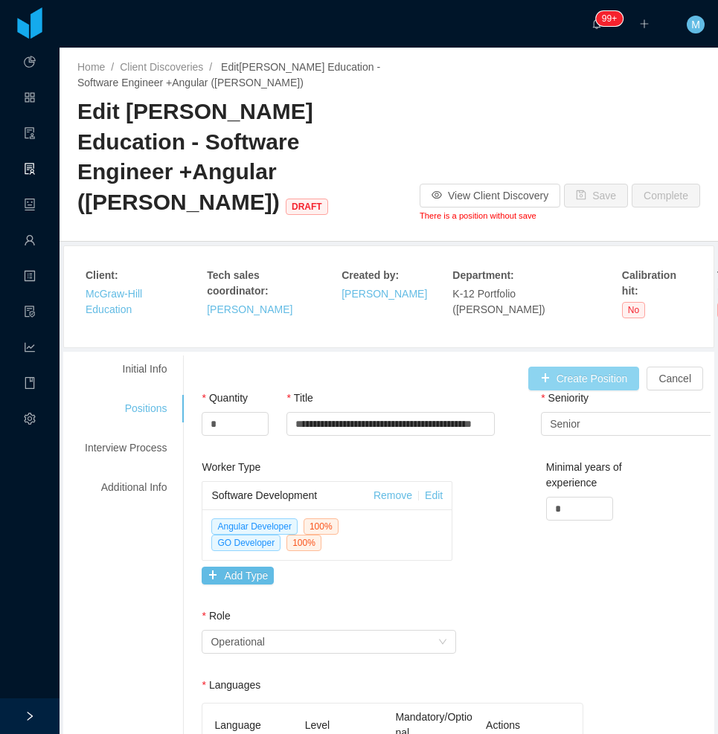
click at [556, 367] on button "Create Position" at bounding box center [584, 379] width 112 height 24
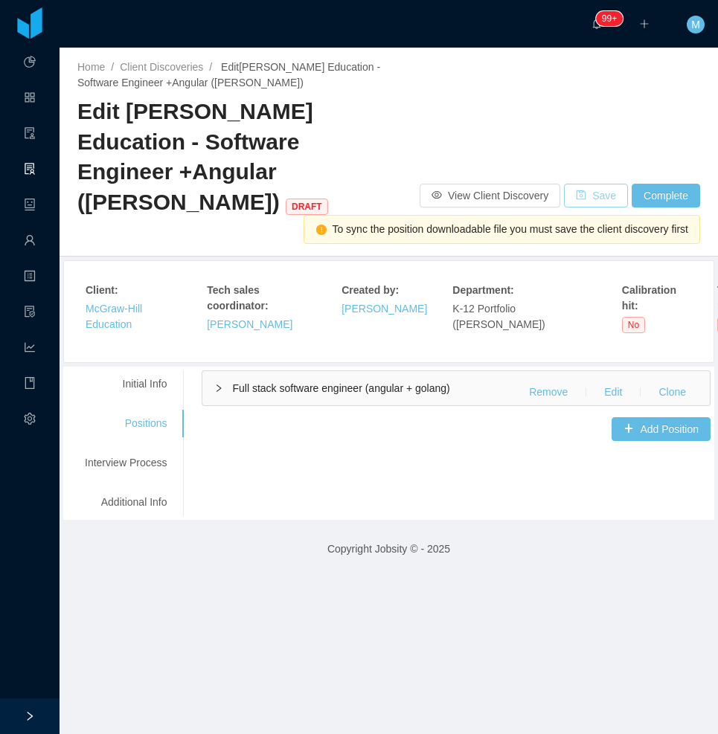
click at [588, 184] on button "Save" at bounding box center [596, 196] width 64 height 24
click at [142, 449] on div "Interview Process" at bounding box center [126, 463] width 118 height 28
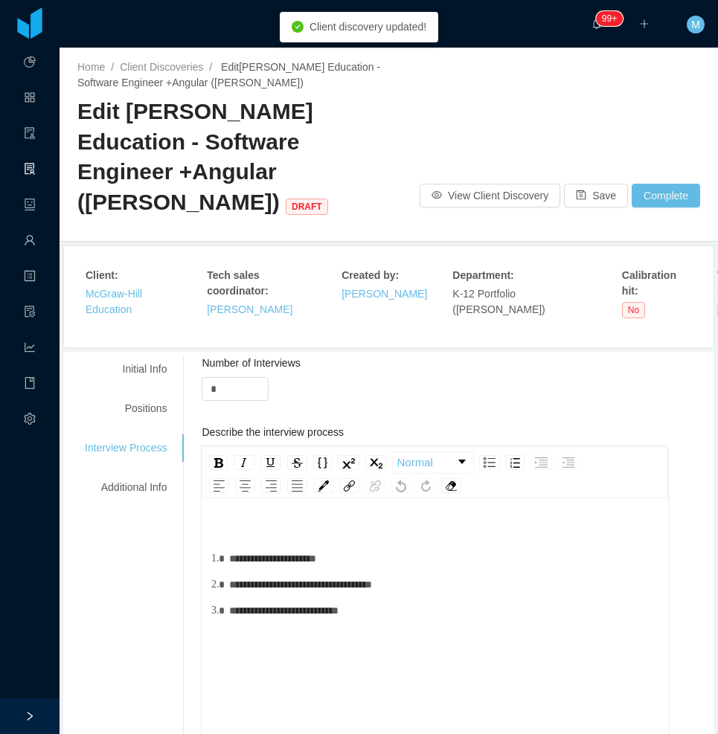
click at [450, 584] on ol "**********" at bounding box center [434, 585] width 443 height 68
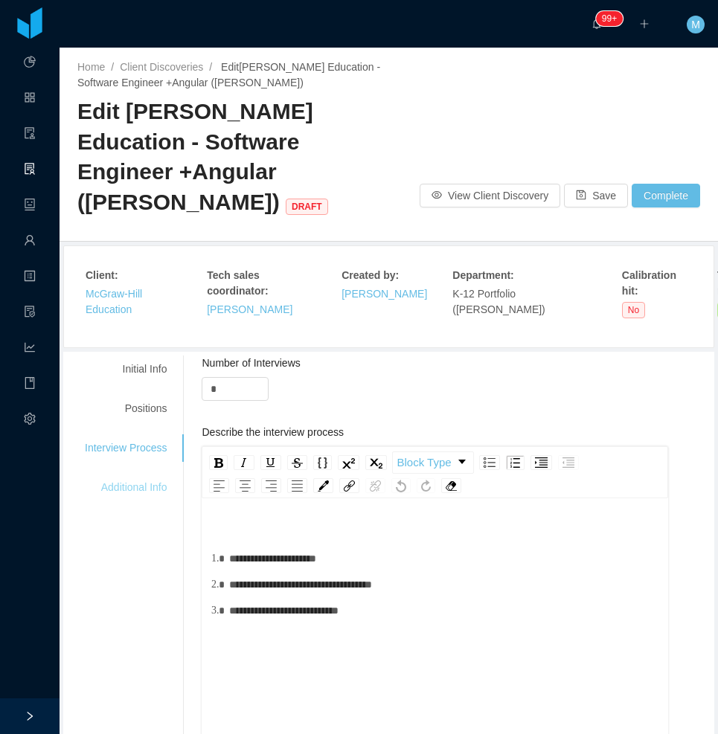
click at [131, 474] on div "Additional Info" at bounding box center [126, 488] width 118 height 28
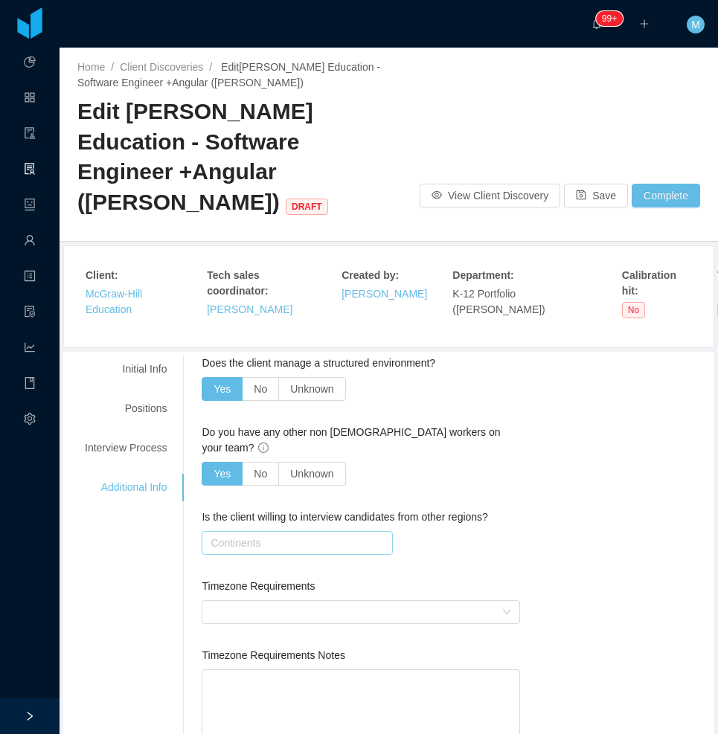
click at [262, 535] on div "Continents" at bounding box center [293, 542] width 166 height 15
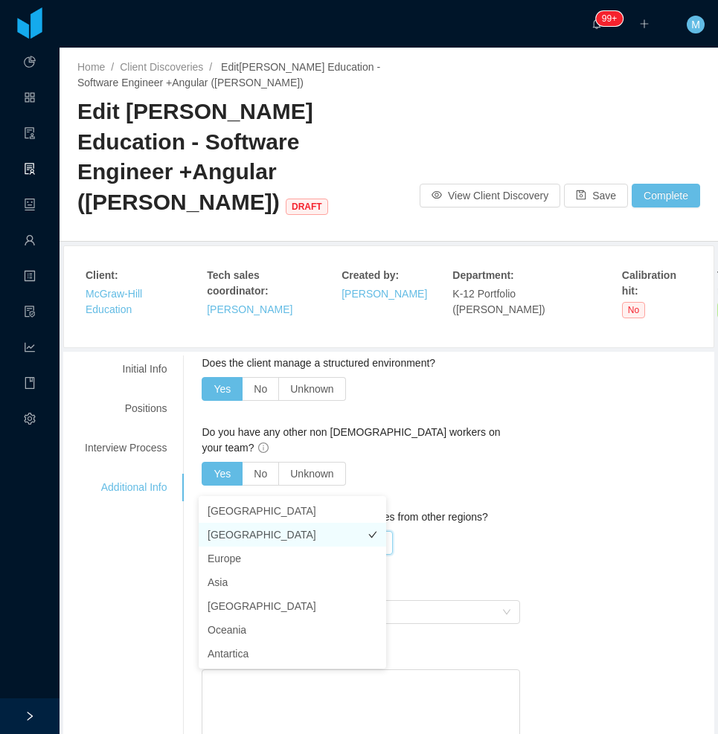
click at [270, 530] on li "South America" at bounding box center [292, 535] width 187 height 24
click at [393, 601] on div at bounding box center [355, 612] width 290 height 22
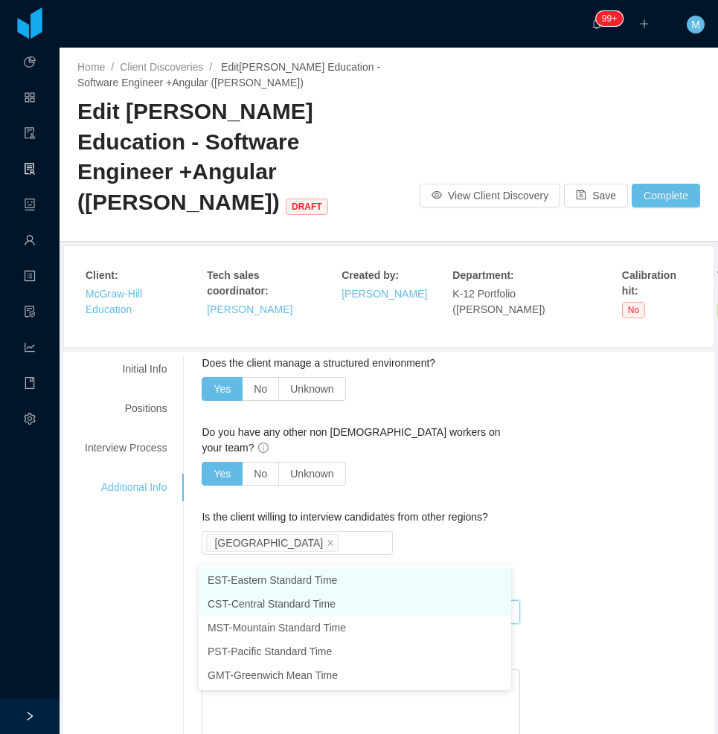
drag, startPoint x: 290, startPoint y: 599, endPoint x: 303, endPoint y: 586, distance: 17.9
click at [290, 598] on li "CST - Central Standard Time" at bounding box center [355, 604] width 312 height 24
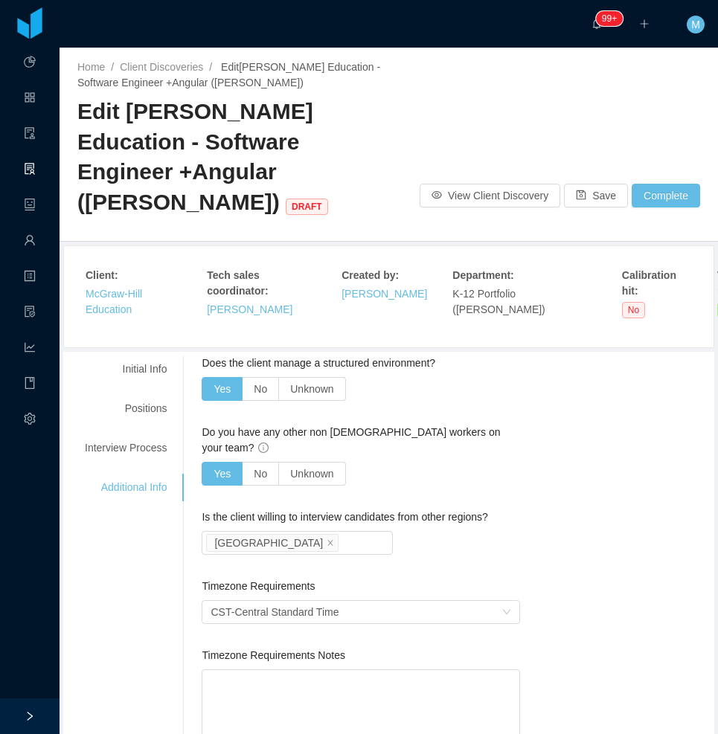
drag, startPoint x: 439, startPoint y: 501, endPoint x: 332, endPoint y: 506, distance: 107.2
click at [437, 509] on div "Is the client willing to interview candidates from other regions? Continents So…" at bounding box center [361, 543] width 318 height 69
click at [590, 184] on button "Save" at bounding box center [596, 196] width 64 height 24
click at [458, 304] on main "**********" at bounding box center [388, 391] width 658 height 686
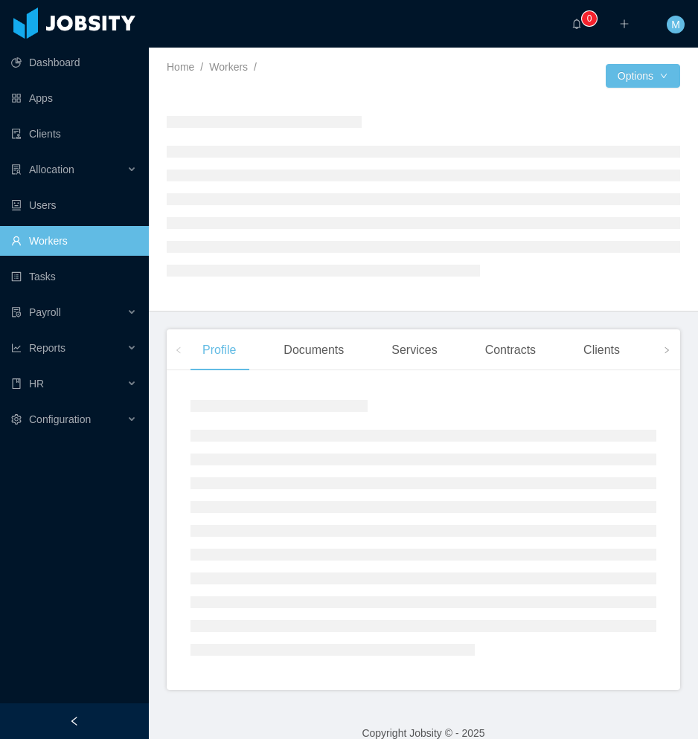
click at [102, 718] on div at bounding box center [74, 722] width 149 height 36
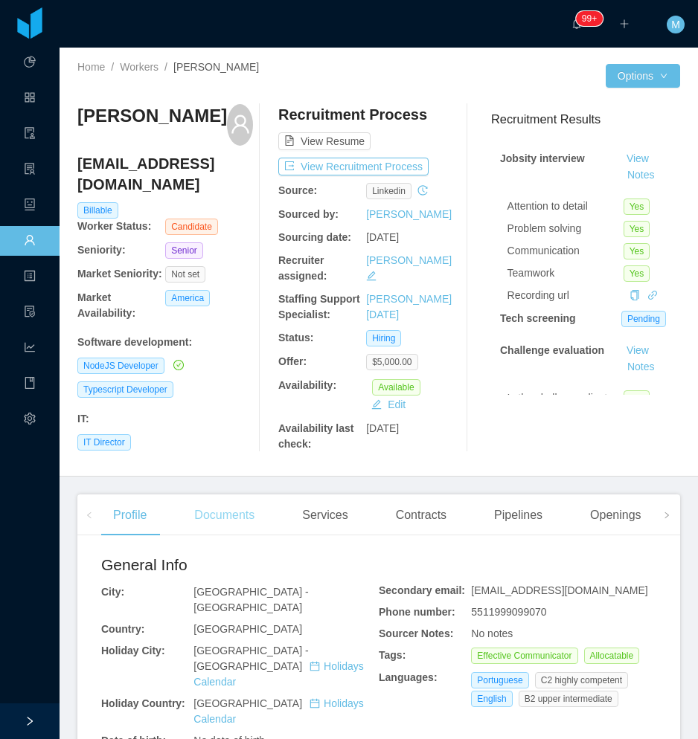
click at [228, 530] on div "Documents" at bounding box center [224, 516] width 84 height 42
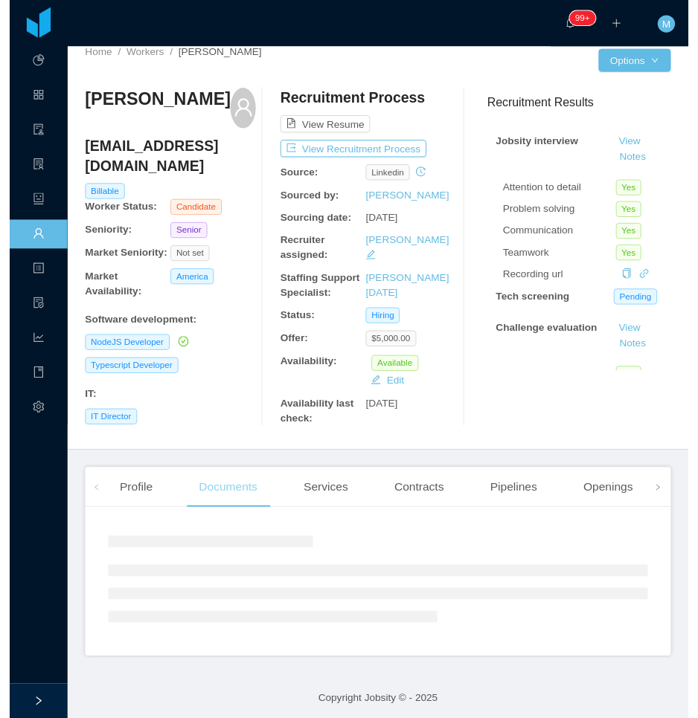
scroll to position [19, 0]
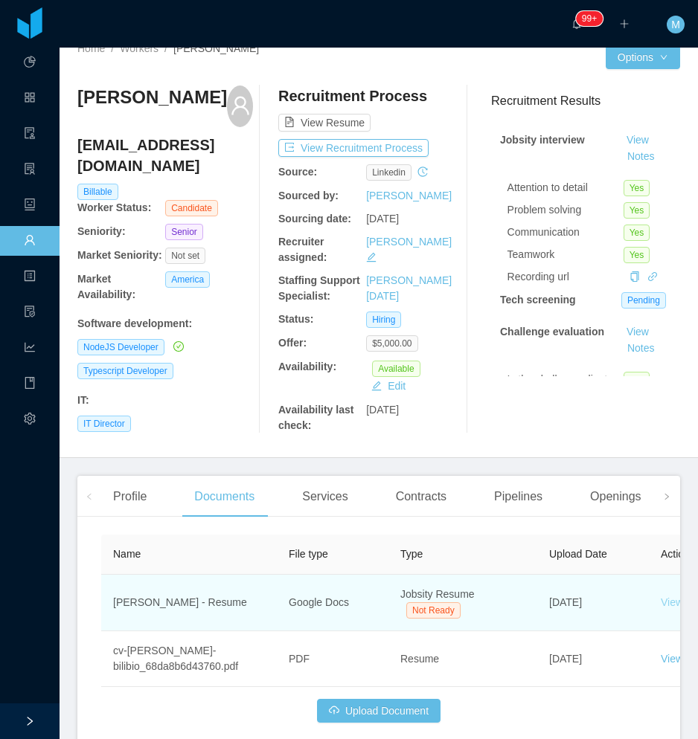
click at [662, 601] on link "View" at bounding box center [671, 602] width 22 height 12
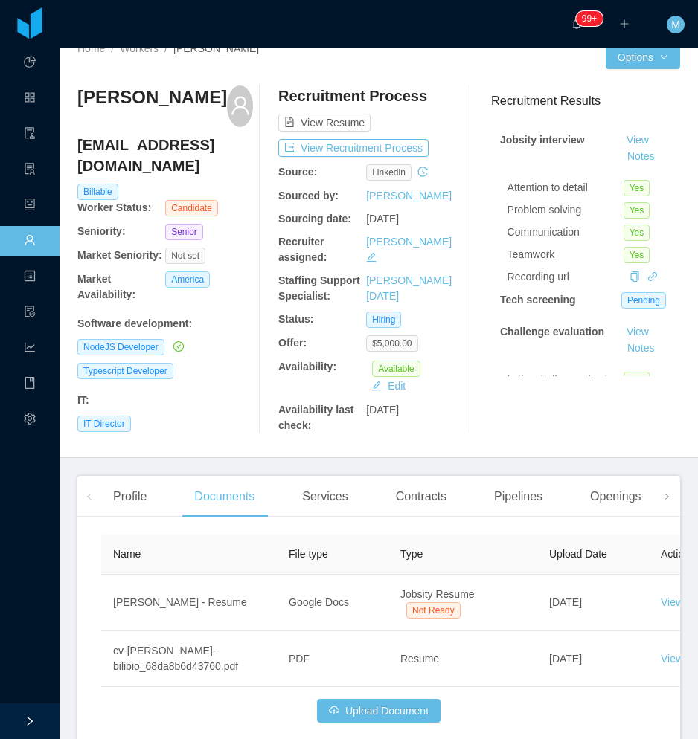
click at [230, 437] on div "[PERSON_NAME] [EMAIL_ADDRESS][DOMAIN_NAME] Billable Worker Status: Candidate Se…" at bounding box center [378, 260] width 602 height 372
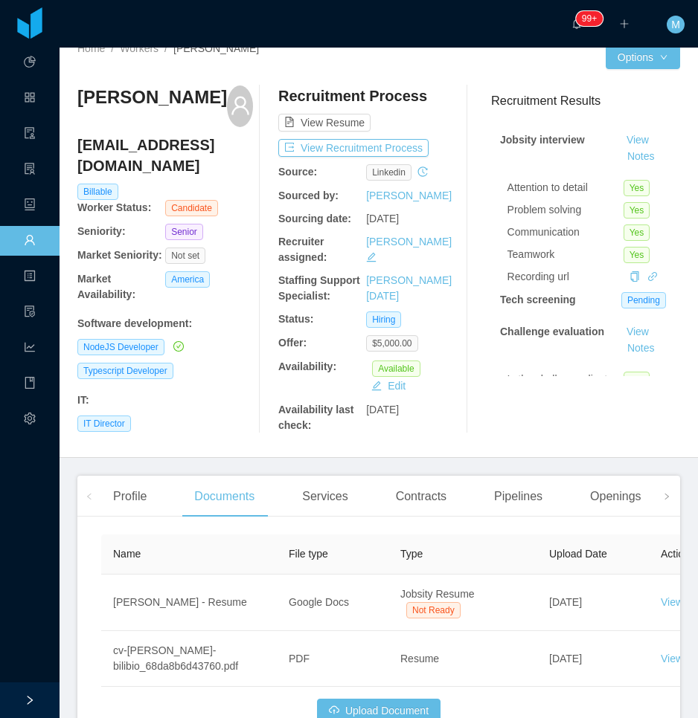
scroll to position [0, 0]
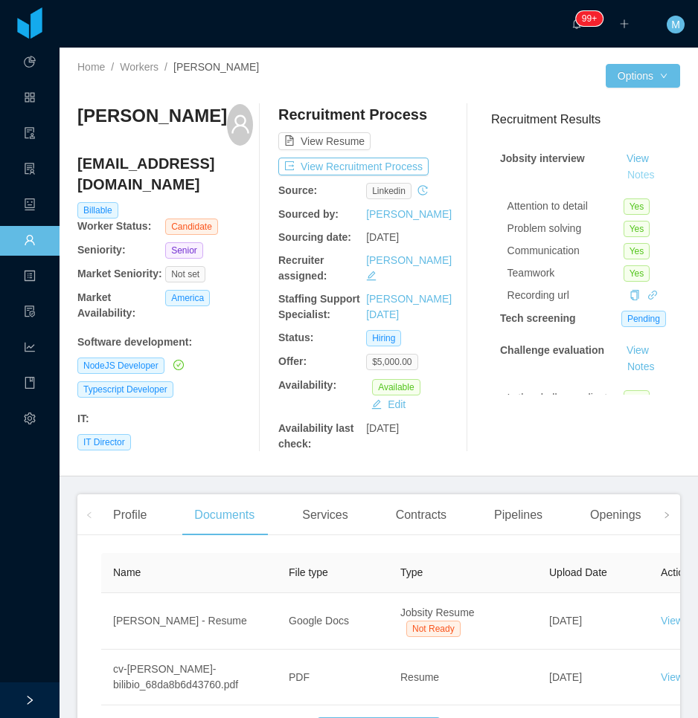
click at [623, 171] on button "Notes" at bounding box center [640, 176] width 39 height 18
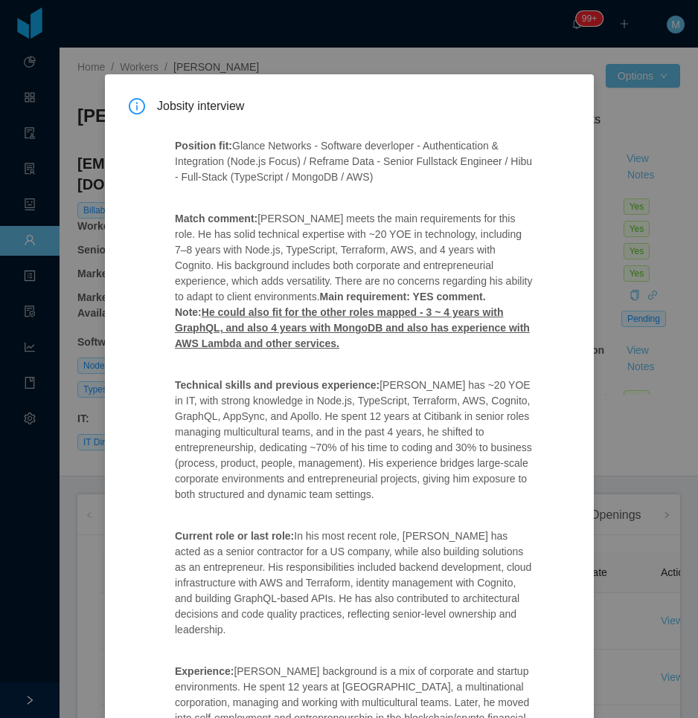
scroll to position [711, 0]
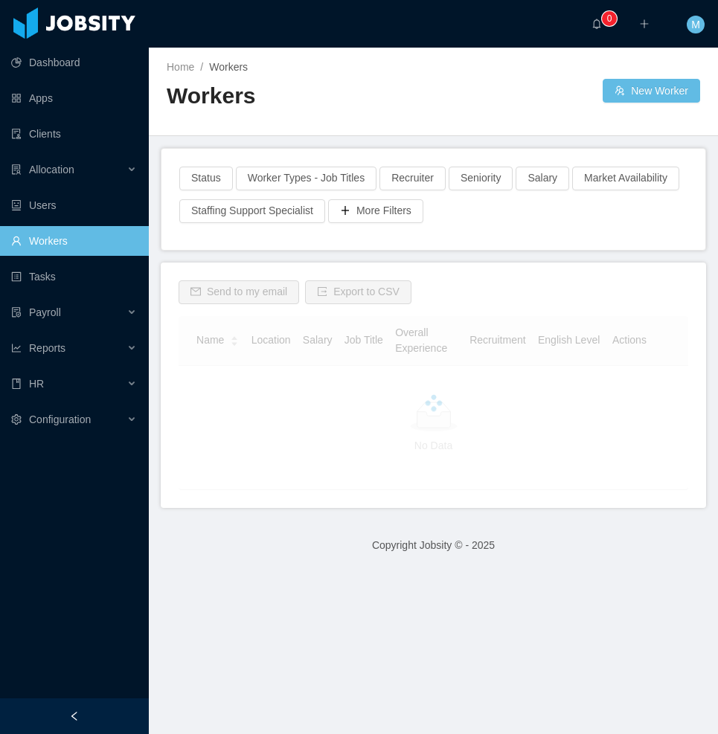
drag, startPoint x: 92, startPoint y: 711, endPoint x: 242, endPoint y: 408, distance: 337.9
click at [93, 711] on div at bounding box center [74, 716] width 149 height 36
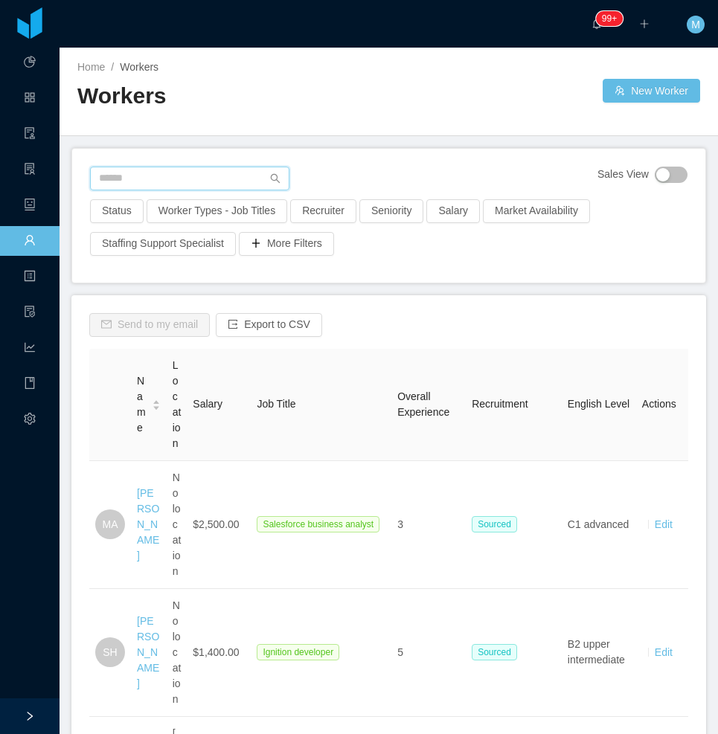
click at [196, 178] on input "text" at bounding box center [189, 179] width 199 height 24
click at [198, 209] on button "Worker Types - Job Titles" at bounding box center [217, 211] width 141 height 24
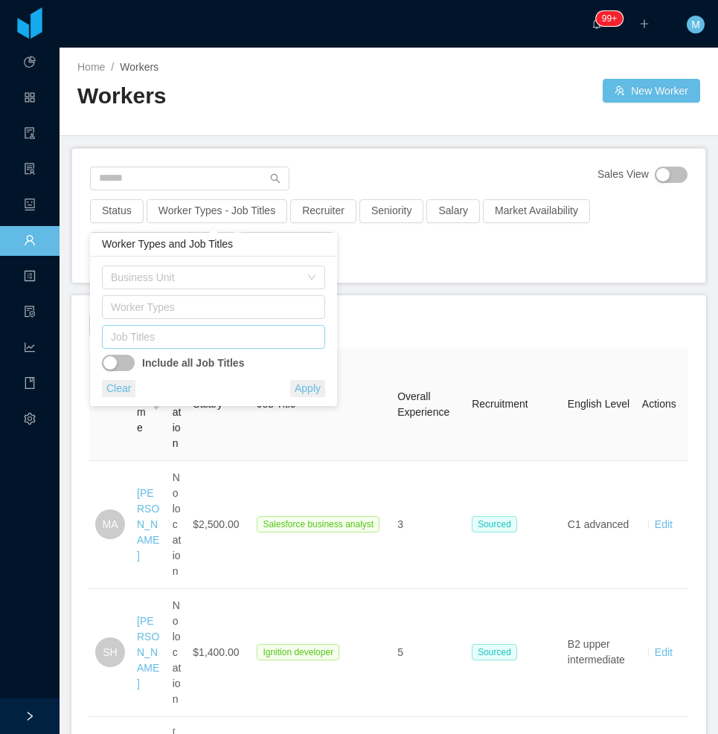
click at [187, 347] on div "Job Titles" at bounding box center [211, 337] width 210 height 22
type input "*******"
click at [234, 369] on li "Angular Developer" at bounding box center [213, 367] width 223 height 24
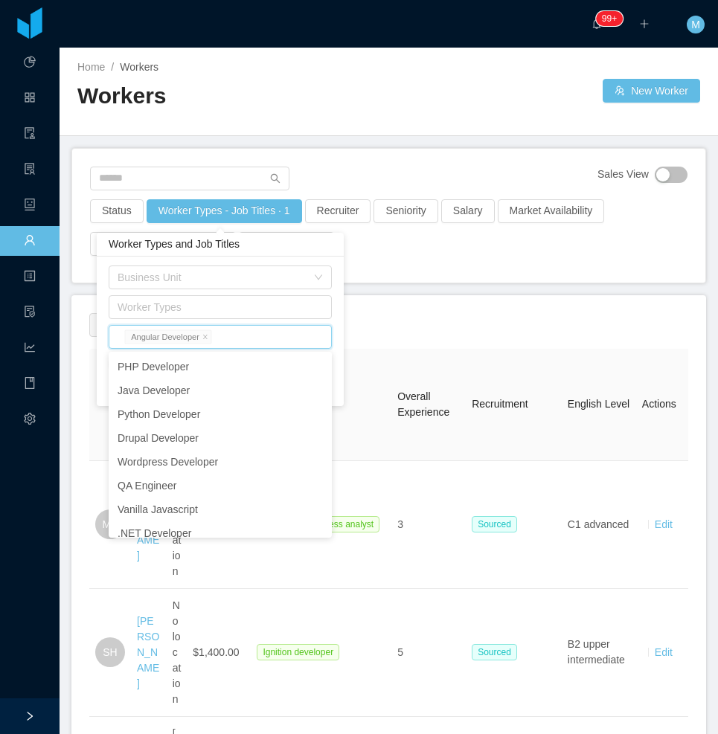
click at [448, 286] on main "Home / Workers / Workers New Worker Sales View Status Worker Types - Job Titles…" at bounding box center [388, 391] width 658 height 686
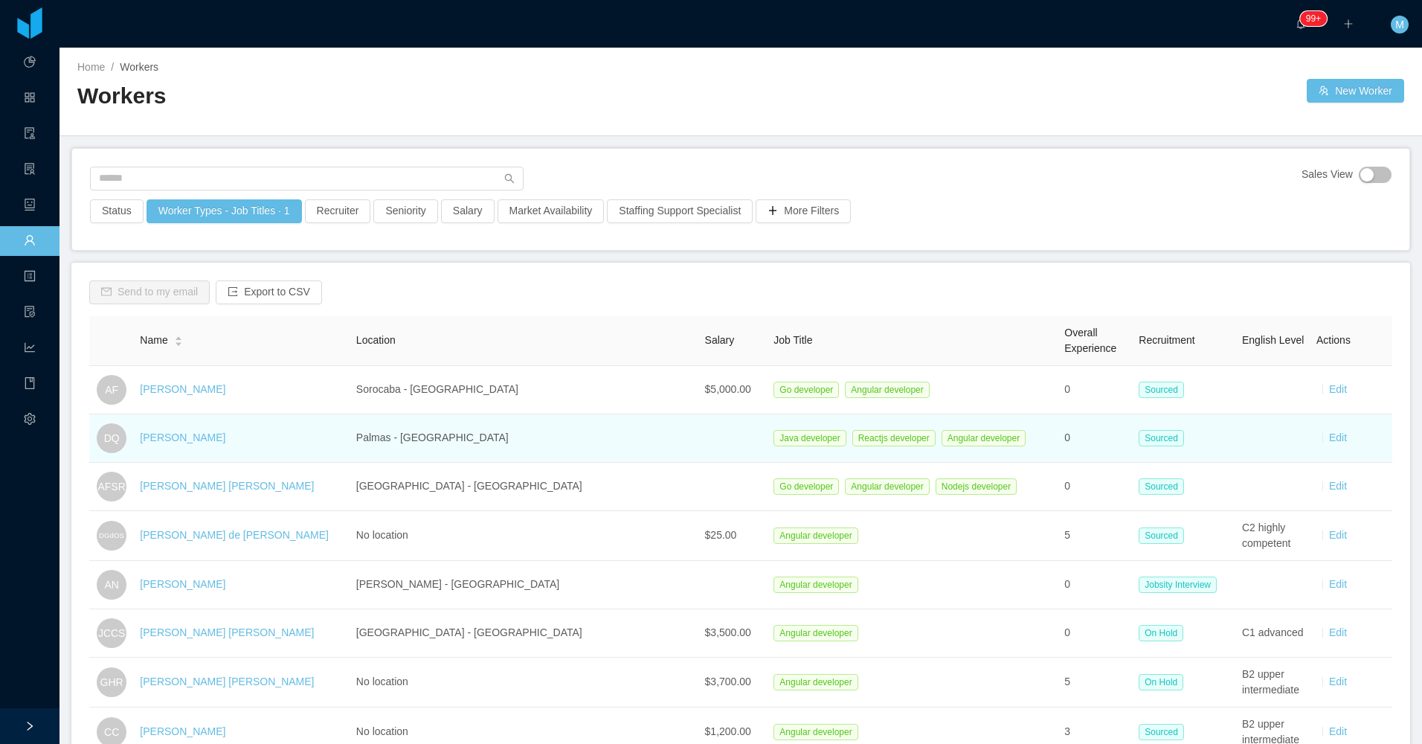
scroll to position [74, 0]
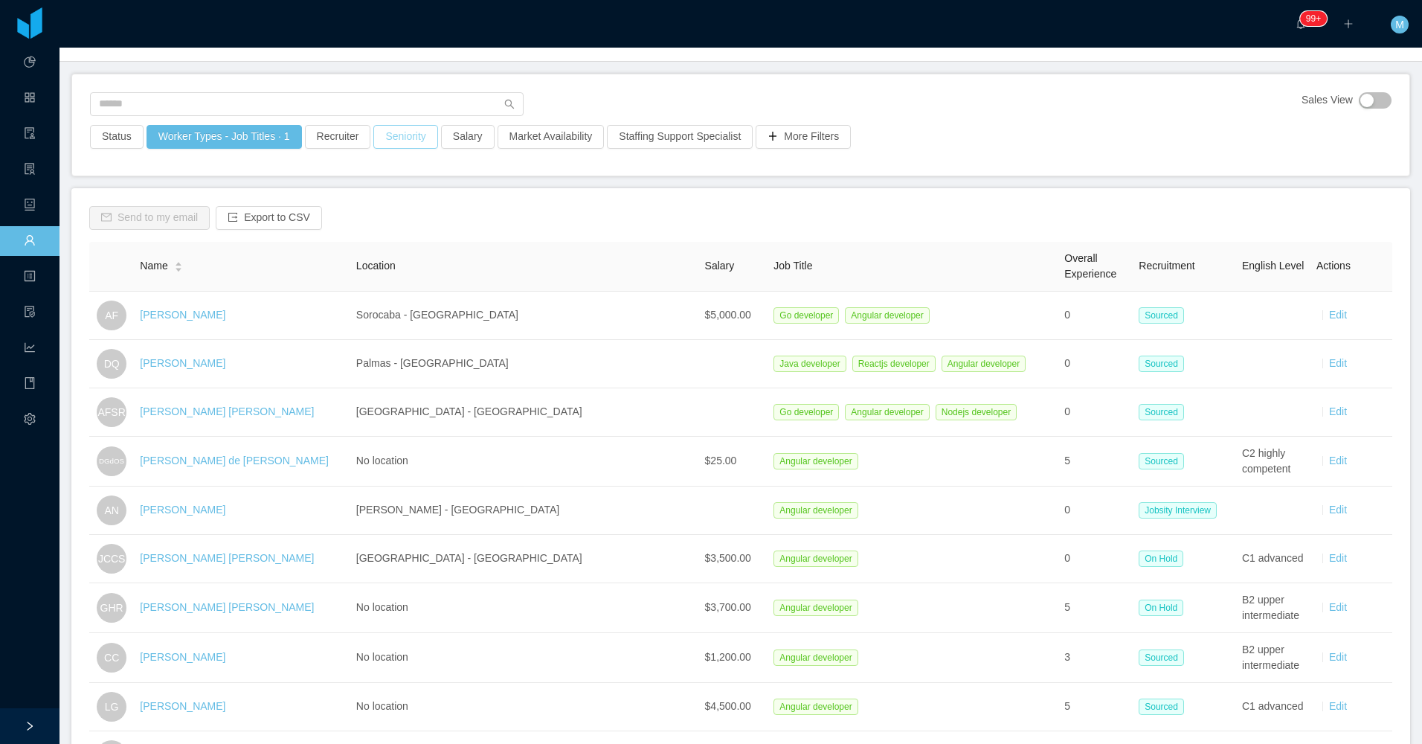
click at [410, 135] on button "Seniority" at bounding box center [405, 137] width 64 height 24
drag, startPoint x: 393, startPoint y: 191, endPoint x: 373, endPoint y: 205, distance: 24.6
click at [392, 193] on div "Seniorities" at bounding box center [398, 203] width 223 height 24
click at [338, 306] on li "Mid Level" at bounding box center [398, 304] width 223 height 24
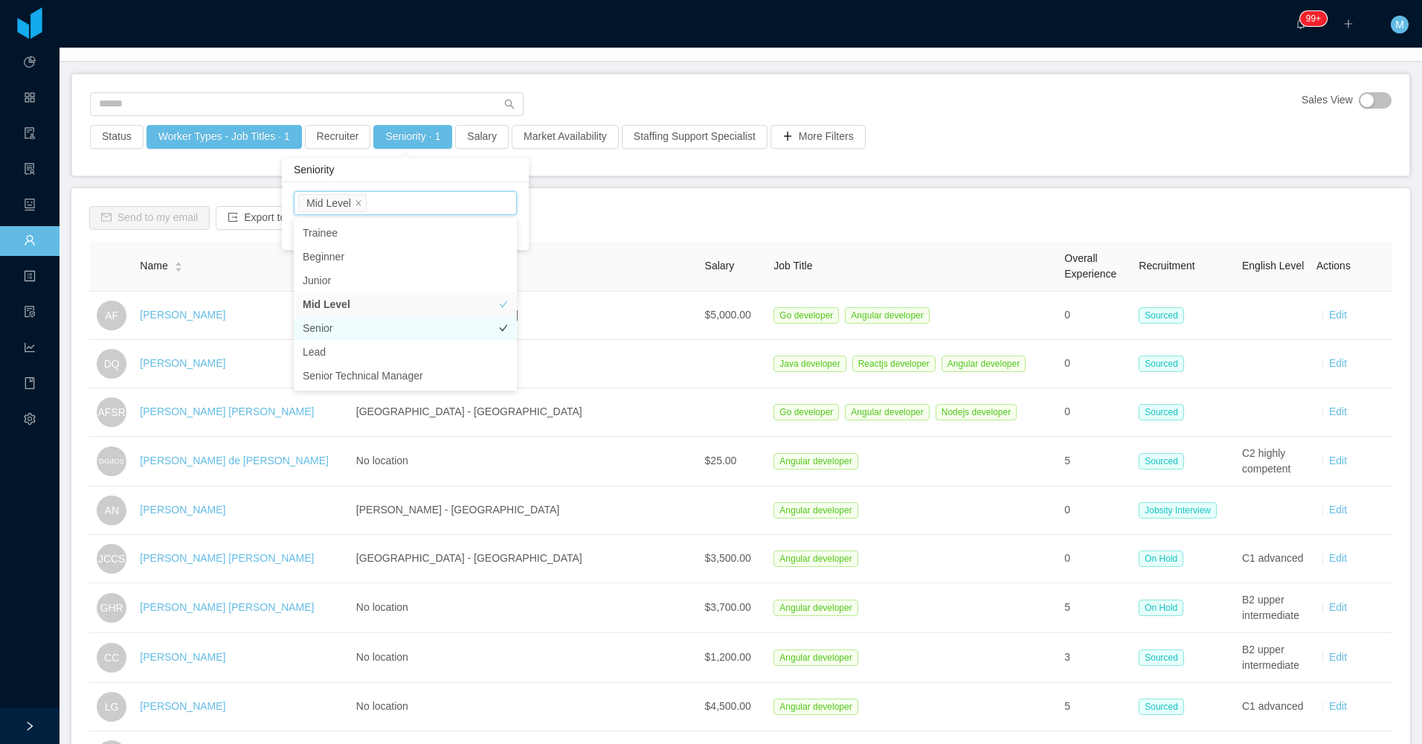
click at [341, 332] on li "Senior" at bounding box center [405, 328] width 223 height 24
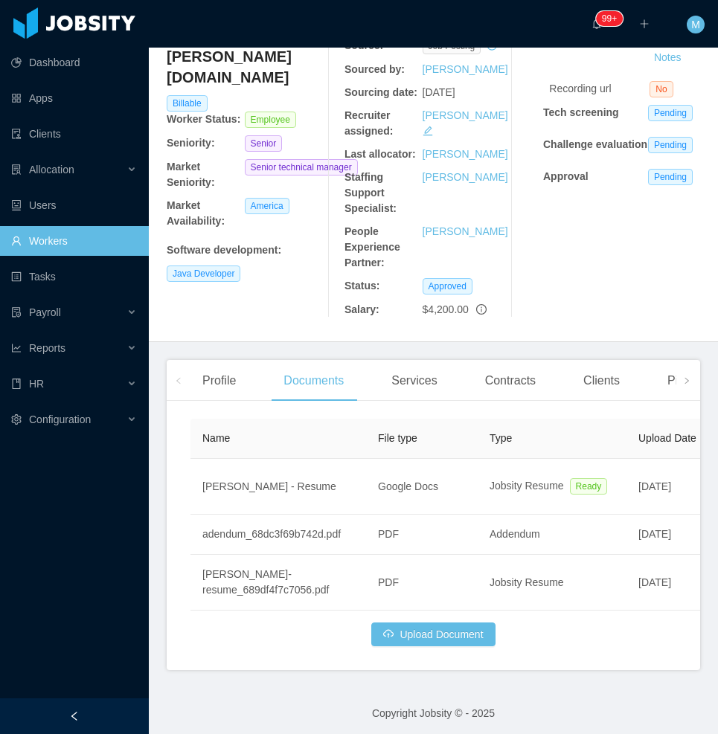
click at [106, 710] on div at bounding box center [74, 716] width 149 height 36
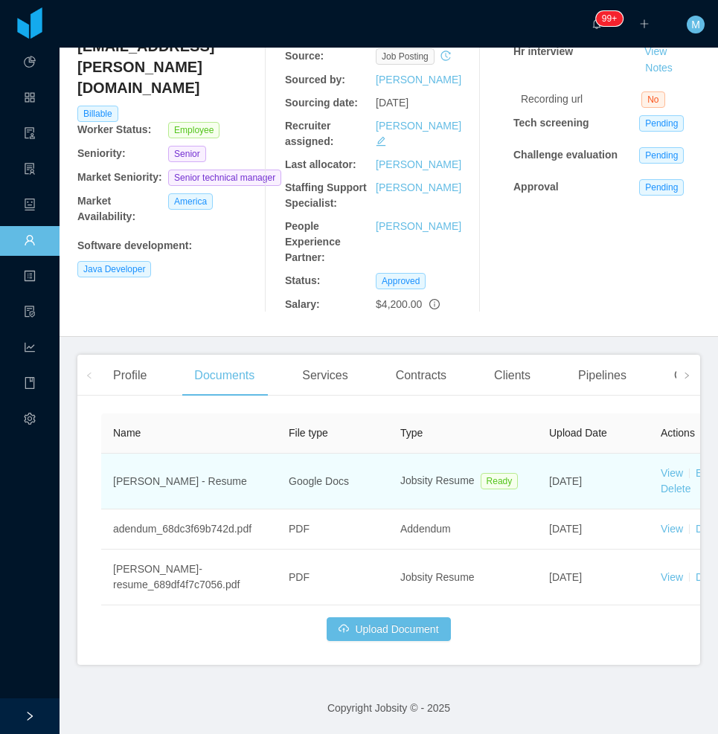
scroll to position [138, 0]
click at [662, 471] on link "View" at bounding box center [671, 473] width 22 height 12
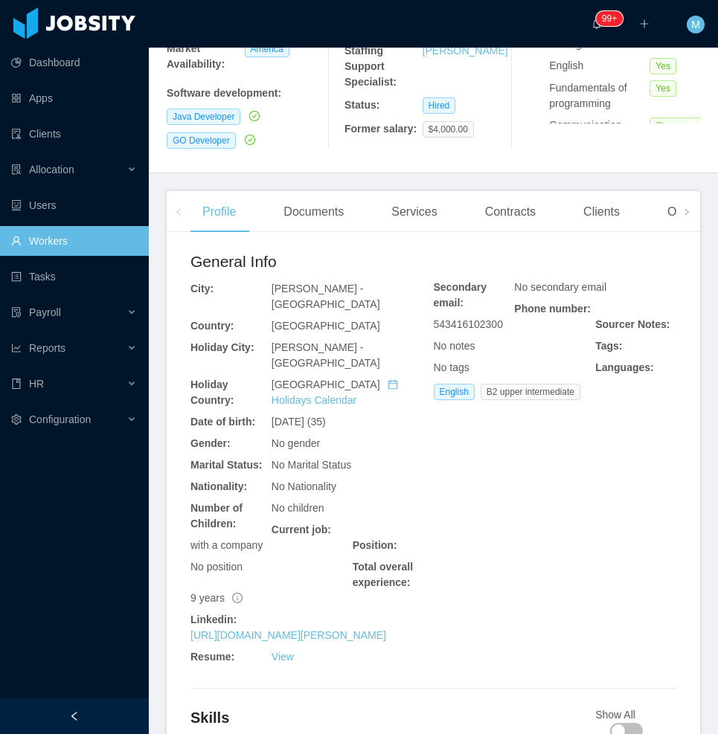
scroll to position [297, 0]
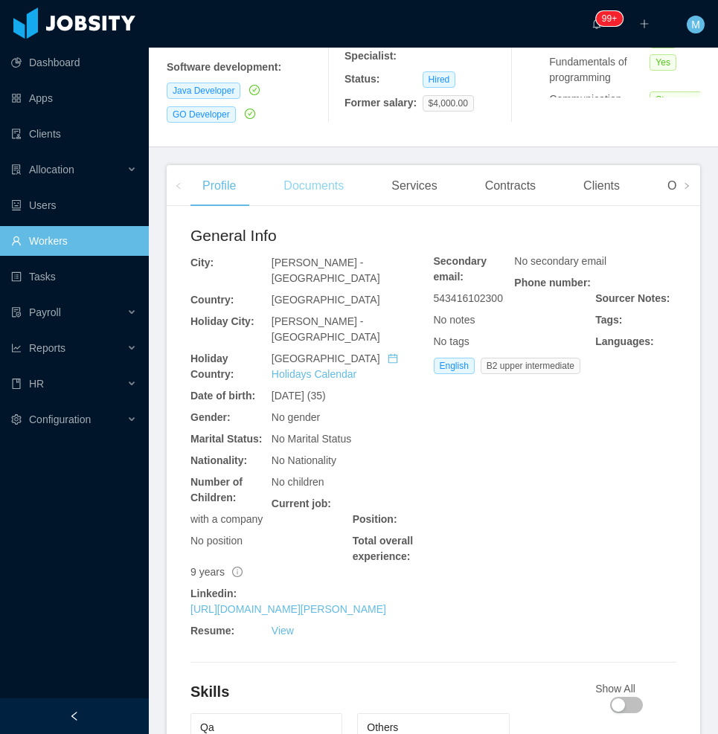
click at [344, 192] on div "Documents" at bounding box center [313, 186] width 84 height 42
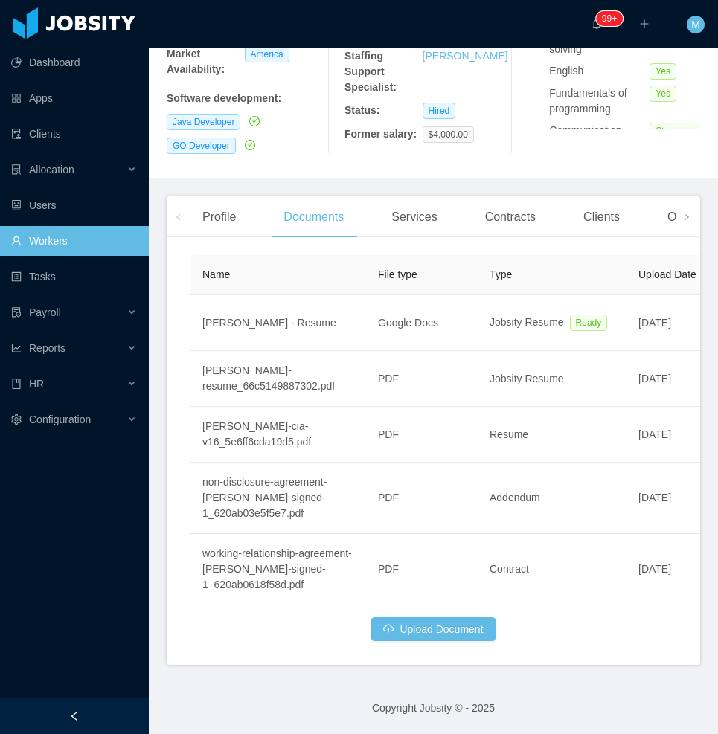
click at [114, 705] on div at bounding box center [74, 716] width 149 height 36
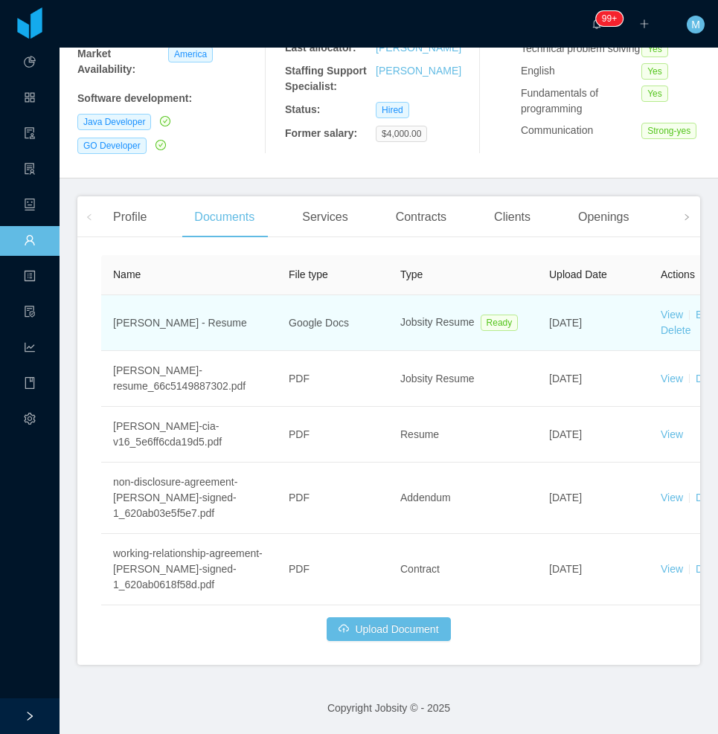
scroll to position [241, 0]
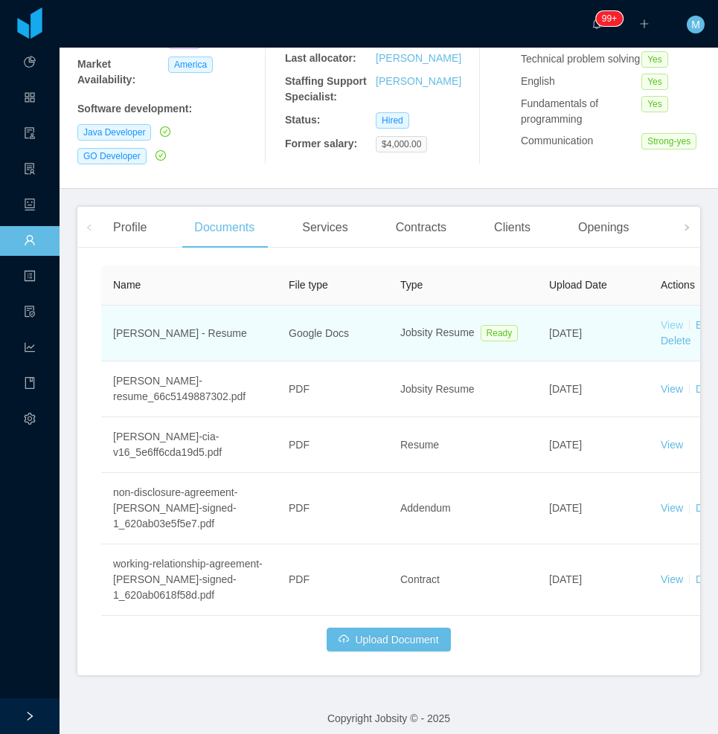
click at [668, 319] on link "View" at bounding box center [671, 325] width 22 height 12
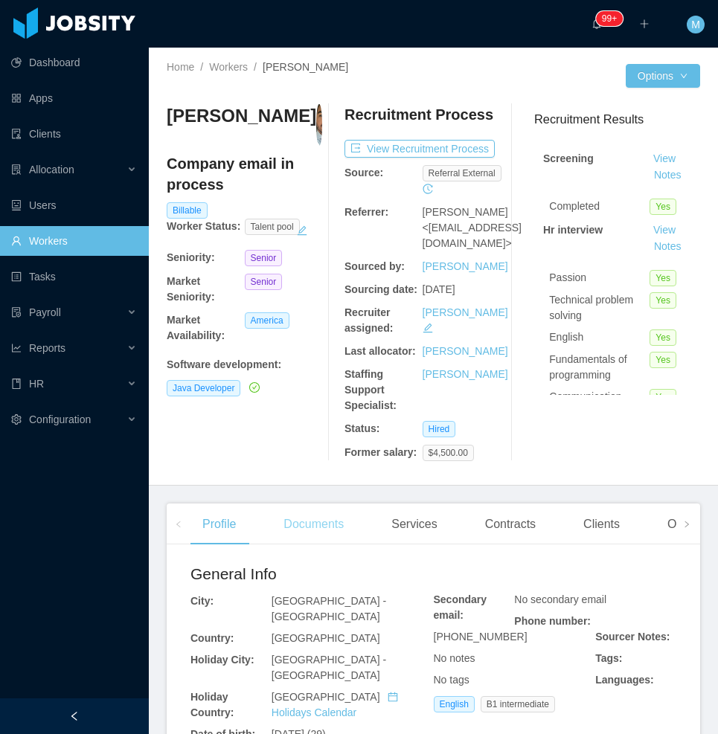
click at [299, 504] on div "Documents" at bounding box center [313, 524] width 84 height 42
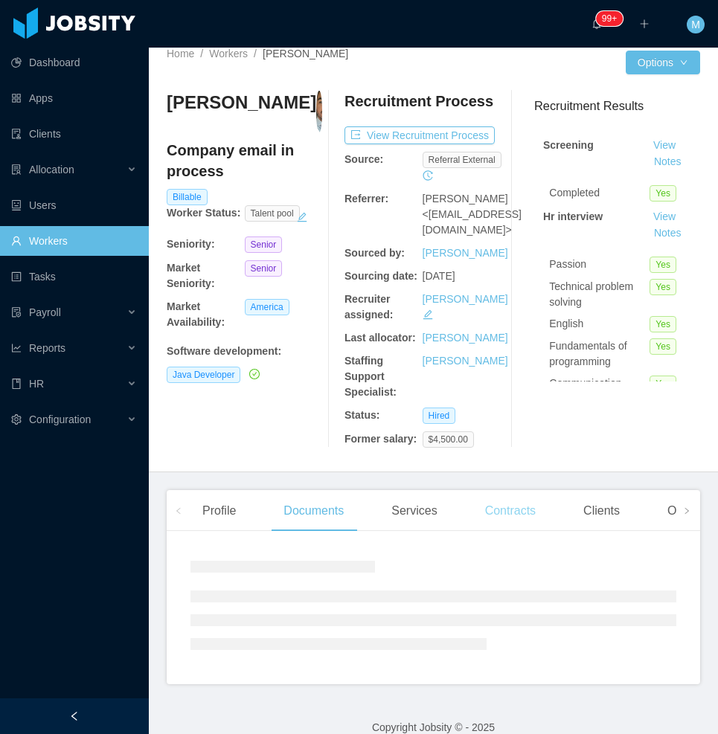
scroll to position [17, 0]
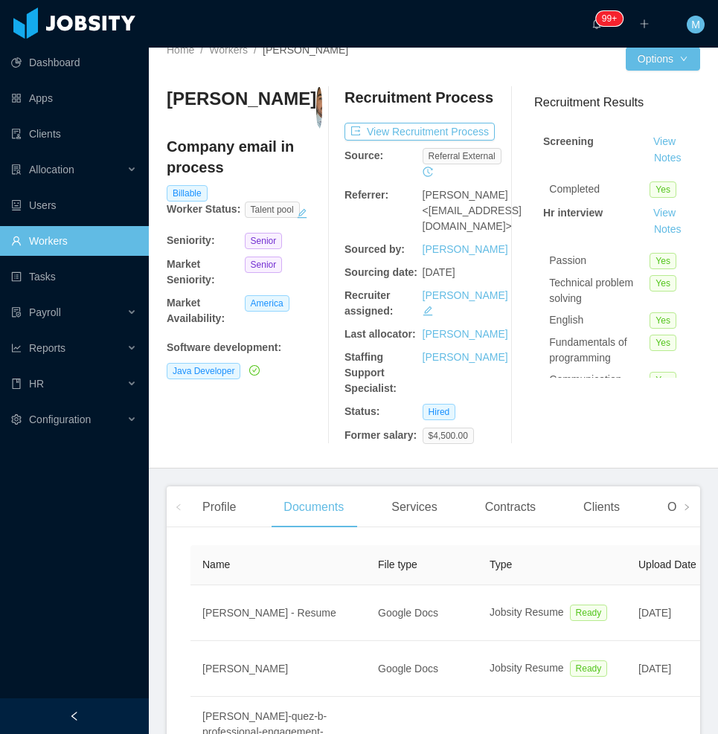
drag, startPoint x: 81, startPoint y: 720, endPoint x: 446, endPoint y: 638, distance: 374.2
click at [81, 718] on div at bounding box center [74, 716] width 149 height 36
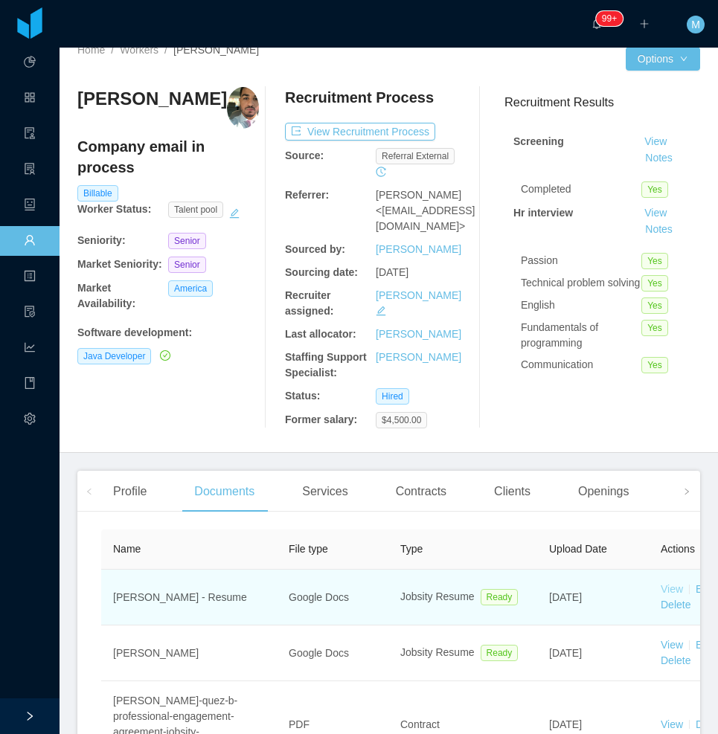
click at [666, 583] on link "View" at bounding box center [671, 589] width 22 height 12
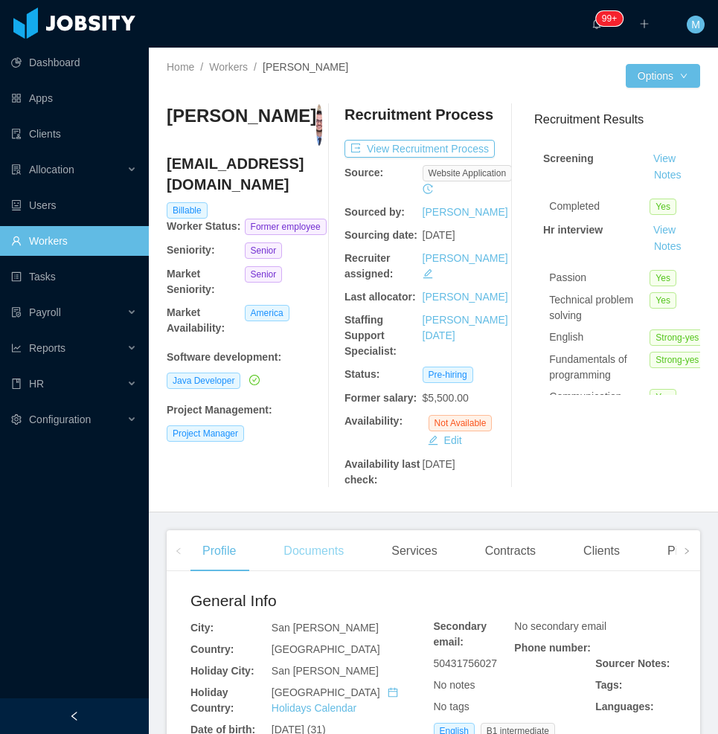
click at [307, 564] on div "Documents" at bounding box center [313, 551] width 84 height 42
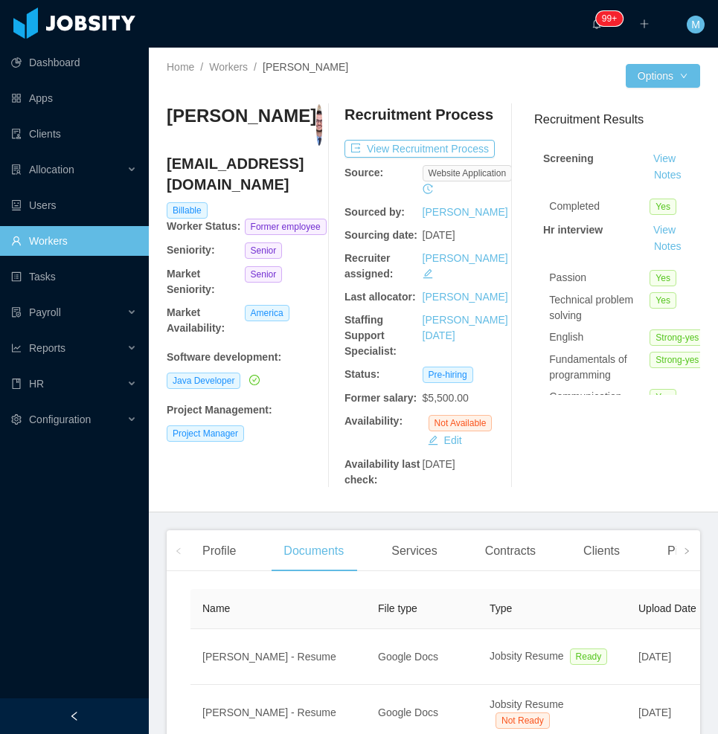
click at [103, 710] on div at bounding box center [74, 716] width 149 height 36
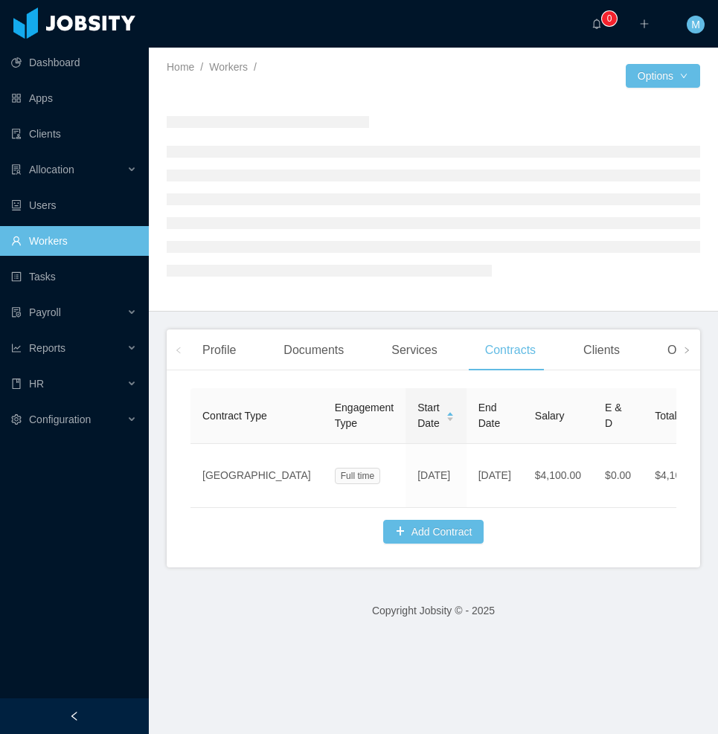
click at [123, 698] on aside "Dashboard Apps Clients Allocation Users Workers Tasks Payroll Reports HR Config…" at bounding box center [74, 349] width 149 height 698
click at [118, 716] on div at bounding box center [74, 716] width 149 height 36
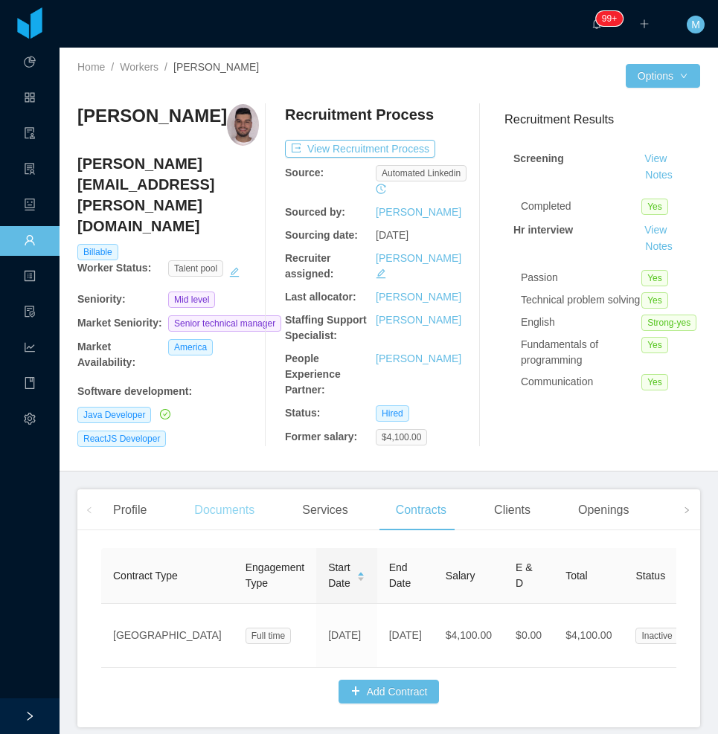
click at [212, 530] on div "Profile Documents Services Contracts Clients Openings Earnings And Discounts Co…" at bounding box center [388, 608] width 622 height 238
click at [219, 515] on div "Documents" at bounding box center [224, 510] width 84 height 42
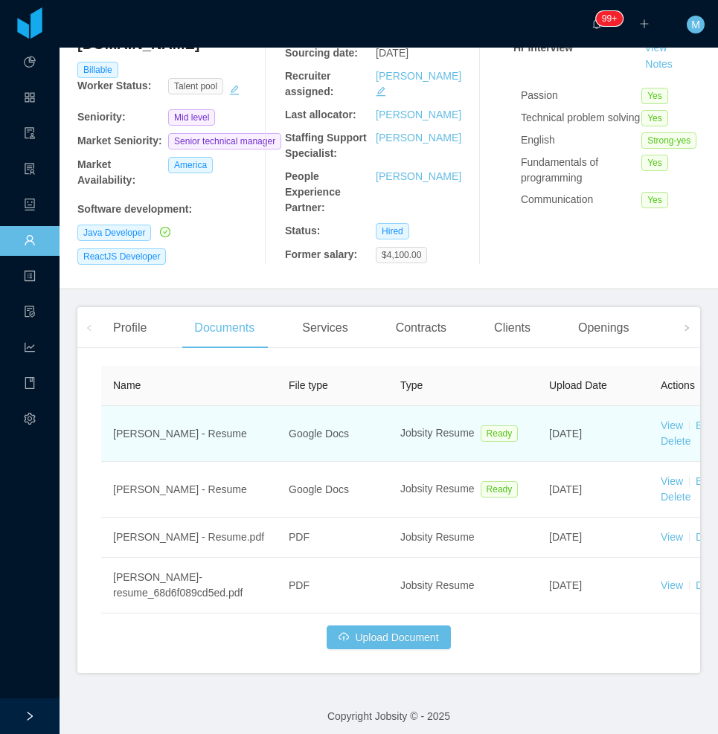
scroll to position [189, 0]
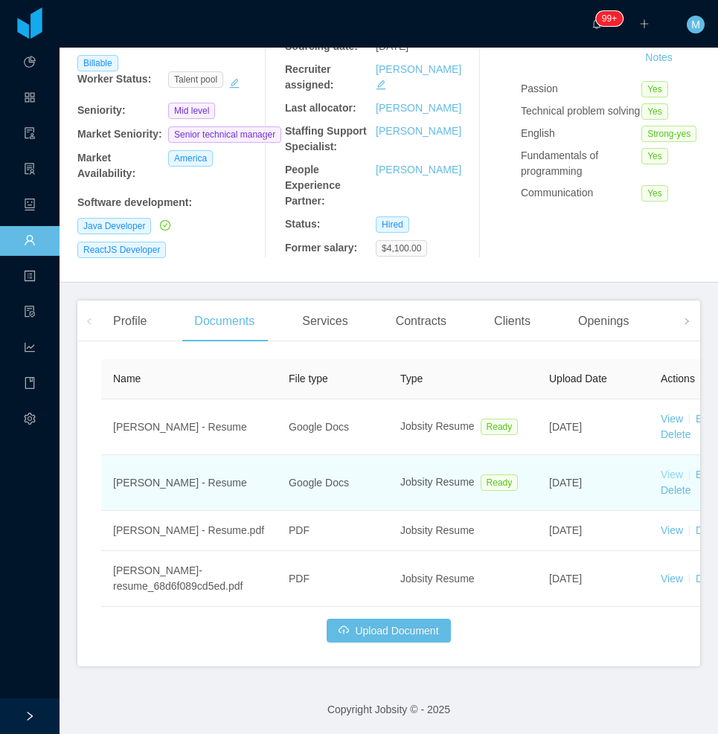
click at [669, 471] on link "View" at bounding box center [671, 475] width 22 height 12
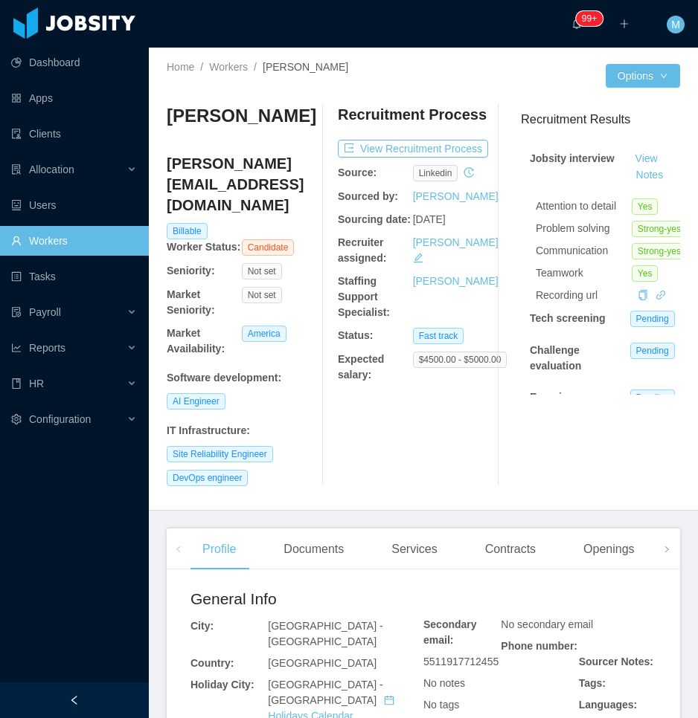
click at [106, 686] on div at bounding box center [74, 701] width 149 height 36
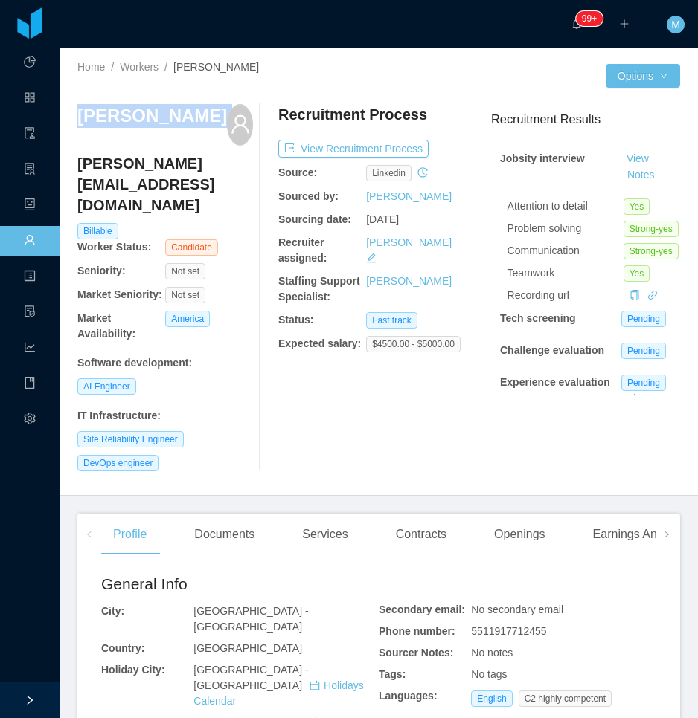
drag, startPoint x: 71, startPoint y: 123, endPoint x: 207, endPoint y: 122, distance: 136.1
click at [207, 122] on div "Home / Workers / [PERSON_NAME] / Options [PERSON_NAME] [PERSON_NAME][EMAIL_ADDR…" at bounding box center [378, 272] width 638 height 448
copy div "[PERSON_NAME]"
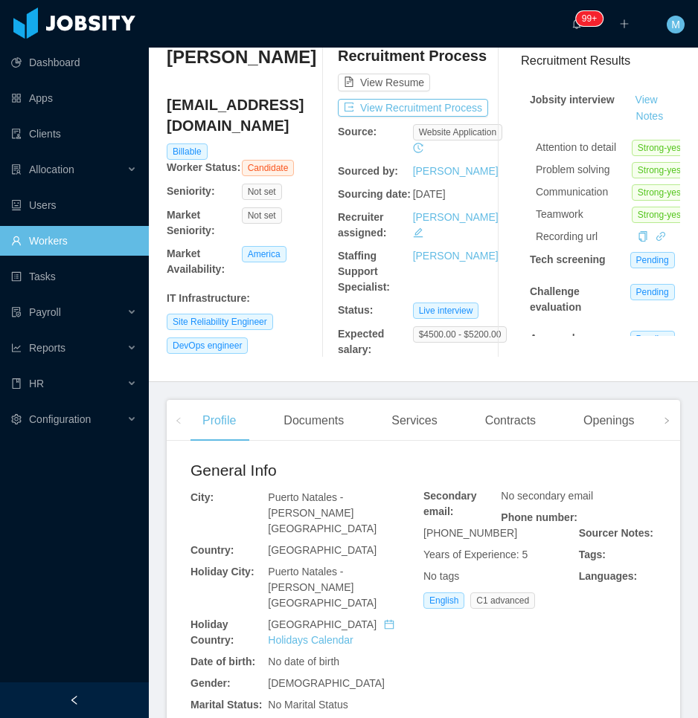
scroll to position [149, 0]
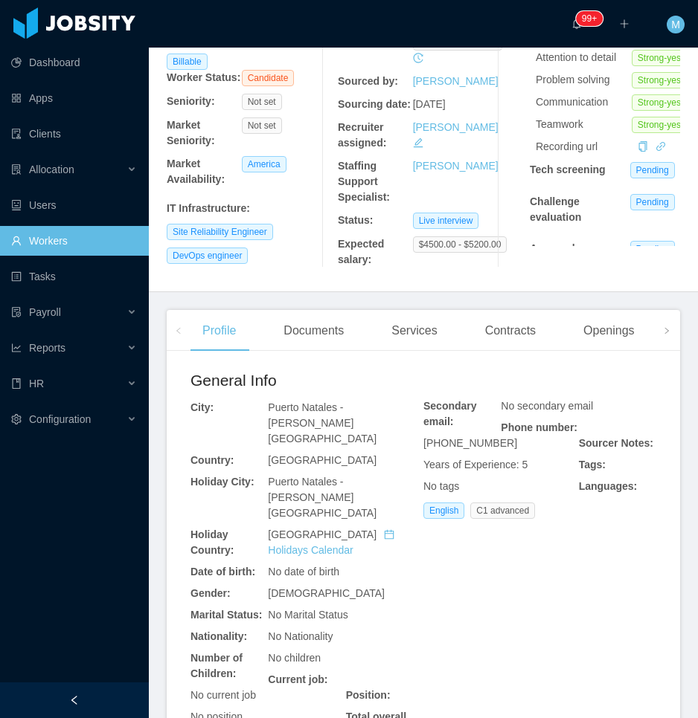
click at [116, 681] on aside "Dashboard Apps Clients Allocation Users Workers Tasks Payroll Reports HR Config…" at bounding box center [74, 341] width 149 height 683
click at [117, 700] on div at bounding box center [74, 701] width 149 height 36
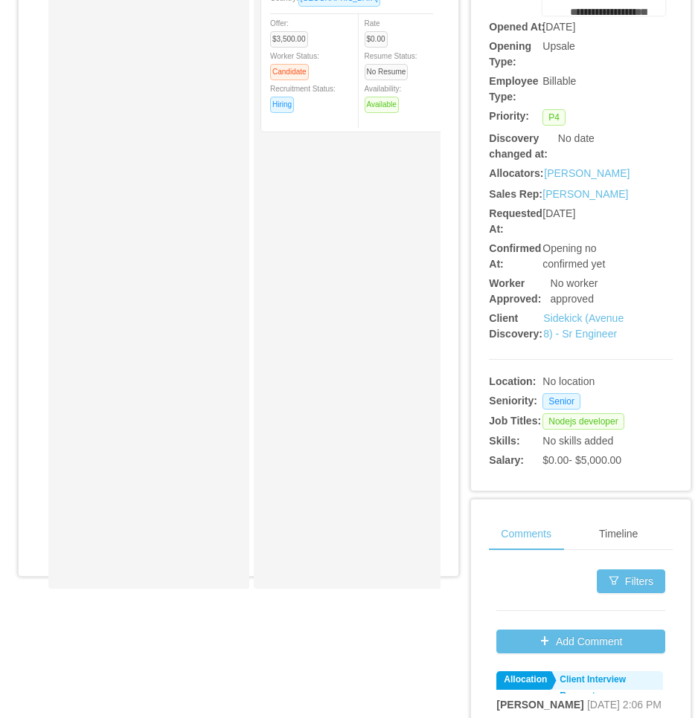
scroll to position [372, 0]
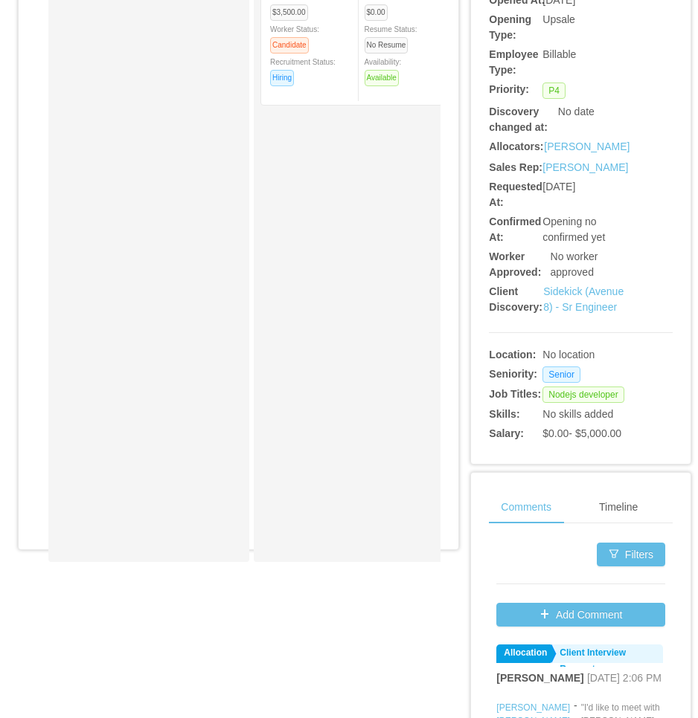
drag, startPoint x: 161, startPoint y: 572, endPoint x: 175, endPoint y: 573, distance: 14.2
click at [175, 573] on div "Applied Candidate Identified [PERSON_NAME] NodeJS Developer Allocation Score: 4…" at bounding box center [238, 197] width 404 height 756
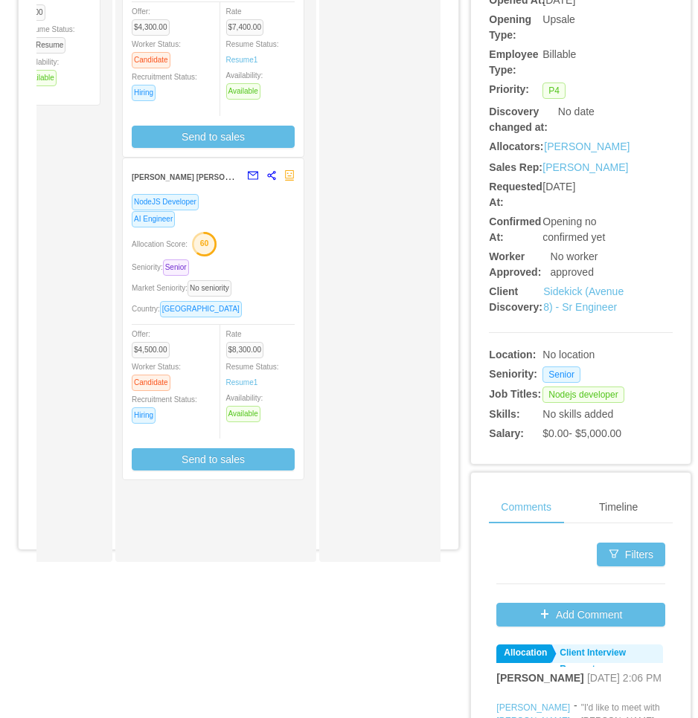
scroll to position [0, 351]
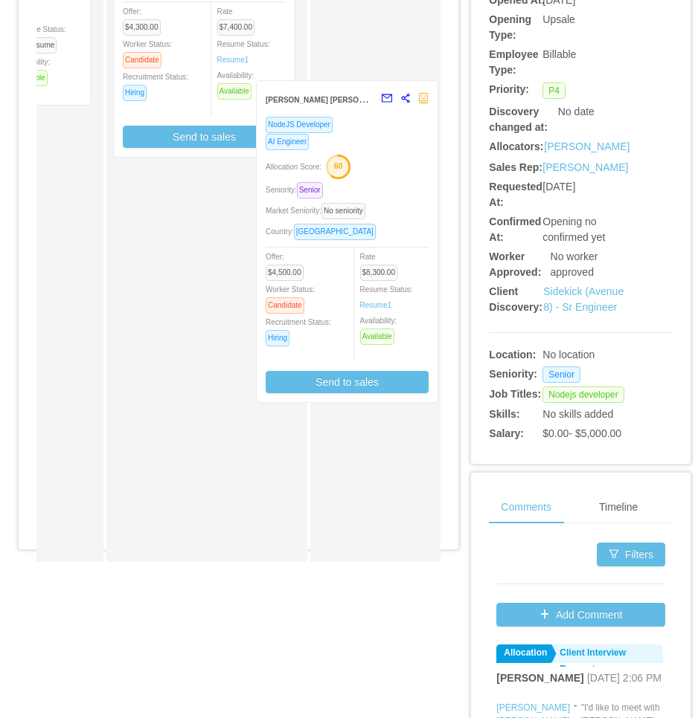
drag, startPoint x: 228, startPoint y: 300, endPoint x: 382, endPoint y: 217, distance: 175.0
click at [382, 217] on div "Applied Candidate Identified [PERSON_NAME] NodeJS Developer Allocation Score: 4…" at bounding box center [238, 197] width 404 height 756
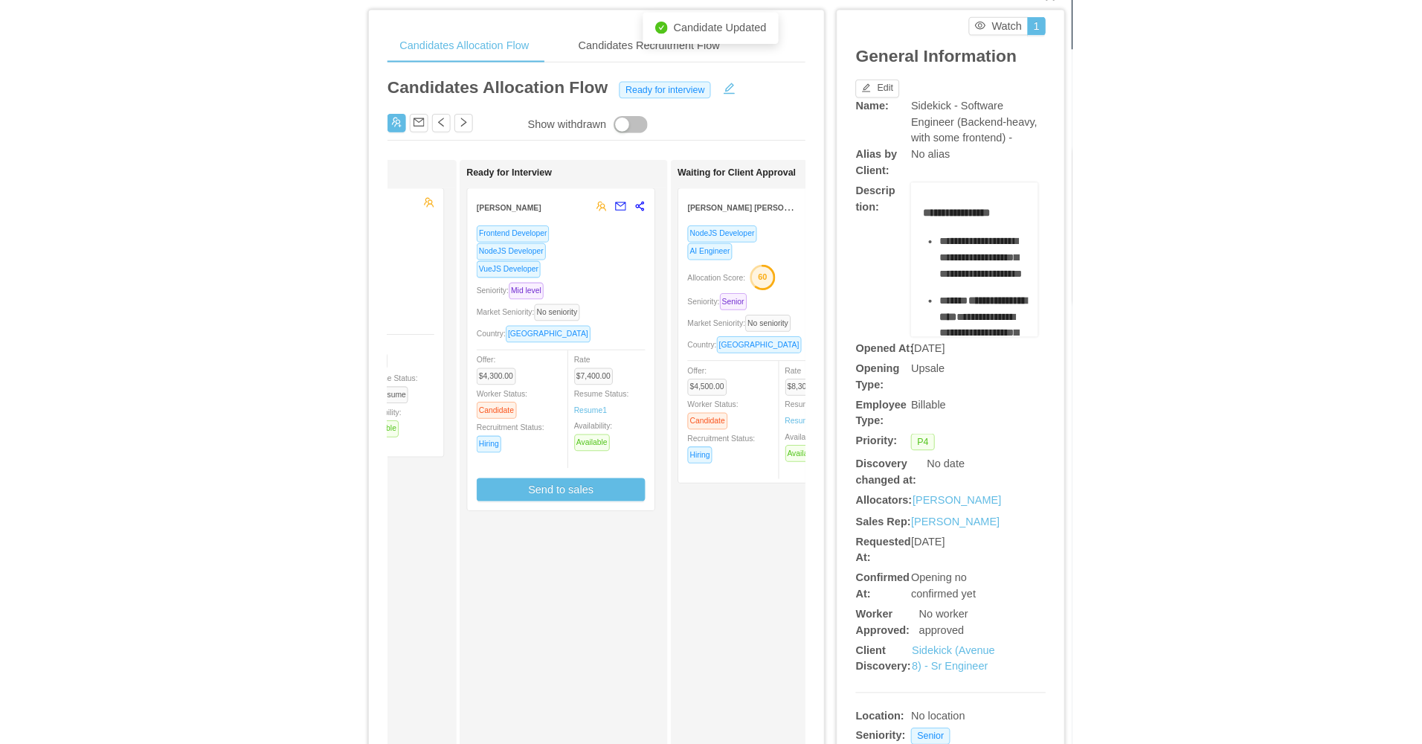
scroll to position [0, 0]
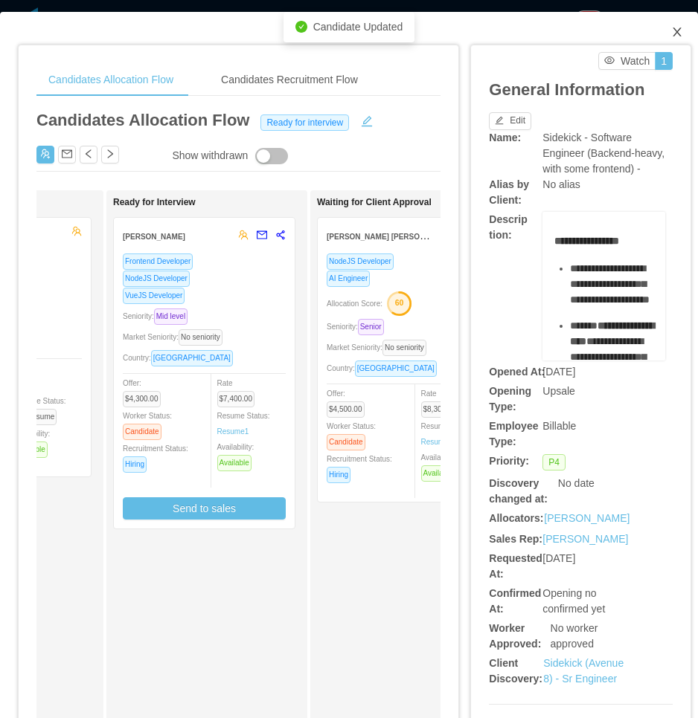
click at [664, 26] on span "Close" at bounding box center [677, 33] width 42 height 42
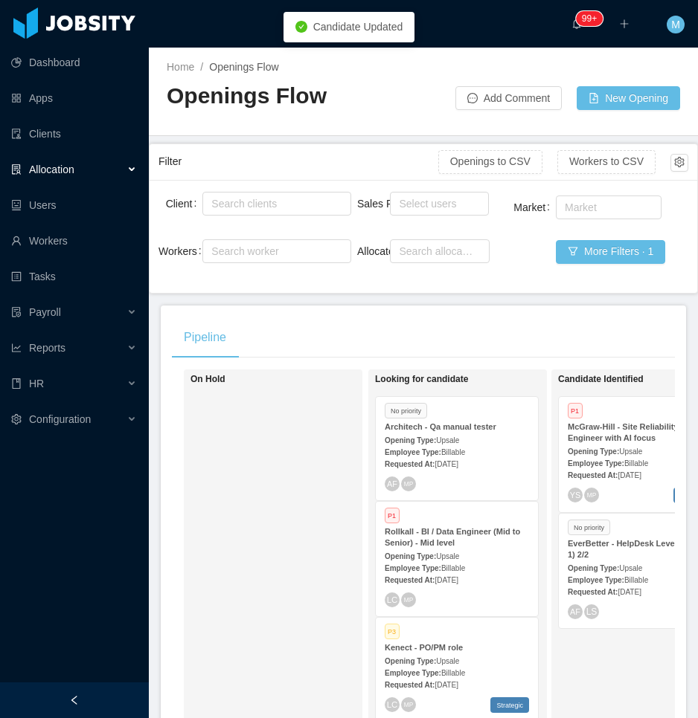
click at [121, 683] on aside "Dashboard Apps Clients Allocation Users Workers Tasks Payroll Reports HR Config…" at bounding box center [74, 341] width 149 height 683
click at [115, 690] on div at bounding box center [74, 701] width 149 height 36
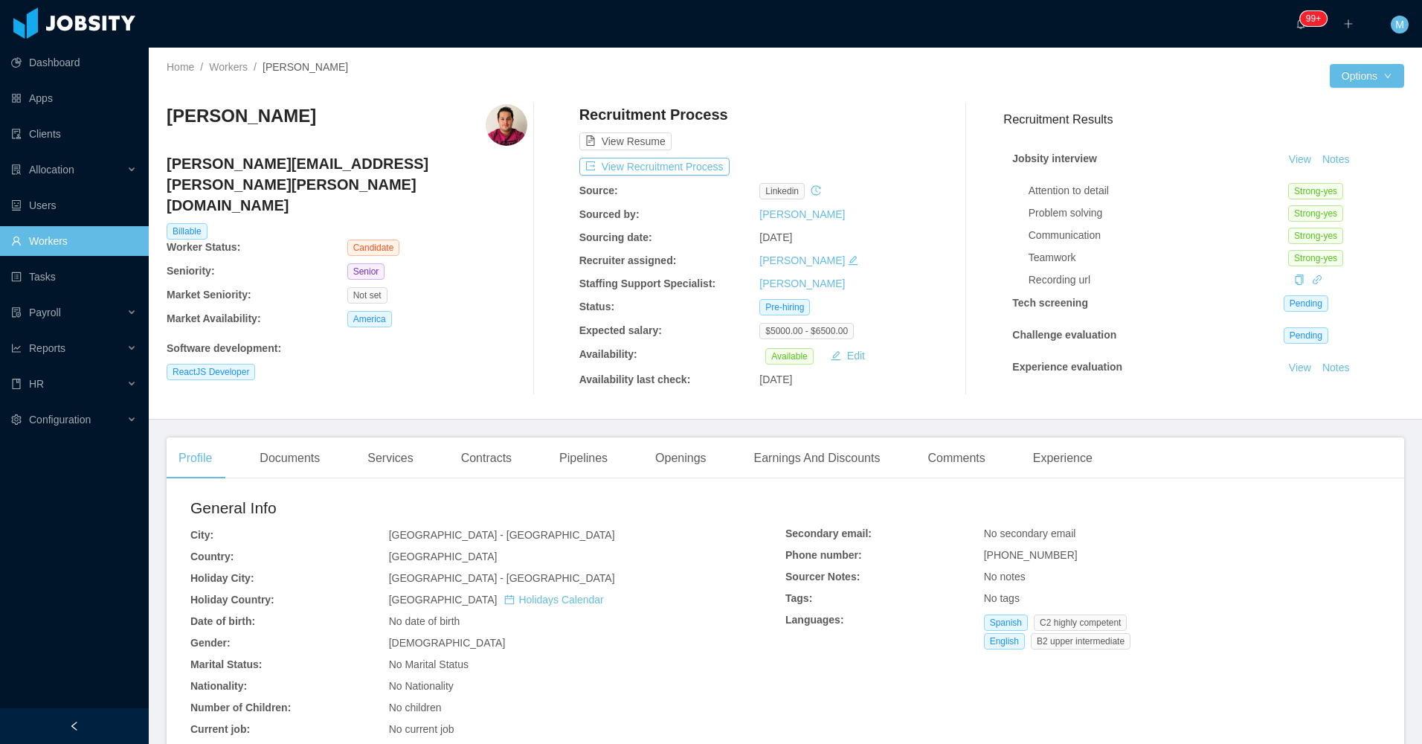
drag, startPoint x: 422, startPoint y: 361, endPoint x: 644, endPoint y: 288, distance: 234.0
click at [422, 361] on div "[PERSON_NAME] Urquiza [EMAIL_ADDRESS][PERSON_NAME][PERSON_NAME][DOMAIN_NAME] Bi…" at bounding box center [347, 249] width 361 height 291
click at [1325, 156] on button "Notes" at bounding box center [1335, 160] width 39 height 18
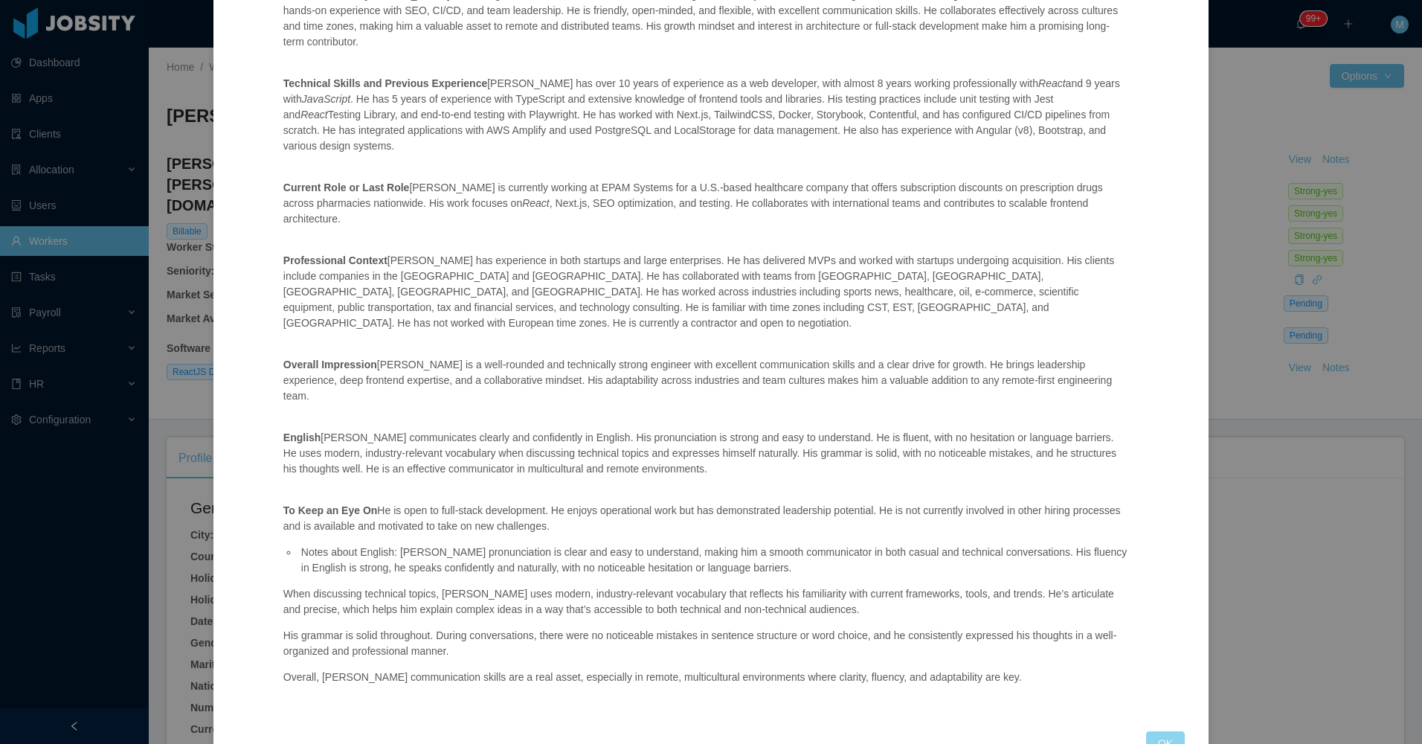
click at [1154, 731] on button "OK" at bounding box center [1165, 743] width 39 height 24
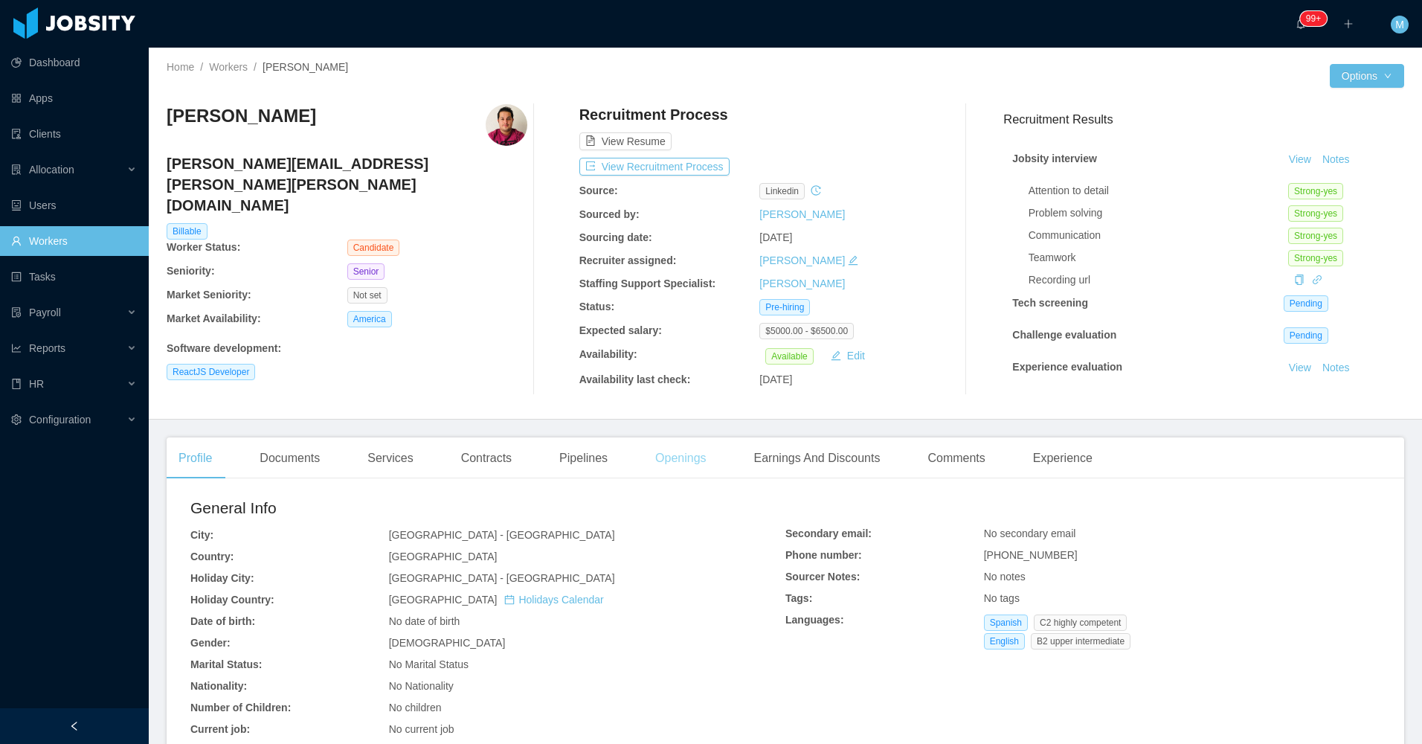
click at [678, 466] on div "Openings" at bounding box center [680, 458] width 75 height 42
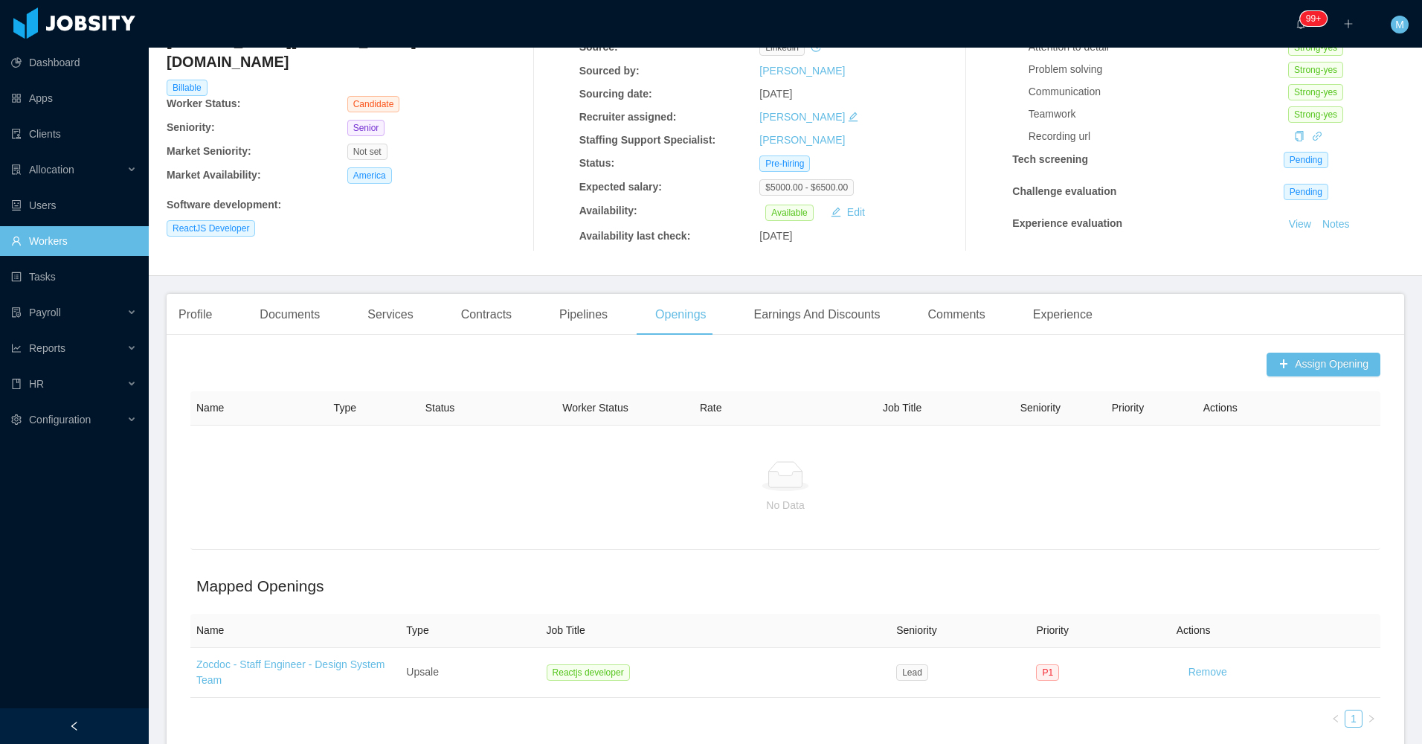
scroll to position [149, 0]
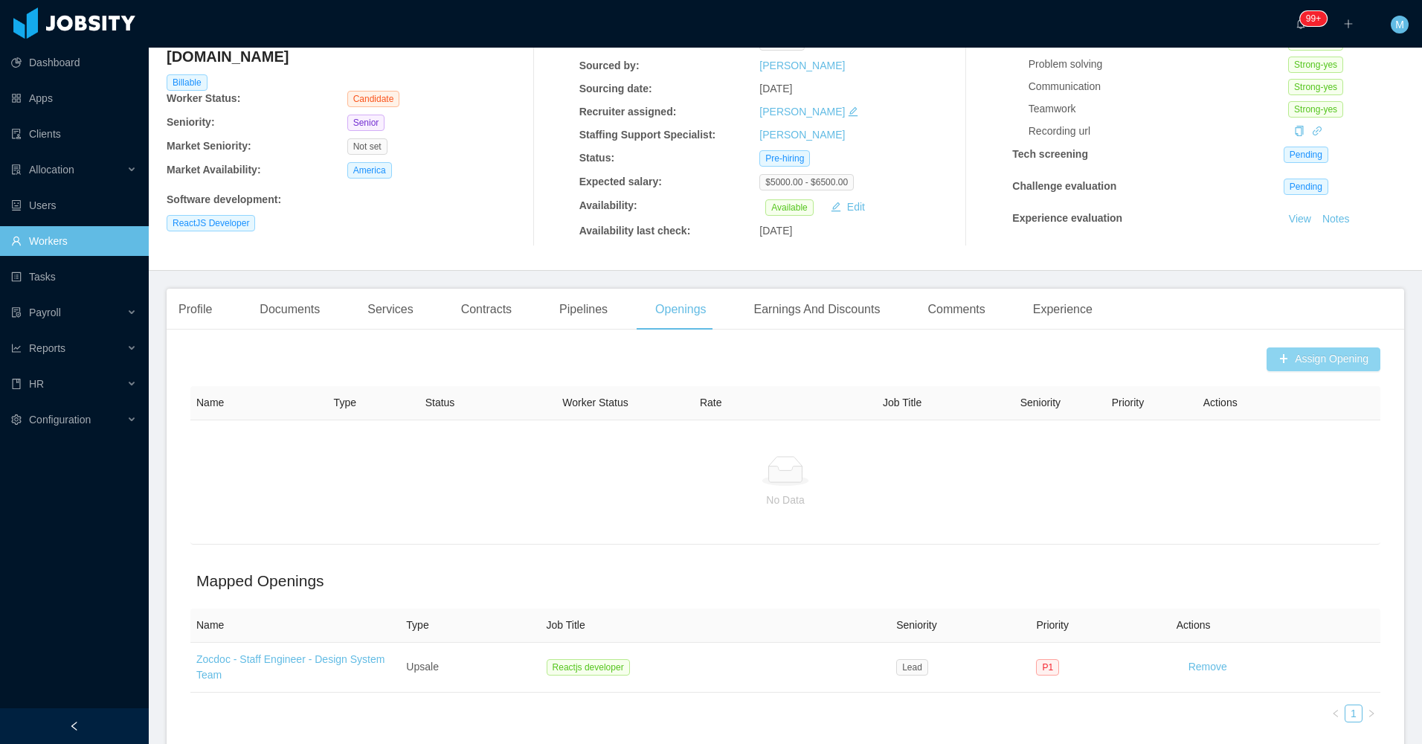
click at [1301, 368] on button "Assign Opening" at bounding box center [1324, 359] width 114 height 24
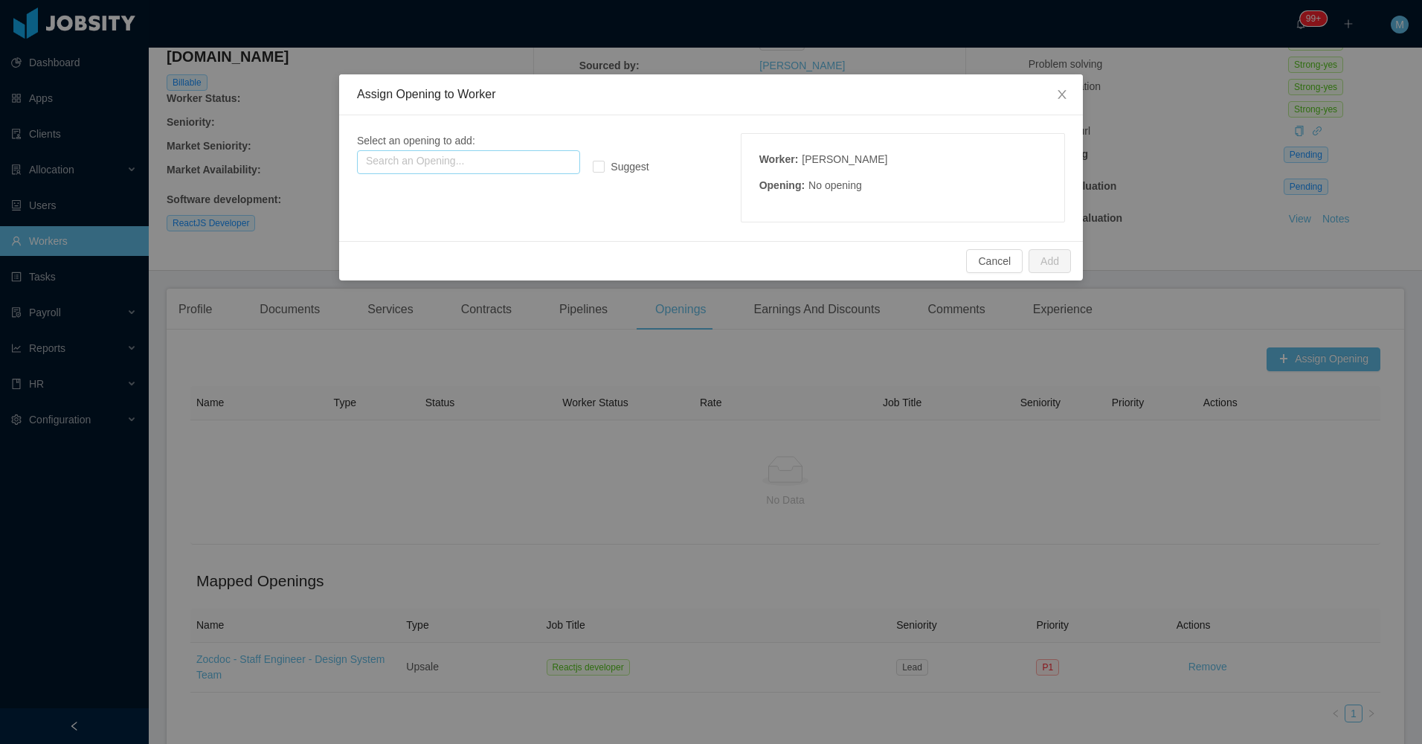
click at [431, 162] on input "text" at bounding box center [468, 162] width 223 height 24
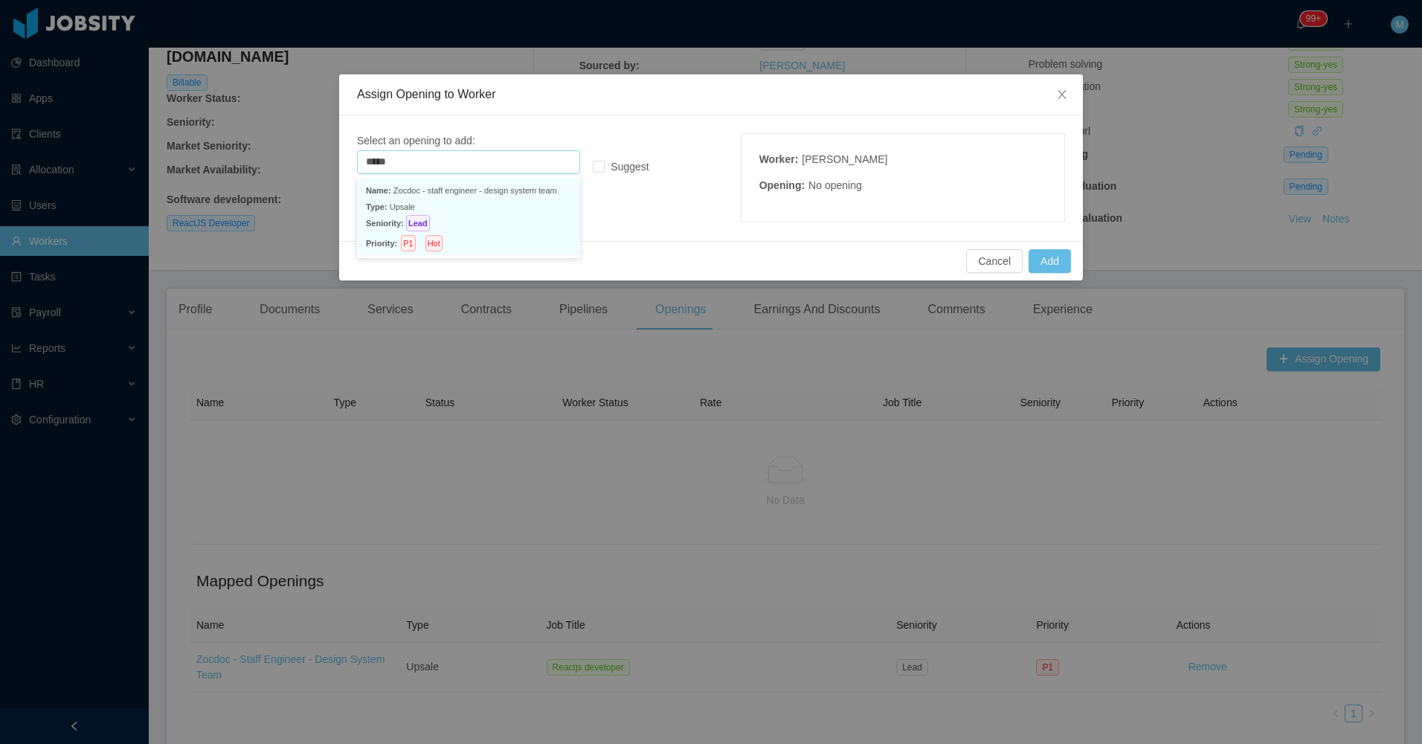
click at [508, 202] on p "Type: Upsale" at bounding box center [468, 207] width 205 height 16
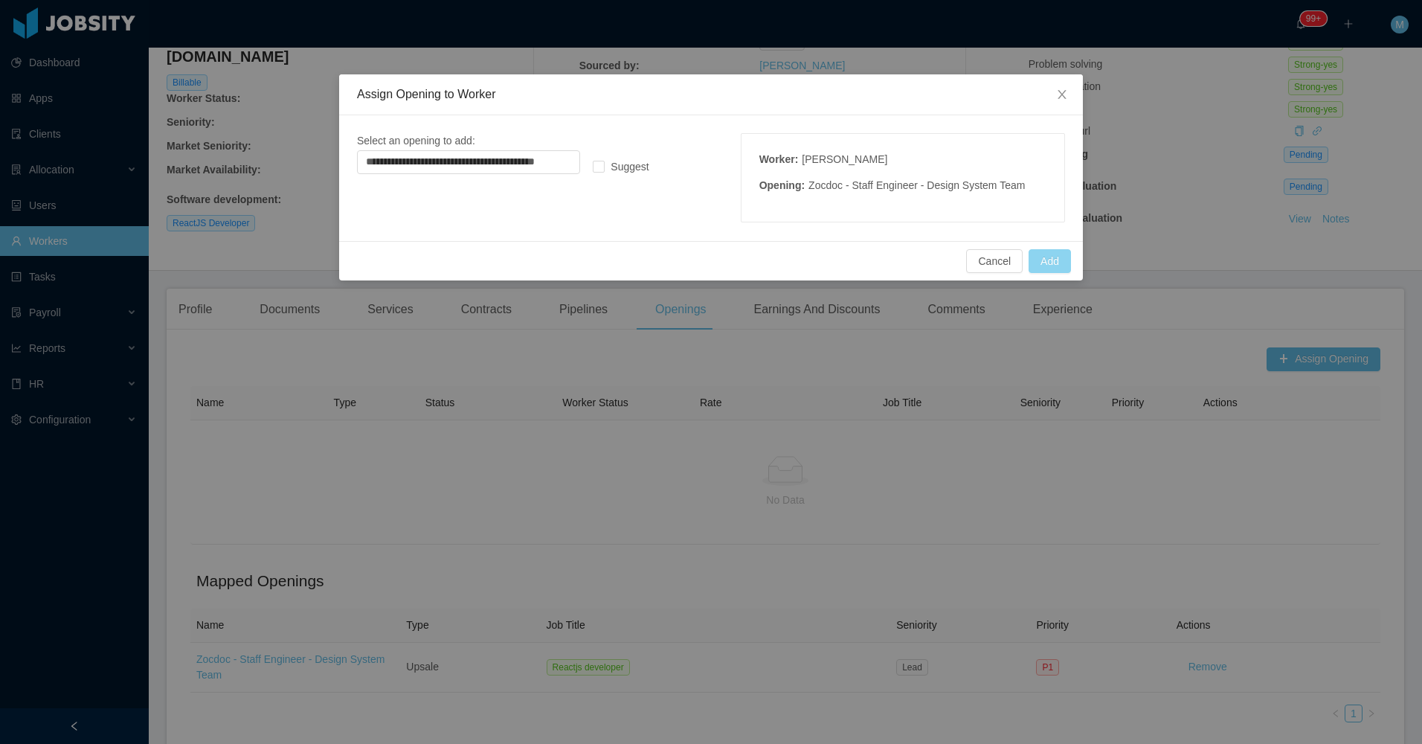
click at [1051, 268] on button "Add" at bounding box center [1050, 261] width 42 height 24
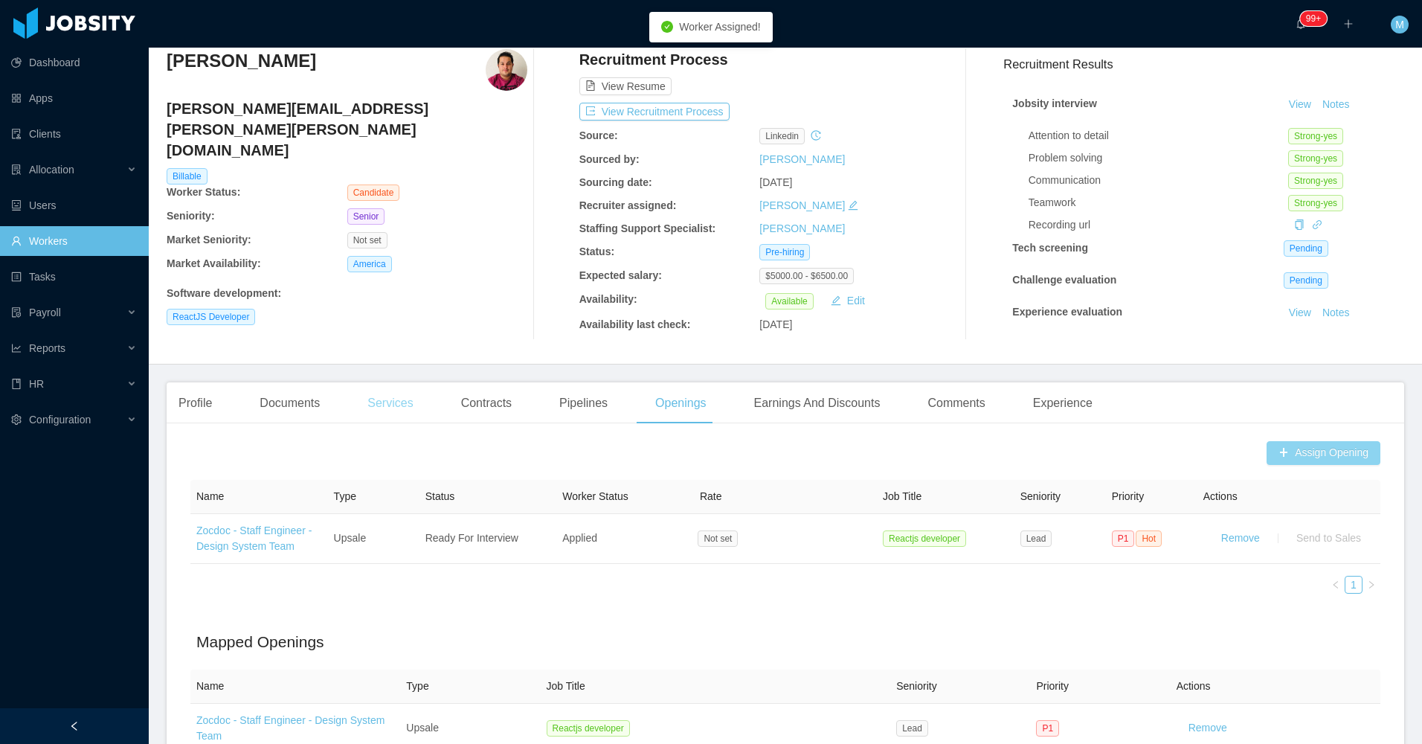
scroll to position [0, 0]
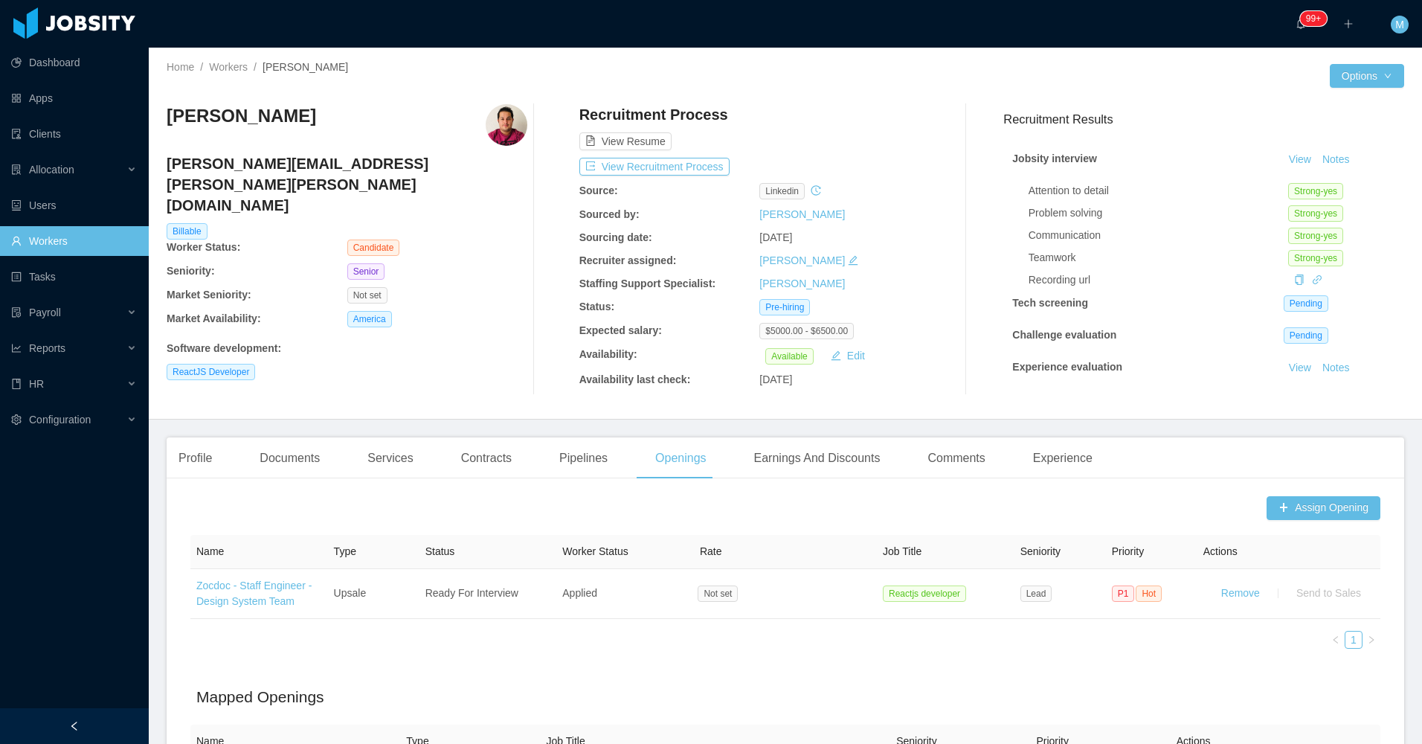
click at [498, 366] on div "[PERSON_NAME] Urquiza [EMAIL_ADDRESS][PERSON_NAME][PERSON_NAME][DOMAIN_NAME] Bi…" at bounding box center [347, 249] width 361 height 291
click at [1313, 524] on div "Assign Opening Name Type Status Worker Status Rate Job Title Seniority Priority…" at bounding box center [786, 682] width 1238 height 384
click at [1291, 505] on button "Assign Opening" at bounding box center [1324, 508] width 114 height 24
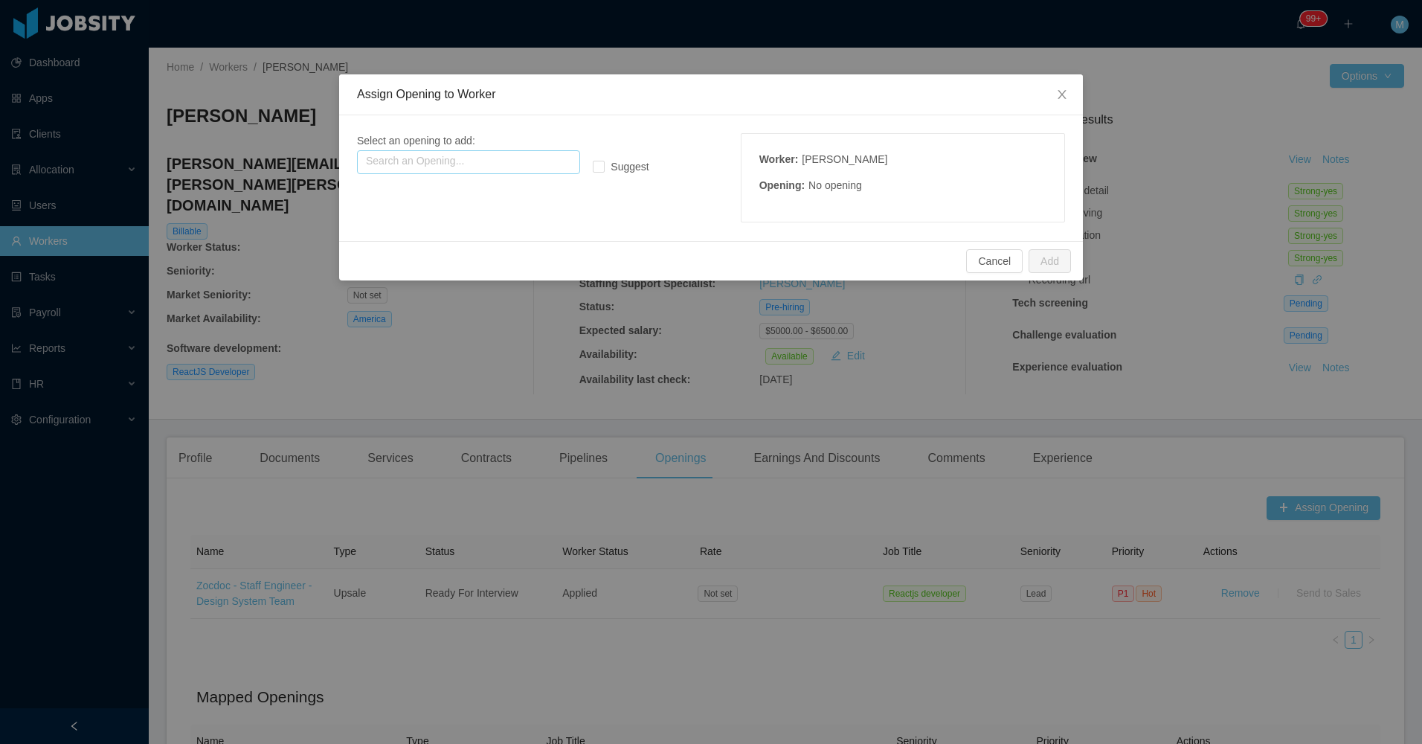
click at [488, 164] on input "text" at bounding box center [468, 162] width 223 height 24
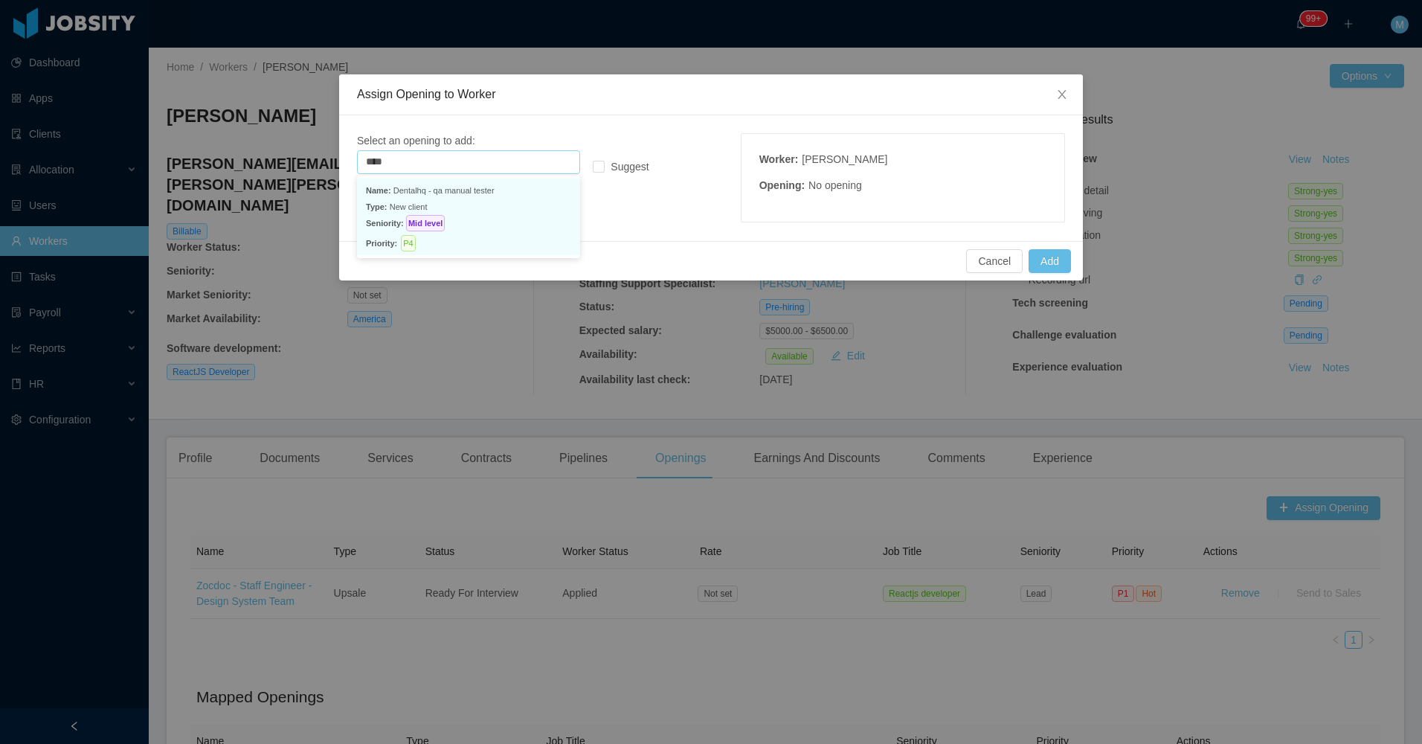
click at [487, 222] on p "Seniority: Mid level" at bounding box center [468, 223] width 205 height 16
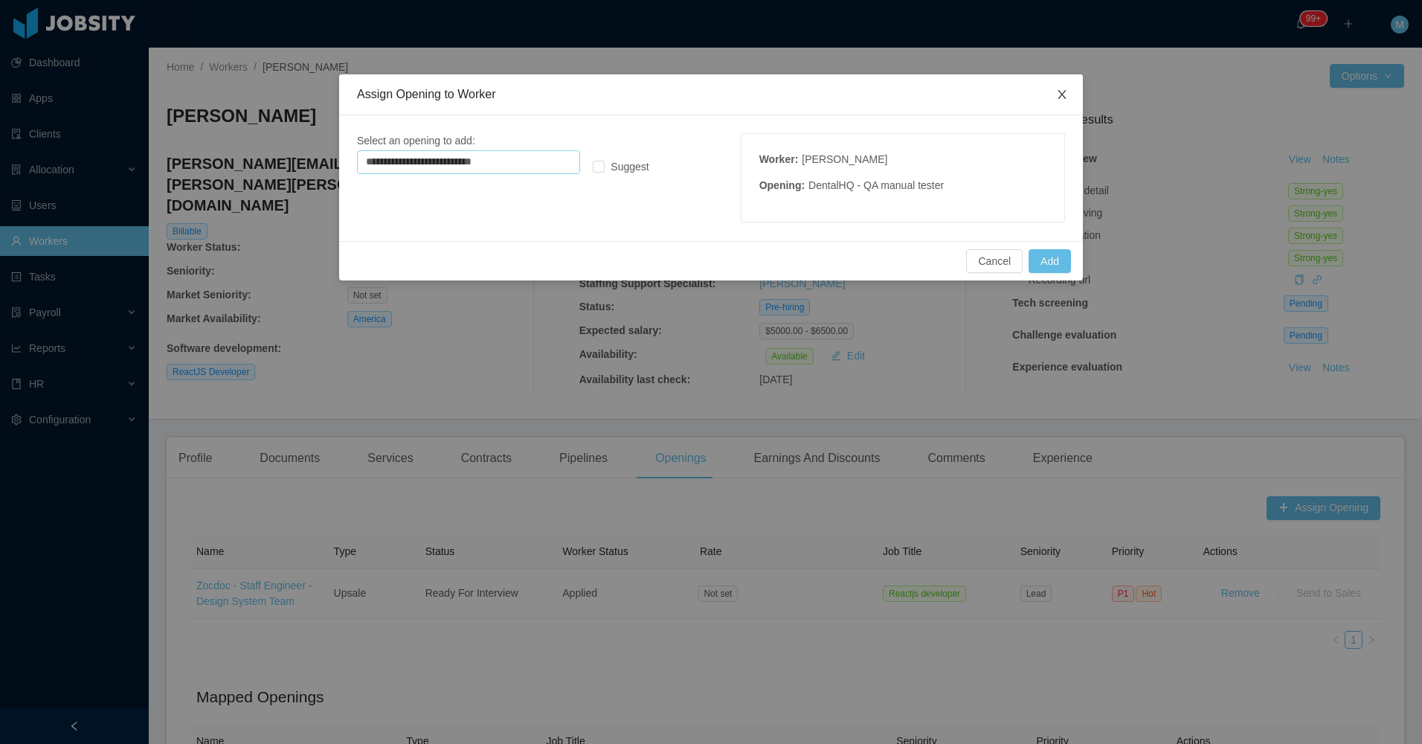
type input "**********"
click at [1061, 89] on icon "icon: close" at bounding box center [1062, 95] width 12 height 12
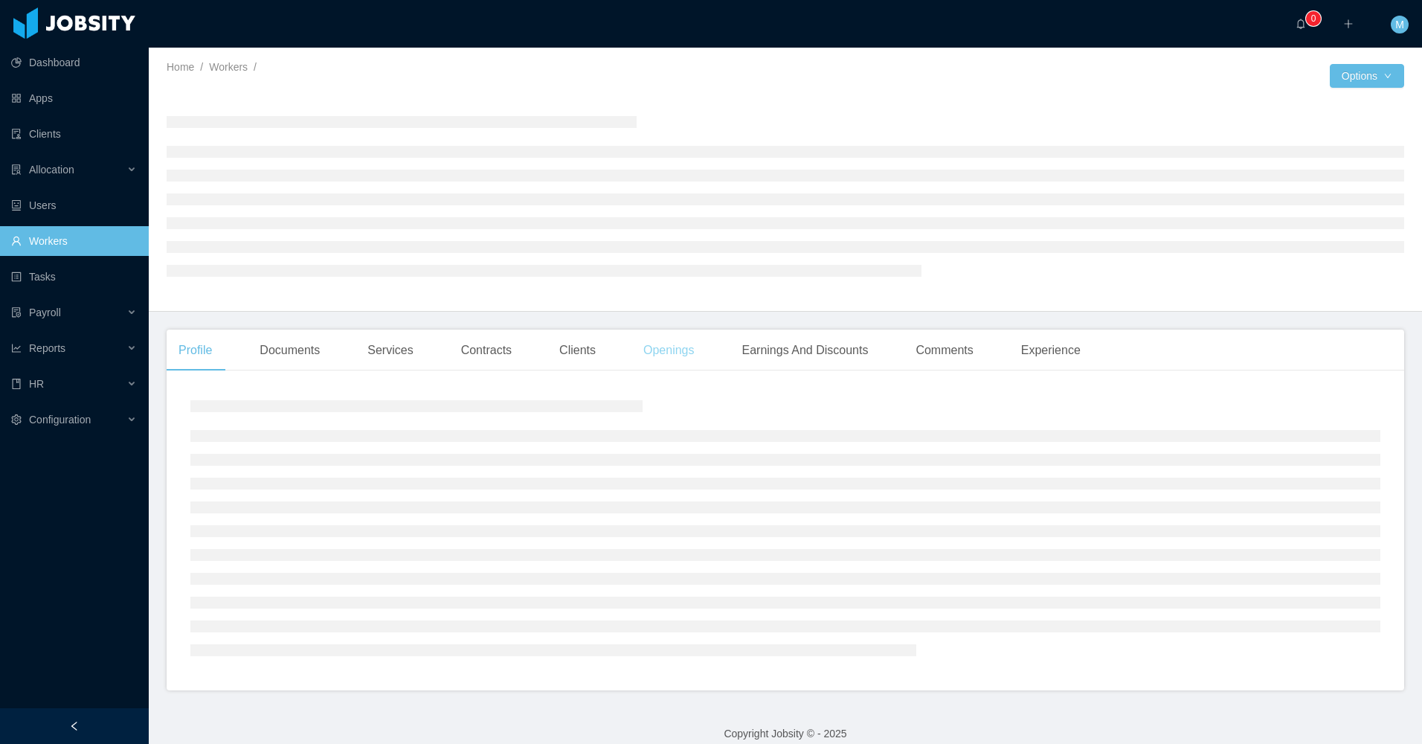
drag, startPoint x: 657, startPoint y: 355, endPoint x: 665, endPoint y: 356, distance: 7.5
click at [665, 356] on div "Openings" at bounding box center [668, 350] width 75 height 42
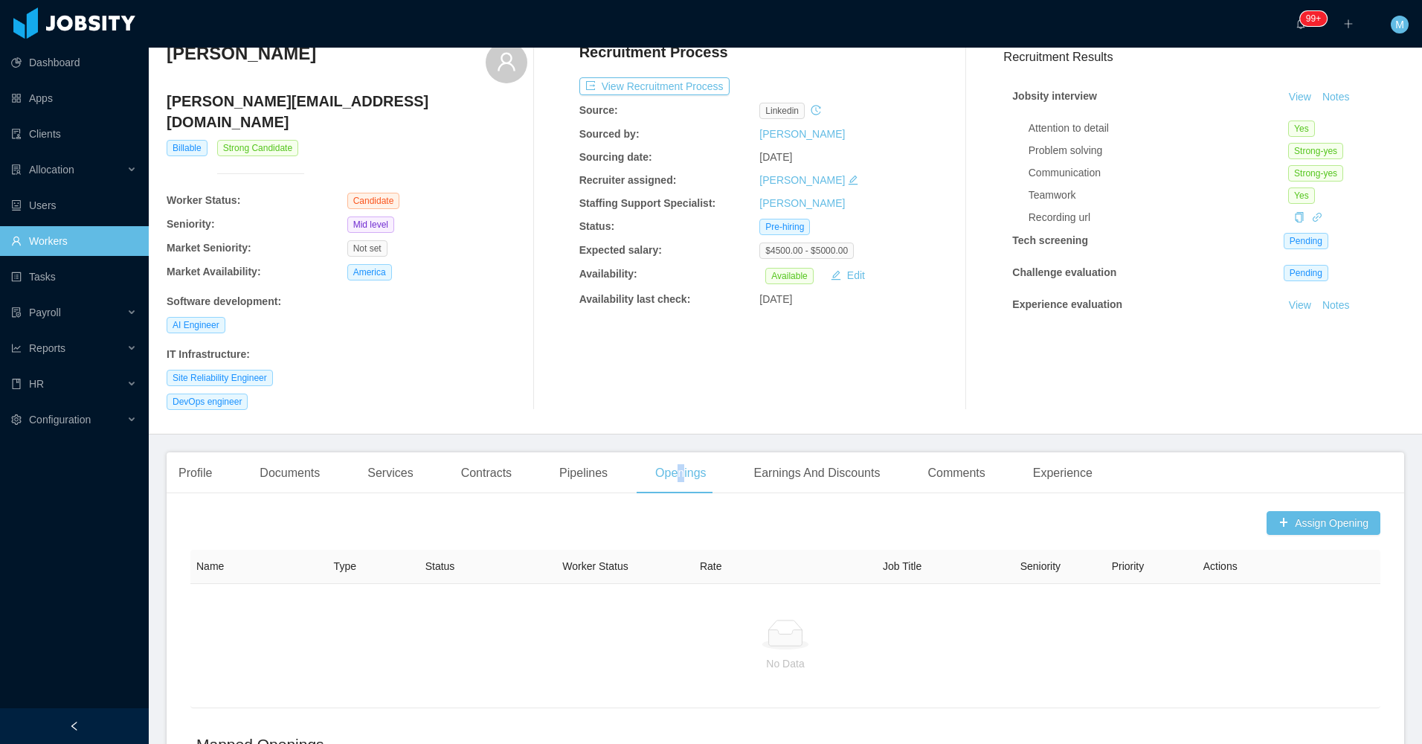
scroll to position [149, 0]
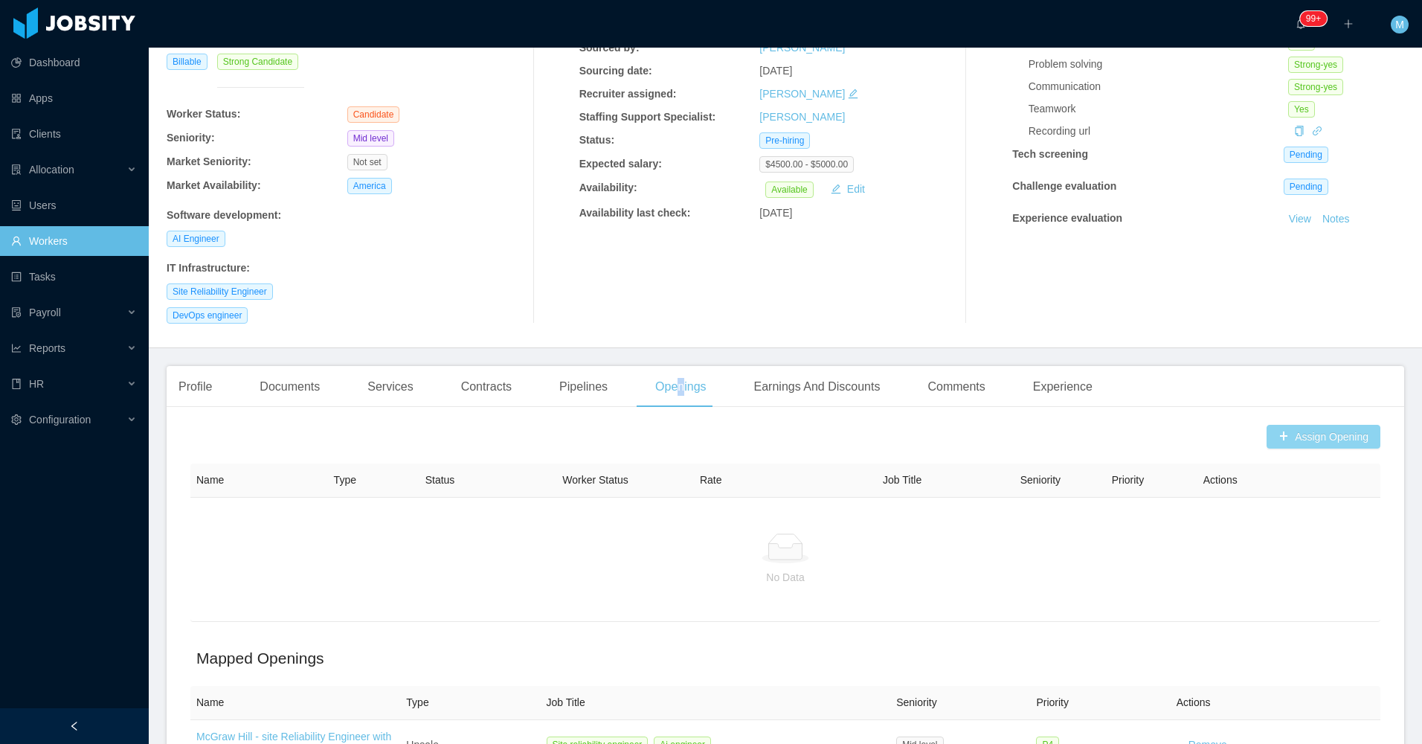
click at [1301, 425] on button "Assign Opening" at bounding box center [1324, 437] width 114 height 24
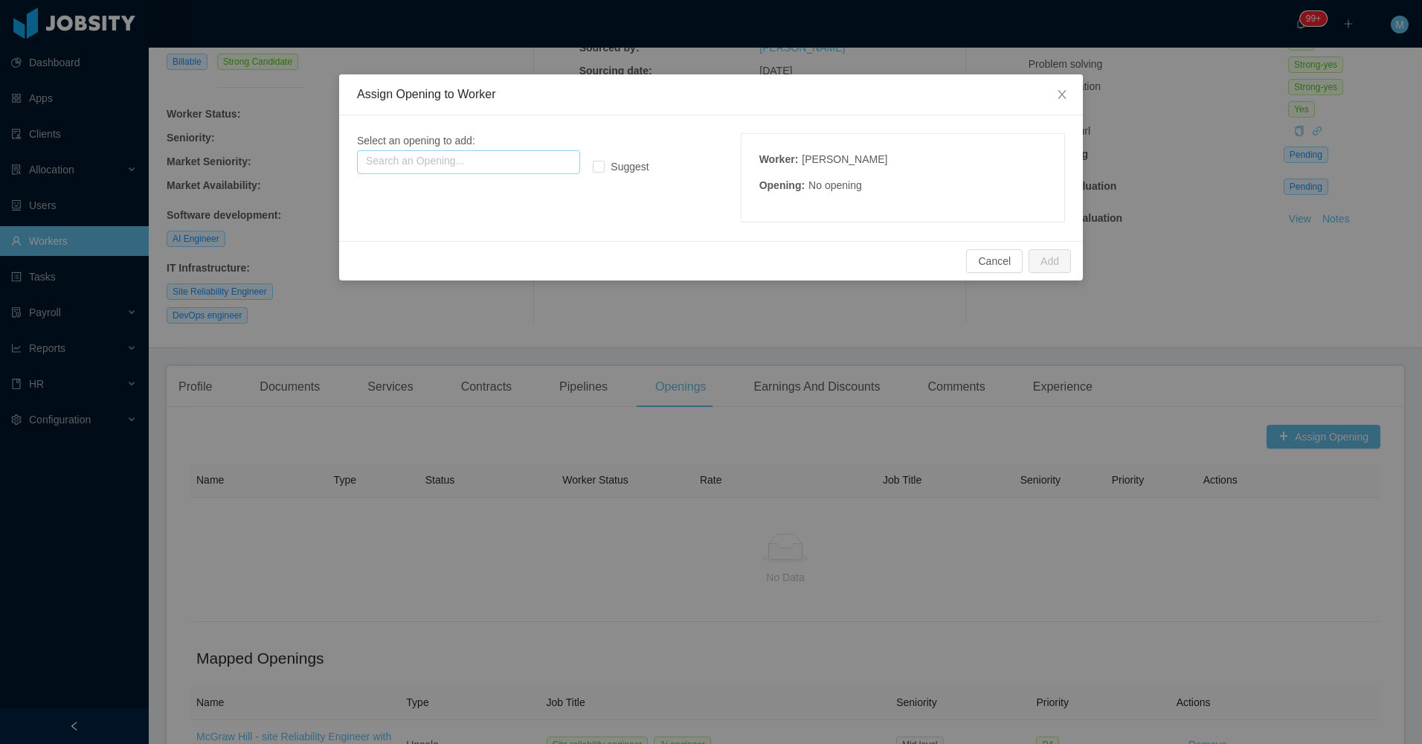
click at [513, 162] on input "text" at bounding box center [468, 162] width 223 height 24
type input "*"
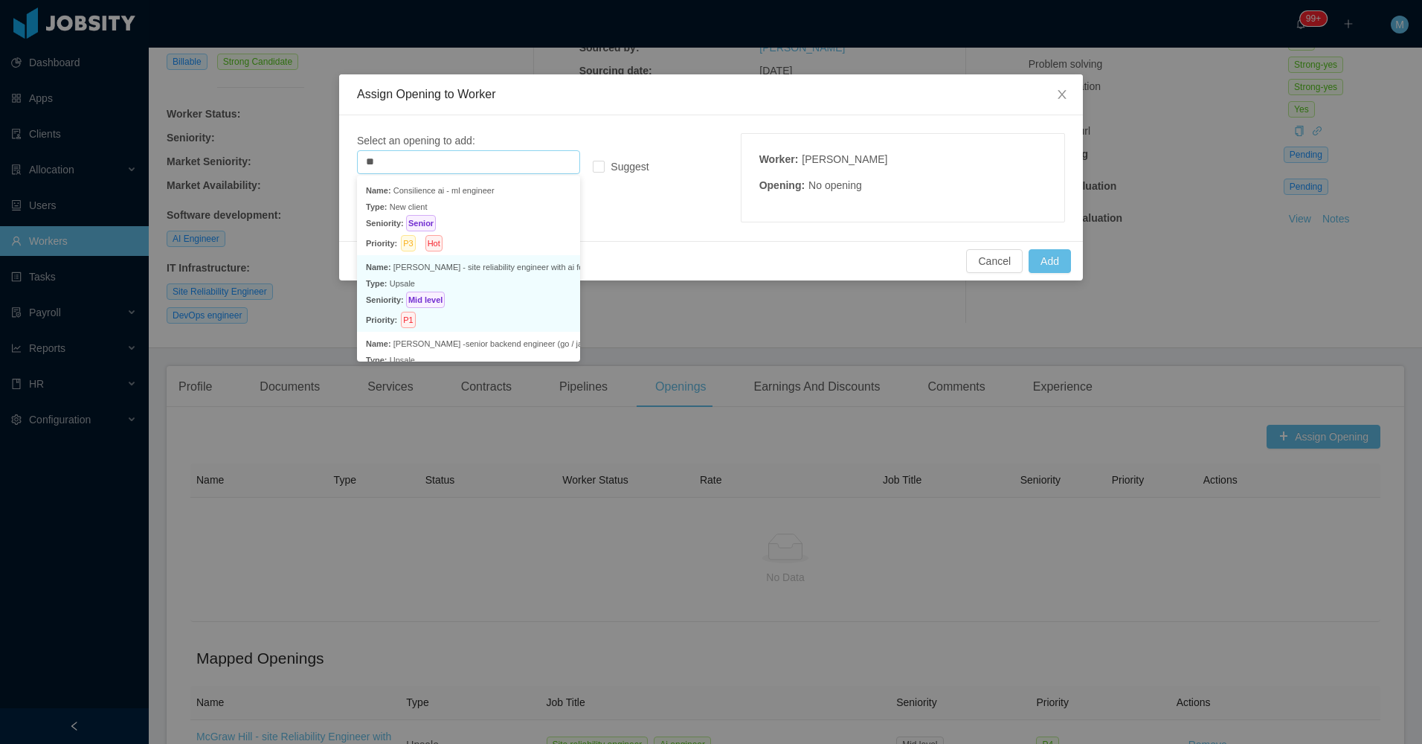
click at [457, 279] on p "Type: Upsale" at bounding box center [468, 283] width 205 height 16
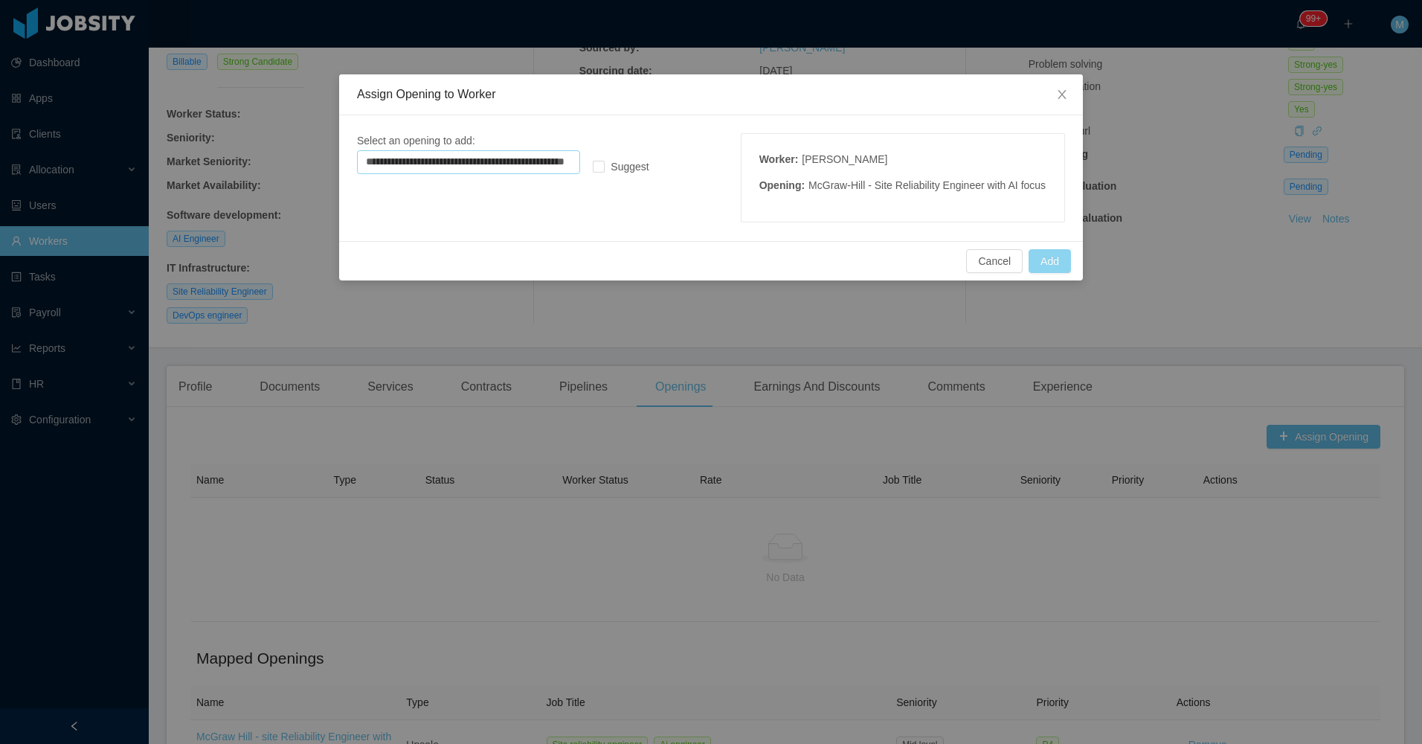
type input "**********"
click at [1038, 261] on button "Add" at bounding box center [1050, 261] width 42 height 24
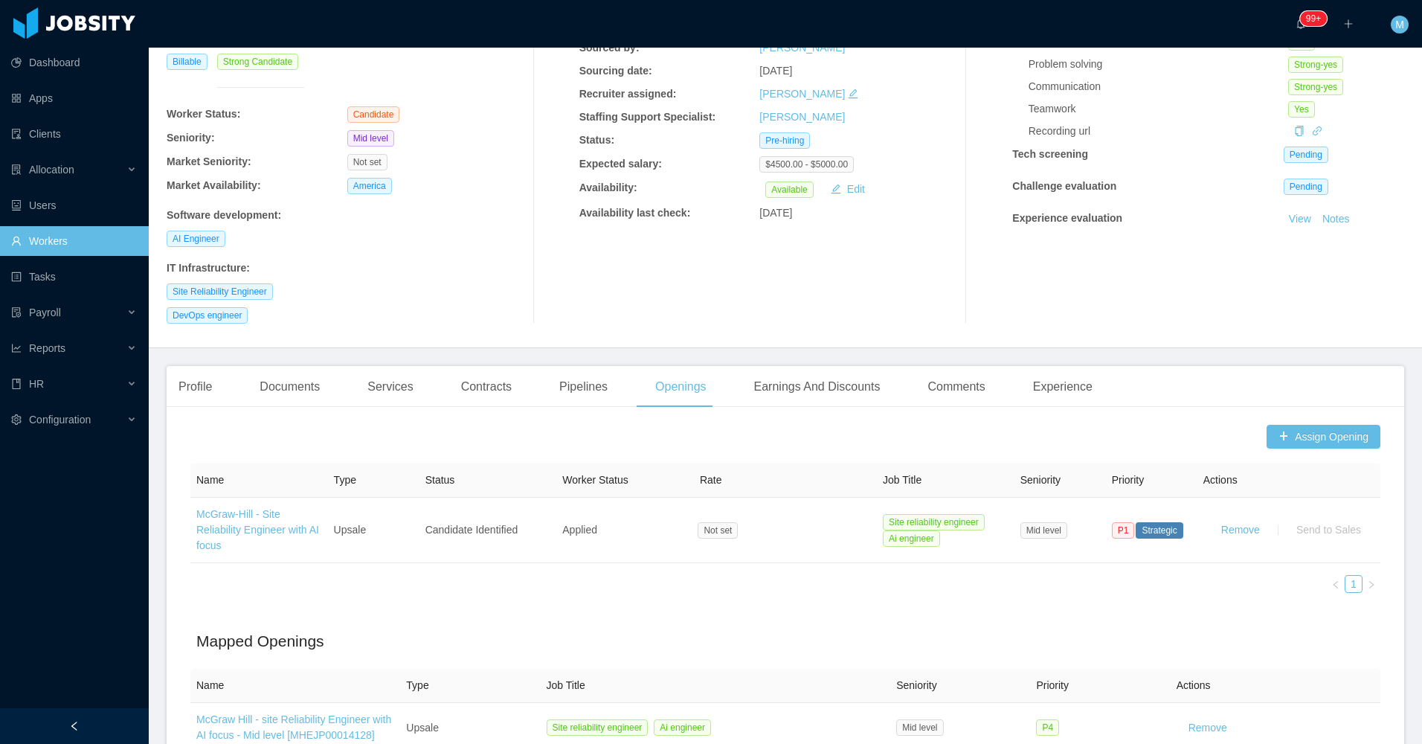
drag, startPoint x: 109, startPoint y: 717, endPoint x: 235, endPoint y: 564, distance: 198.1
click at [109, 716] on div at bounding box center [74, 726] width 149 height 36
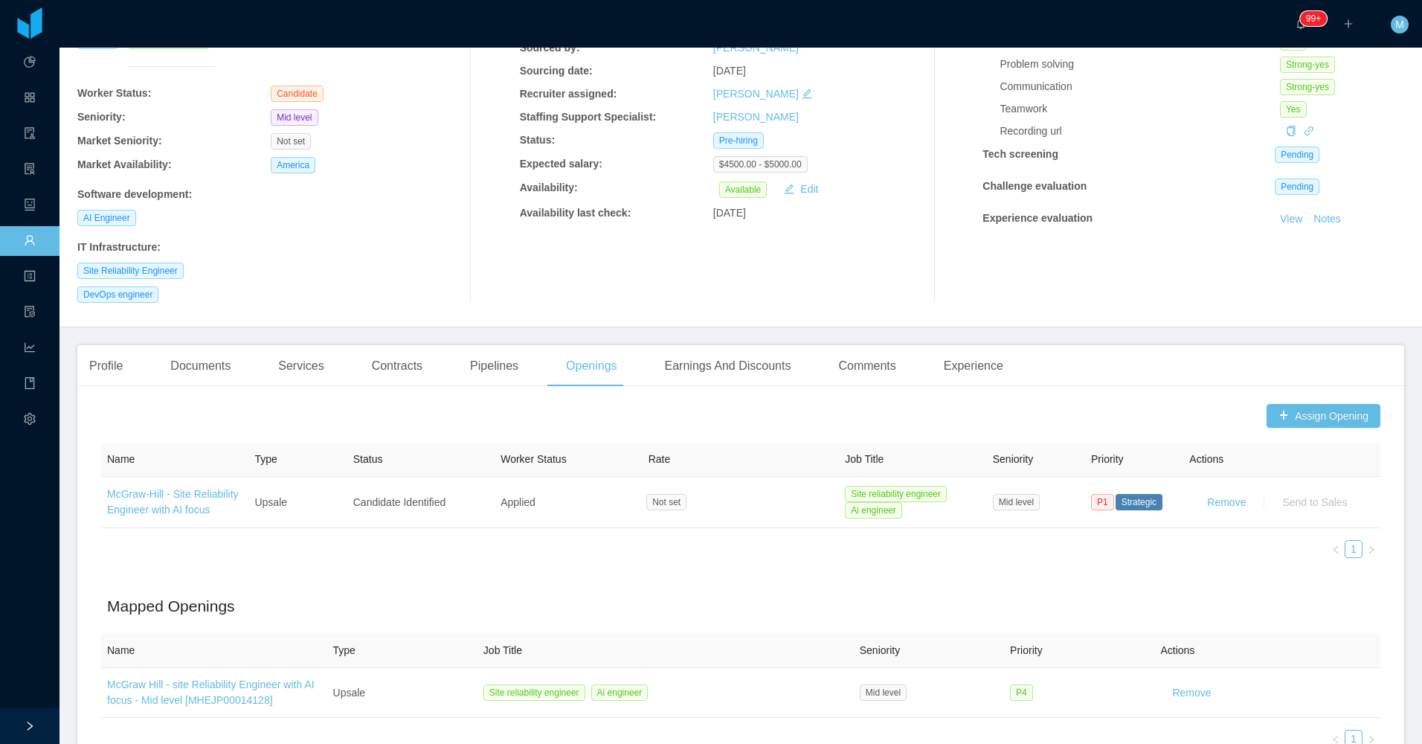
click at [370, 283] on div "Cesar Schneider cesar@eworkslabs.com Billable Strong Candidate Worker Status: C…" at bounding box center [270, 128] width 387 height 347
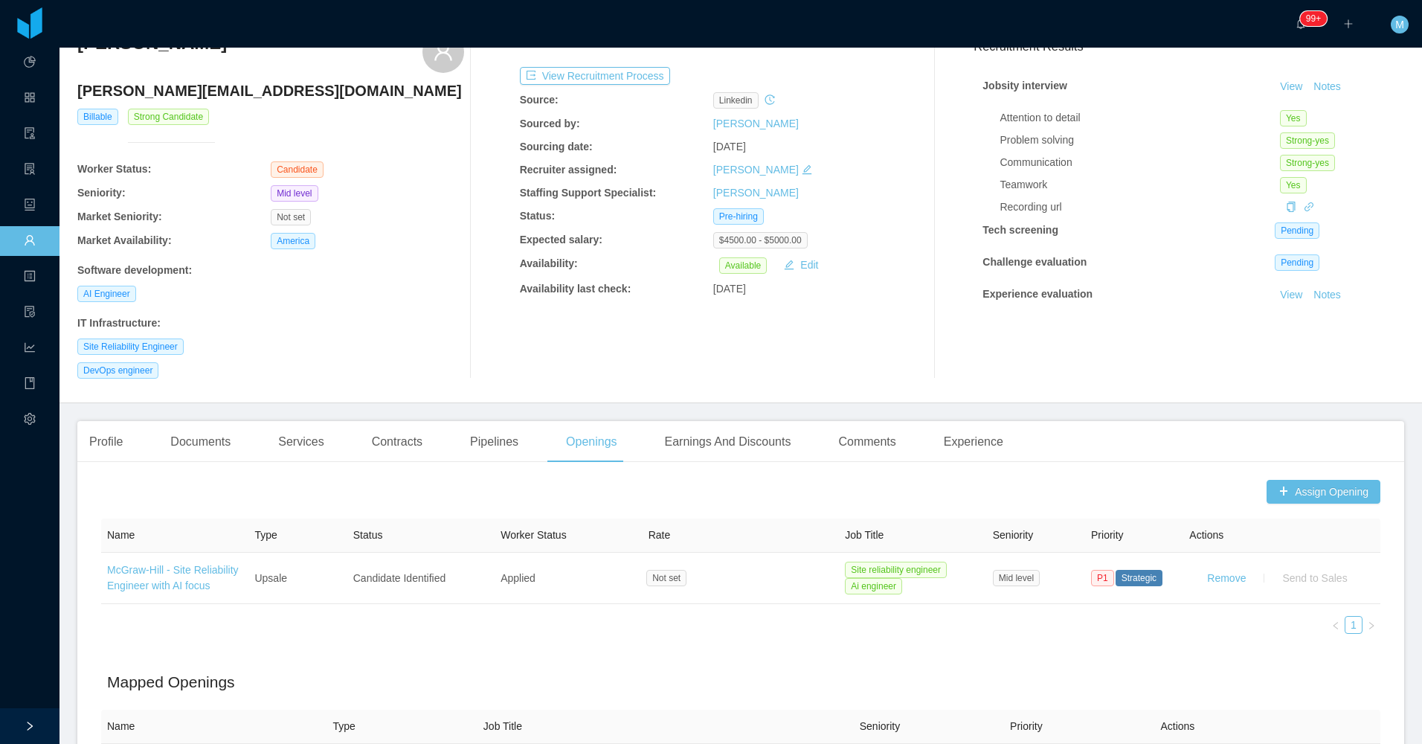
scroll to position [0, 0]
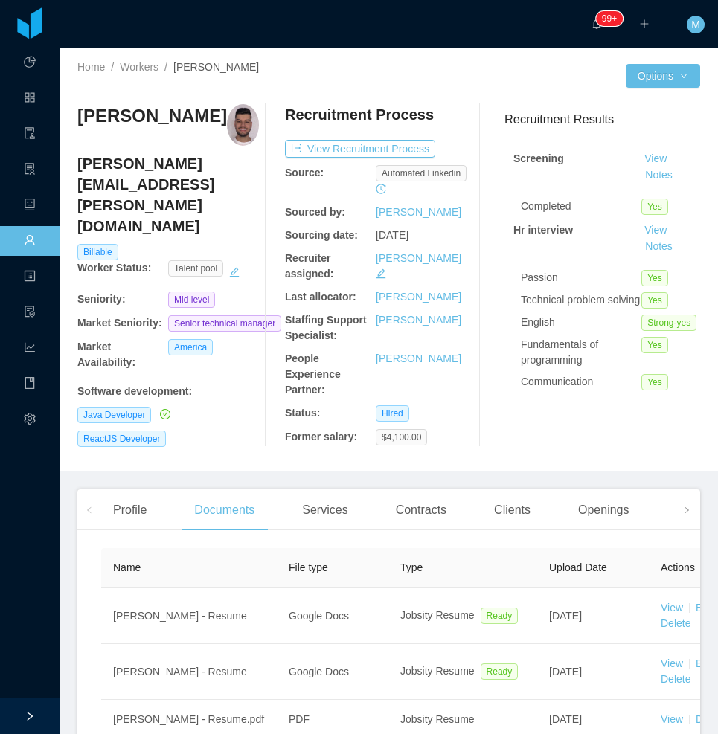
drag, startPoint x: 71, startPoint y: 118, endPoint x: 205, endPoint y: 117, distance: 133.9
click at [205, 117] on div "Home / Workers / [PERSON_NAME] / Options [PERSON_NAME] [PERSON_NAME][EMAIL_ADDR…" at bounding box center [388, 260] width 658 height 424
copy h3 "[PERSON_NAME]"
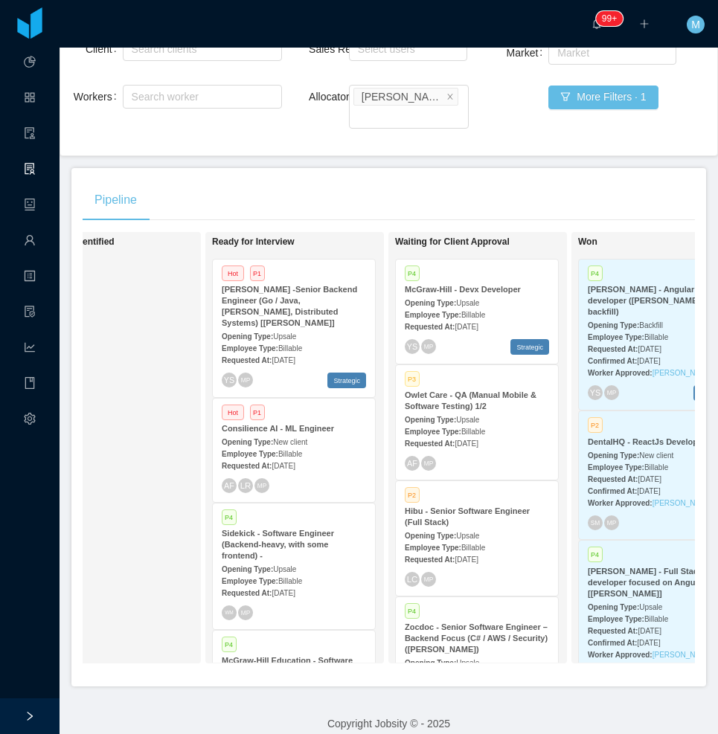
scroll to position [74, 0]
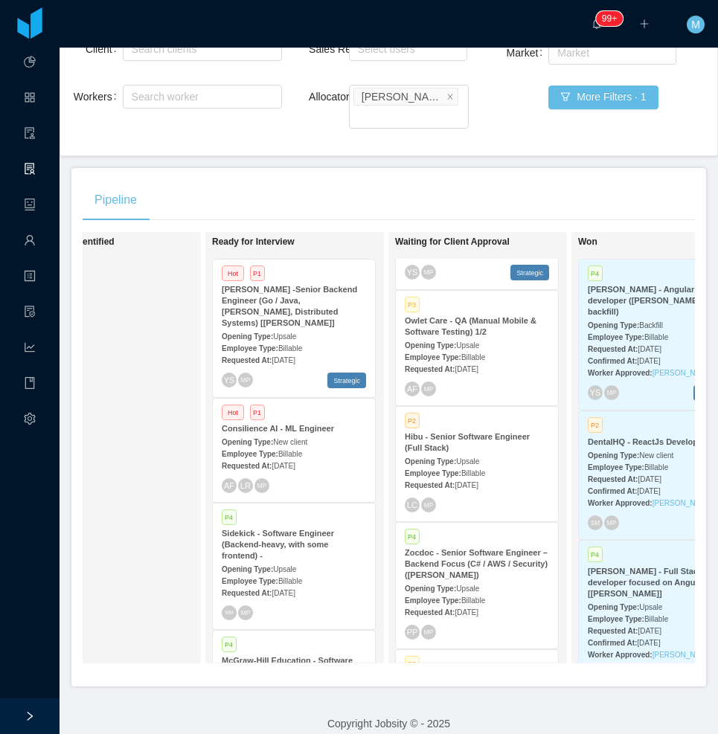
click at [297, 344] on span "Billable" at bounding box center [290, 348] width 24 height 8
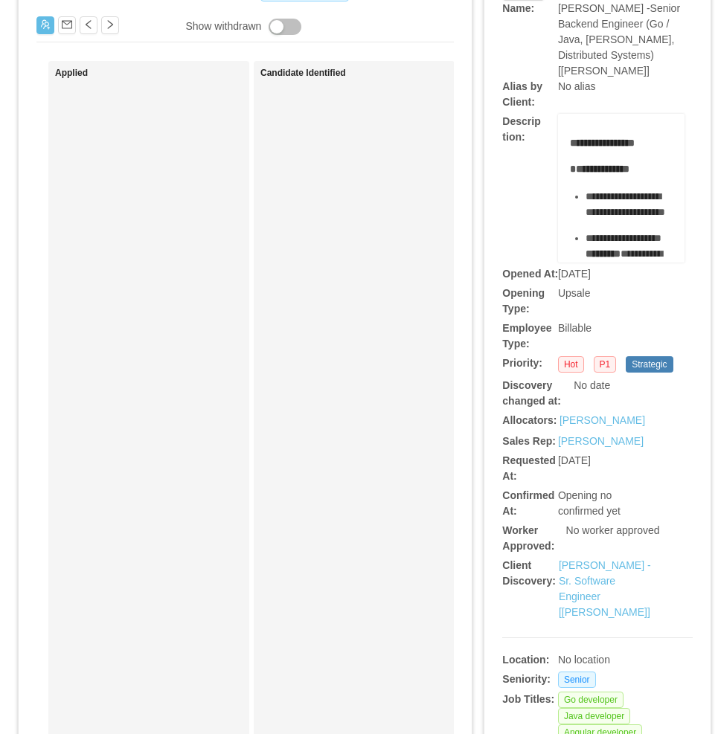
scroll to position [74, 0]
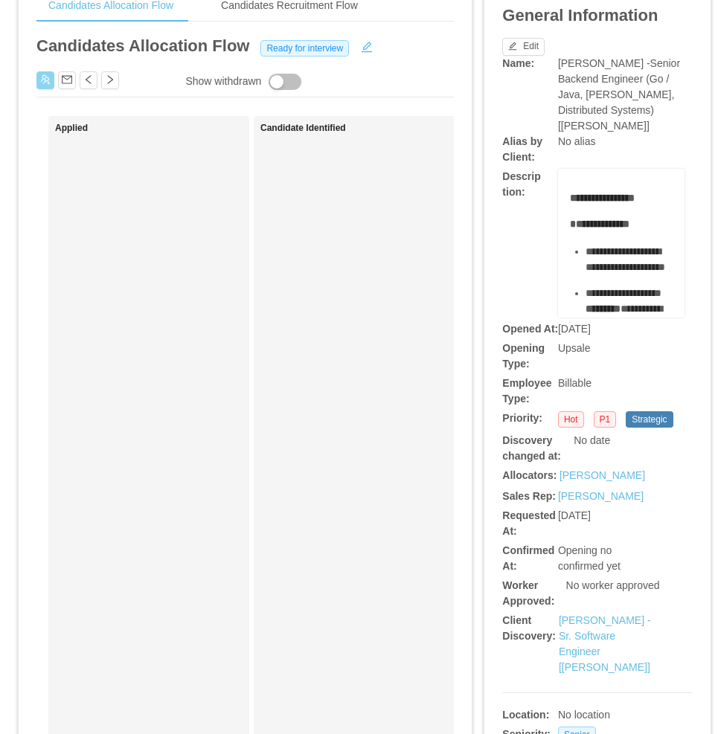
click at [46, 86] on button "button" at bounding box center [45, 80] width 18 height 18
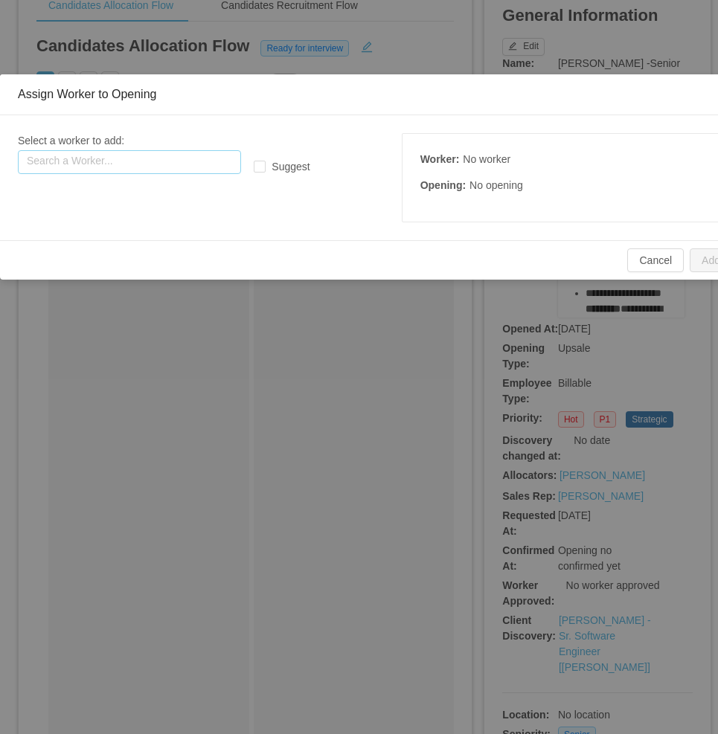
drag, startPoint x: 93, startPoint y: 149, endPoint x: 93, endPoint y: 162, distance: 13.4
click at [93, 150] on input "text" at bounding box center [129, 162] width 223 height 24
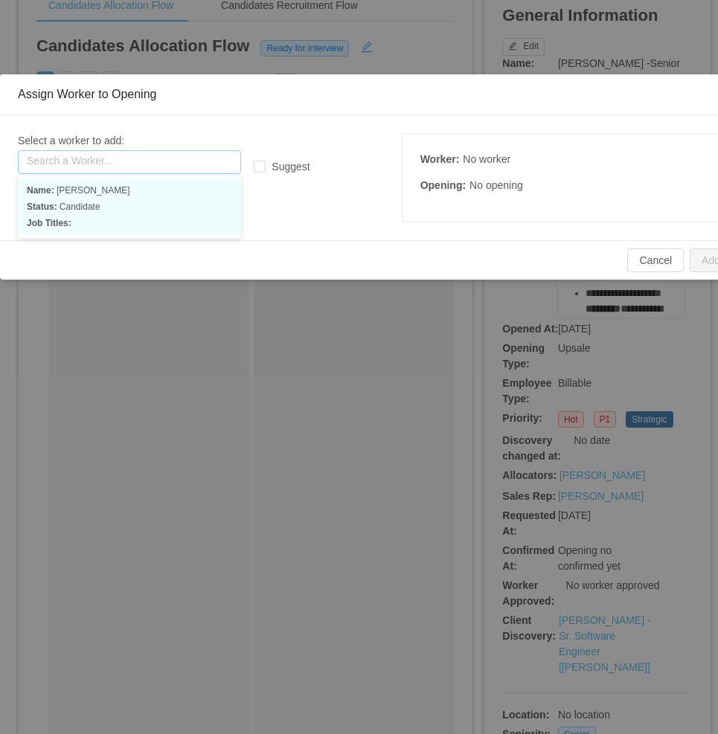
paste input "**********"
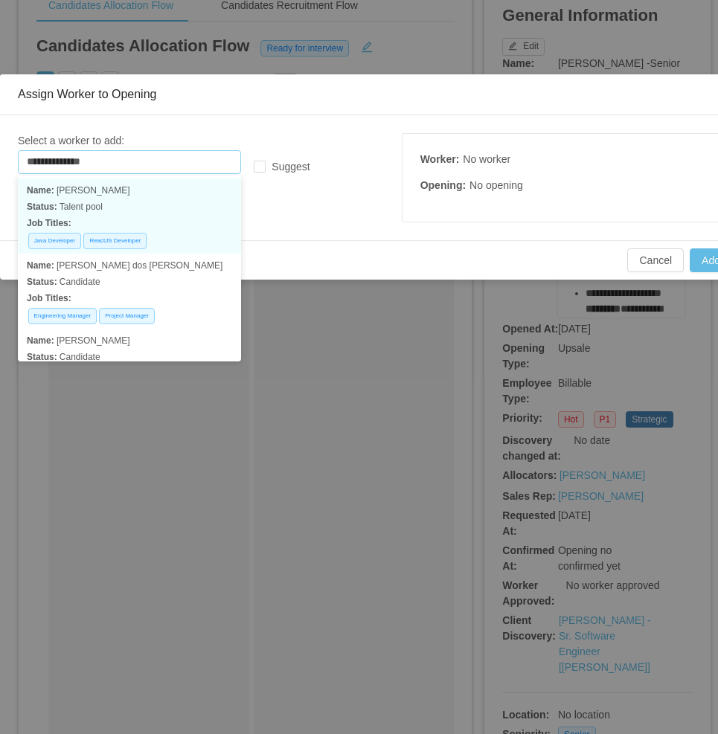
click at [138, 213] on p "Status: Talent pool" at bounding box center [129, 207] width 205 height 16
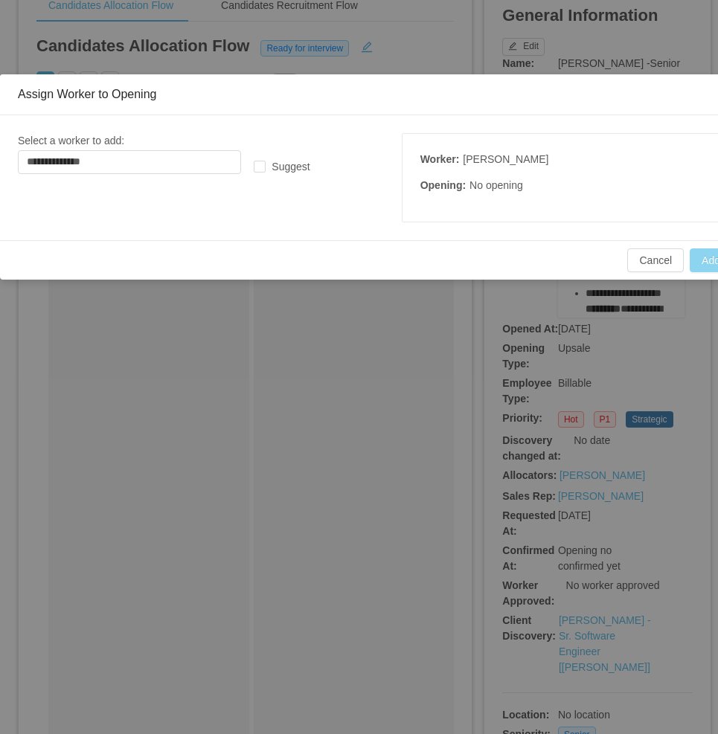
click at [694, 263] on button "Add" at bounding box center [710, 260] width 42 height 24
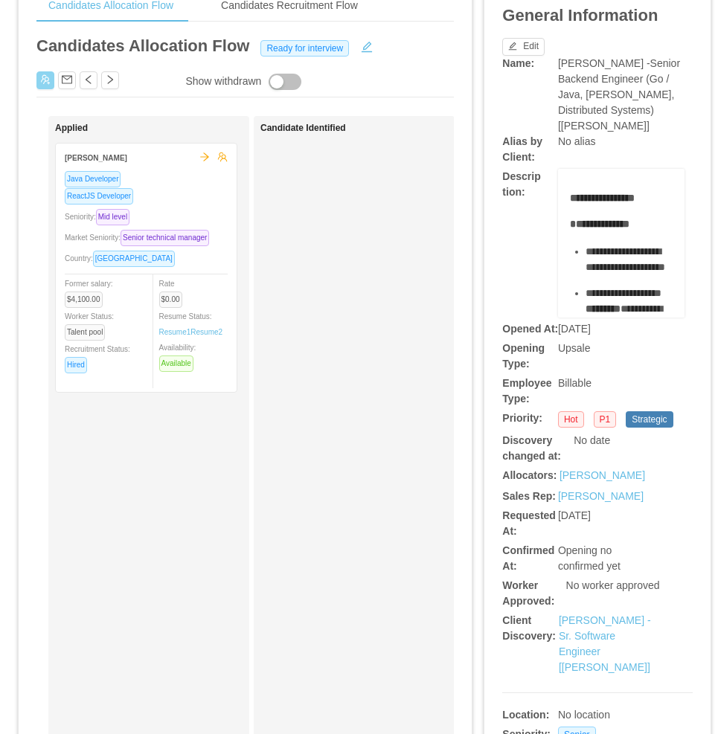
click at [42, 78] on button "button" at bounding box center [45, 80] width 18 height 18
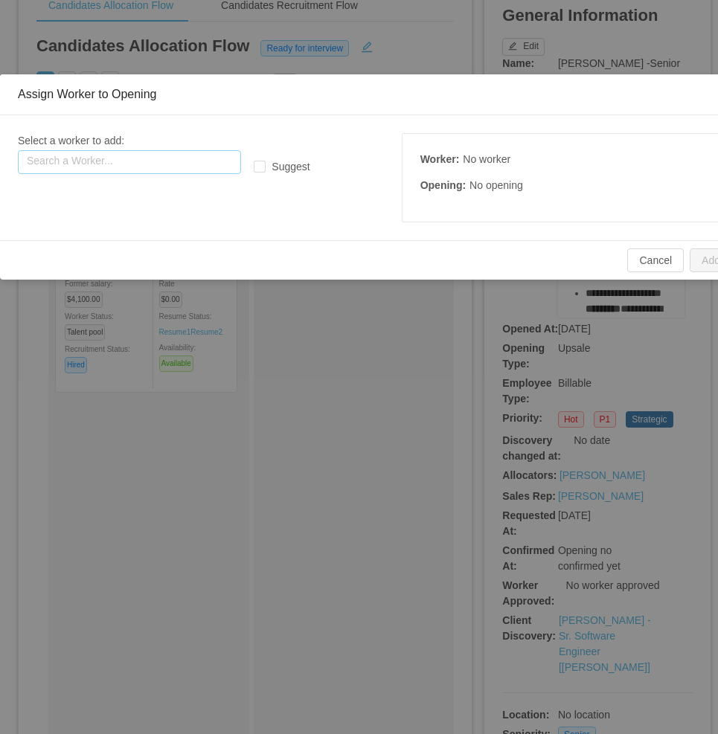
click at [66, 150] on input "text" at bounding box center [129, 162] width 223 height 24
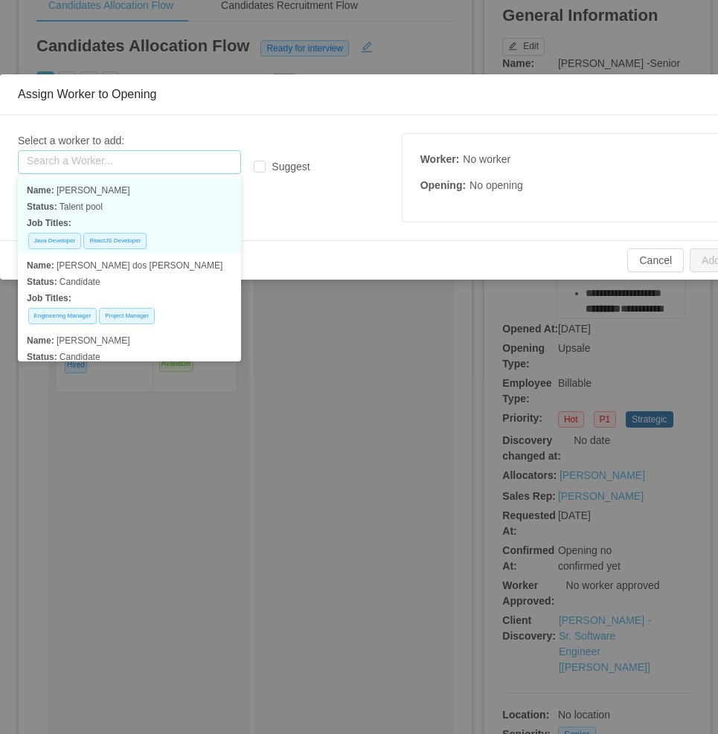
paste input "**********"
click at [111, 205] on p "Status: Talent pool" at bounding box center [129, 207] width 205 height 16
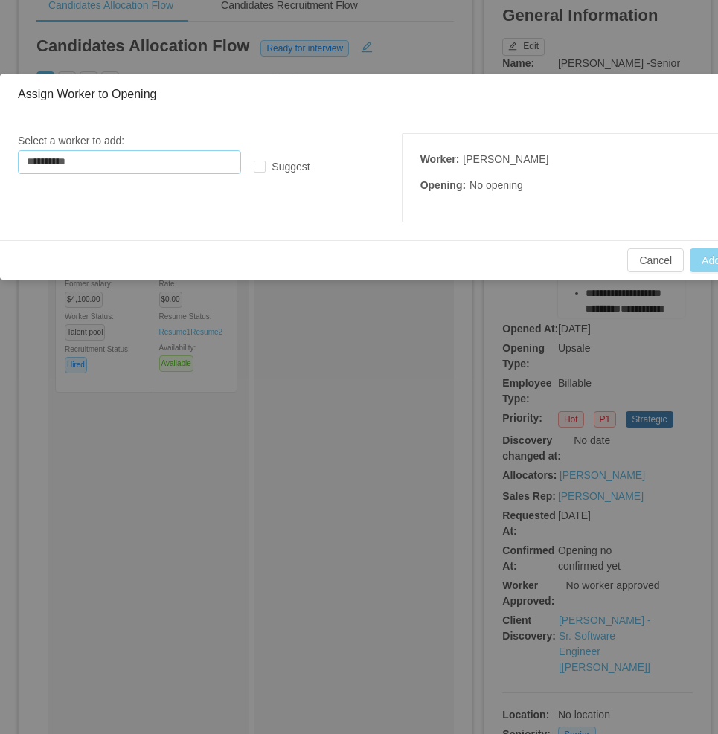
type input "**********"
click at [692, 259] on button "Add" at bounding box center [710, 260] width 42 height 24
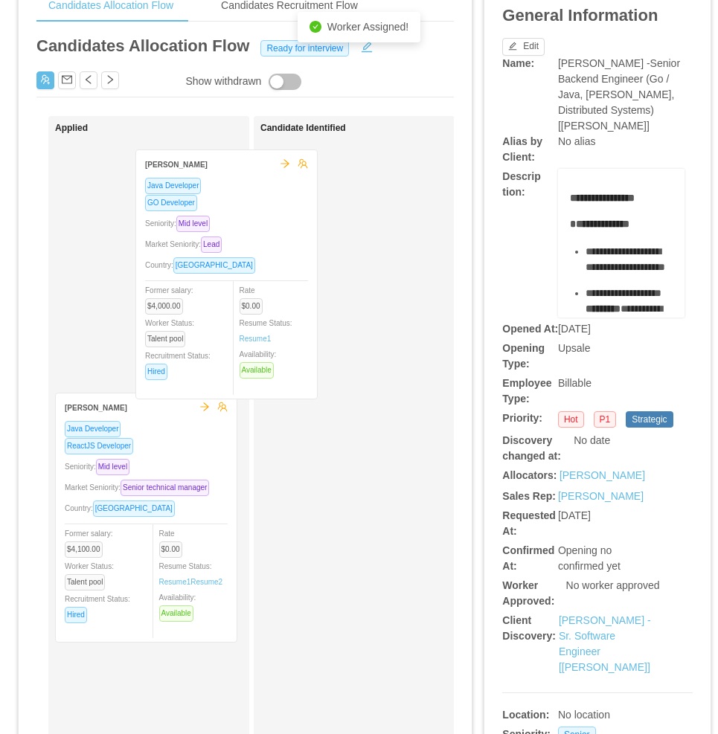
drag, startPoint x: 173, startPoint y: 288, endPoint x: 250, endPoint y: 290, distance: 77.4
click at [250, 290] on div "Applied [PERSON_NAME] Java Developer GO Developer Seniority: Mid level Market S…" at bounding box center [244, 494] width 417 height 756
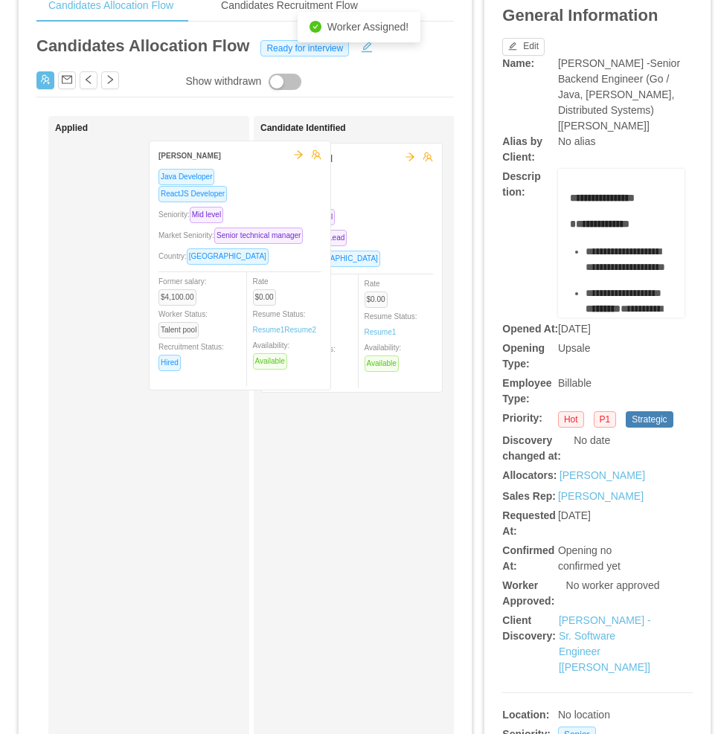
drag, startPoint x: 142, startPoint y: 277, endPoint x: 272, endPoint y: 274, distance: 130.2
click at [272, 274] on div "Applied [PERSON_NAME] Java Developer ReactJS Developer Seniority: Mid level Mar…" at bounding box center [244, 494] width 417 height 756
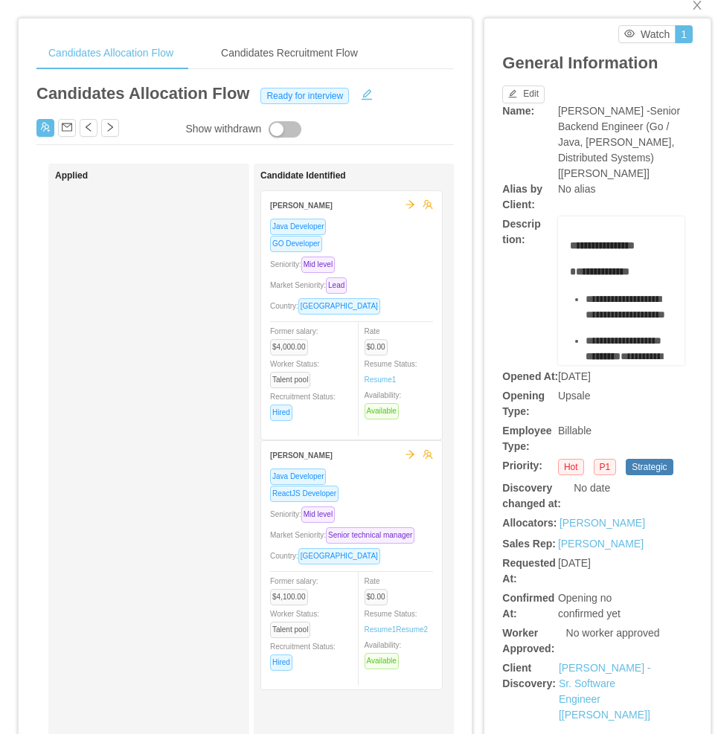
scroll to position [0, 0]
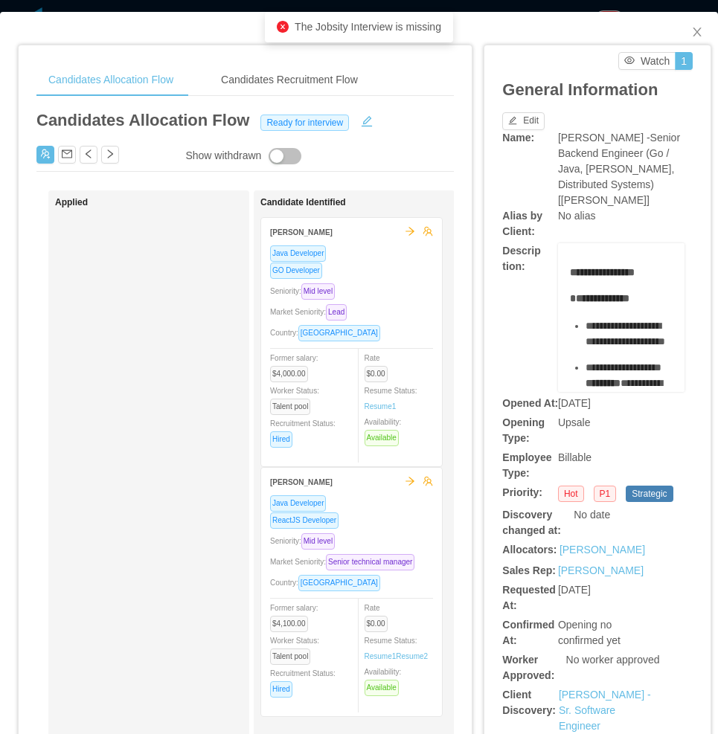
click at [360, 337] on div "Country: [GEOGRAPHIC_DATA]" at bounding box center [351, 332] width 163 height 17
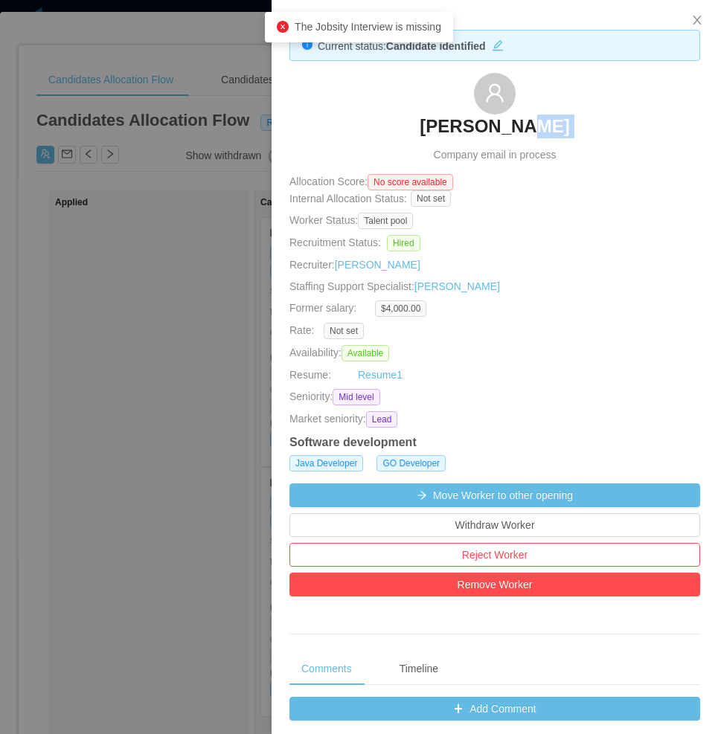
drag, startPoint x: 533, startPoint y: 120, endPoint x: 558, endPoint y: 119, distance: 24.6
click at [562, 119] on div "[PERSON_NAME] Company email in process" at bounding box center [494, 118] width 411 height 90
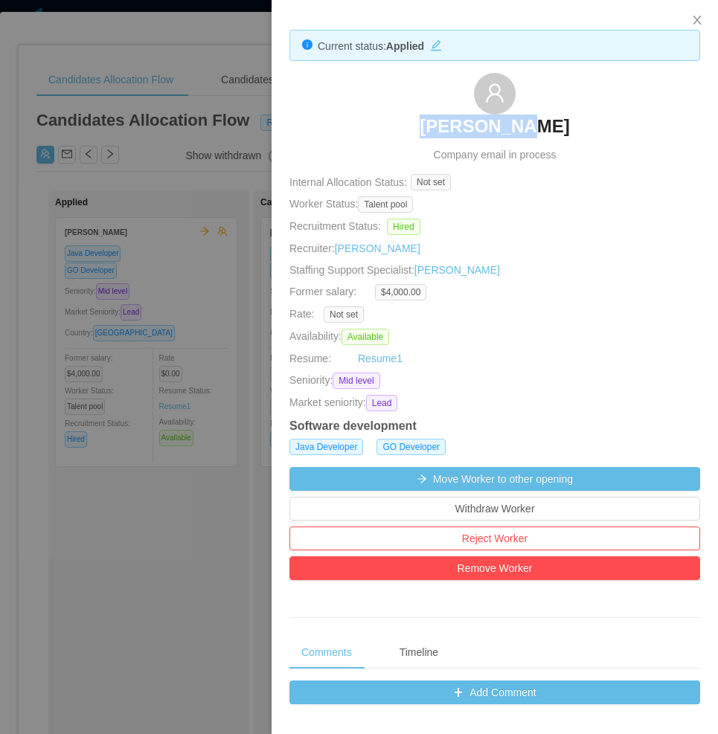
drag, startPoint x: 426, startPoint y: 124, endPoint x: 538, endPoint y: 134, distance: 112.0
click at [544, 132] on div "[PERSON_NAME] Company email in process" at bounding box center [494, 118] width 411 height 90
copy h3 "[PERSON_NAME]"
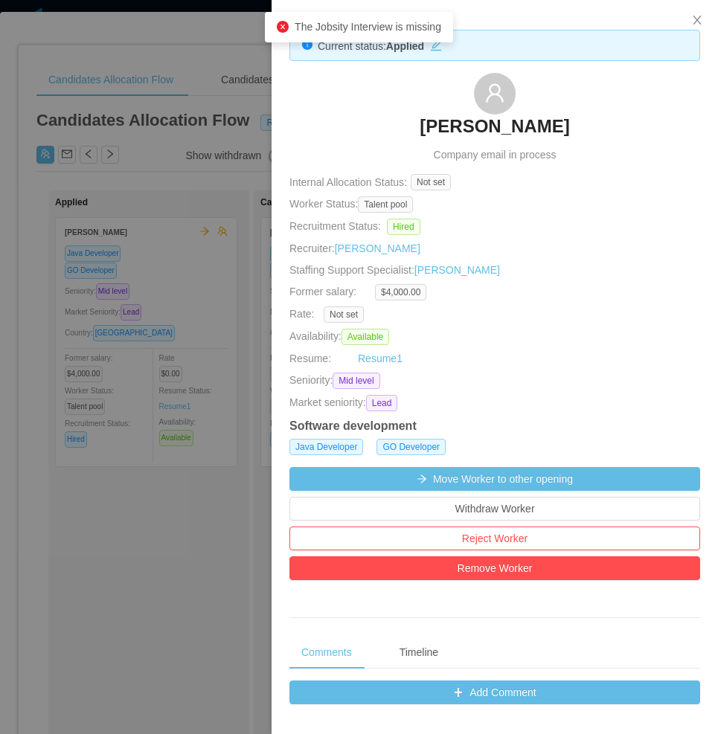
click at [199, 615] on div at bounding box center [359, 367] width 718 height 734
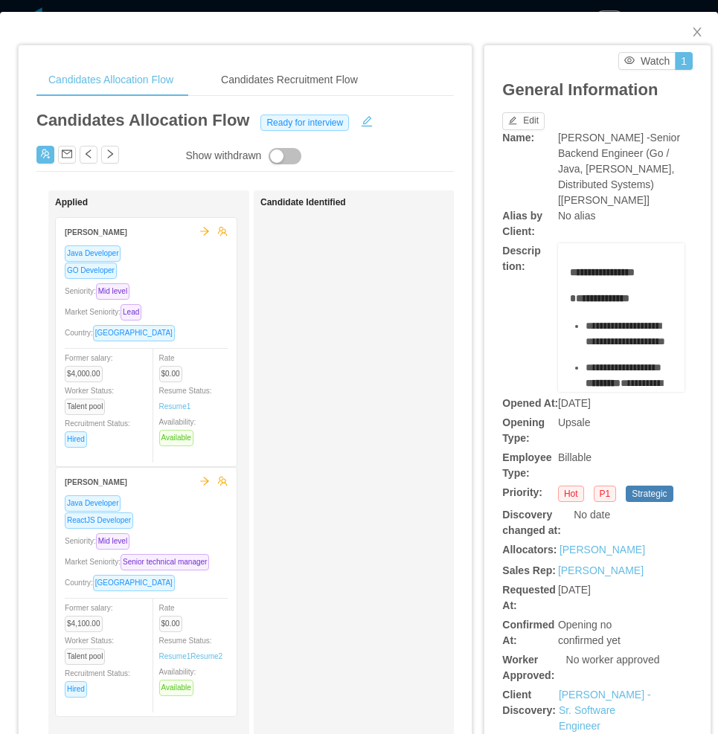
click at [195, 615] on div "Rate $0.00 Resume Status: Resume 1 Resume 2 Availability: Available" at bounding box center [200, 647] width 82 height 97
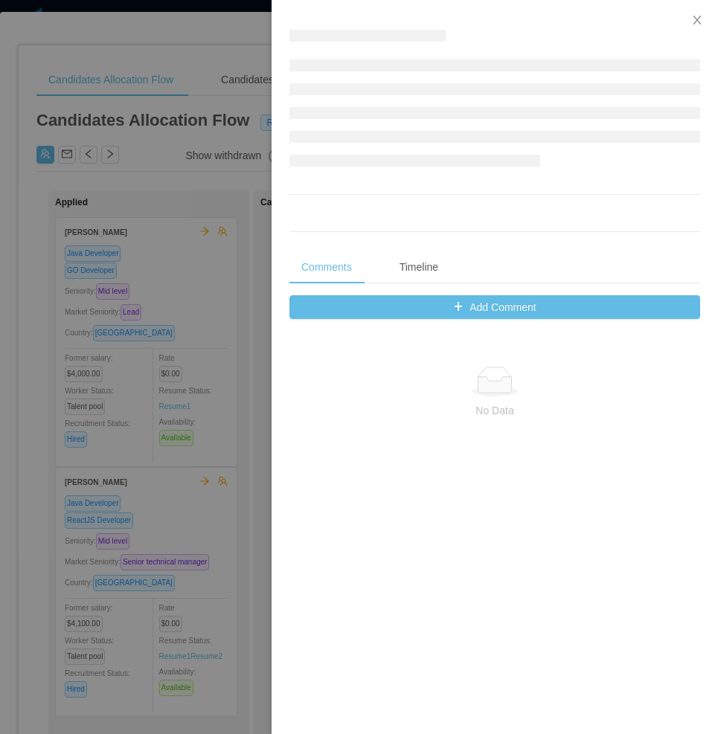
click at [177, 556] on div at bounding box center [359, 367] width 718 height 734
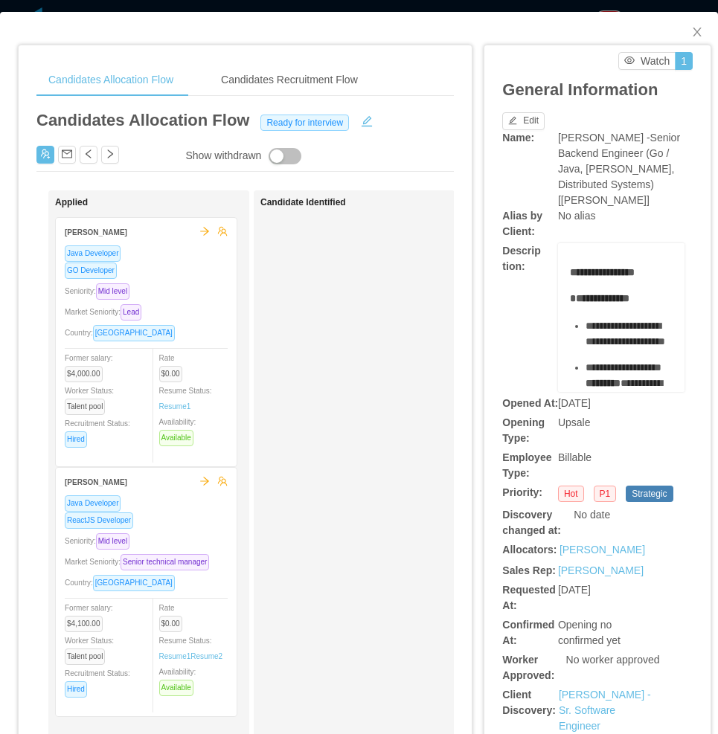
click at [187, 521] on div "ReactJS Developer" at bounding box center [146, 520] width 163 height 17
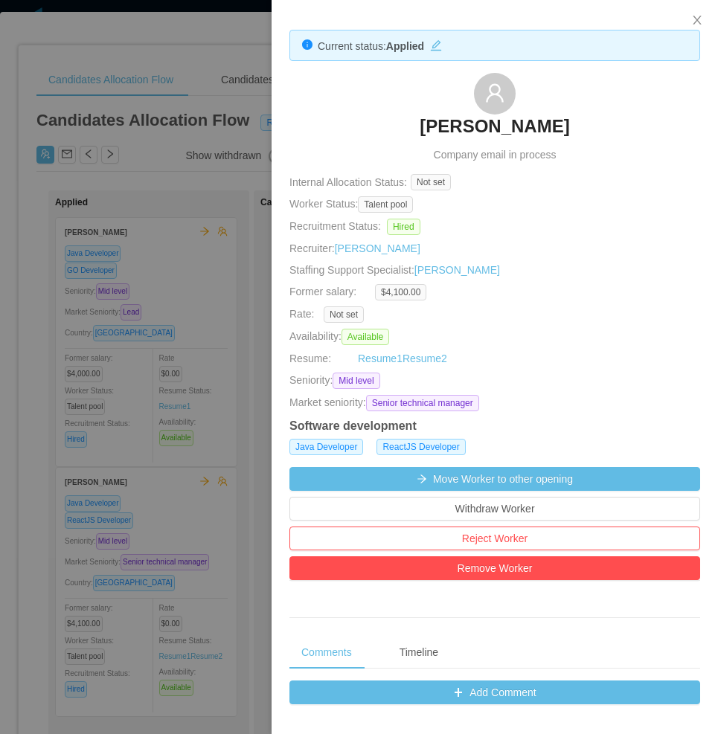
drag, startPoint x: 406, startPoint y: 134, endPoint x: 716, endPoint y: 158, distance: 311.1
click at [582, 130] on div "[PERSON_NAME] Company email in process" at bounding box center [494, 118] width 411 height 90
copy h3 "[PERSON_NAME]"
click at [147, 344] on div at bounding box center [359, 367] width 718 height 734
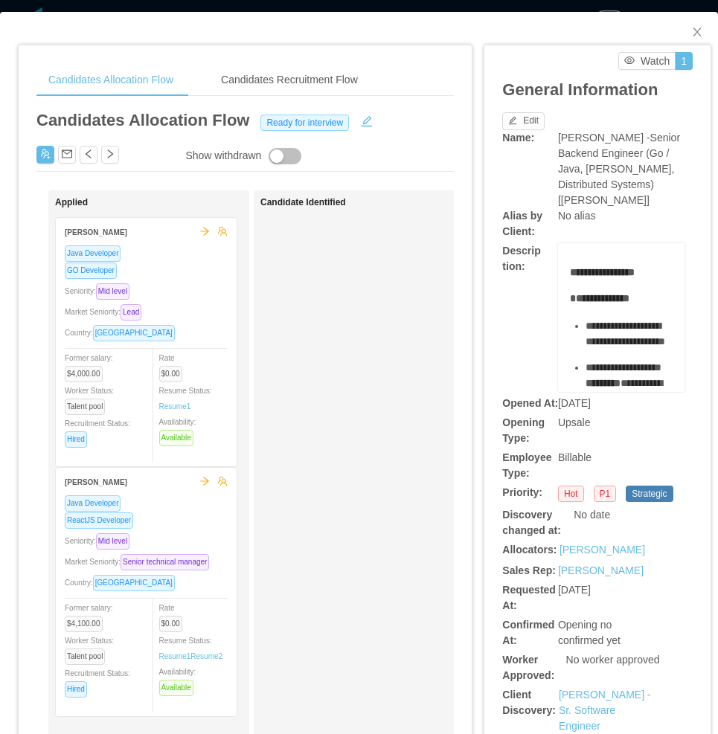
click at [147, 344] on div "Java Developer GO Developer Seniority: Mid level Market Seniority: Lead Country…" at bounding box center [146, 351] width 163 height 213
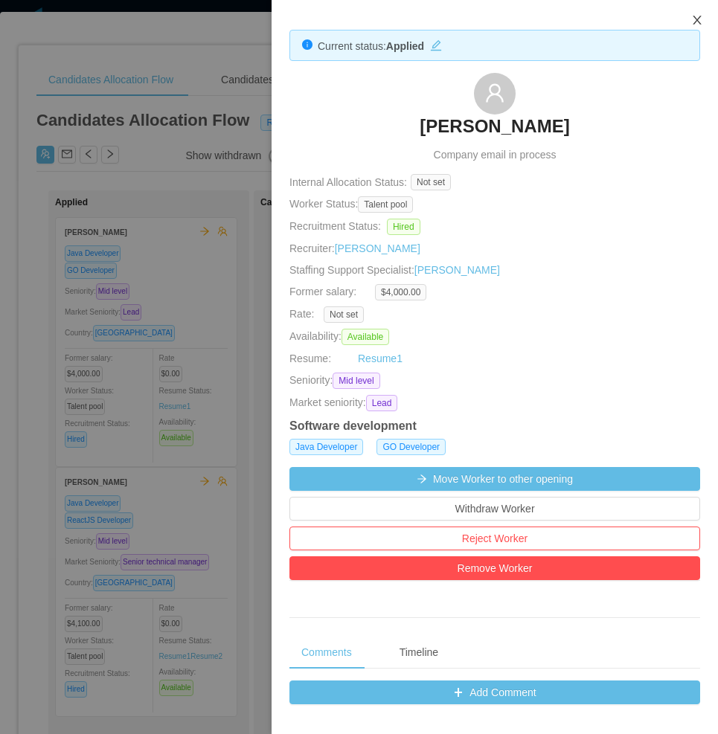
click at [704, 22] on button "Close" at bounding box center [697, 21] width 42 height 42
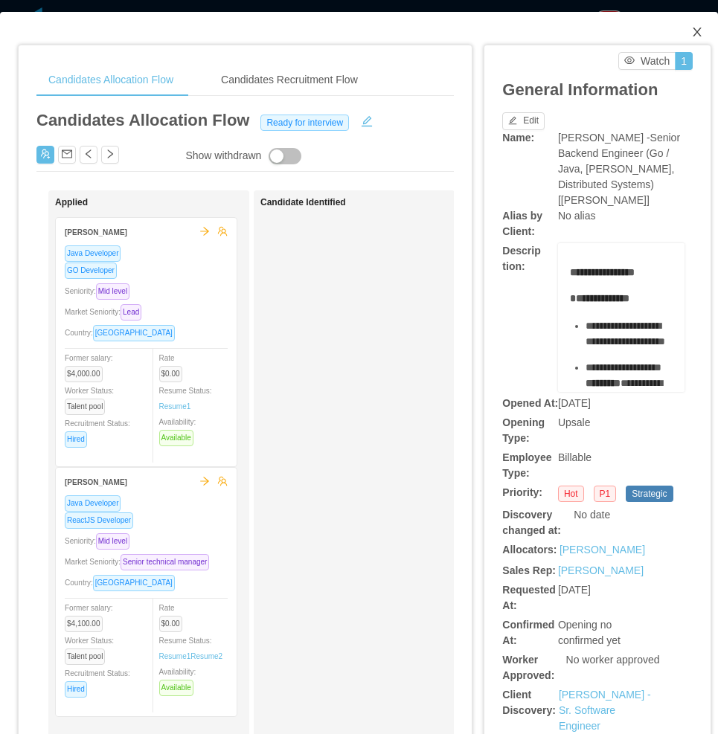
click at [691, 28] on icon "icon: close" at bounding box center [697, 32] width 12 height 12
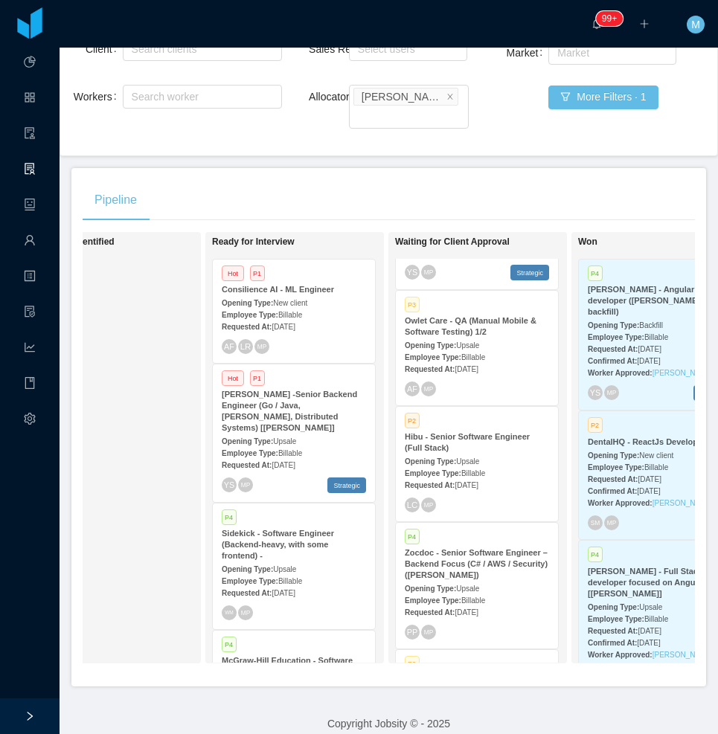
drag, startPoint x: 186, startPoint y: 419, endPoint x: 364, endPoint y: 375, distance: 184.0
click at [187, 419] on div "Candidate Identified" at bounding box center [133, 448] width 208 height 418
click at [155, 522] on div "Candidate Identified" at bounding box center [133, 448] width 208 height 418
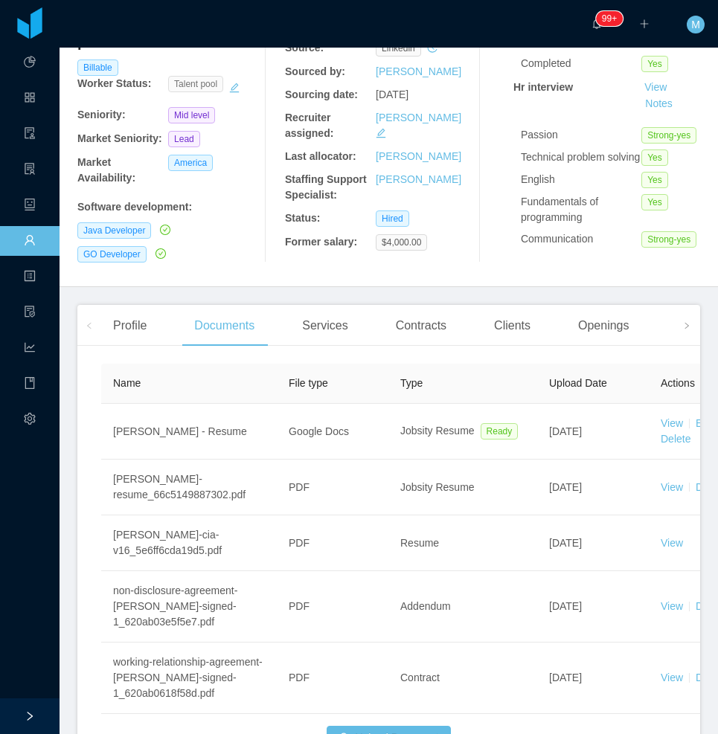
scroll to position [18, 0]
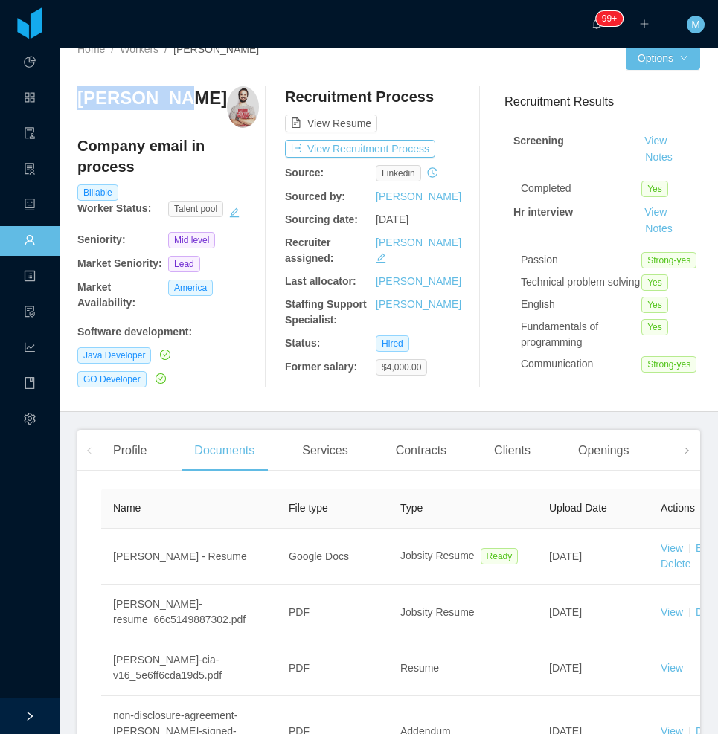
drag, startPoint x: 161, startPoint y: 108, endPoint x: 78, endPoint y: 112, distance: 83.4
click at [78, 112] on div "[PERSON_NAME]" at bounding box center [151, 107] width 149 height 42
copy h3 "[PERSON_NAME]"
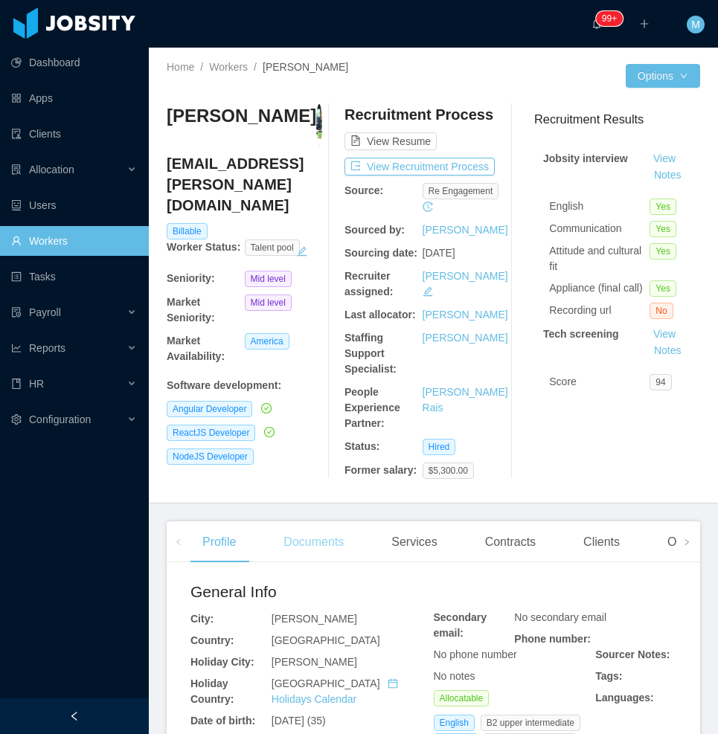
drag, startPoint x: 338, startPoint y: 535, endPoint x: 329, endPoint y: 532, distance: 9.4
click at [338, 535] on div "Documents" at bounding box center [313, 542] width 84 height 42
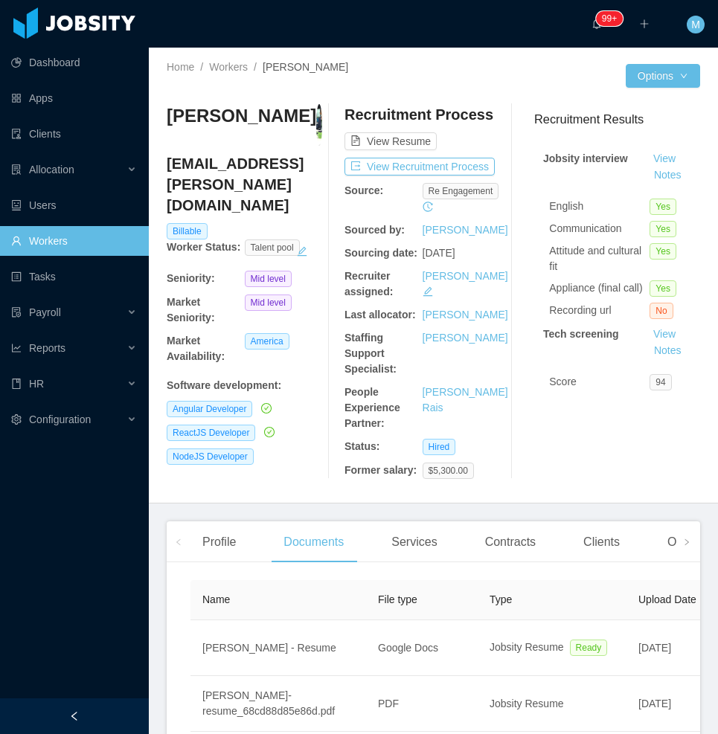
click at [91, 713] on div at bounding box center [74, 716] width 149 height 36
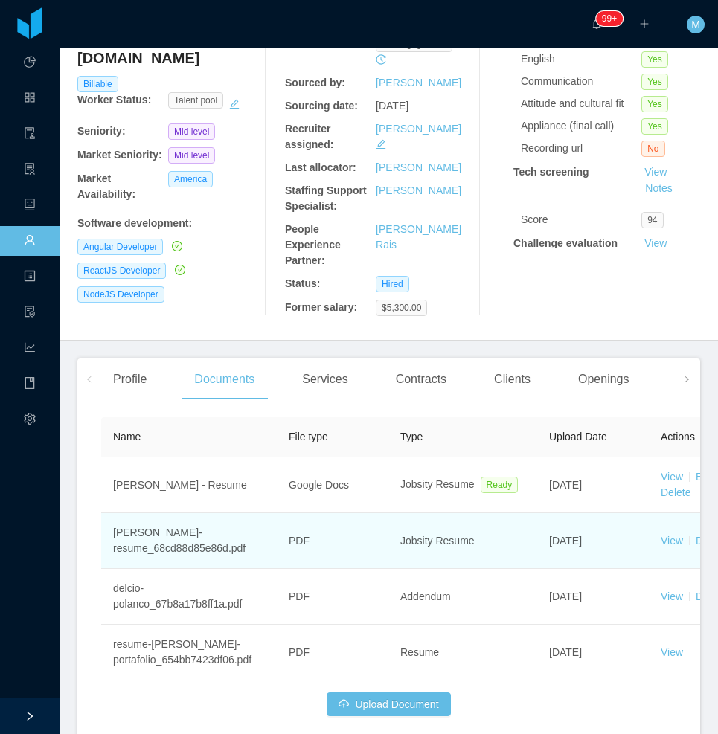
scroll to position [149, 0]
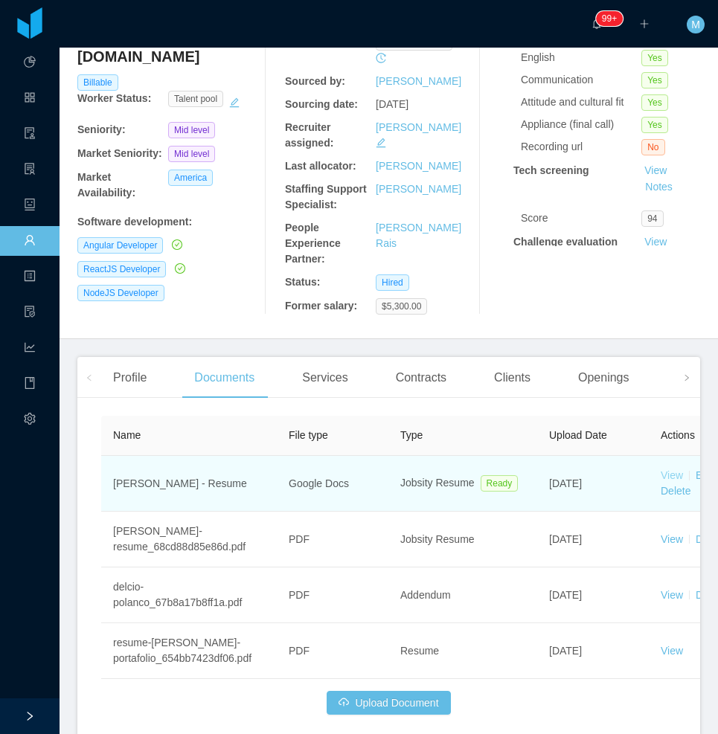
click at [673, 469] on link "View" at bounding box center [671, 475] width 22 height 12
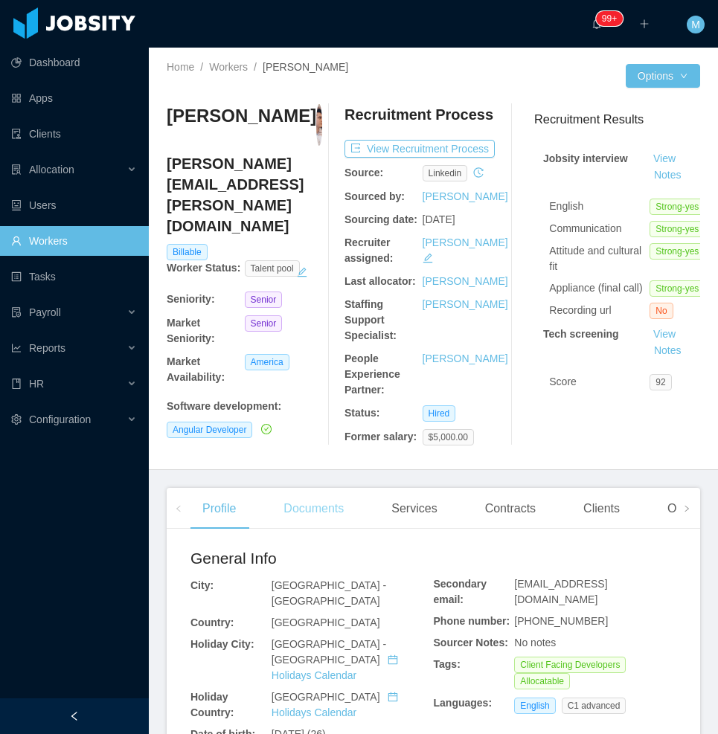
click at [326, 521] on div "Documents" at bounding box center [313, 509] width 84 height 42
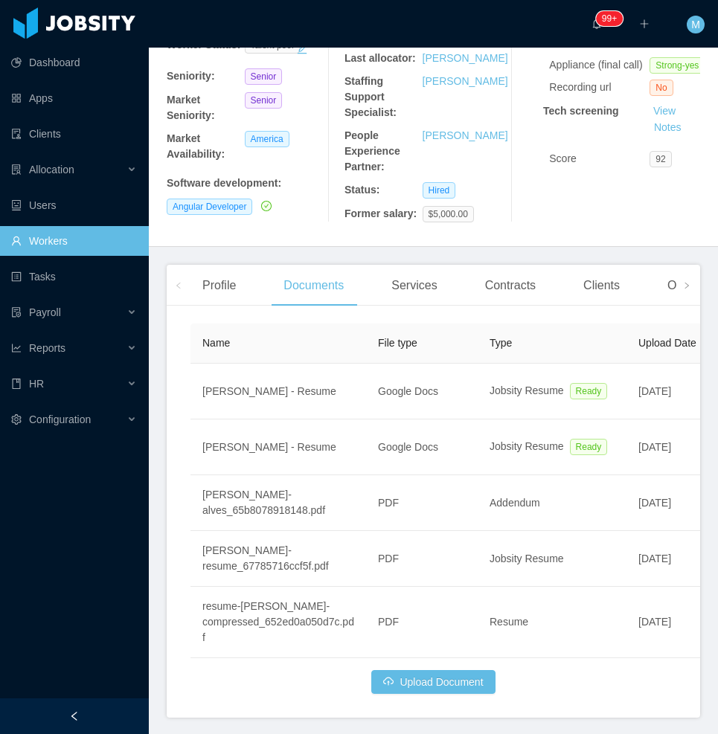
click at [115, 701] on div at bounding box center [74, 716] width 149 height 36
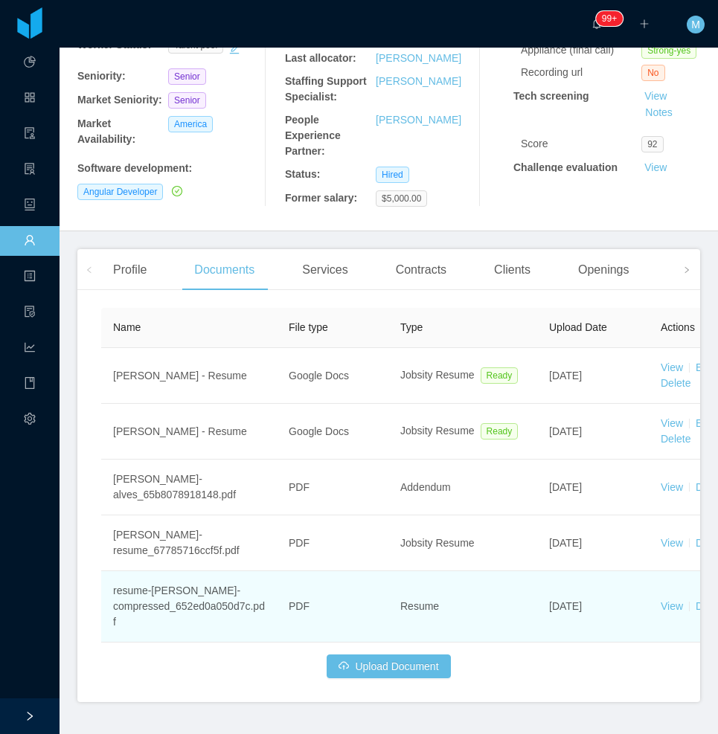
scroll to position [207, 0]
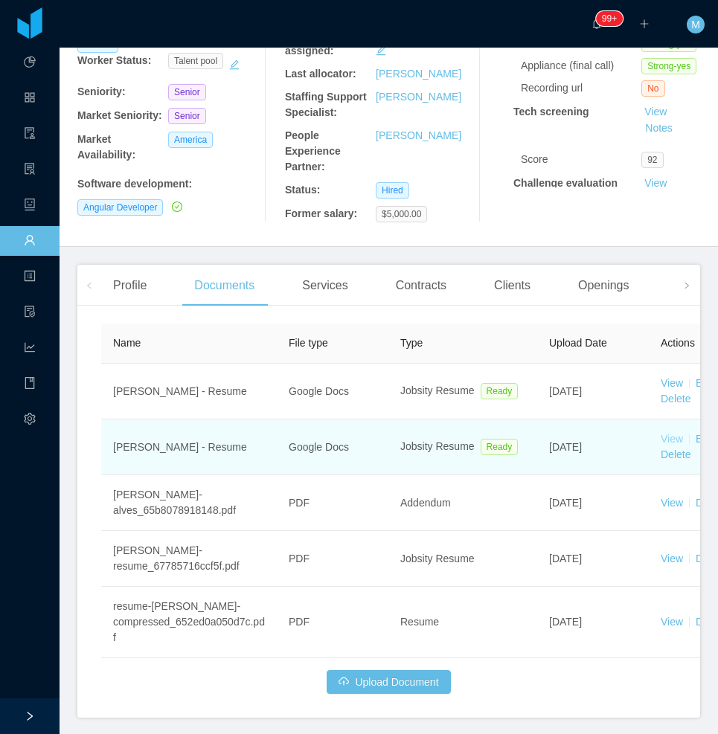
click at [672, 433] on link "View" at bounding box center [671, 439] width 22 height 12
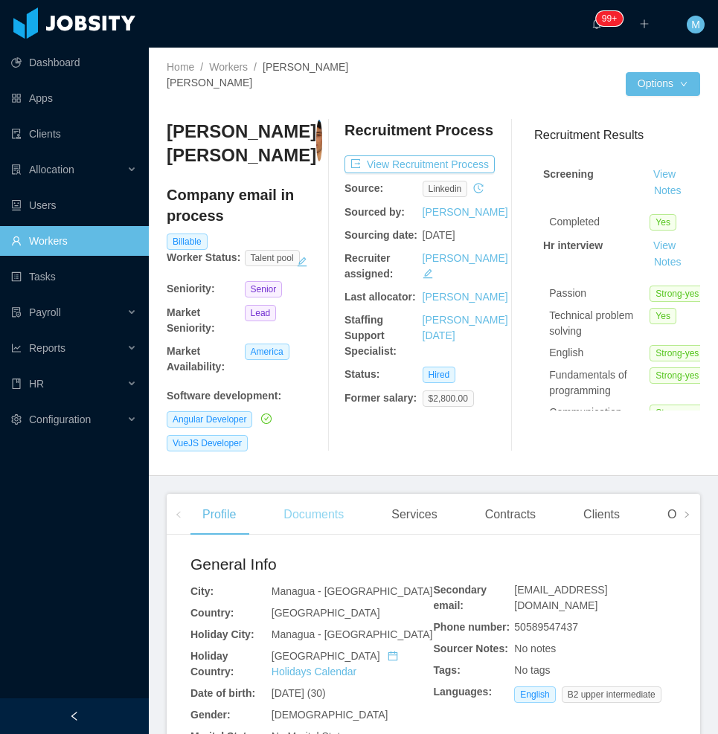
click at [327, 522] on div "Documents" at bounding box center [313, 515] width 84 height 42
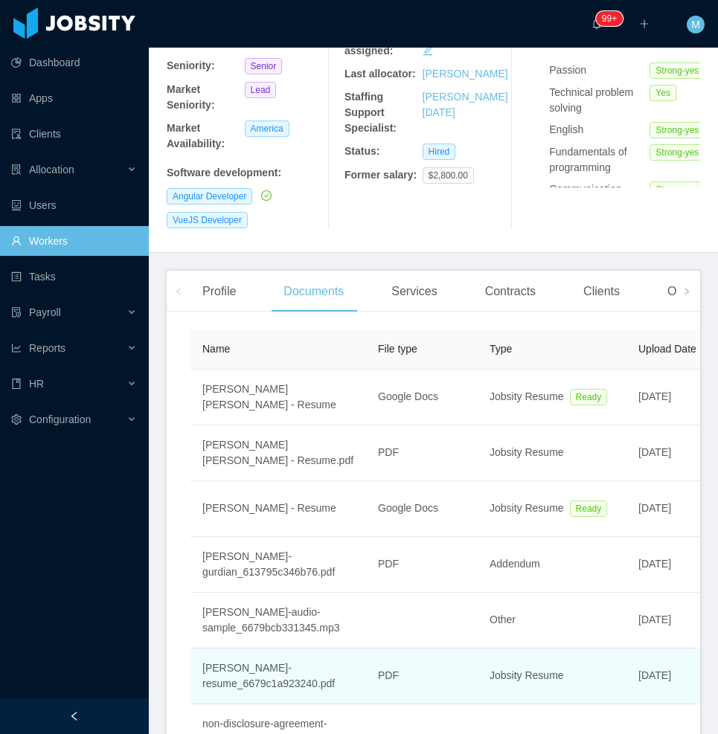
drag, startPoint x: 89, startPoint y: 715, endPoint x: 259, endPoint y: 648, distance: 182.6
click at [94, 713] on div at bounding box center [74, 716] width 149 height 36
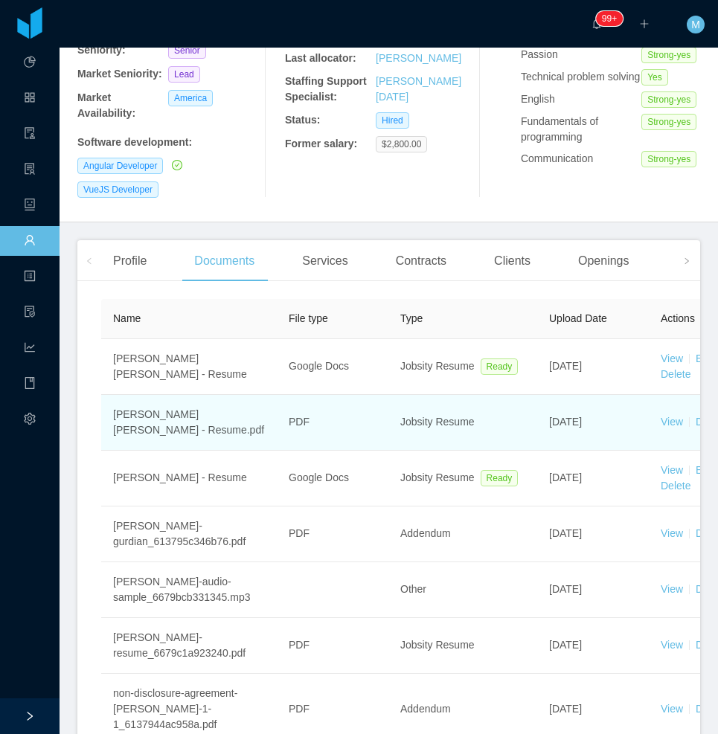
scroll to position [199, 0]
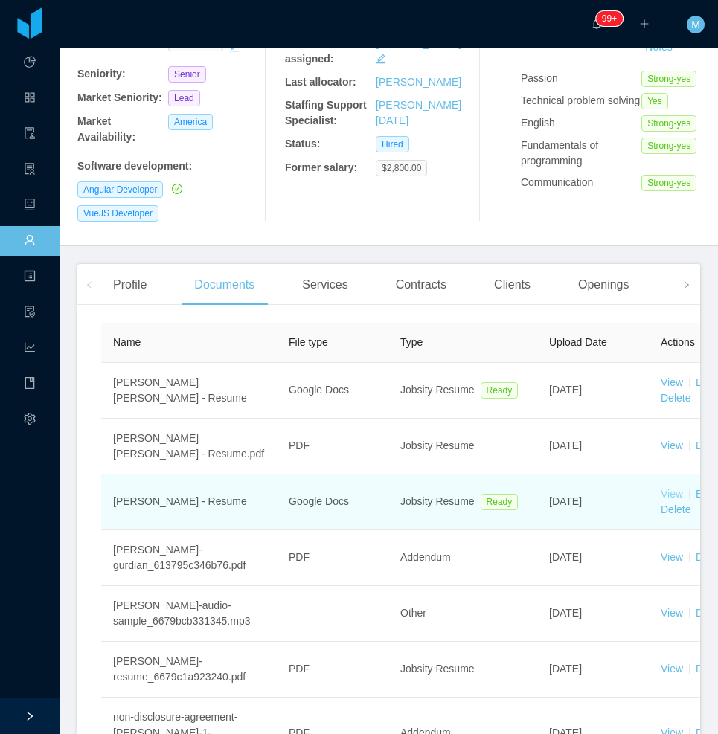
click at [671, 488] on link "View" at bounding box center [671, 494] width 22 height 12
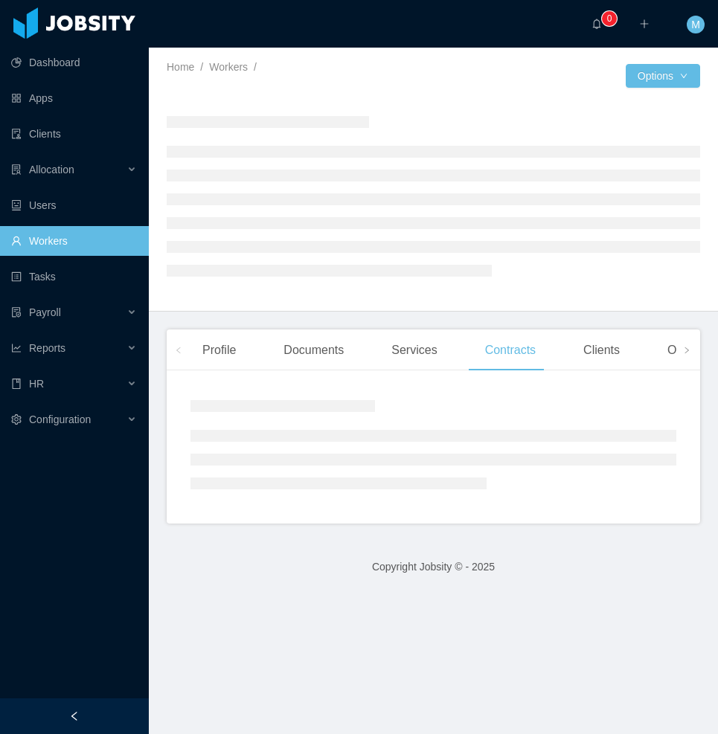
drag, startPoint x: 294, startPoint y: 350, endPoint x: 314, endPoint y: 207, distance: 144.2
click at [295, 350] on div "Documents" at bounding box center [313, 350] width 84 height 42
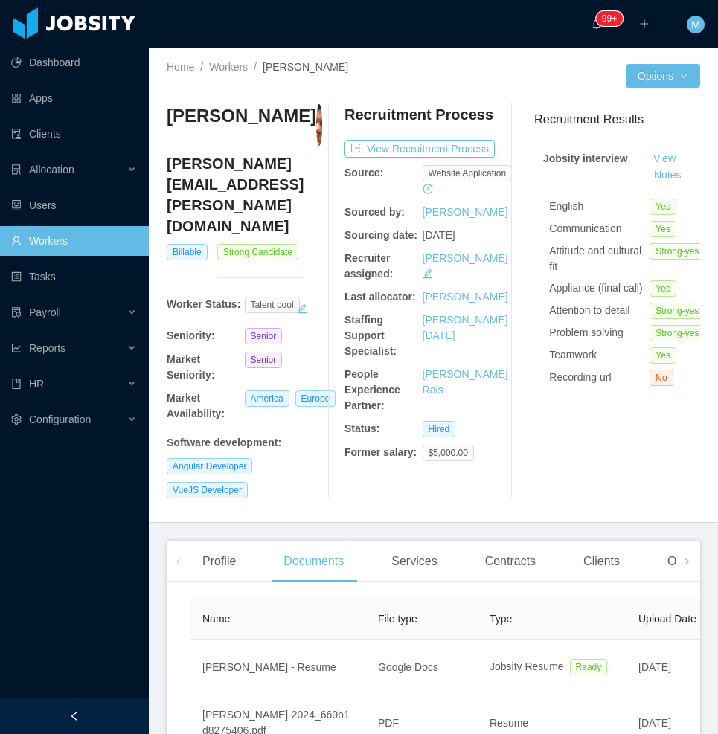
click at [97, 715] on div at bounding box center [74, 716] width 149 height 36
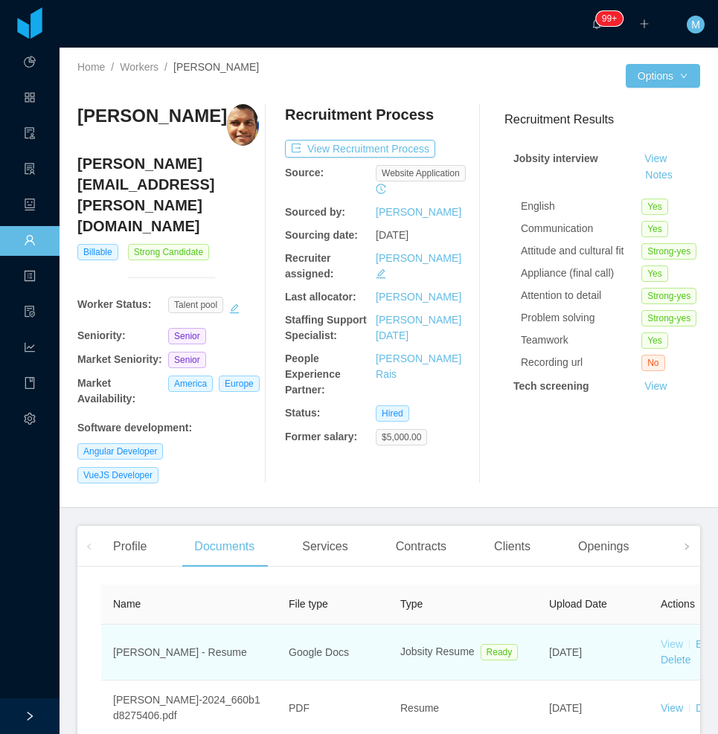
click at [669, 638] on link "View" at bounding box center [671, 644] width 22 height 12
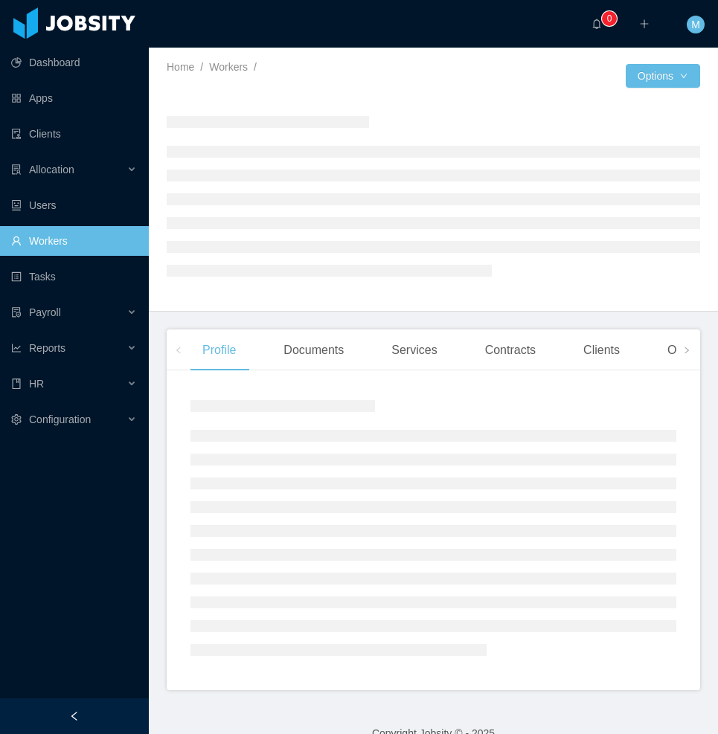
drag, startPoint x: 49, startPoint y: 721, endPoint x: 51, endPoint y: 704, distance: 18.0
click at [49, 721] on div at bounding box center [74, 716] width 149 height 36
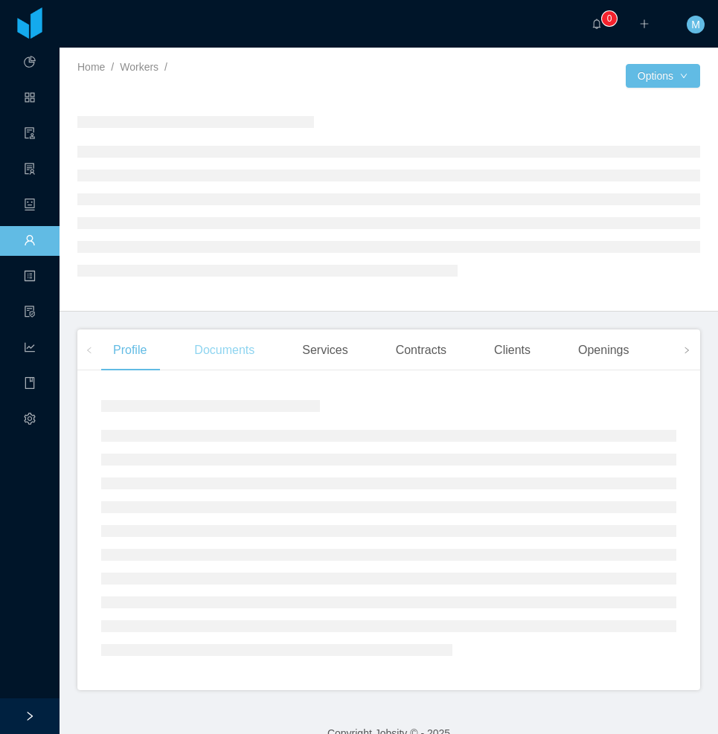
click at [266, 352] on div "Profile Documents Services Contracts Clients Openings Earnings And Discounts Co…" at bounding box center [564, 350] width 926 height 42
click at [234, 363] on div "Documents" at bounding box center [224, 350] width 84 height 42
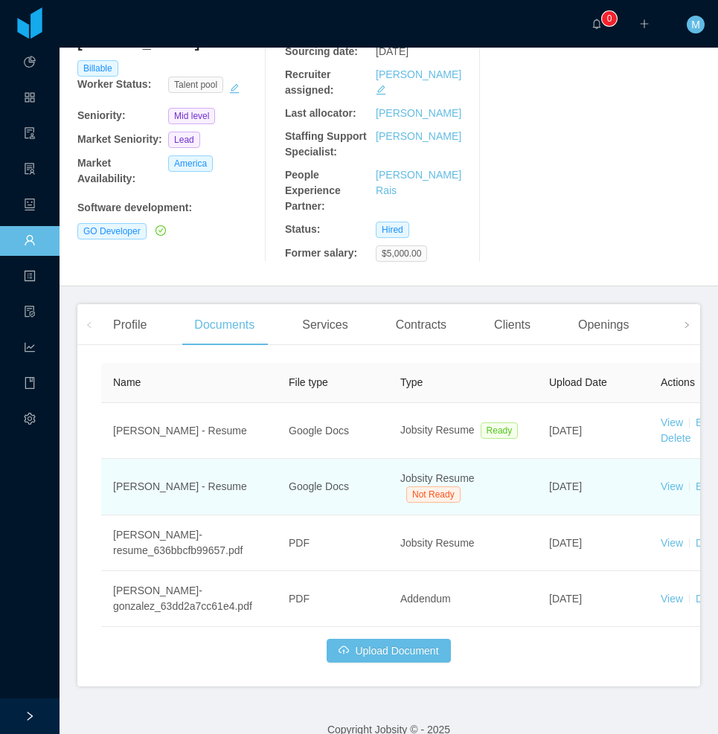
scroll to position [190, 0]
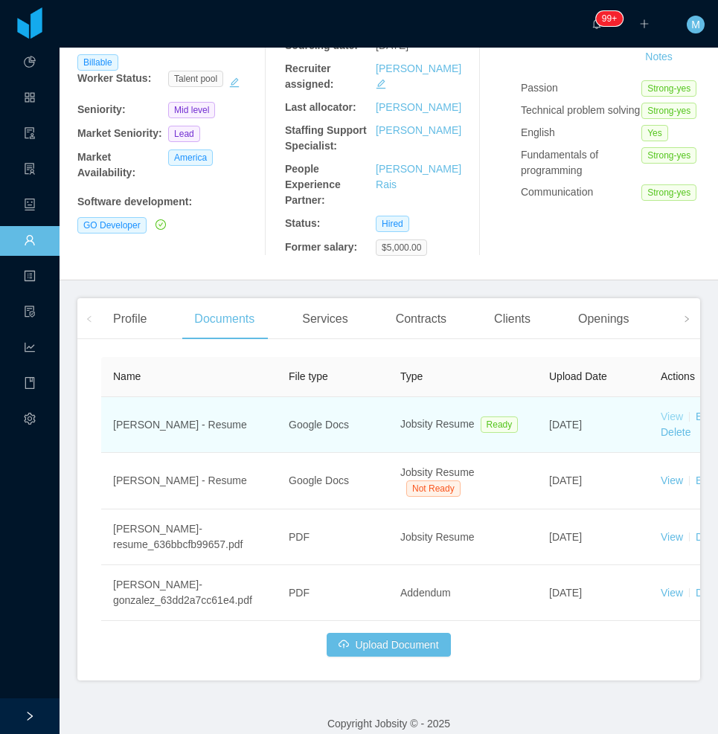
click at [675, 411] on link "View" at bounding box center [671, 417] width 22 height 12
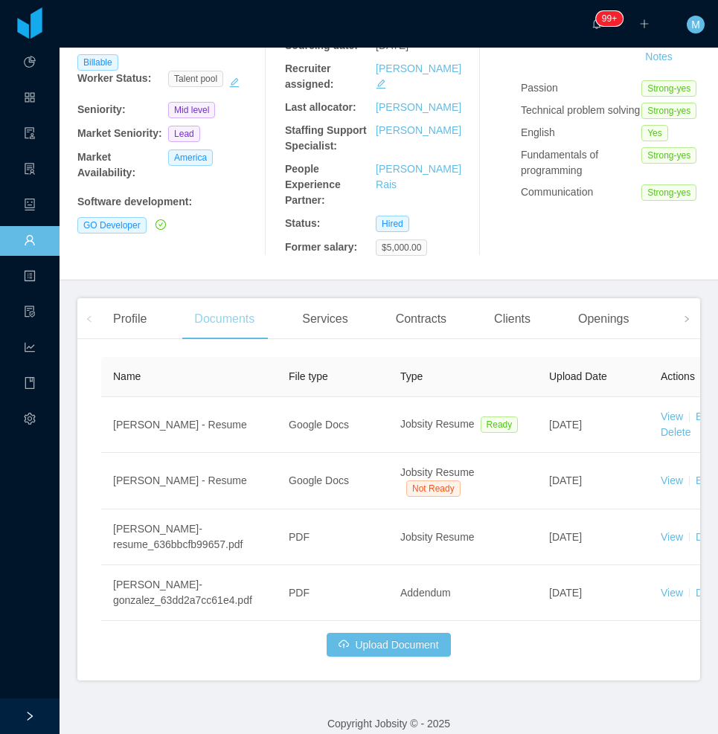
scroll to position [0, 0]
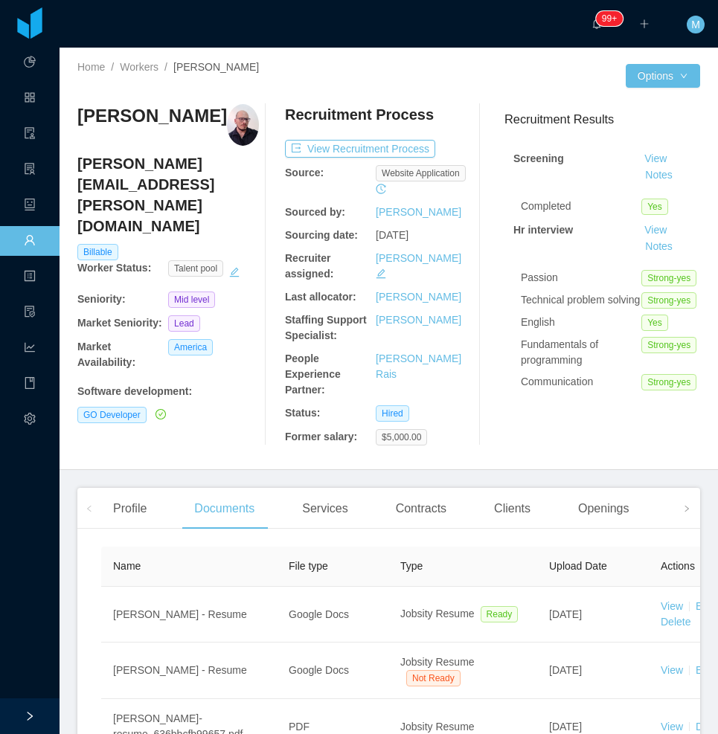
drag, startPoint x: 148, startPoint y: 138, endPoint x: 74, endPoint y: 117, distance: 77.4
click at [74, 117] on div "Home / Workers / [PERSON_NAME] / Options [PERSON_NAME] [PERSON_NAME][EMAIL_ADDR…" at bounding box center [388, 259] width 658 height 422
copy h3 "[PERSON_NAME]"
click at [231, 412] on div "[PERSON_NAME] [PERSON_NAME][EMAIL_ADDRESS][PERSON_NAME][DOMAIN_NAME] Billable W…" at bounding box center [167, 274] width 181 height 341
